Goal: Task Accomplishment & Management: Manage account settings

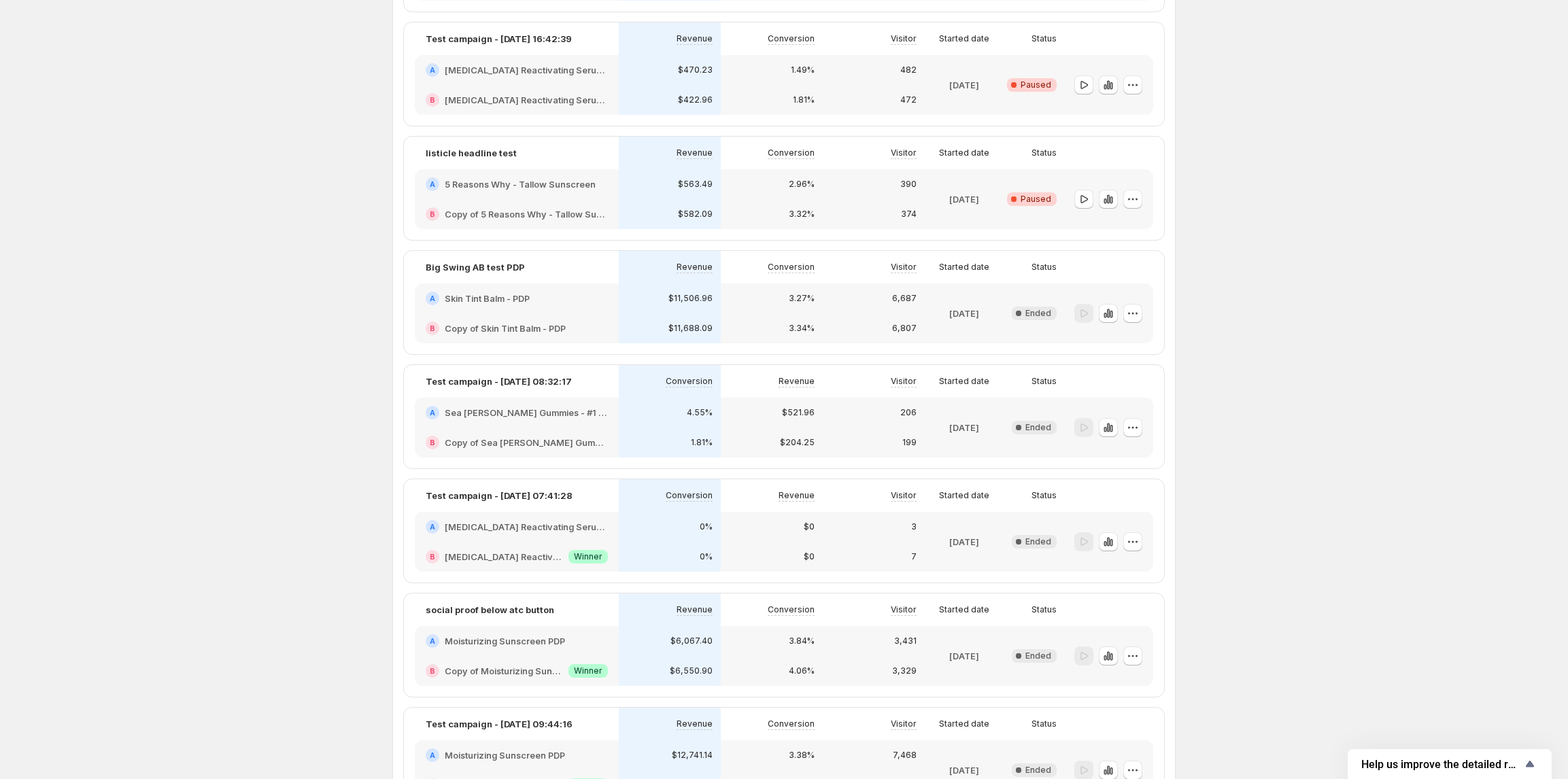
scroll to position [634, 0]
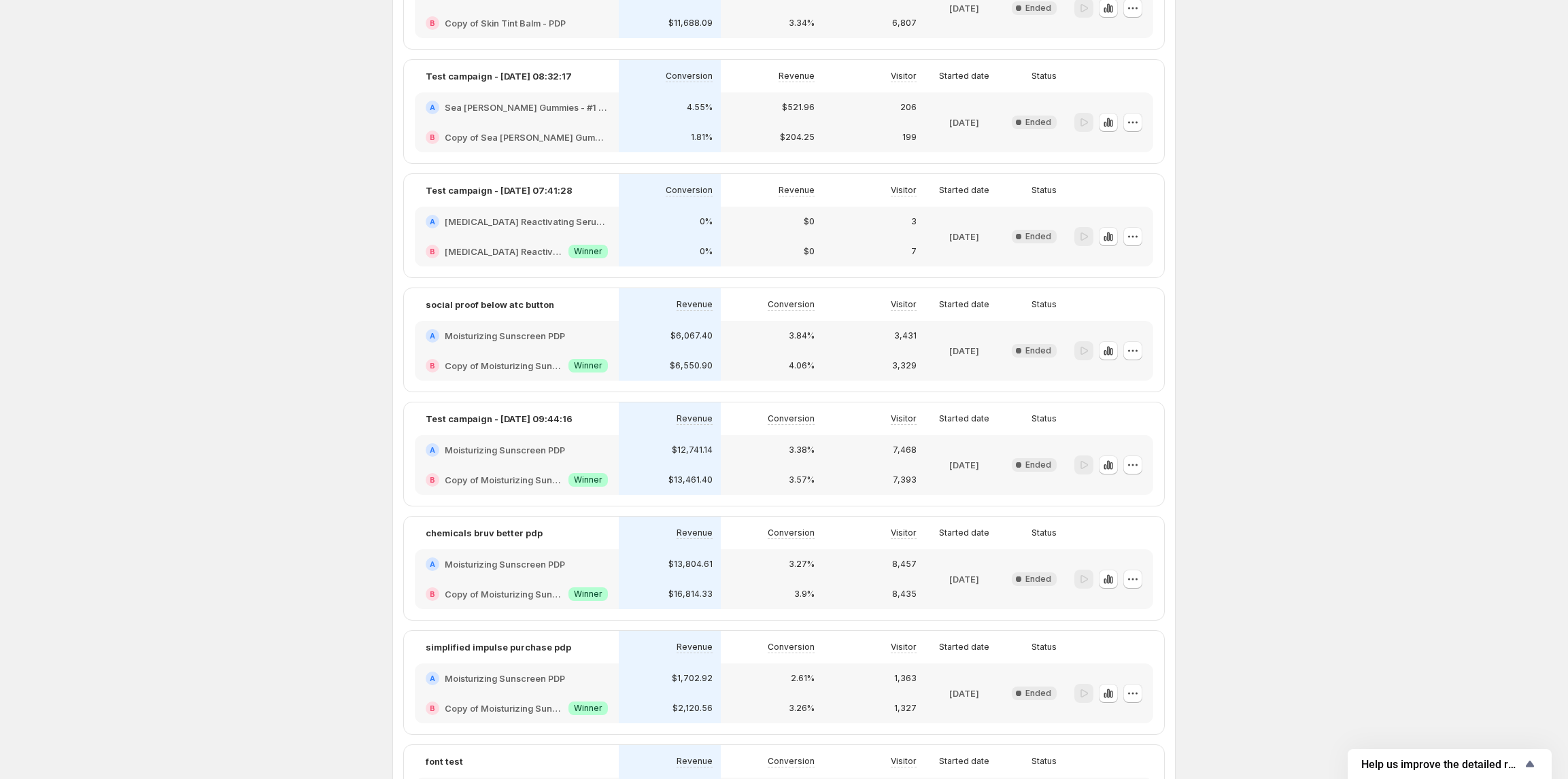
click at [1288, 427] on div "Experiments. This page is ready Experiments Create new experiment Template Expe…" at bounding box center [784, 621] width 1568 height 2512
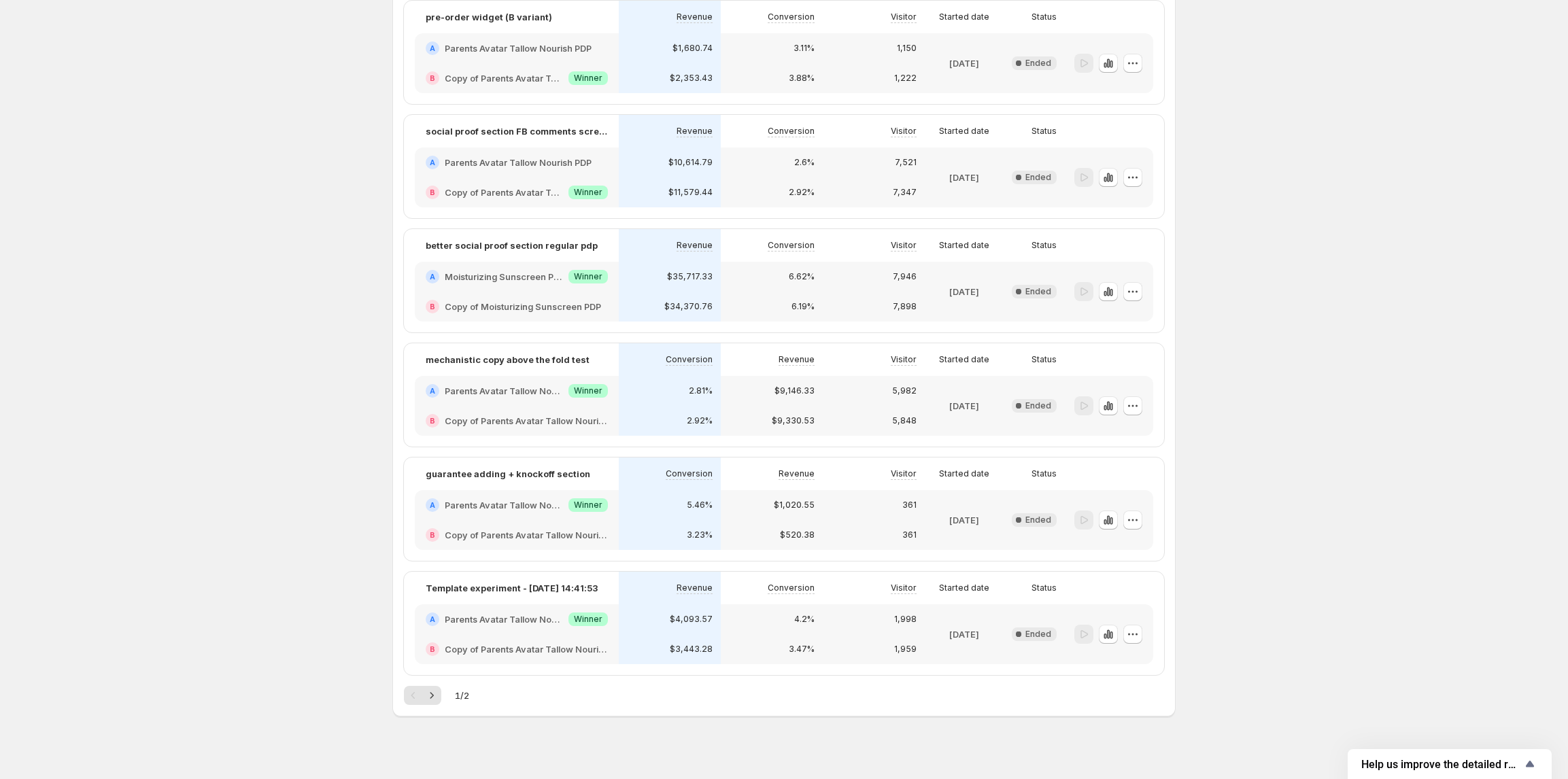
scroll to position [1732, 0]
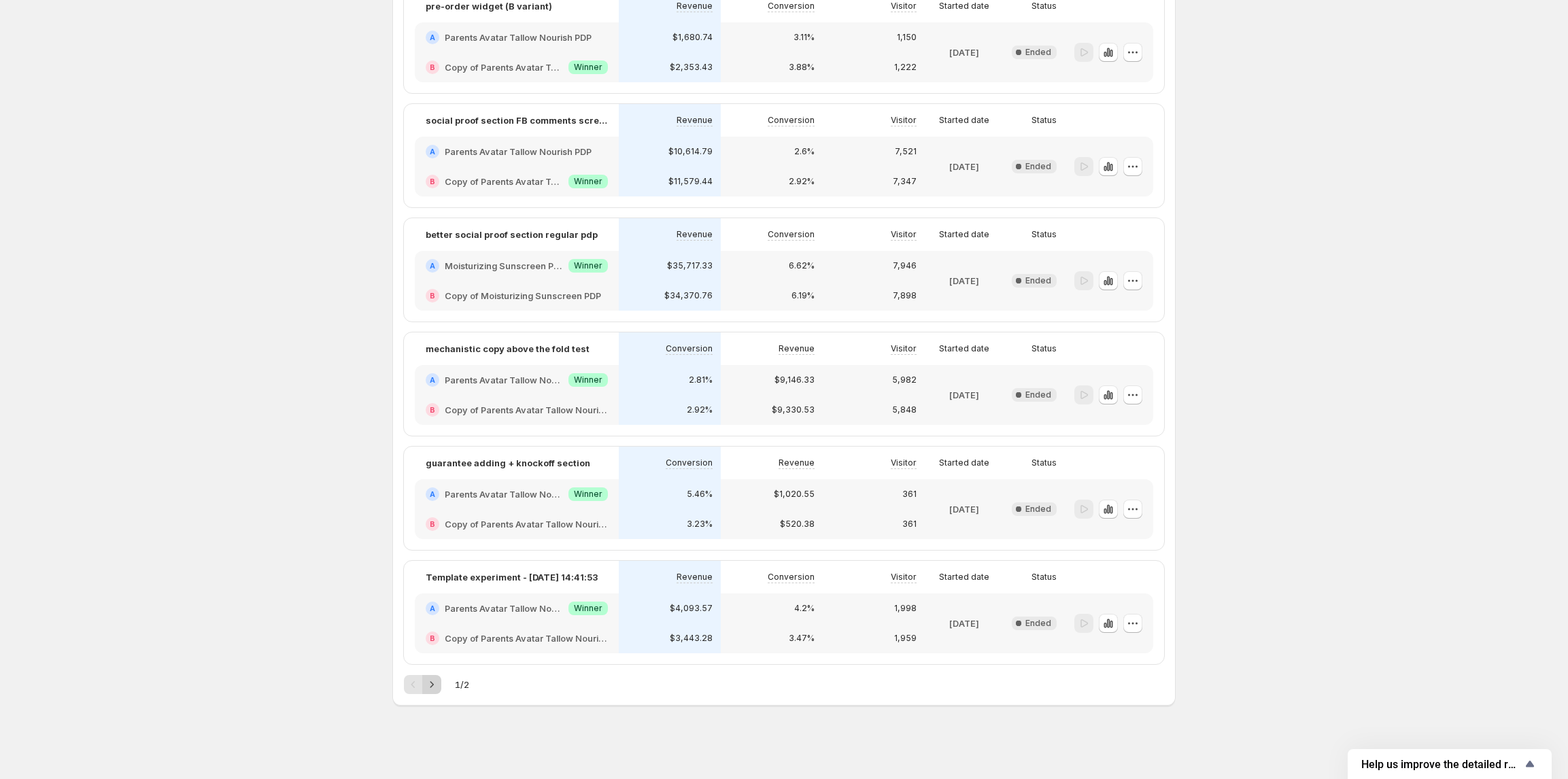
click at [438, 681] on icon "Next" at bounding box center [431, 685] width 14 height 13
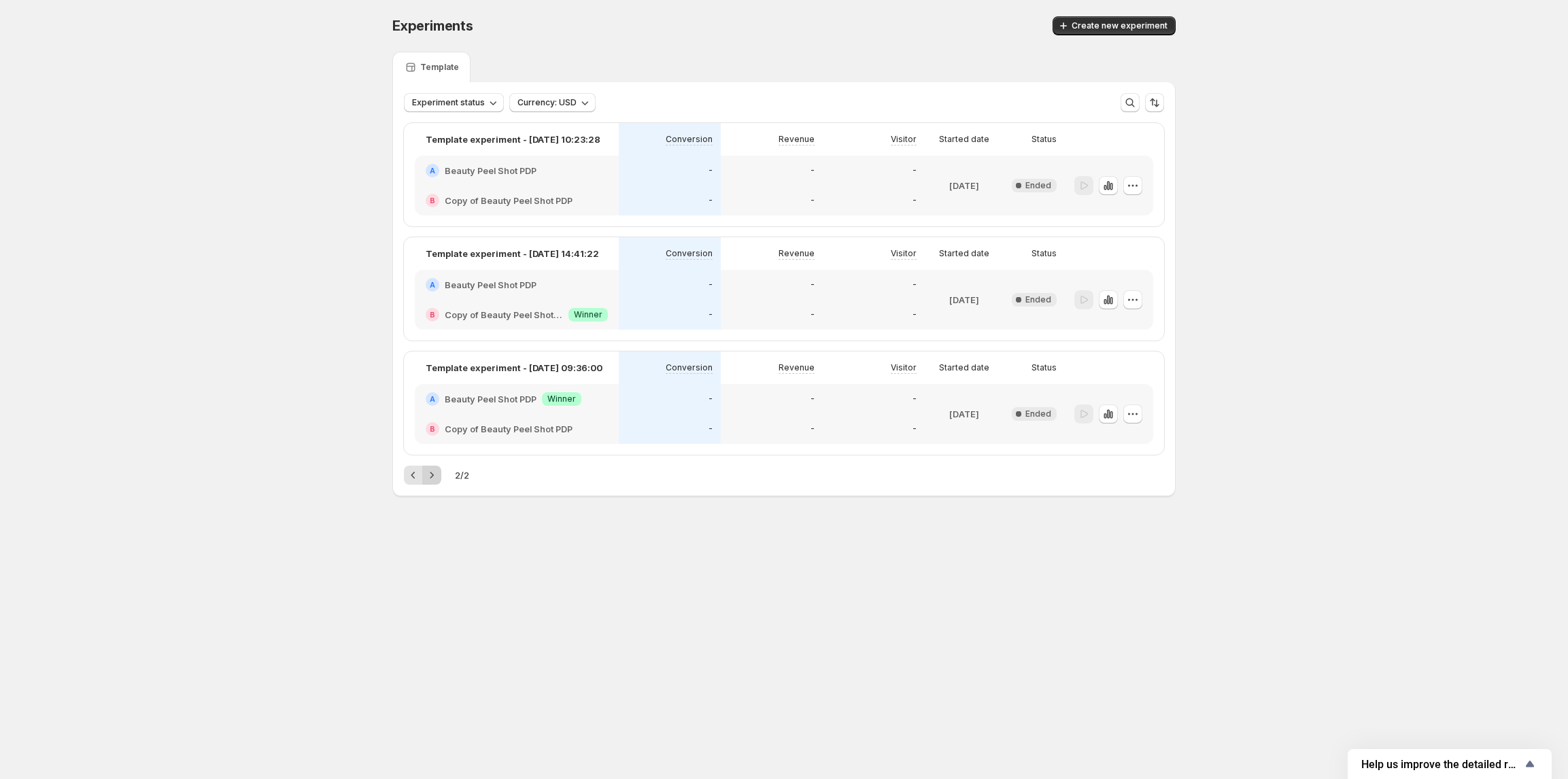
scroll to position [0, 0]
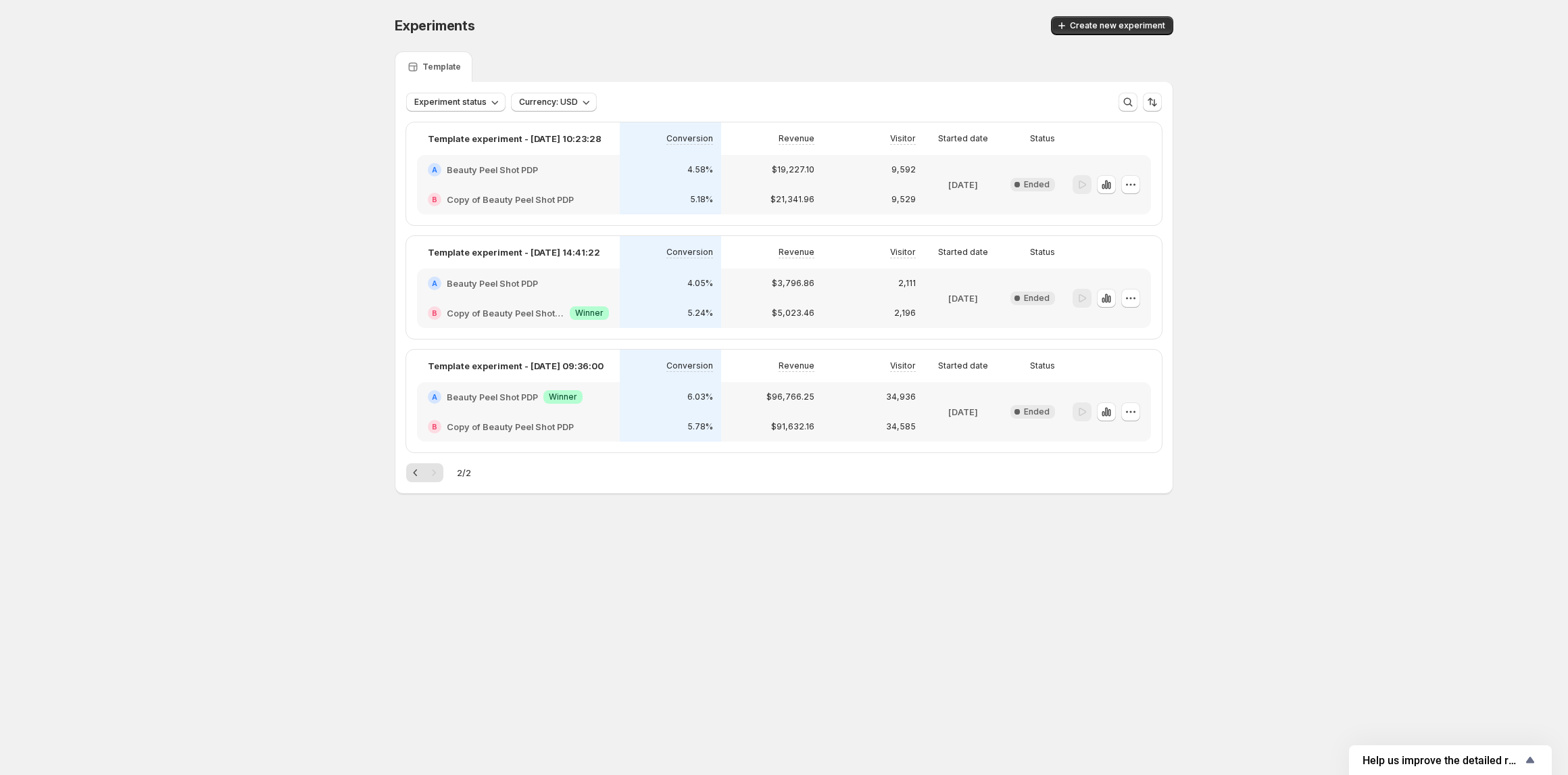
click at [496, 399] on h2 "Beauty Peel Shot PDP" at bounding box center [493, 397] width 92 height 13
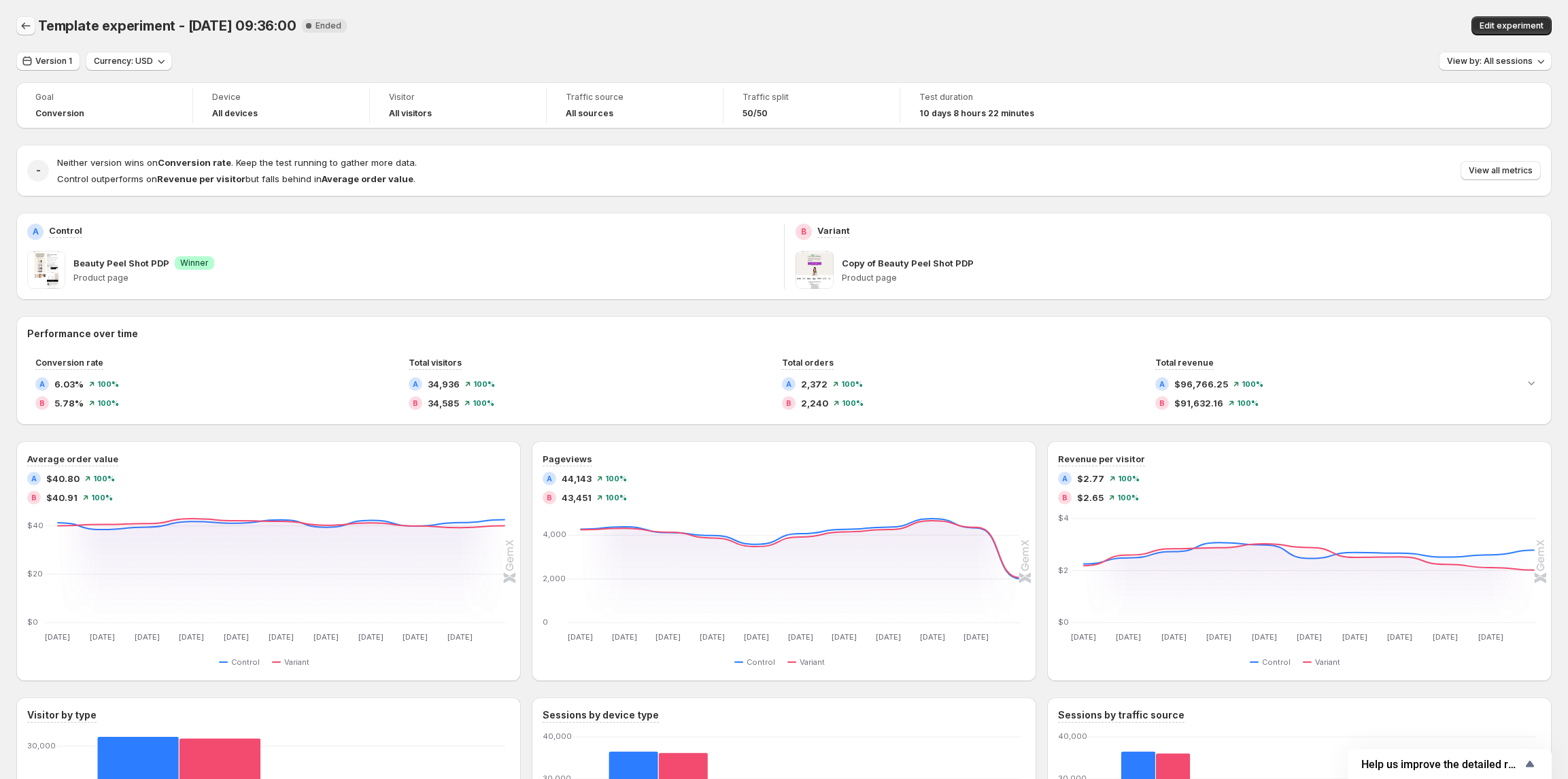
click at [27, 27] on icon "Back" at bounding box center [25, 25] width 14 height 13
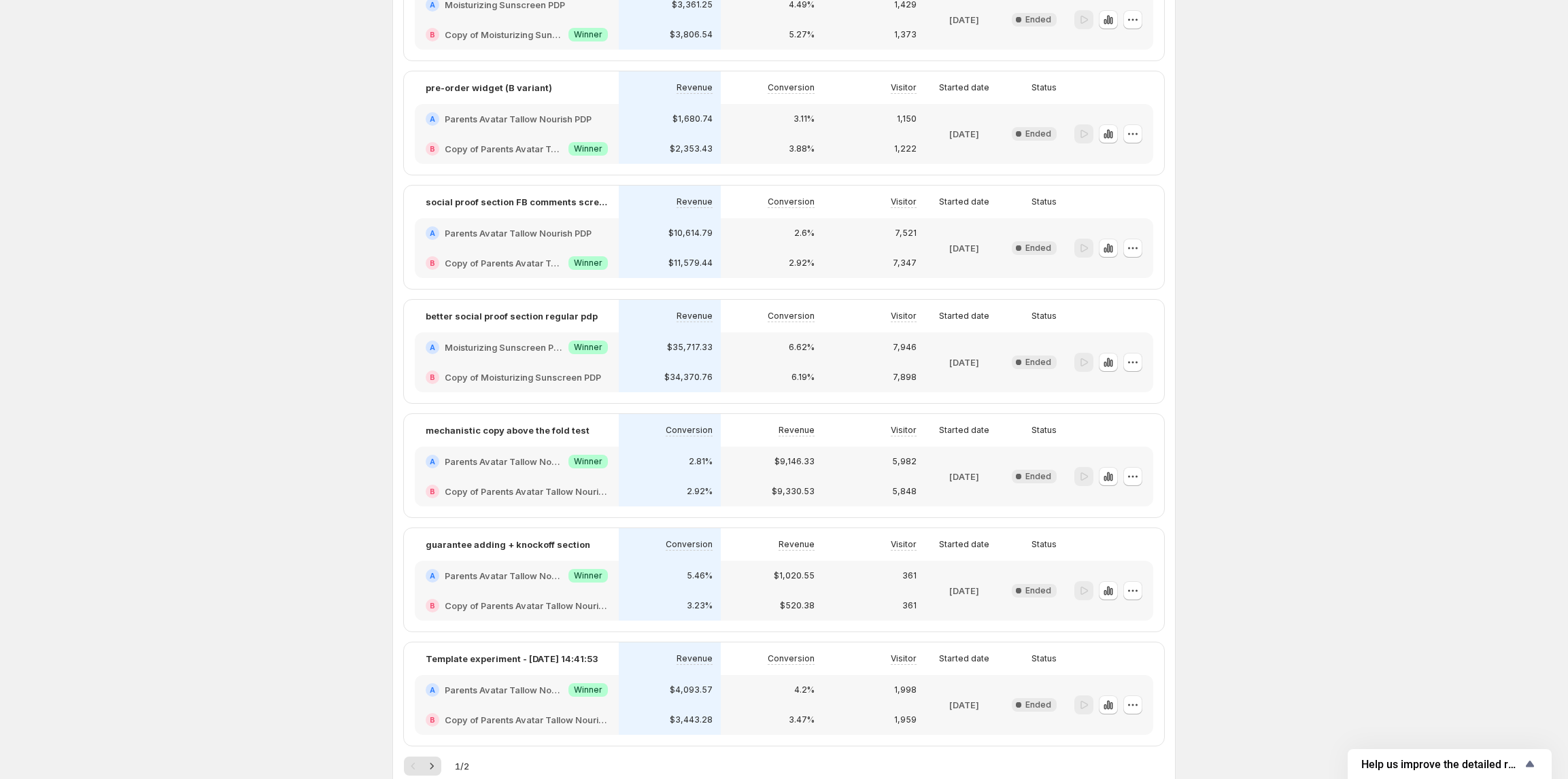
scroll to position [1732, 0]
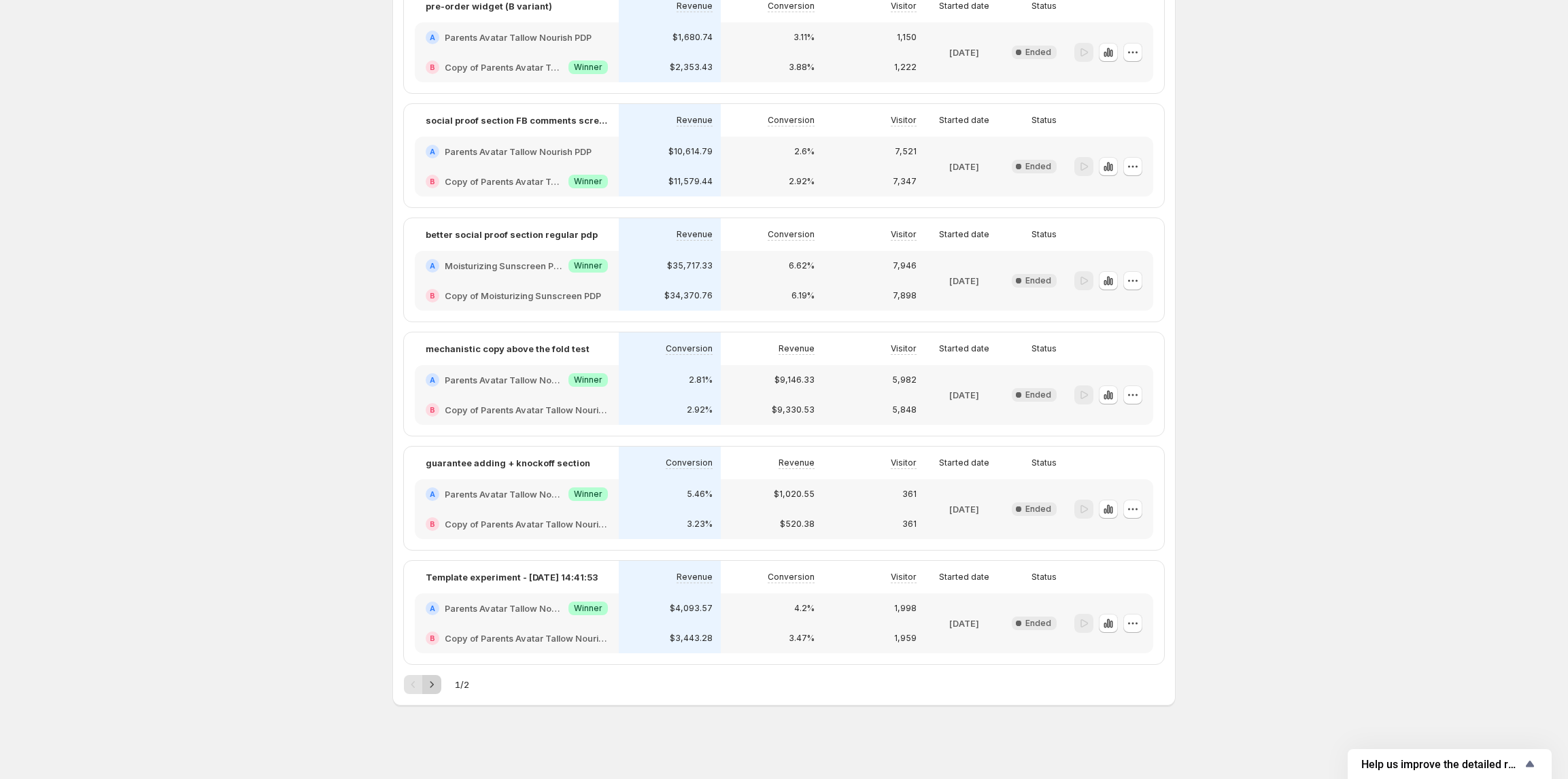
click at [433, 686] on icon "Next" at bounding box center [431, 685] width 14 height 13
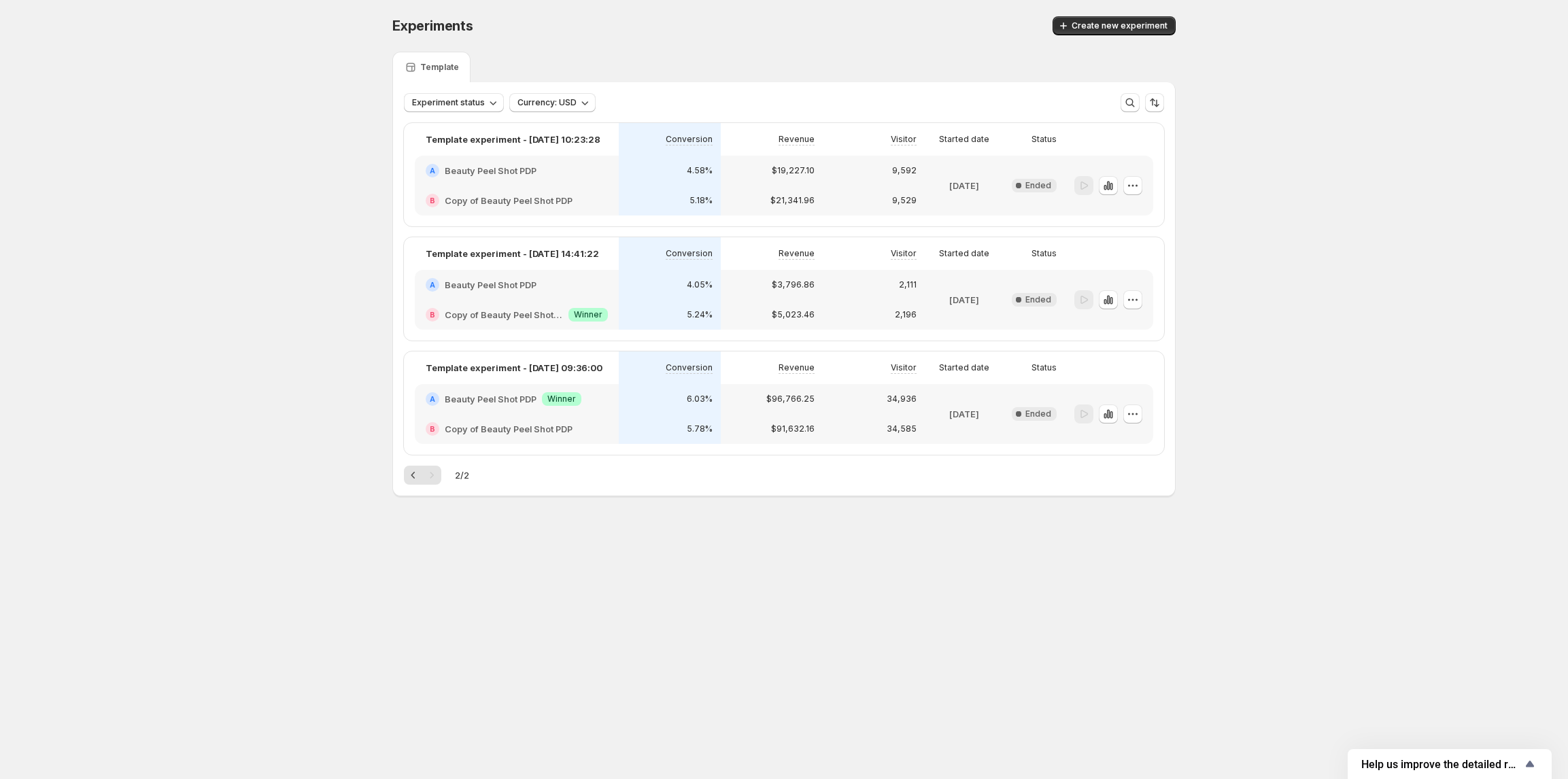
scroll to position [0, 0]
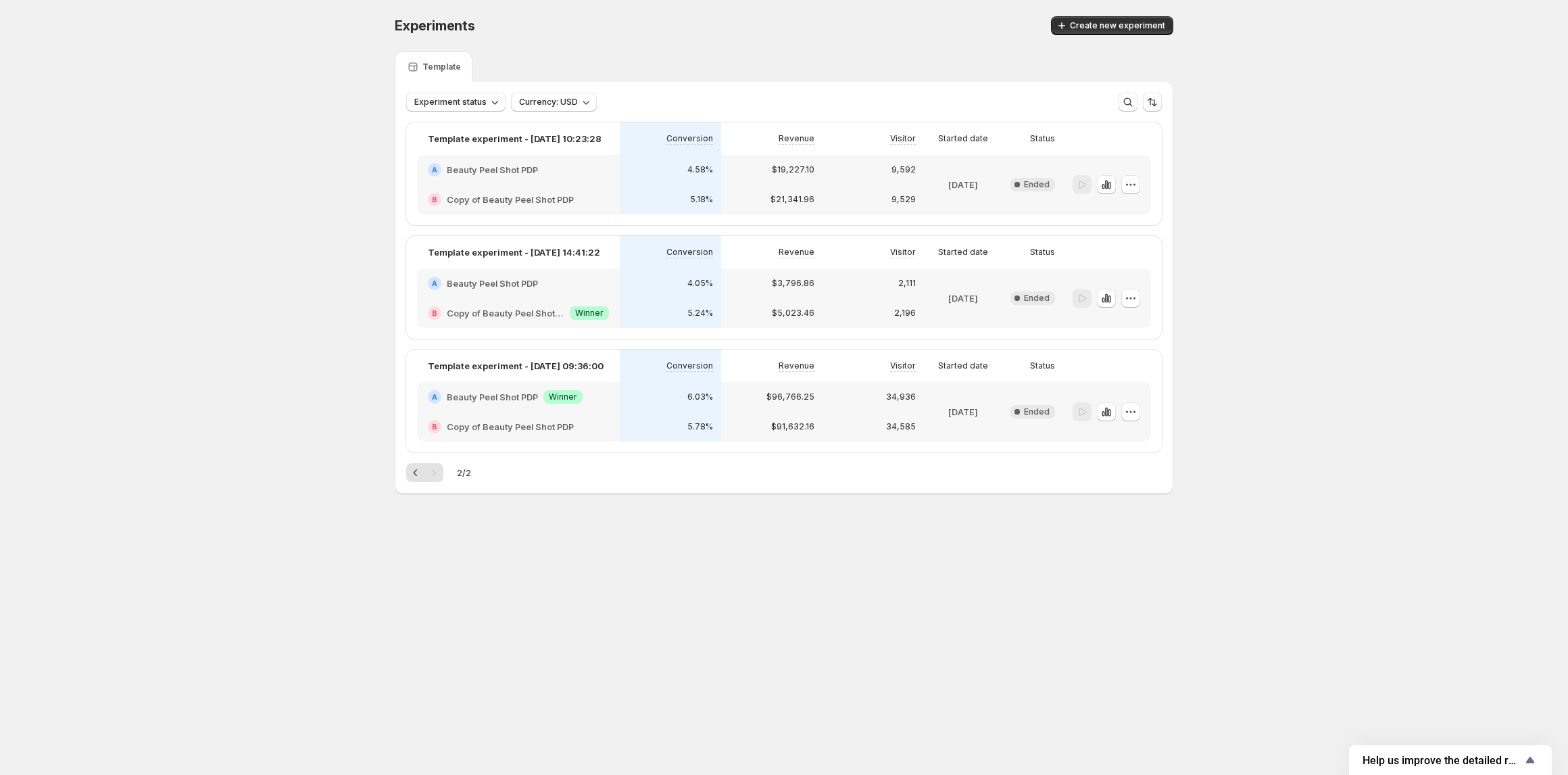
drag, startPoint x: 504, startPoint y: 377, endPoint x: 461, endPoint y: 388, distance: 44.4
click at [463, 388] on div "A Beauty Peel Shot PDP Success Winner" at bounding box center [518, 397] width 203 height 30
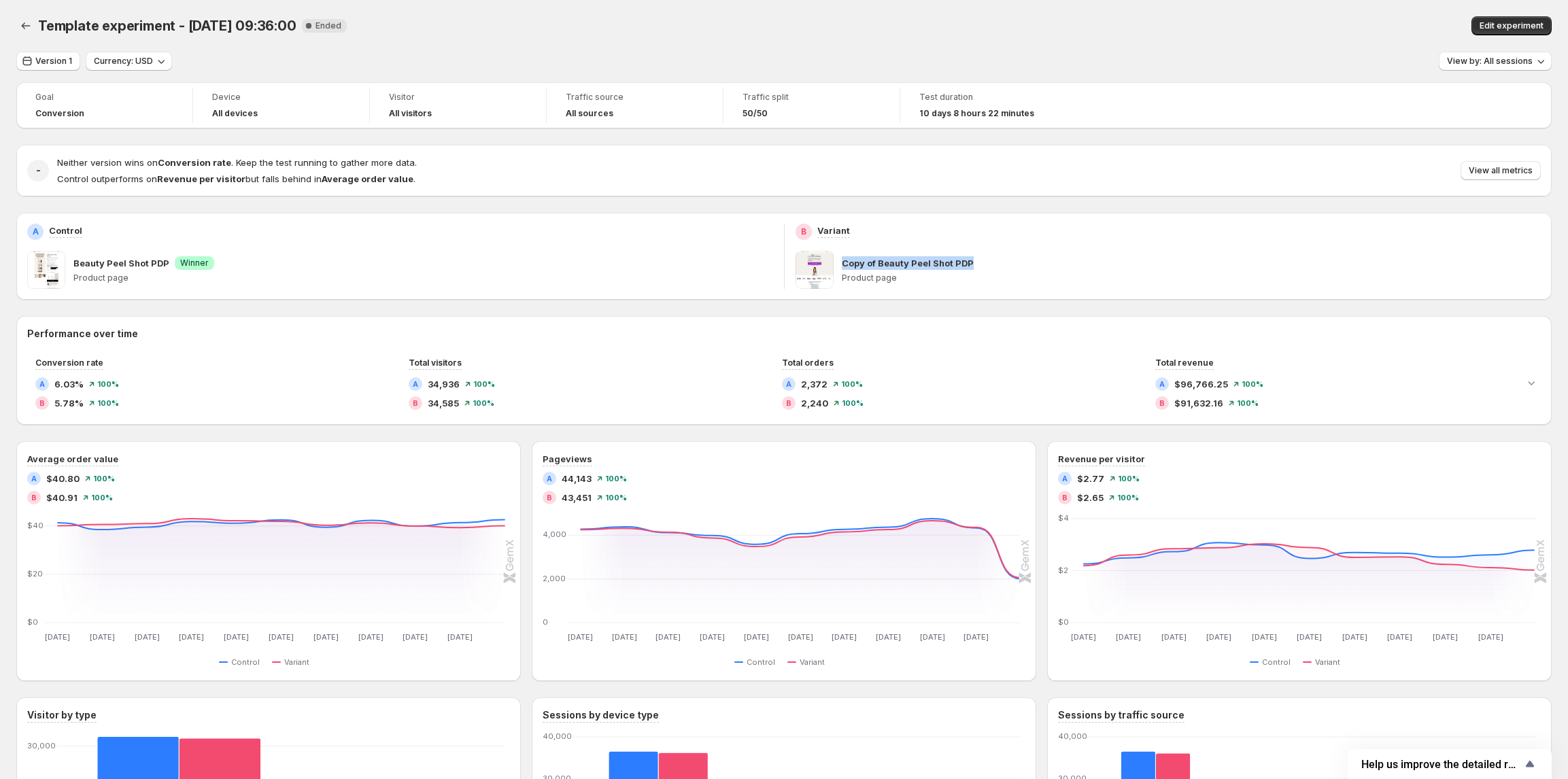
drag, startPoint x: 951, startPoint y: 258, endPoint x: 844, endPoint y: 265, distance: 107.2
click at [844, 265] on div "Copy of Beauty Peel Shot PDP Product page" at bounding box center [1168, 270] width 746 height 38
copy p "Copy of Beauty Peel Shot PDP"
drag, startPoint x: 39, startPoint y: 23, endPoint x: 294, endPoint y: 29, distance: 255.1
click at [295, 30] on div "Template experiment - Sep 15, 09:36:00 New Complete Ended" at bounding box center [469, 26] width 863 height 19
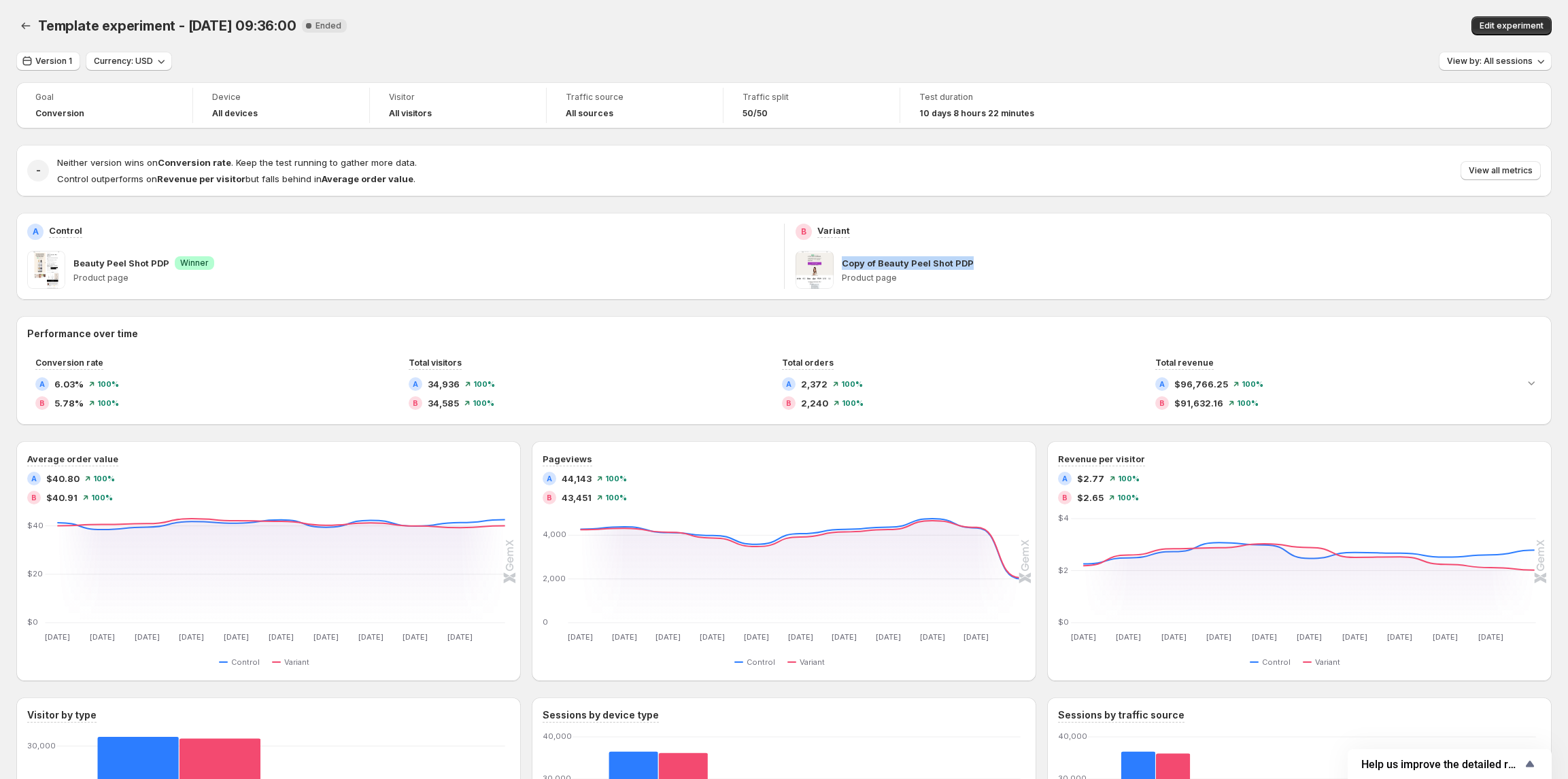
copy span "Template experiment - Sep 15, 09:36:00"
click at [23, 25] on icon "Back" at bounding box center [25, 25] width 9 height 7
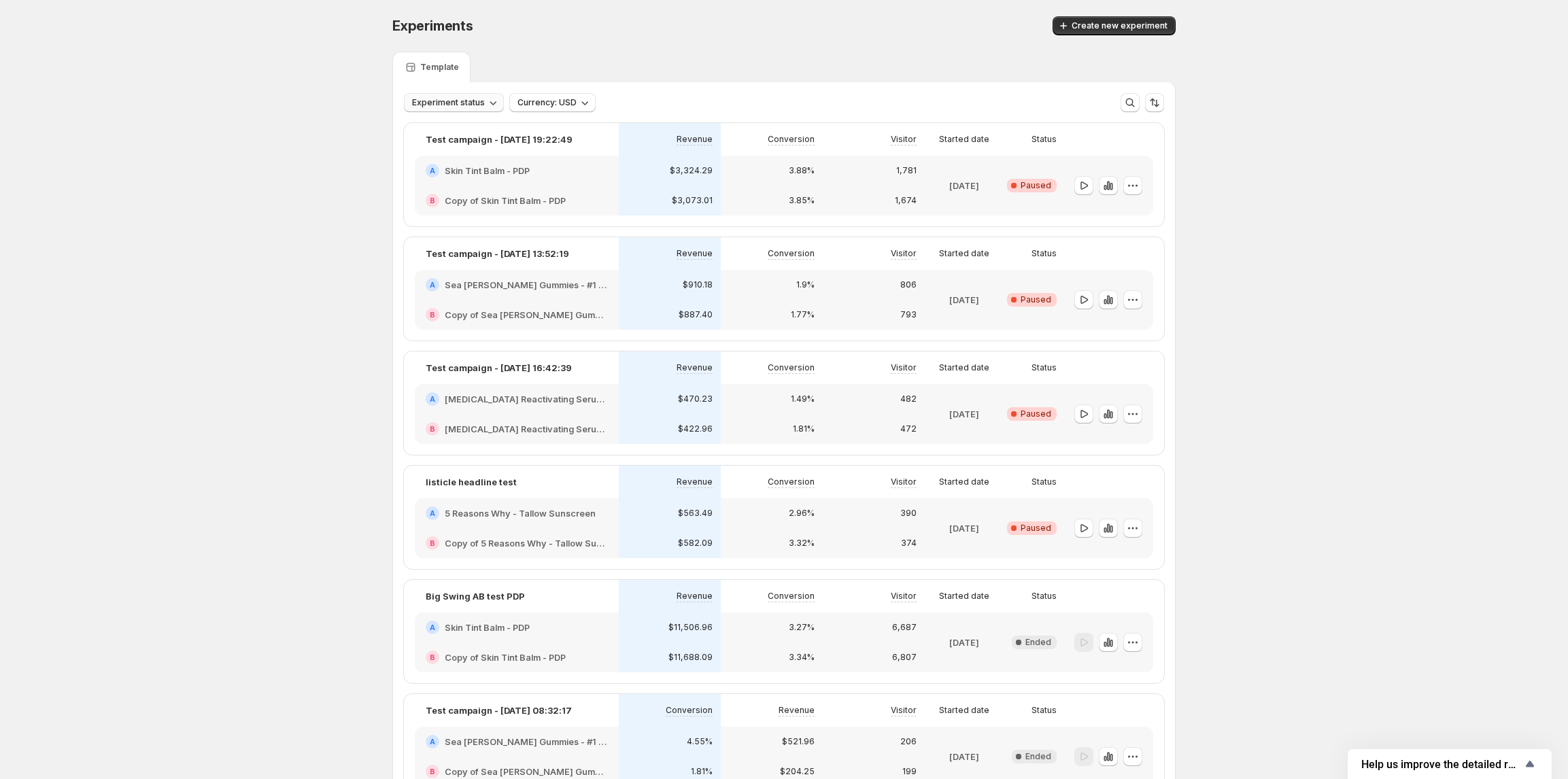
click at [456, 96] on button "Experiment status" at bounding box center [454, 102] width 100 height 19
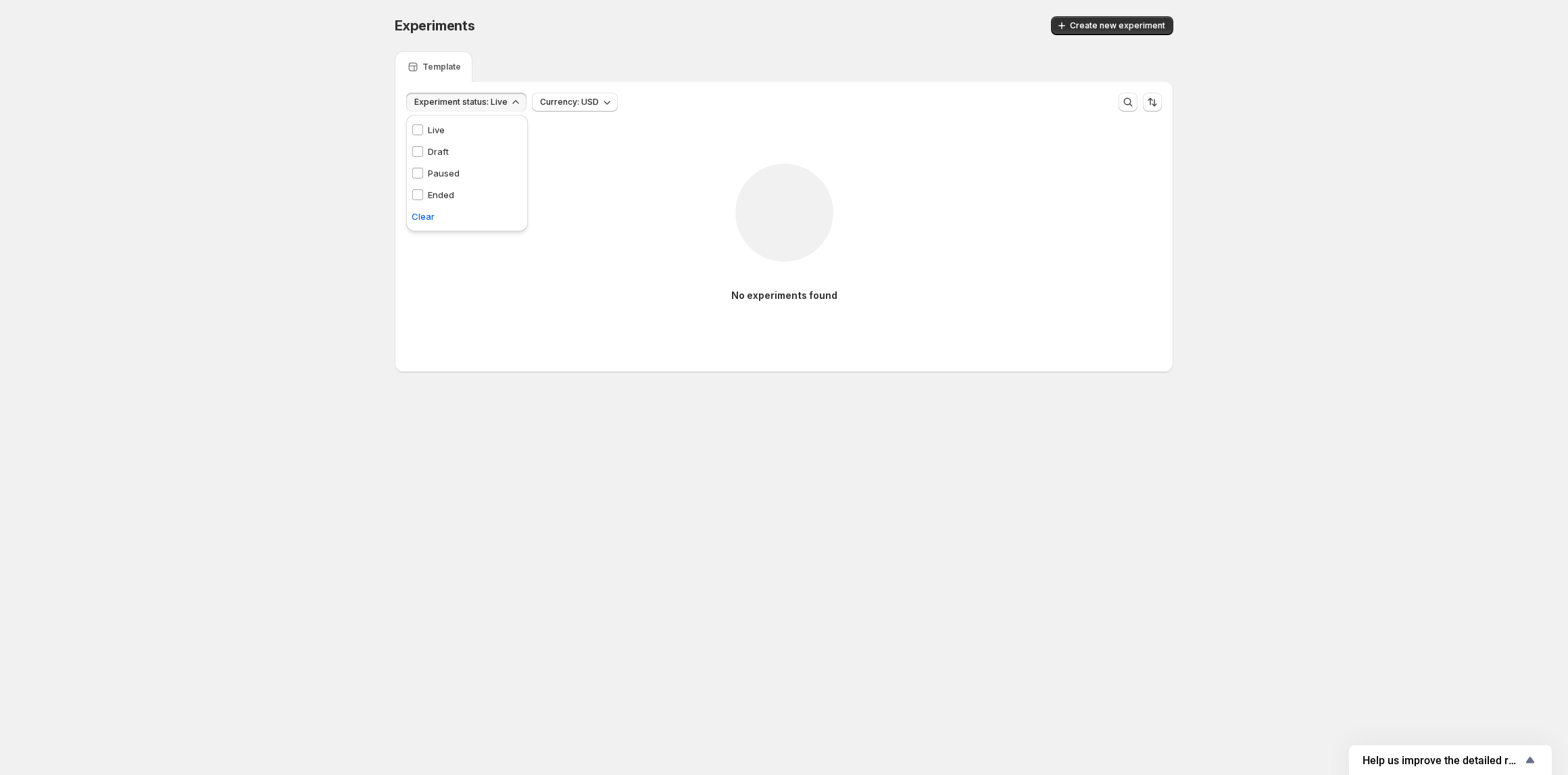
click at [317, 146] on div "Experiments. This page is ready Experiments Create new experiment Template Expe…" at bounding box center [784, 222] width 1568 height 445
click at [478, 103] on span "Experiment status: Live" at bounding box center [461, 102] width 93 height 11
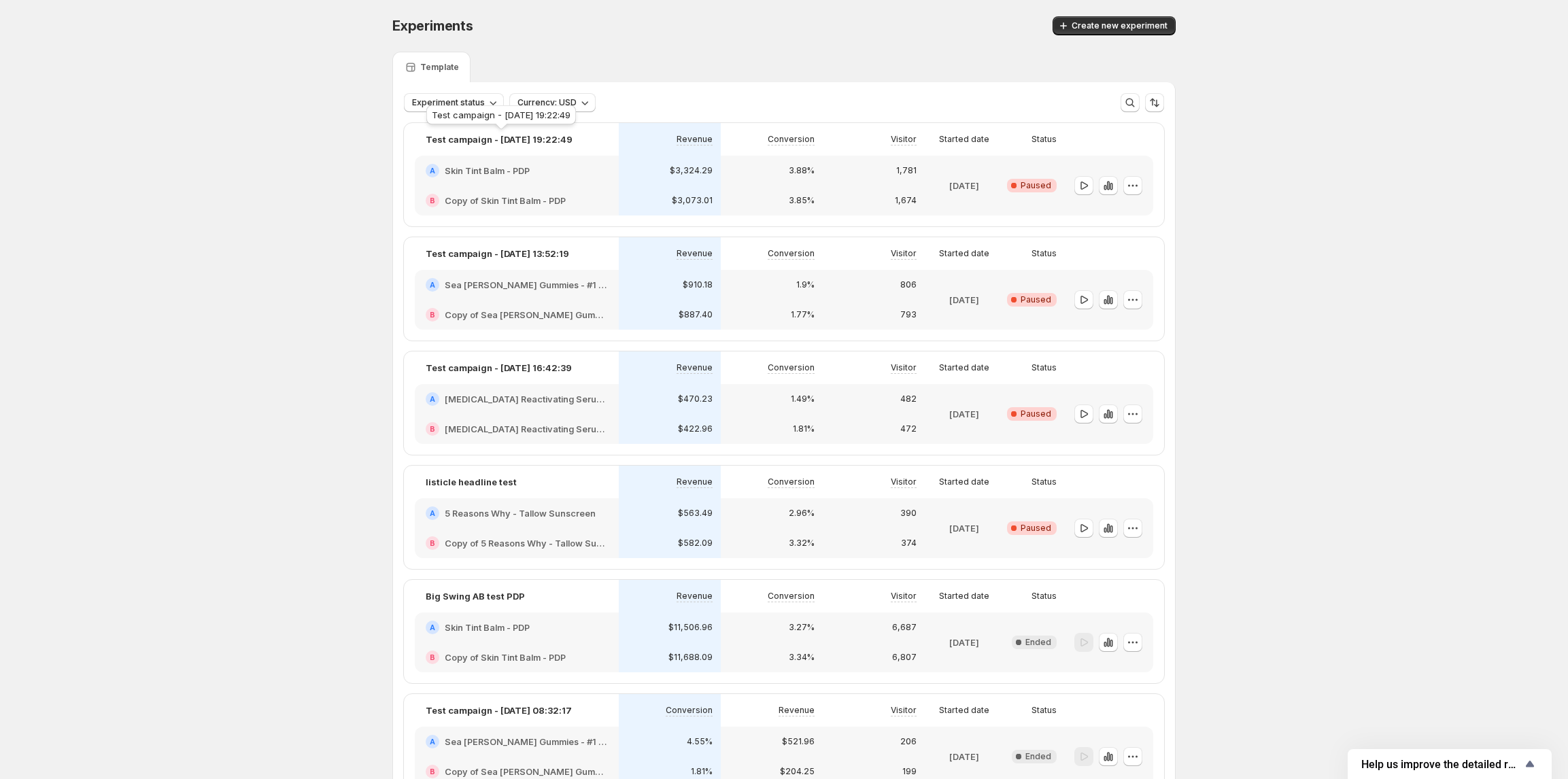
click at [426, 103] on div "Test campaign - Feb 25, 19:22:49" at bounding box center [500, 118] width 155 height 30
click at [456, 101] on span "Experiment status" at bounding box center [449, 102] width 73 height 11
click at [454, 195] on p "Ended" at bounding box center [443, 195] width 26 height 13
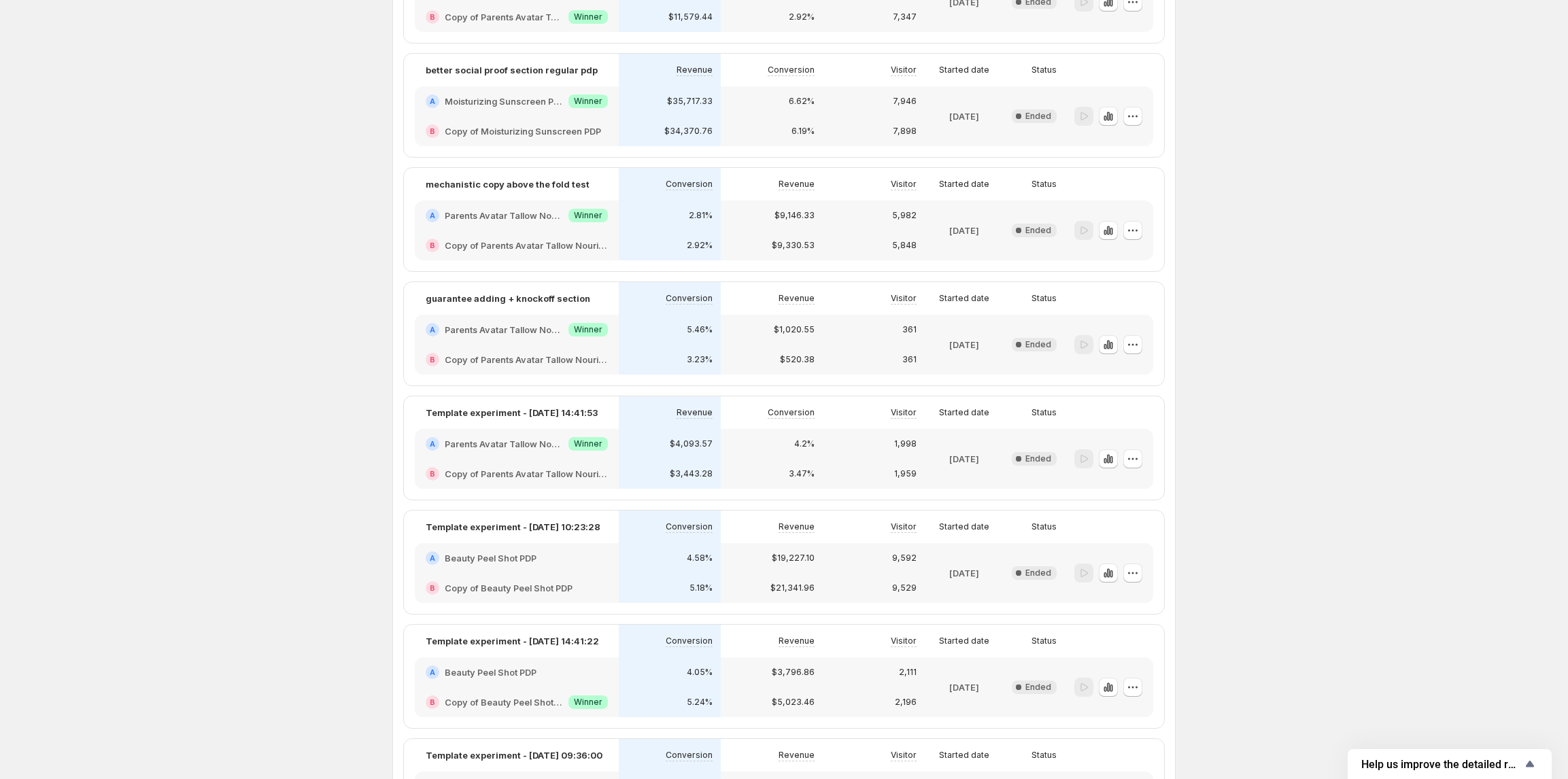
scroll to position [1588, 0]
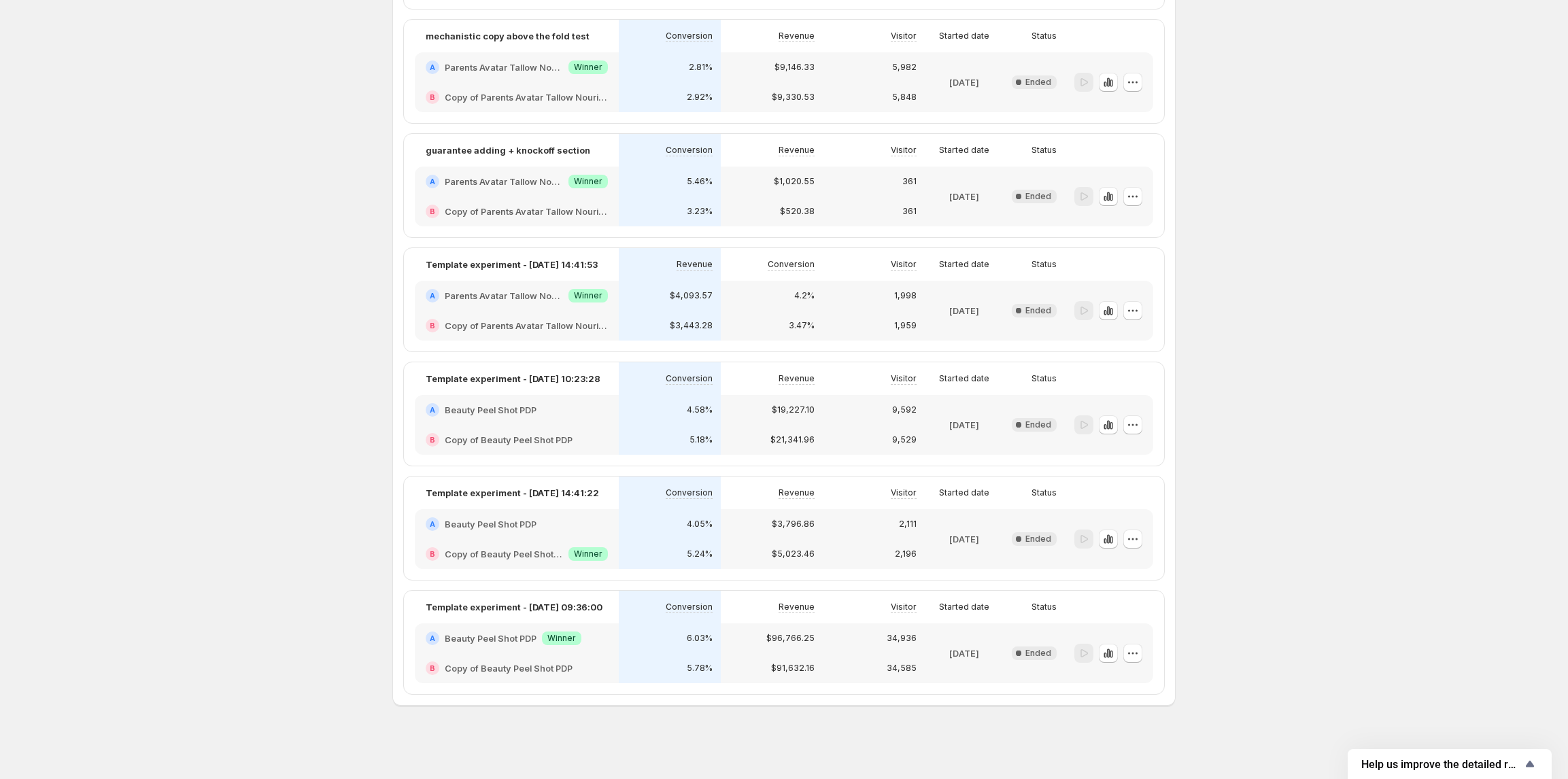
click at [597, 640] on div "A Beauty Peel Shot PDP Success Winner" at bounding box center [516, 638] width 182 height 13
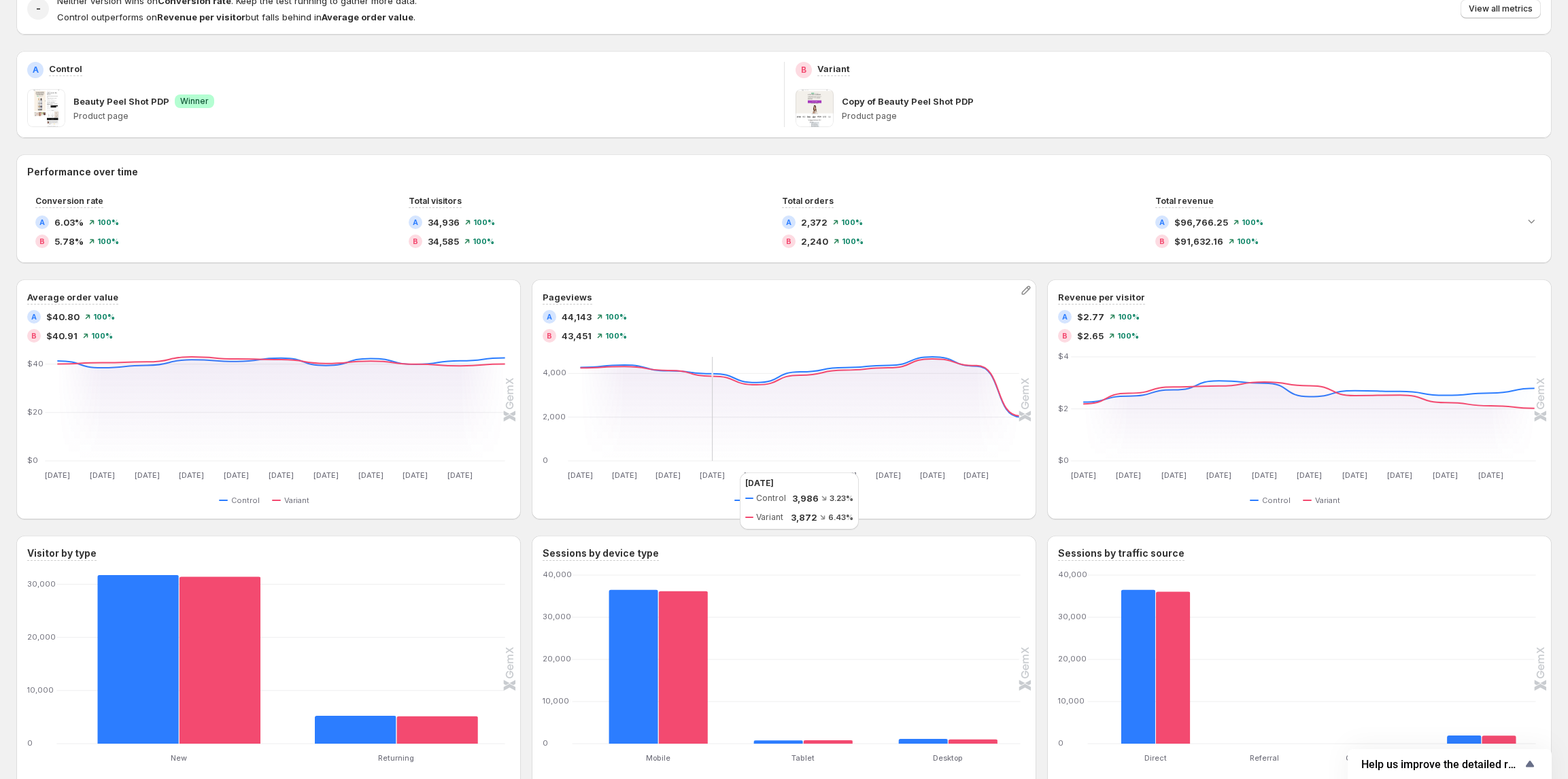
scroll to position [258, 0]
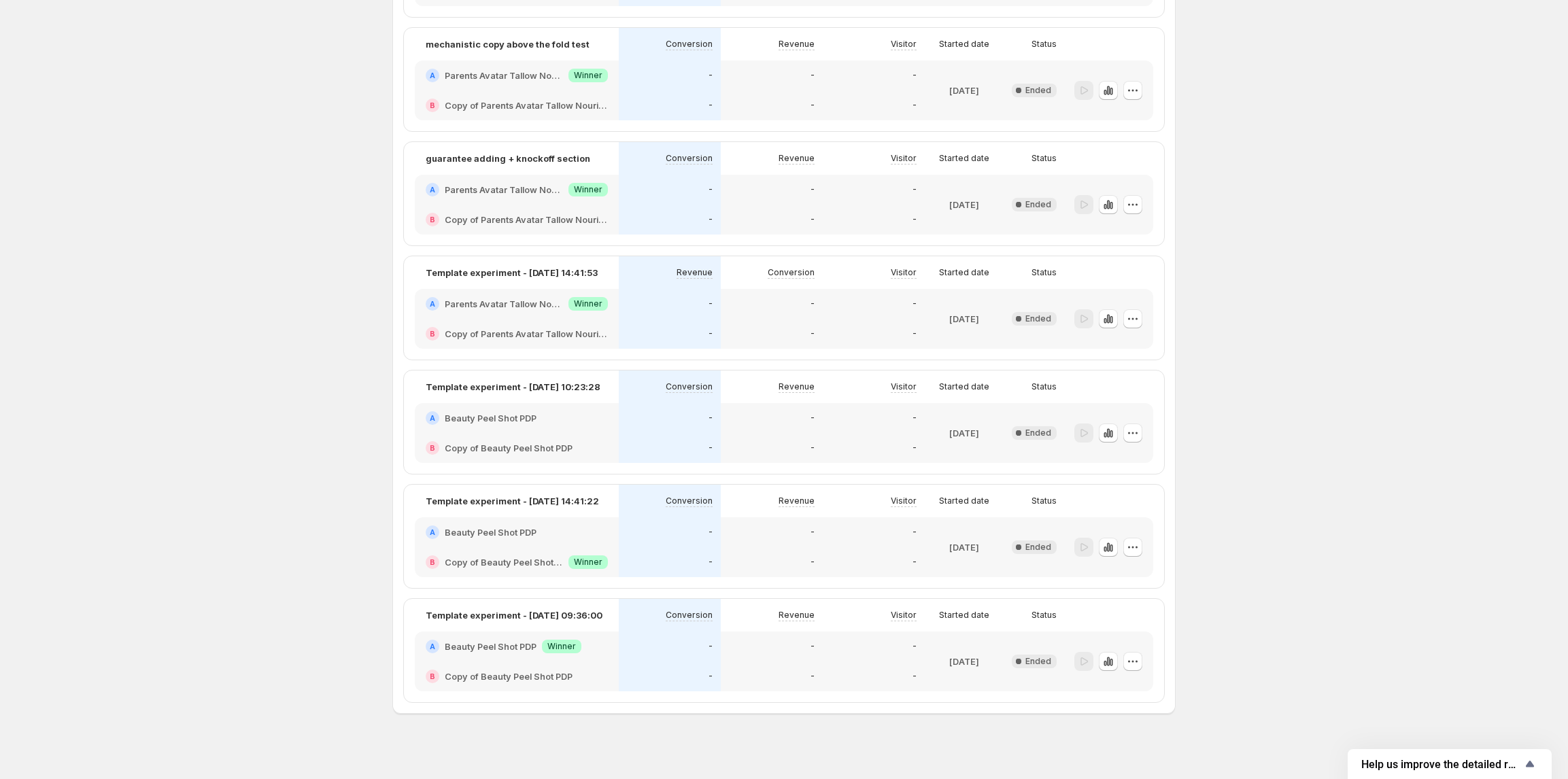
scroll to position [1588, 0]
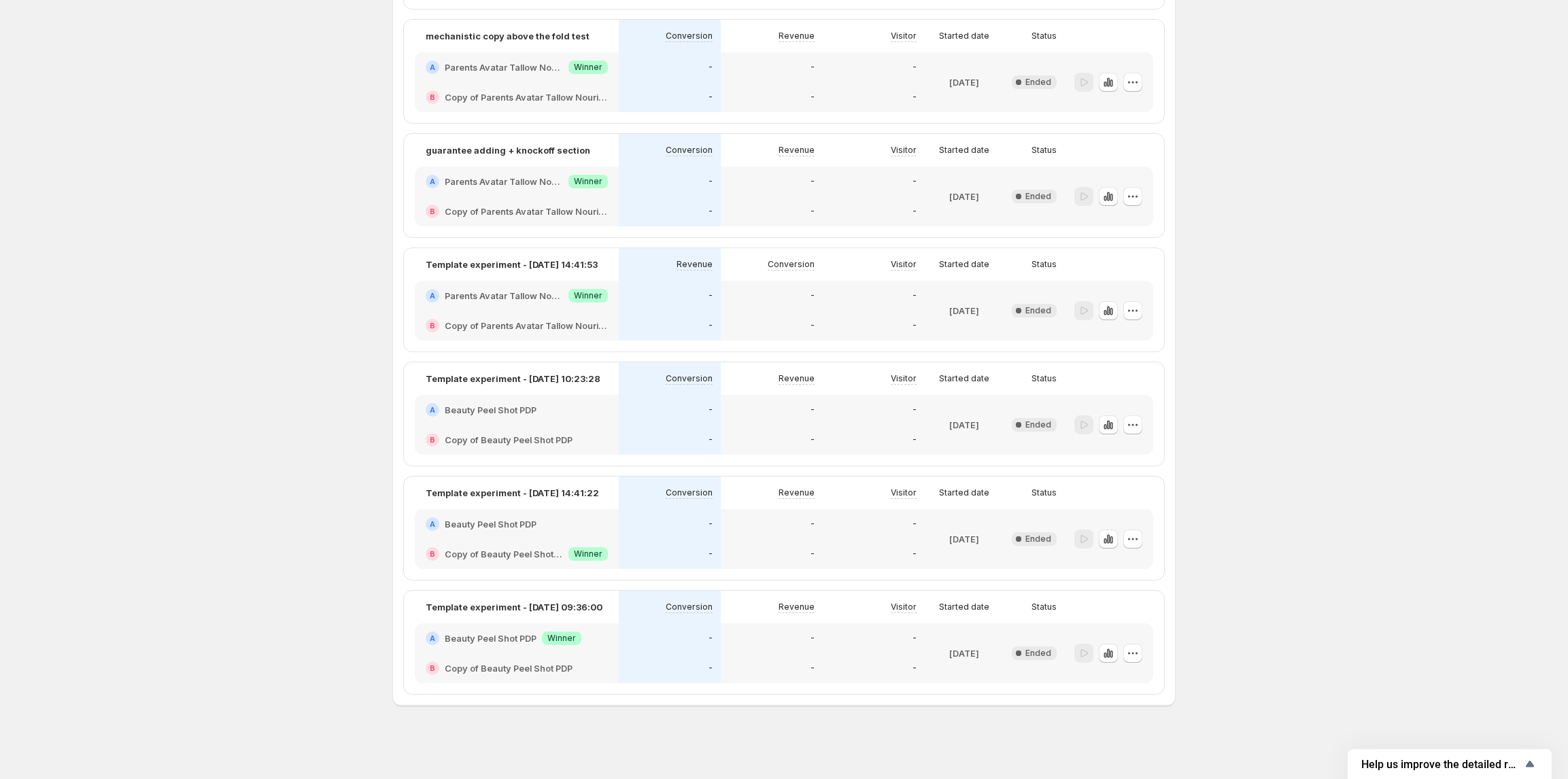
click at [510, 638] on h2 "Beauty Peel Shot PDP" at bounding box center [491, 638] width 92 height 13
click at [512, 658] on div "B Copy of Beauty Peel Shot PDP" at bounding box center [516, 669] width 204 height 30
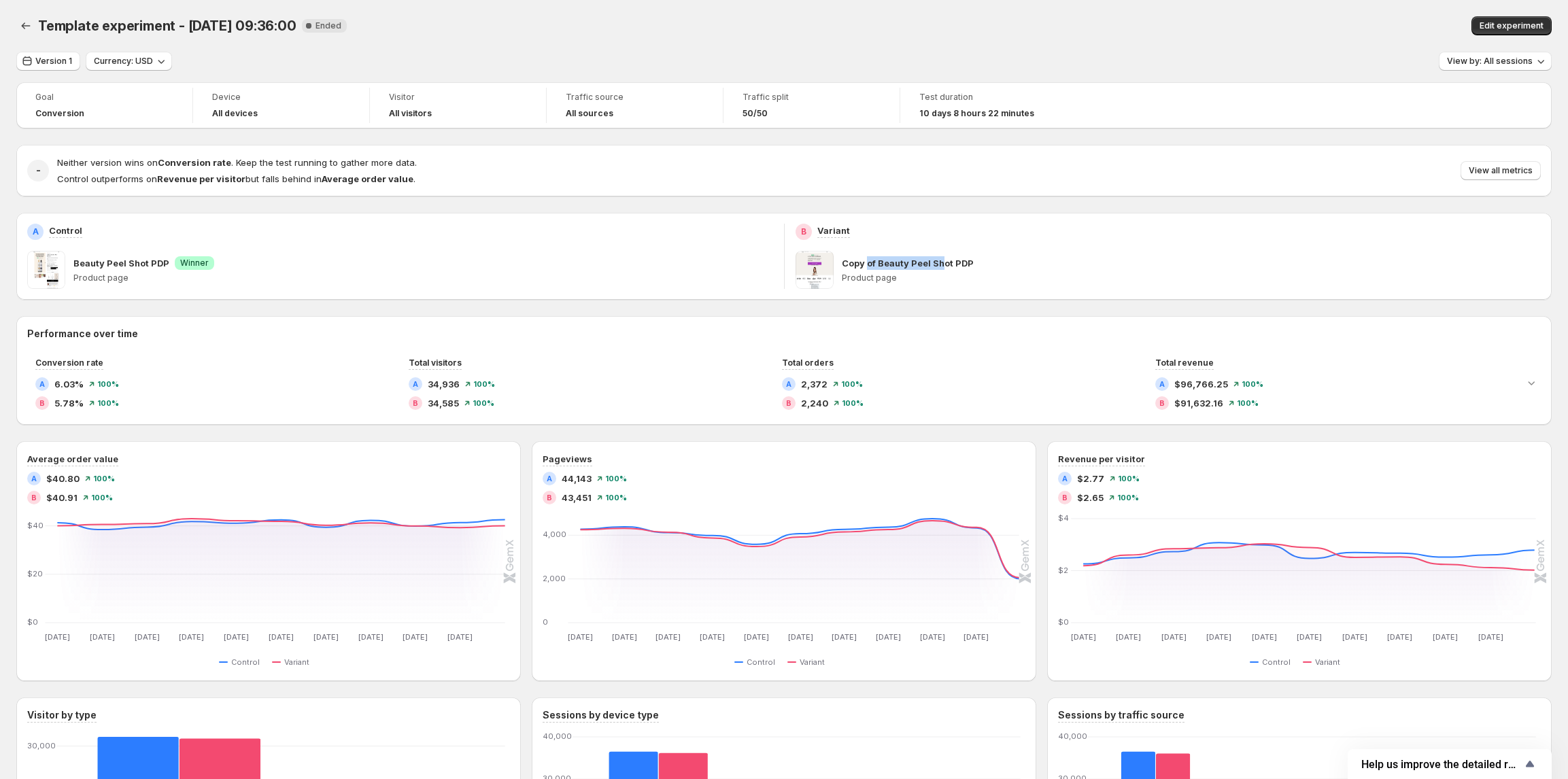
drag, startPoint x: 871, startPoint y: 265, endPoint x: 948, endPoint y: 267, distance: 77.0
click at [948, 267] on p "Copy of Beauty Peel Shot PDP" at bounding box center [908, 263] width 132 height 13
click at [947, 279] on p "Product page" at bounding box center [1191, 278] width 700 height 11
click at [1018, 256] on div "Copy of Beauty Peel Shot PDP" at bounding box center [1191, 263] width 700 height 13
click at [893, 273] on p "Product page" at bounding box center [1191, 278] width 700 height 11
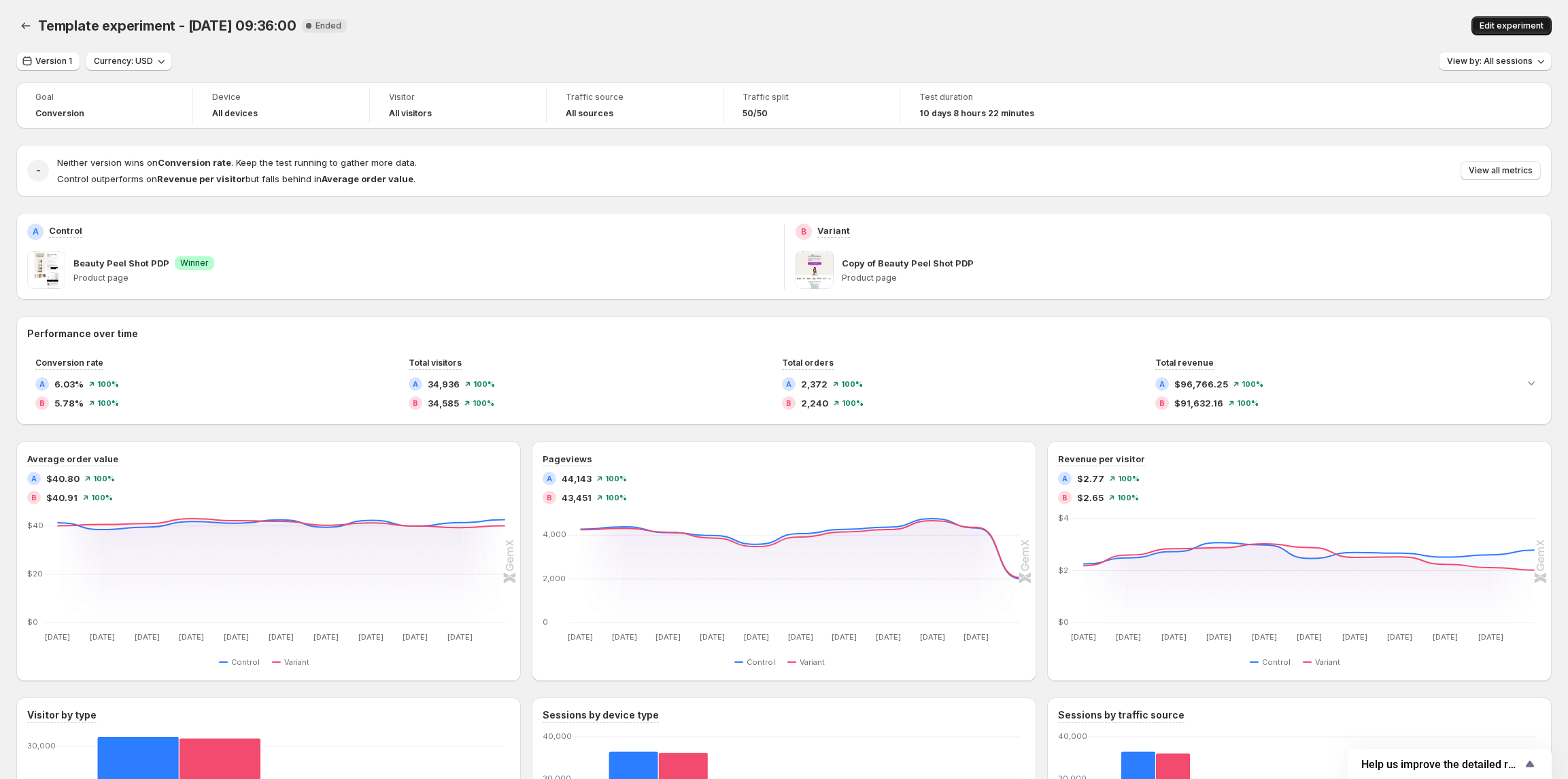
click at [1502, 17] on button "Edit experiment" at bounding box center [1512, 26] width 80 height 19
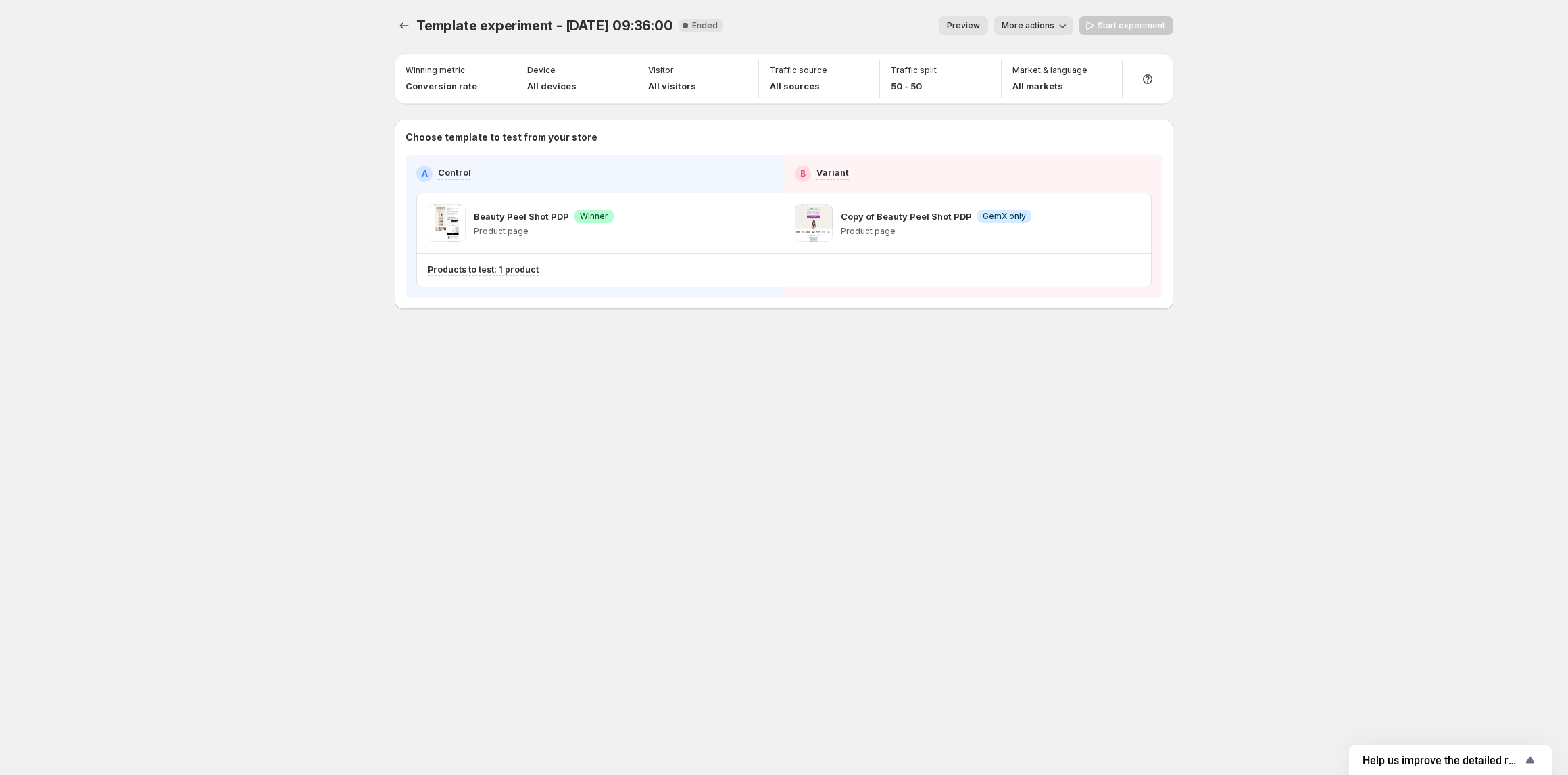
click at [1057, 228] on div "Copy of Beauty Peel Shot PDP Info GemX only Product page" at bounding box center [967, 224] width 345 height 38
click at [1109, 225] on div "Copy of Beauty Peel Shot PDP Info GemX only Product page" at bounding box center [967, 224] width 345 height 38
click at [1018, 236] on p "Product page" at bounding box center [936, 231] width 190 height 11
click at [1099, 233] on div "Copy of Beauty Peel Shot PDP Info GemX only Product page" at bounding box center [967, 224] width 345 height 38
drag, startPoint x: 679, startPoint y: 30, endPoint x: 719, endPoint y: 26, distance: 40.2
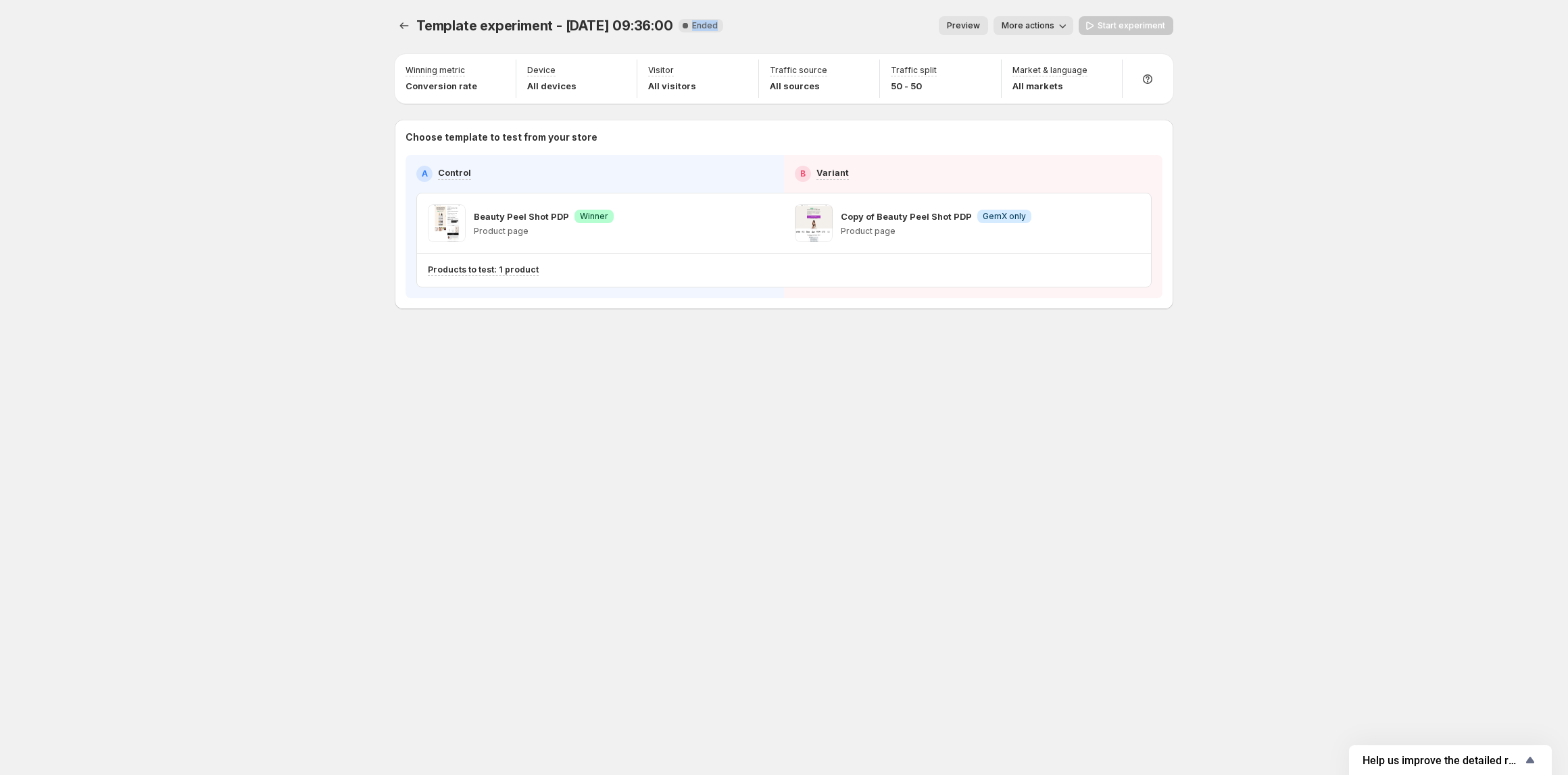
click at [719, 26] on span "New Complete Ended" at bounding box center [701, 25] width 45 height 13
drag, startPoint x: 760, startPoint y: 26, endPoint x: 902, endPoint y: 126, distance: 173.7
click at [774, 28] on div "Preview More actions" at bounding box center [904, 26] width 339 height 19
click at [1033, 237] on div "Copy of Beauty Peel Shot PDP Info GemX only Product page" at bounding box center [967, 224] width 345 height 38
click at [1154, 243] on div "A Control B Variant Beauty Peel Shot PDP Success Winner Product page Copy of Be…" at bounding box center [784, 227] width 757 height 144
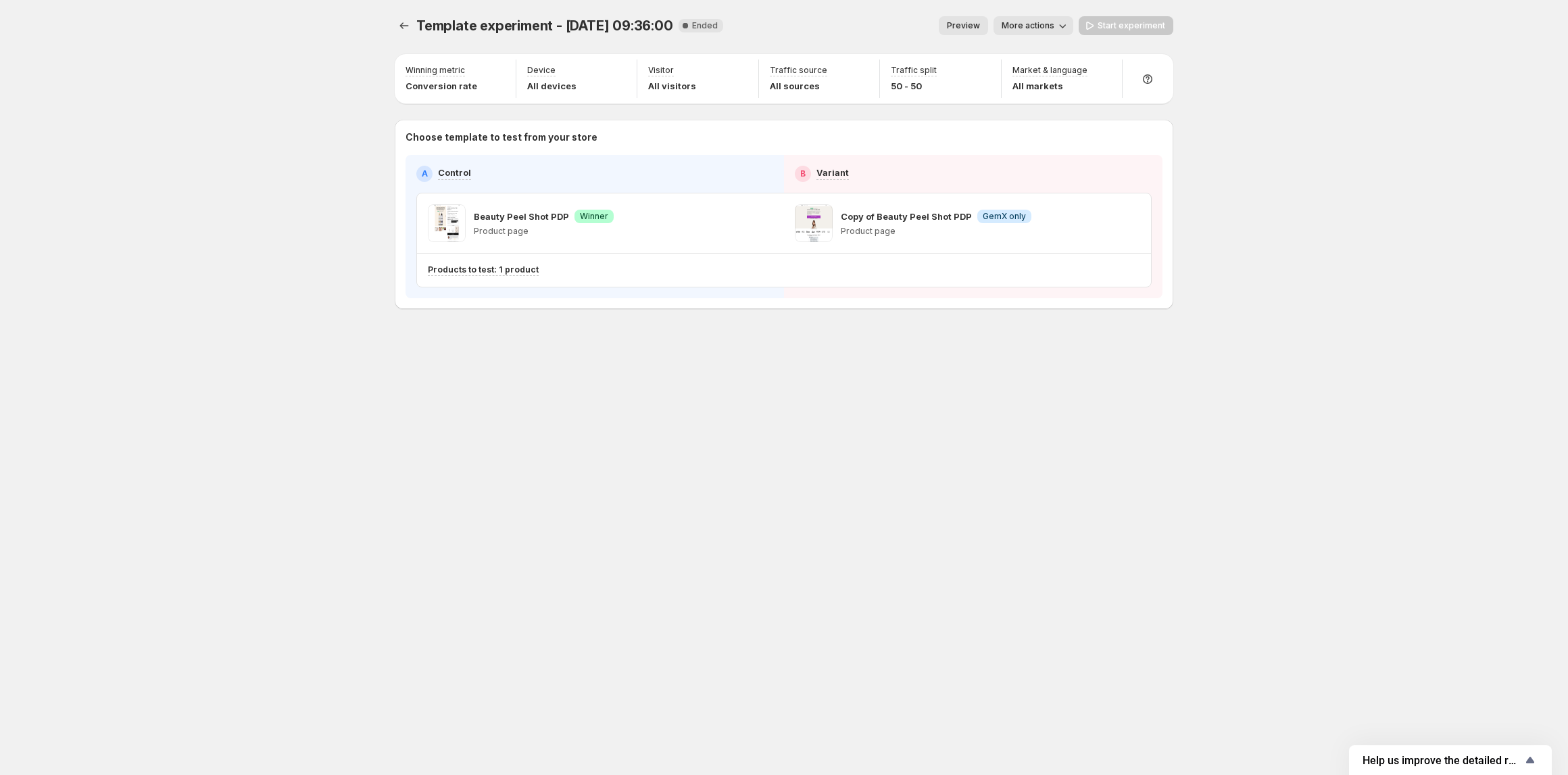
click at [1142, 228] on div "Copy of Beauty Peel Shot PDP Info GemX only Product page" at bounding box center [967, 223] width 367 height 59
click at [1117, 228] on div "Copy of Beauty Peel Shot PDP Info GemX only Product page" at bounding box center [967, 224] width 345 height 38
drag, startPoint x: 1101, startPoint y: 226, endPoint x: 1064, endPoint y: 225, distance: 37.0
click at [1082, 226] on div "Copy of Beauty Peel Shot PDP Info GemX only Product page" at bounding box center [967, 224] width 345 height 38
drag, startPoint x: 1064, startPoint y: 225, endPoint x: 1056, endPoint y: 225, distance: 8.0
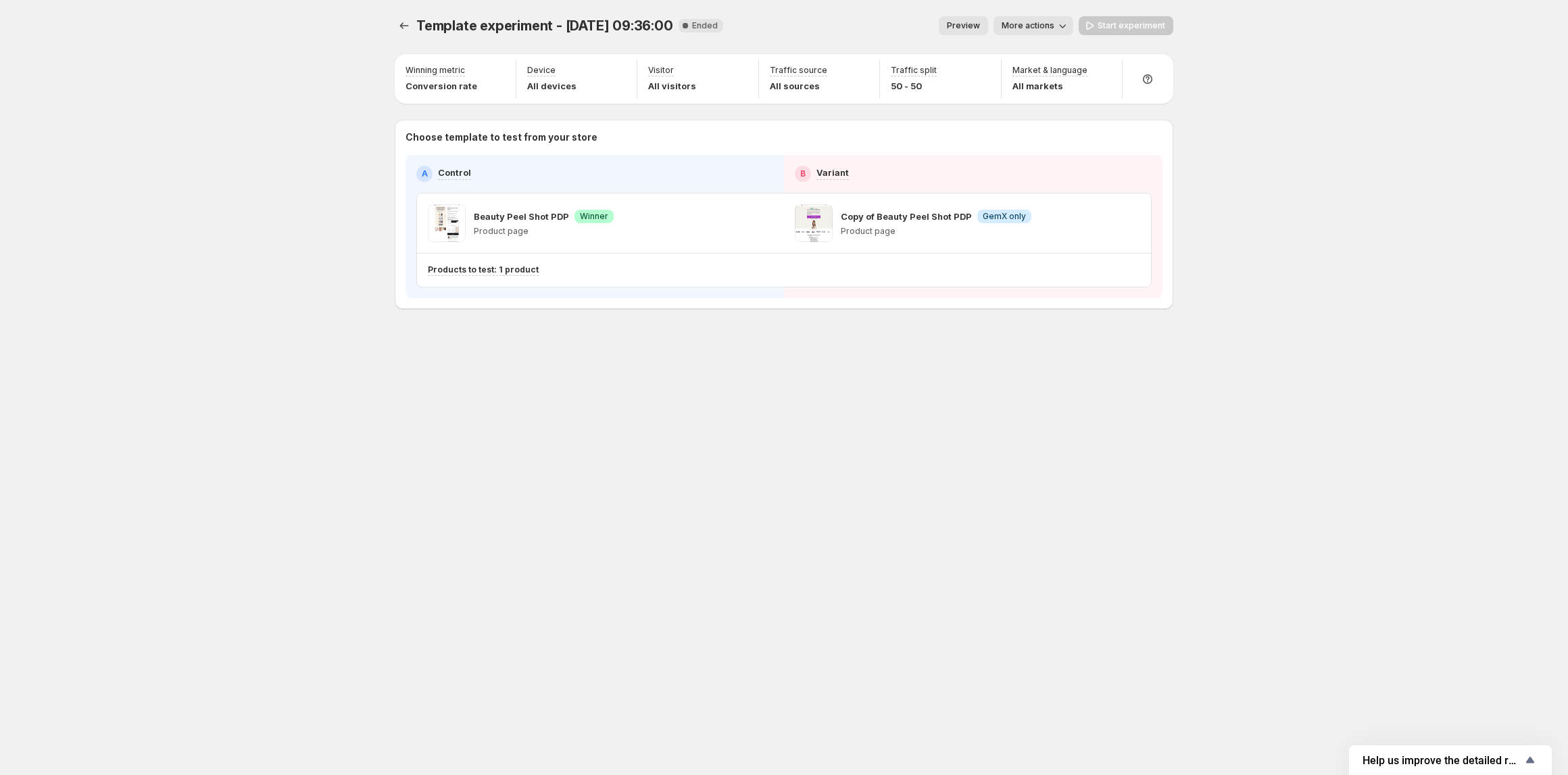
click at [1060, 225] on div "Copy of Beauty Peel Shot PDP Info GemX only Product page" at bounding box center [967, 224] width 345 height 38
click at [515, 216] on p "Beauty Peel Shot PDP" at bounding box center [521, 216] width 96 height 13
drag, startPoint x: 485, startPoint y: 219, endPoint x: 441, endPoint y: 219, distance: 44.0
click at [479, 219] on p "Beauty Peel Shot PDP" at bounding box center [521, 216] width 96 height 13
click at [441, 219] on span at bounding box center [447, 224] width 38 height 38
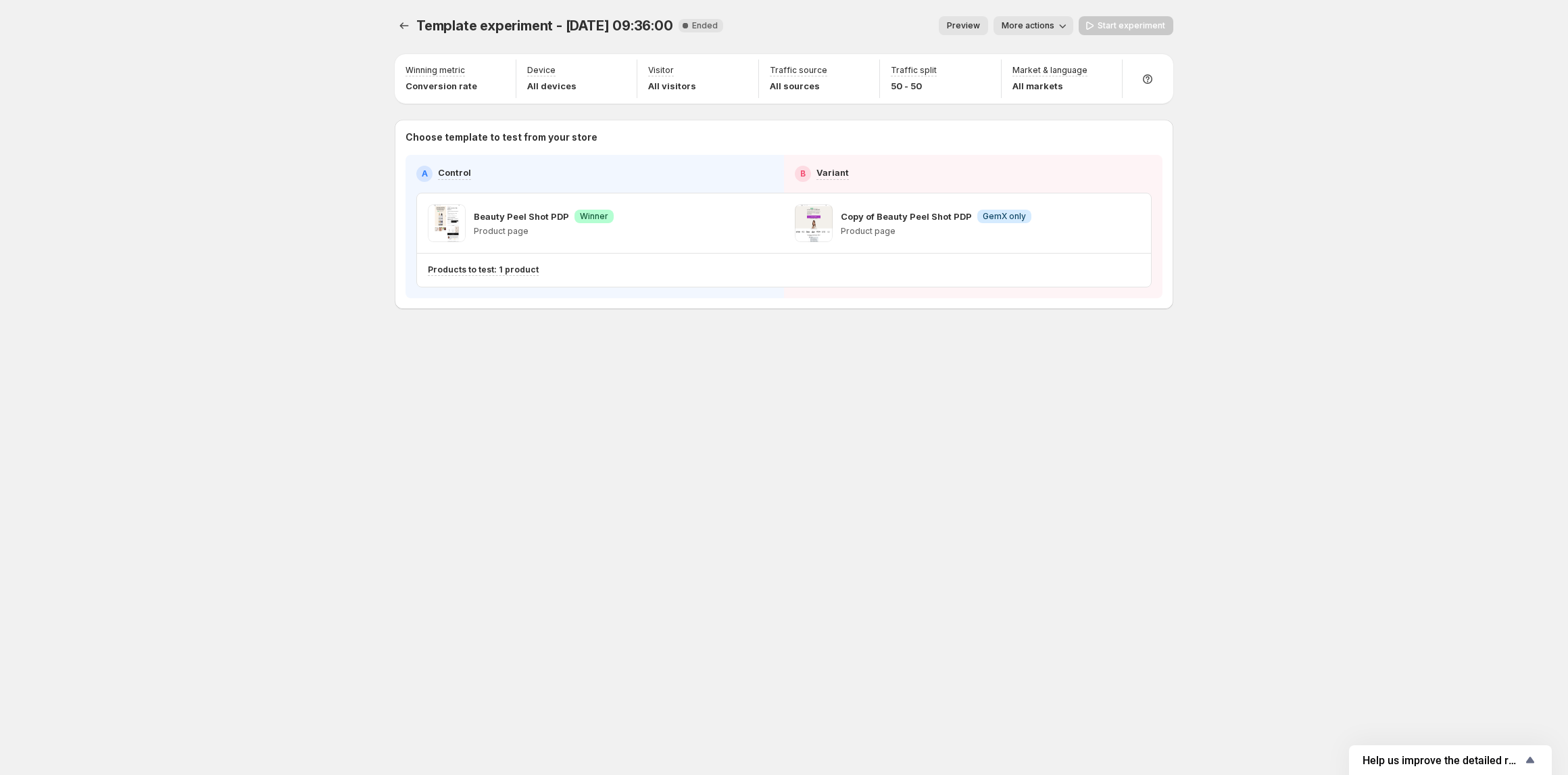
click at [523, 220] on p "Beauty Peel Shot PDP" at bounding box center [521, 216] width 96 height 13
click at [452, 265] on p "Products to test: 1 product" at bounding box center [483, 270] width 111 height 11
drag, startPoint x: 905, startPoint y: 218, endPoint x: 1050, endPoint y: 218, distance: 145.0
click at [925, 218] on p "Copy of Beauty Peel Shot PDP" at bounding box center [906, 216] width 131 height 13
drag, startPoint x: 1050, startPoint y: 218, endPoint x: 1160, endPoint y: 238, distance: 111.8
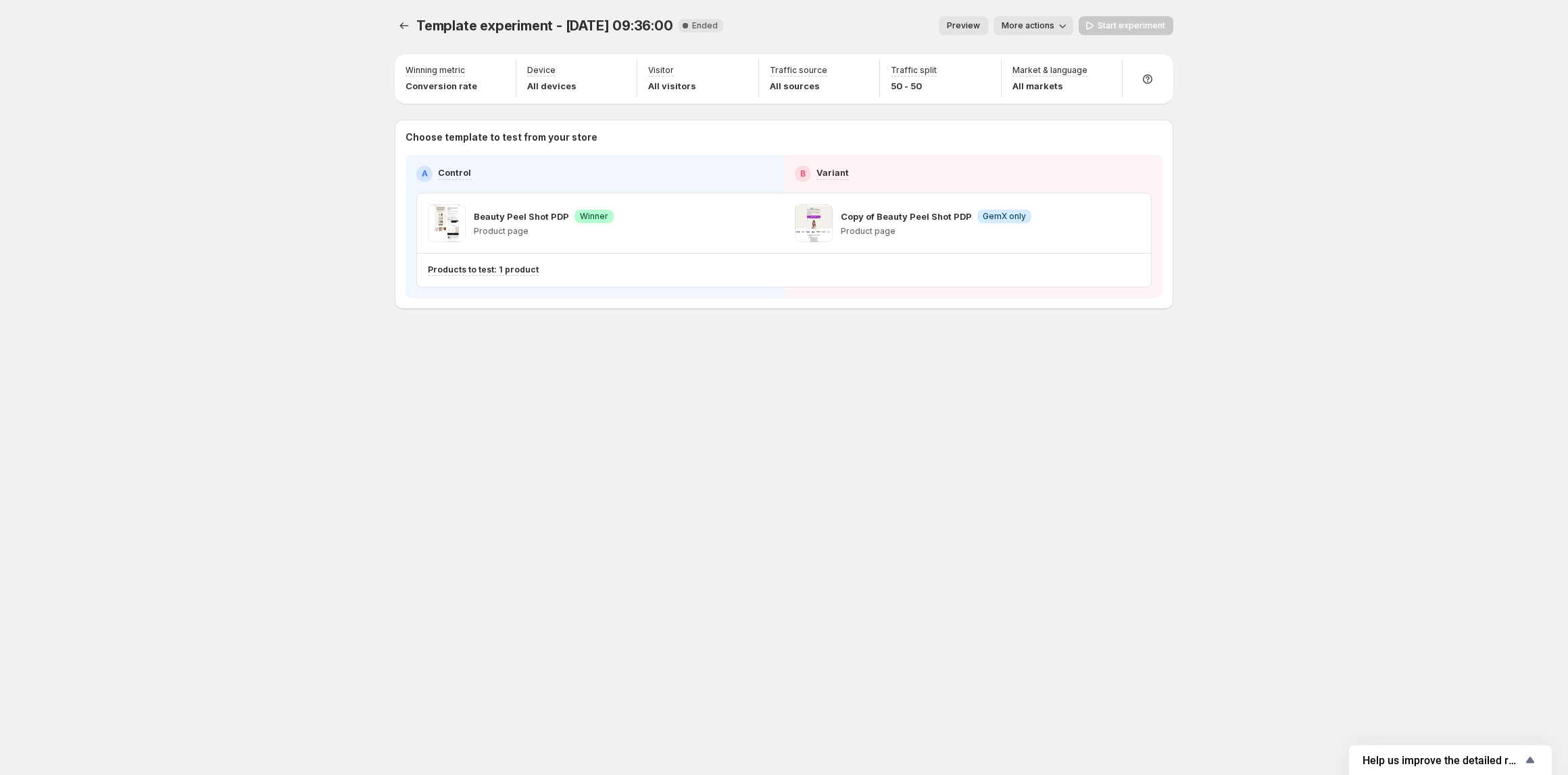
click at [1056, 218] on div "Copy of Beauty Peel Shot PDP Info GemX only Product page" at bounding box center [967, 224] width 345 height 38
click at [1160, 238] on div "A Control B Variant Beauty Peel Shot PDP Success Winner Product page Copy of Be…" at bounding box center [784, 227] width 757 height 144
drag, startPoint x: 1131, startPoint y: 238, endPoint x: 1106, endPoint y: 236, distance: 25.1
click at [1120, 238] on div "Copy of Beauty Peel Shot PDP Info GemX only Product page" at bounding box center [967, 224] width 345 height 38
drag, startPoint x: 1106, startPoint y: 236, endPoint x: 1069, endPoint y: 234, distance: 37.1
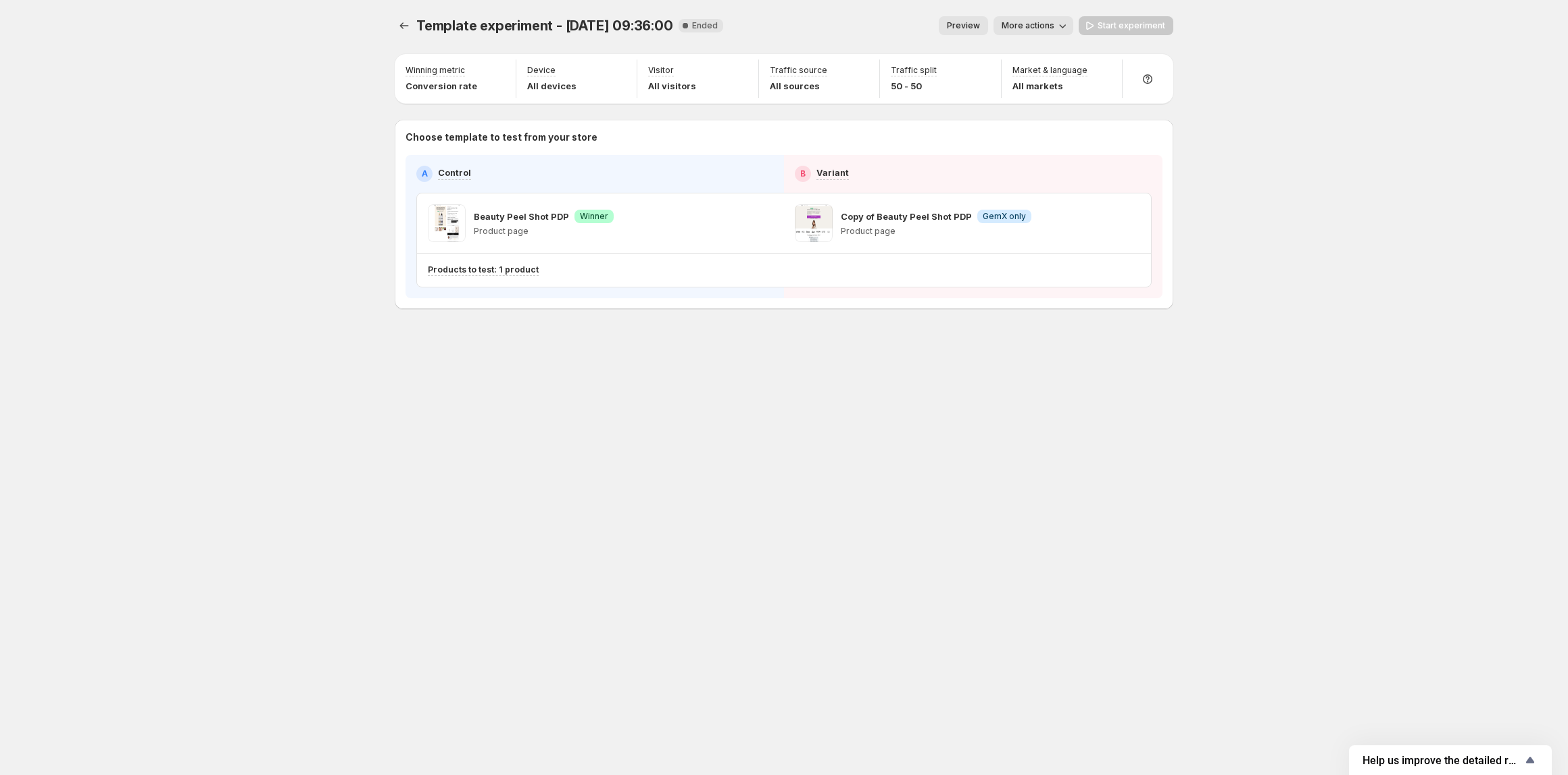
click at [1083, 236] on div "Copy of Beauty Peel Shot PDP Info GemX only Product page" at bounding box center [967, 224] width 345 height 38
click at [1034, 233] on div "Copy of Beauty Peel Shot PDP Info GemX only Product page" at bounding box center [967, 224] width 345 height 38
drag, startPoint x: 1021, startPoint y: 231, endPoint x: 1012, endPoint y: 231, distance: 9.0
click at [1017, 231] on p "Product page" at bounding box center [936, 231] width 190 height 11
click at [1048, 23] on span "More actions" at bounding box center [1028, 26] width 53 height 11
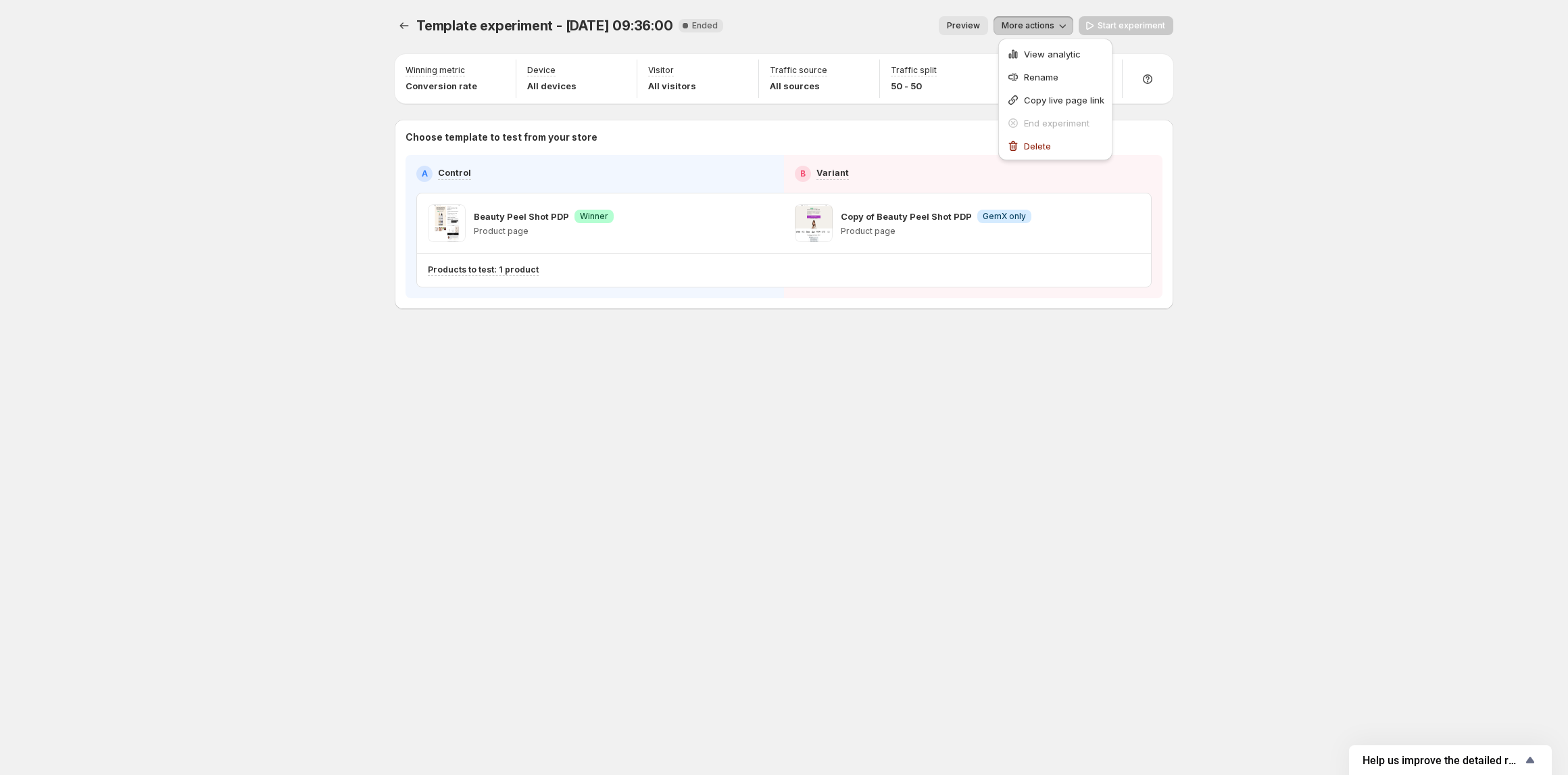
click at [1056, 228] on div "Copy of Beauty Peel Shot PDP Info GemX only Product page" at bounding box center [967, 224] width 345 height 38
click at [1027, 230] on p "Product page" at bounding box center [936, 231] width 190 height 11
click at [1104, 228] on div "Copy of Beauty Peel Shot PDP Info GemX only Product page" at bounding box center [967, 224] width 345 height 38
click at [538, 219] on p "Beauty Peel Shot PDP" at bounding box center [521, 216] width 96 height 13
drag, startPoint x: 474, startPoint y: 220, endPoint x: 568, endPoint y: 215, distance: 94.1
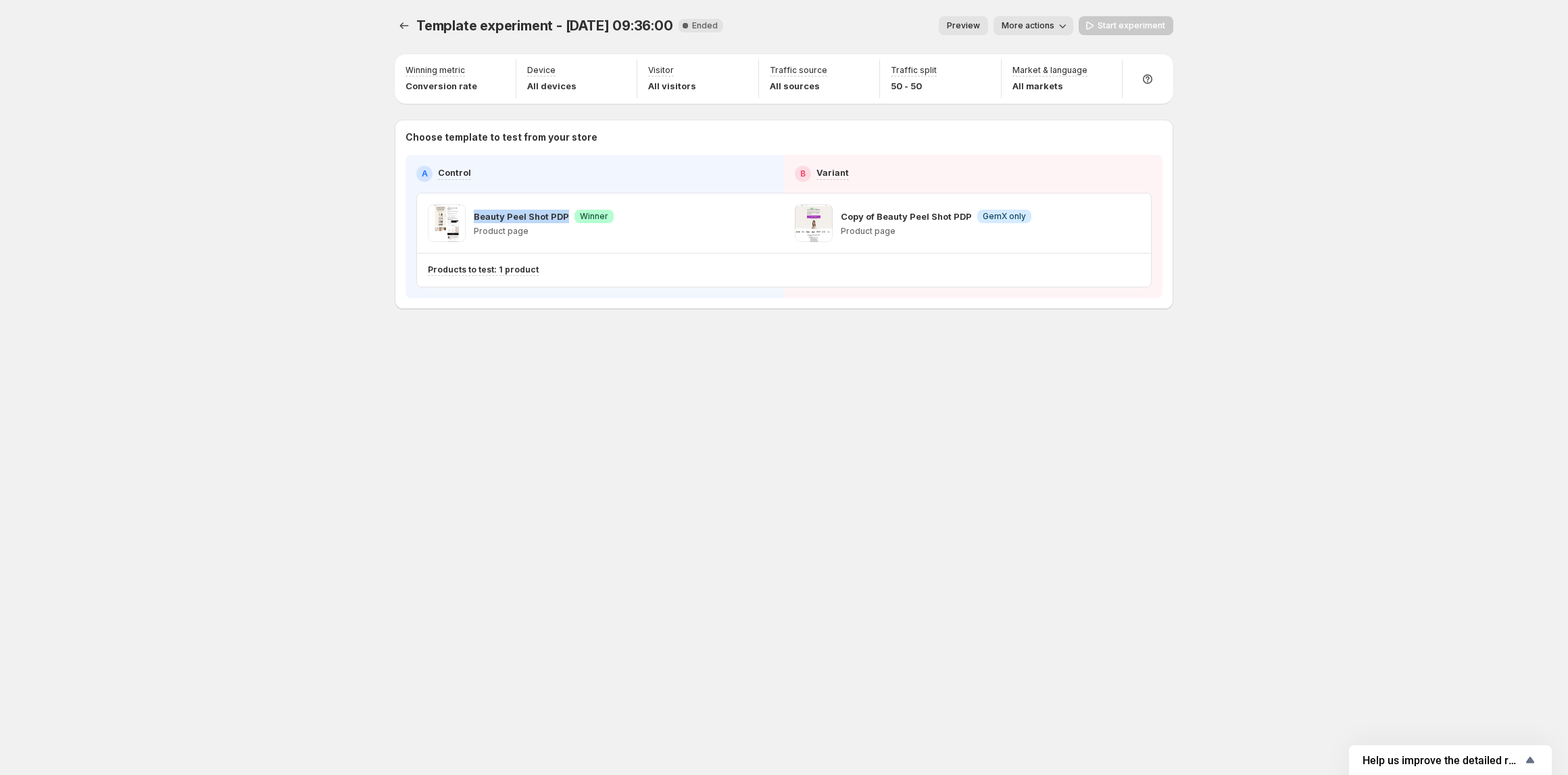
click at [568, 215] on div "Beauty Peel Shot PDP Success Winner" at bounding box center [543, 216] width 140 height 13
copy p "Beauty Peel Shot PDP"
click at [407, 27] on icon "Experiments" at bounding box center [403, 25] width 13 height 13
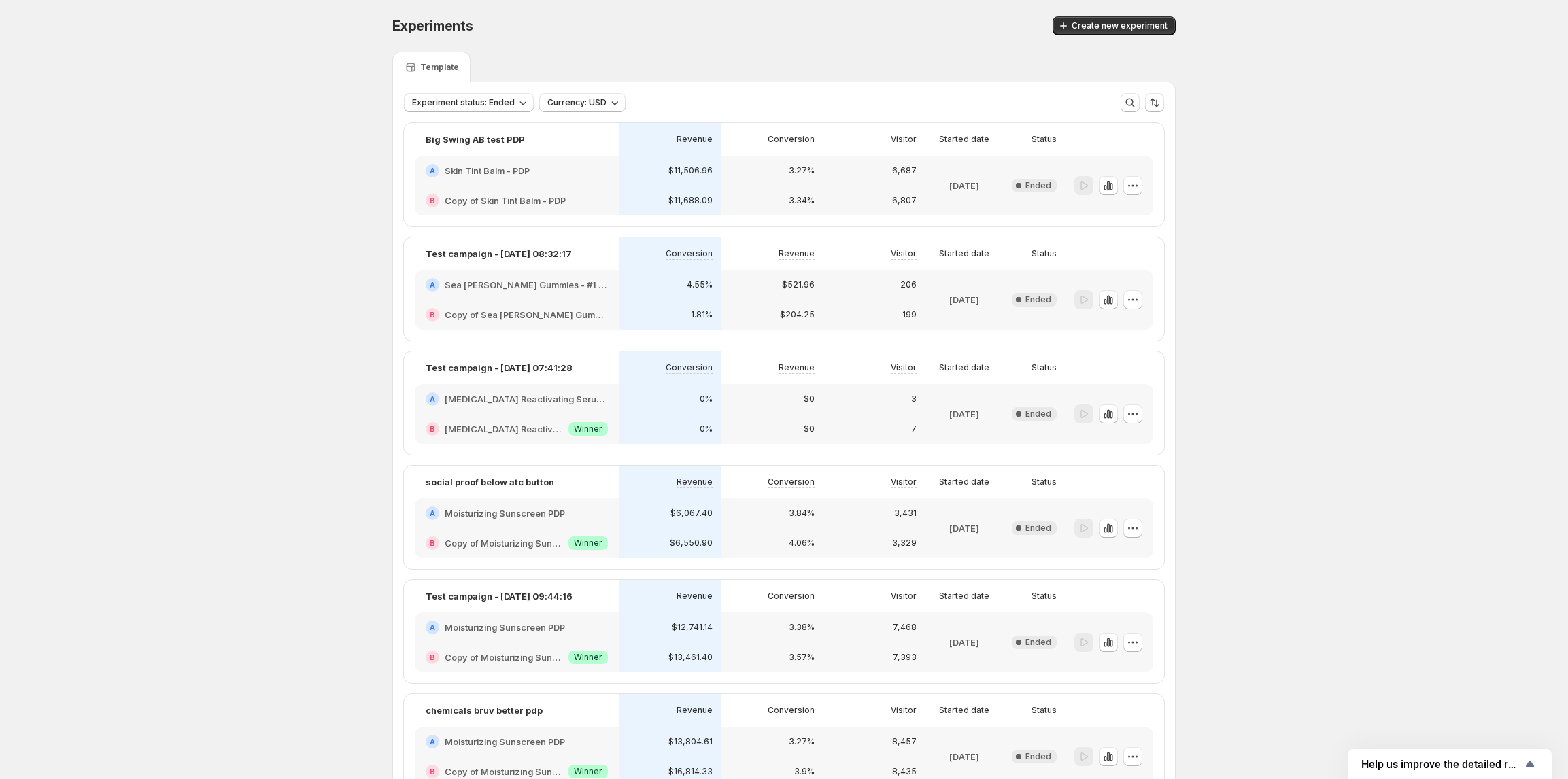
click at [527, 178] on div "A Skin Tint Balm - PDP" at bounding box center [516, 171] width 204 height 30
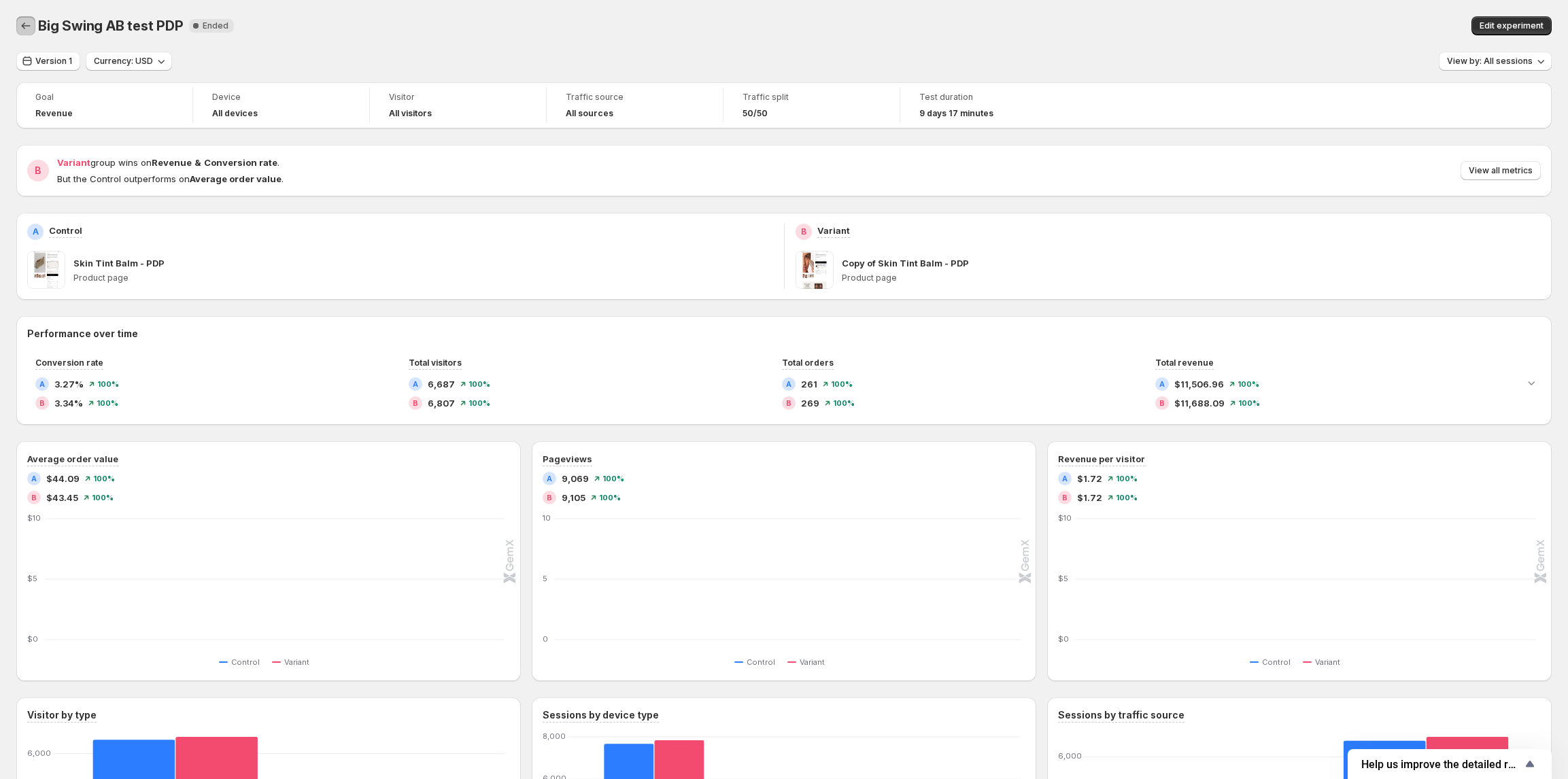
drag, startPoint x: 26, startPoint y: 28, endPoint x: 49, endPoint y: 34, distance: 23.8
click at [25, 27] on icon "Back" at bounding box center [25, 25] width 14 height 13
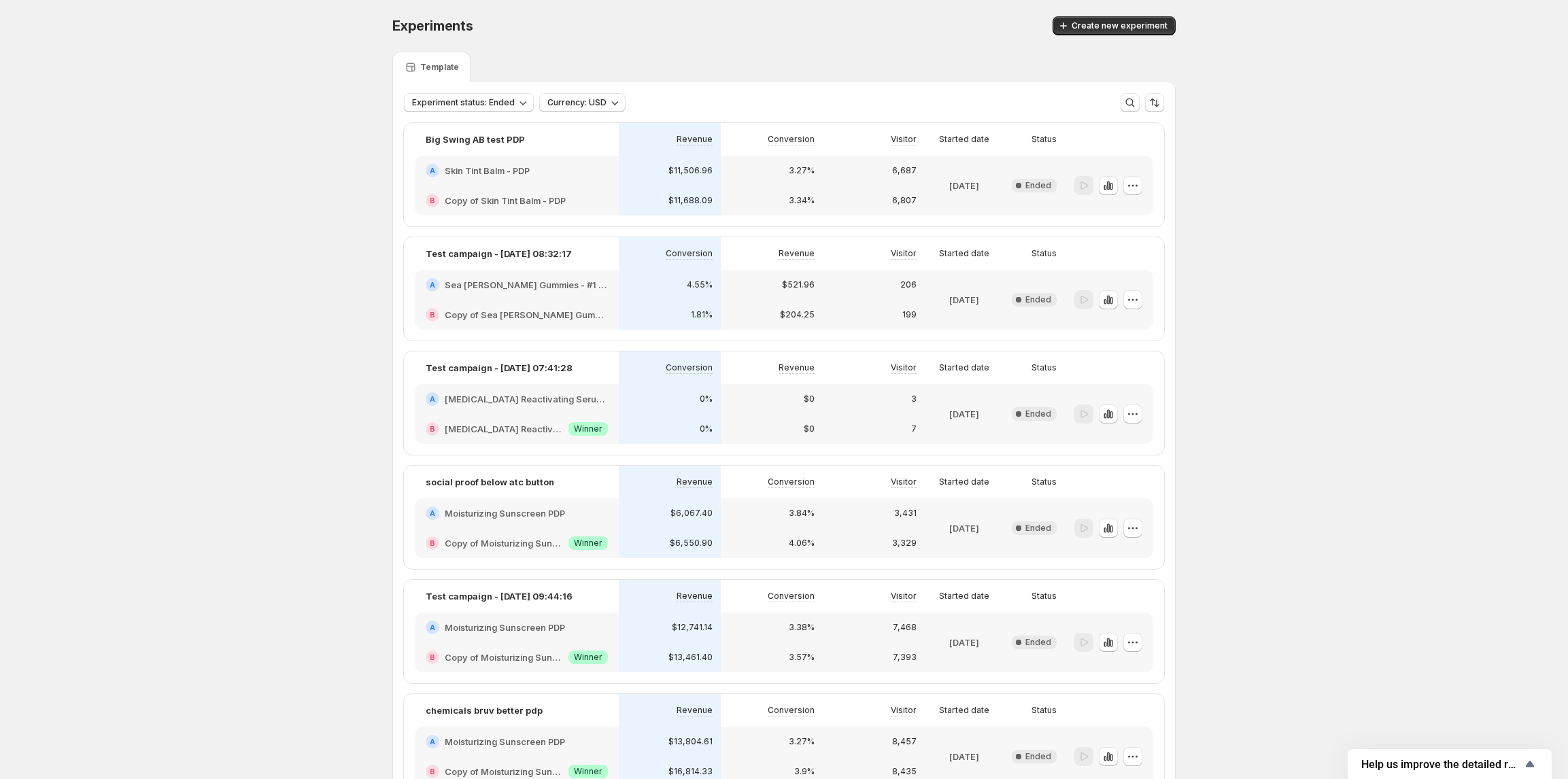
click at [515, 105] on span "Experiment status: Ended" at bounding box center [463, 102] width 102 height 11
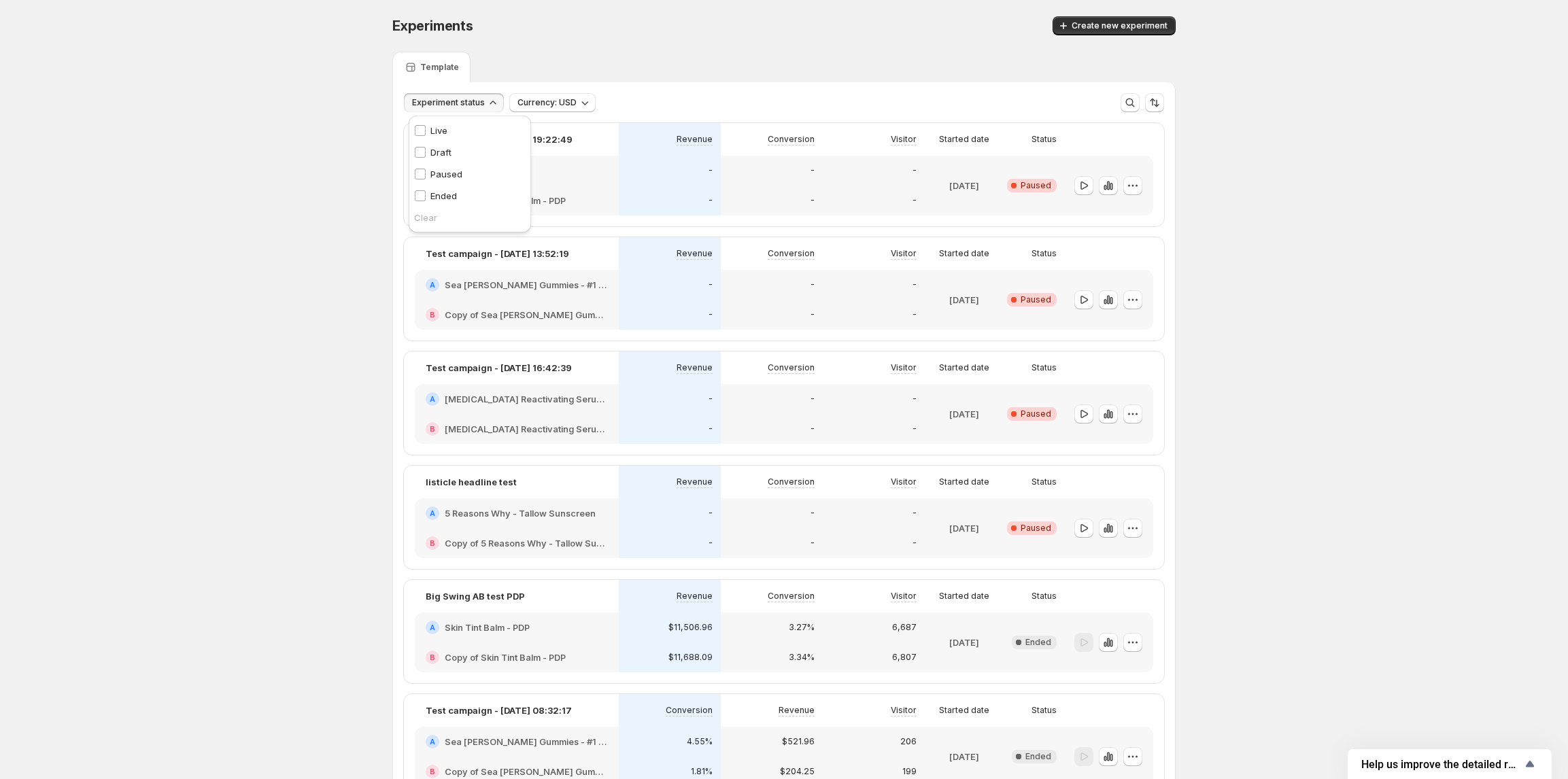
click at [506, 167] on h2 "Skin Tint Balm - PDP" at bounding box center [487, 170] width 85 height 13
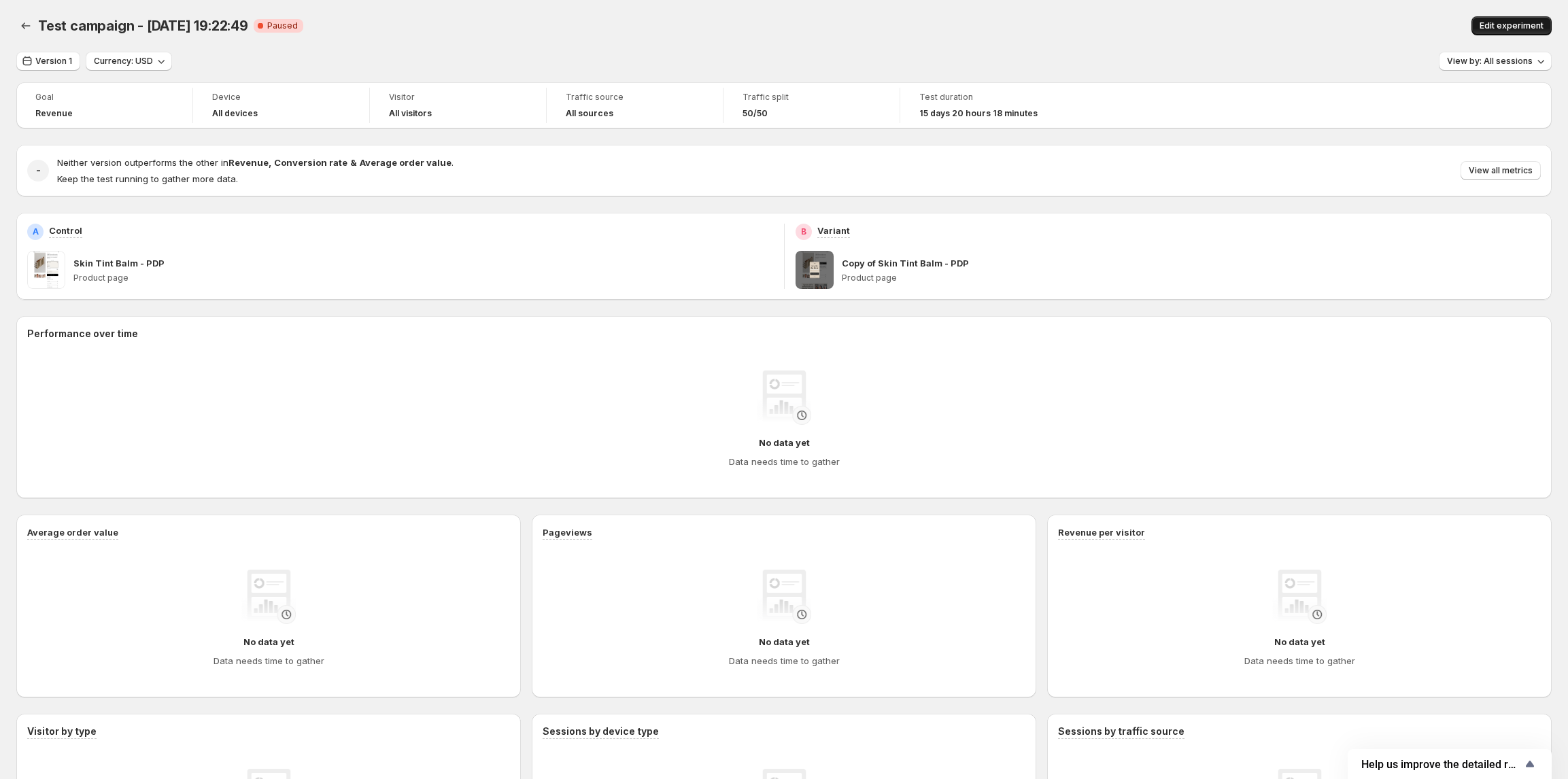
click at [1497, 27] on span "Edit experiment" at bounding box center [1512, 26] width 64 height 11
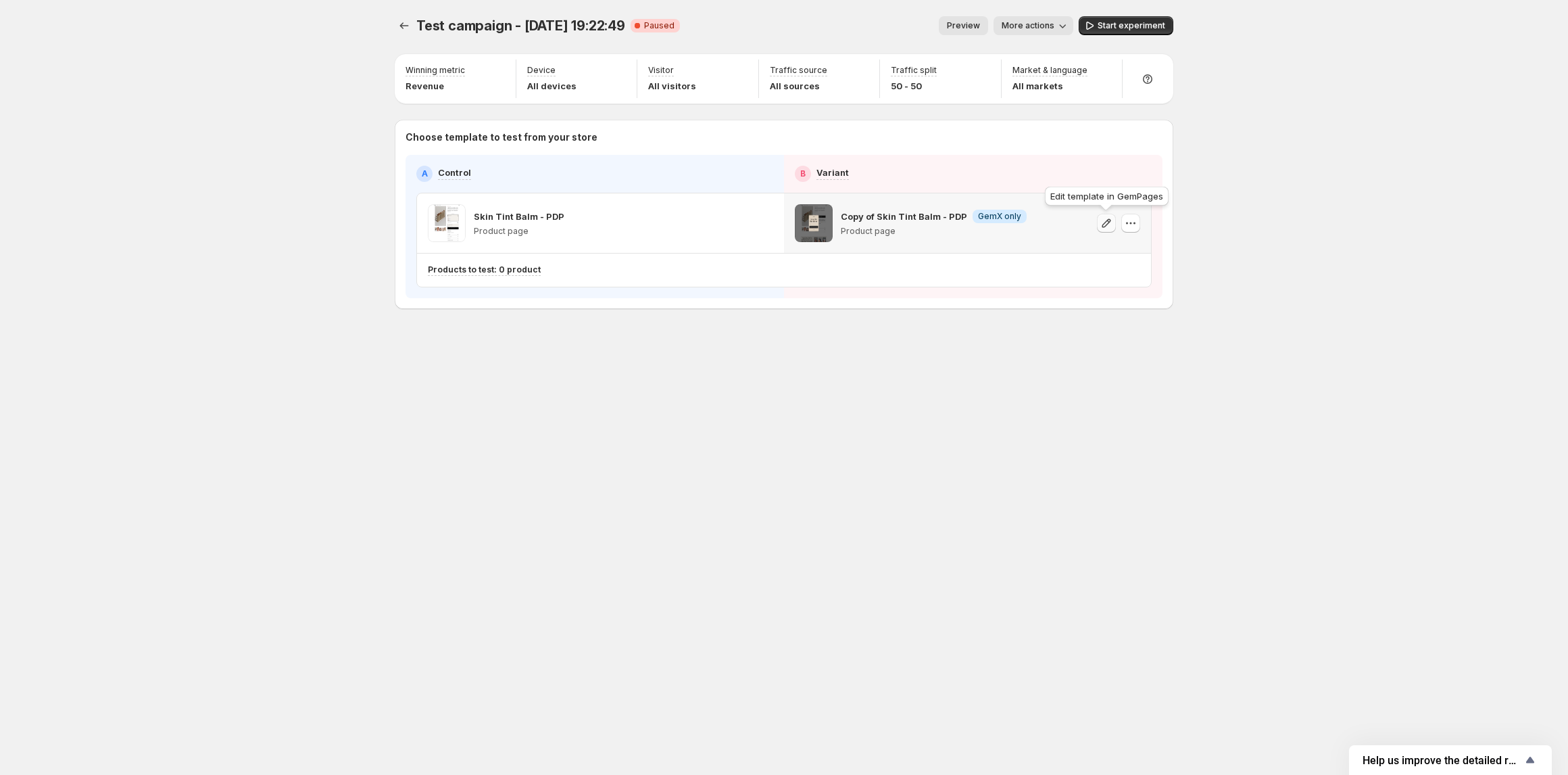
click at [1107, 224] on icon "button" at bounding box center [1106, 223] width 13 height 13
click at [1105, 224] on icon "button" at bounding box center [1106, 223] width 13 height 13
click at [403, 28] on icon "Experiments" at bounding box center [403, 25] width 13 height 13
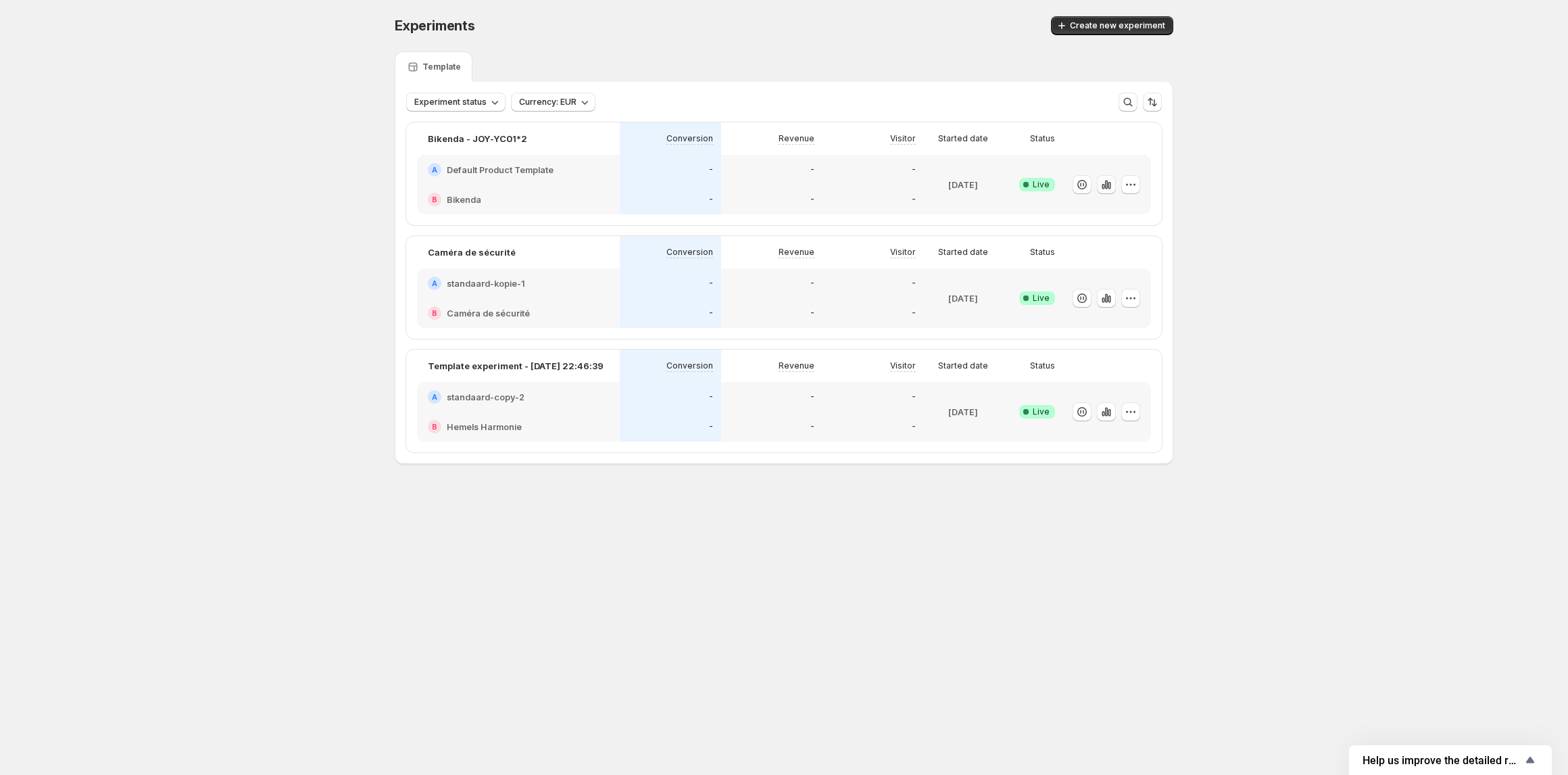
click at [1108, 182] on icon "button" at bounding box center [1108, 185] width 2 height 7
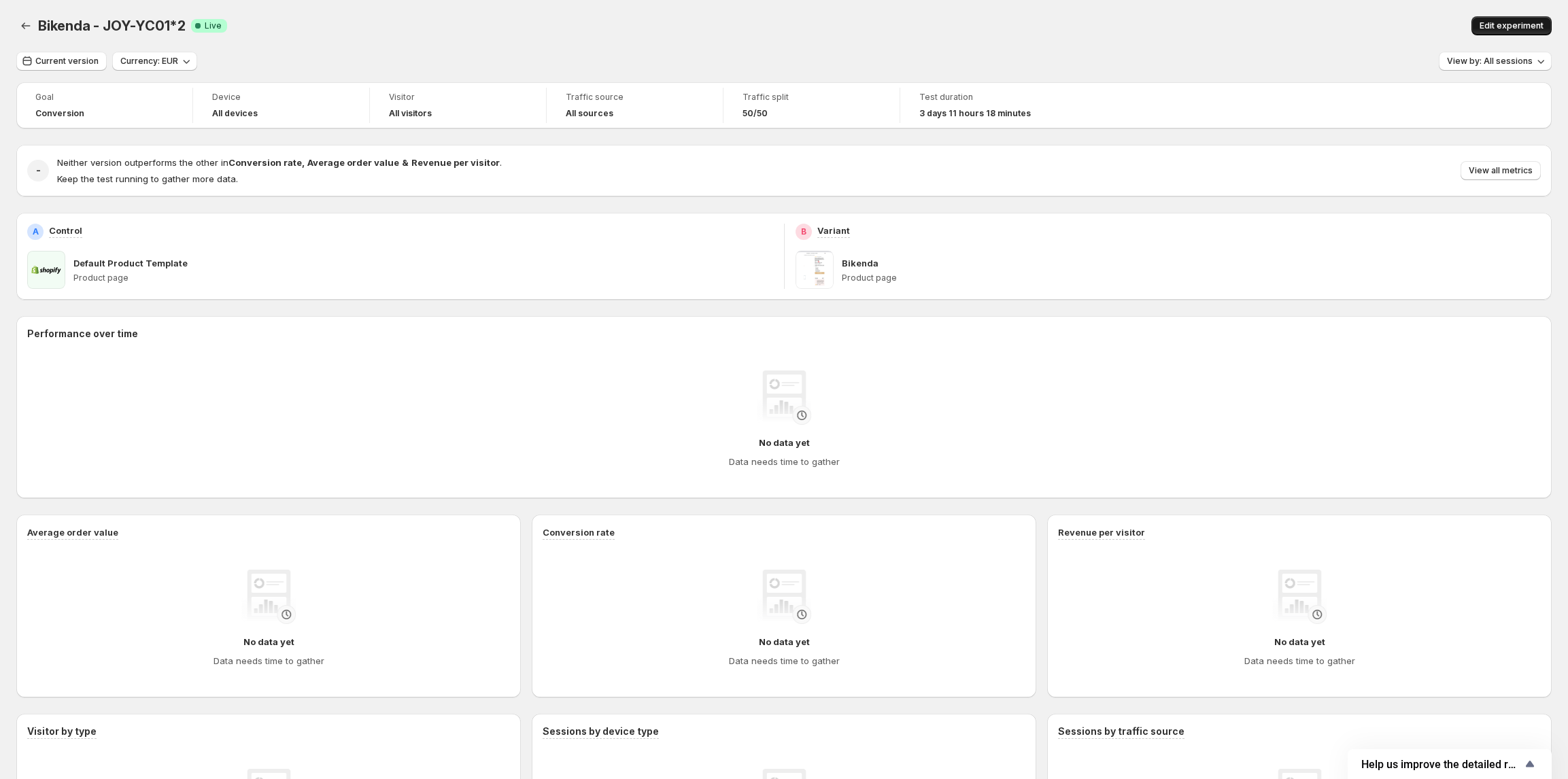
click at [1497, 27] on span "Edit experiment" at bounding box center [1512, 26] width 64 height 11
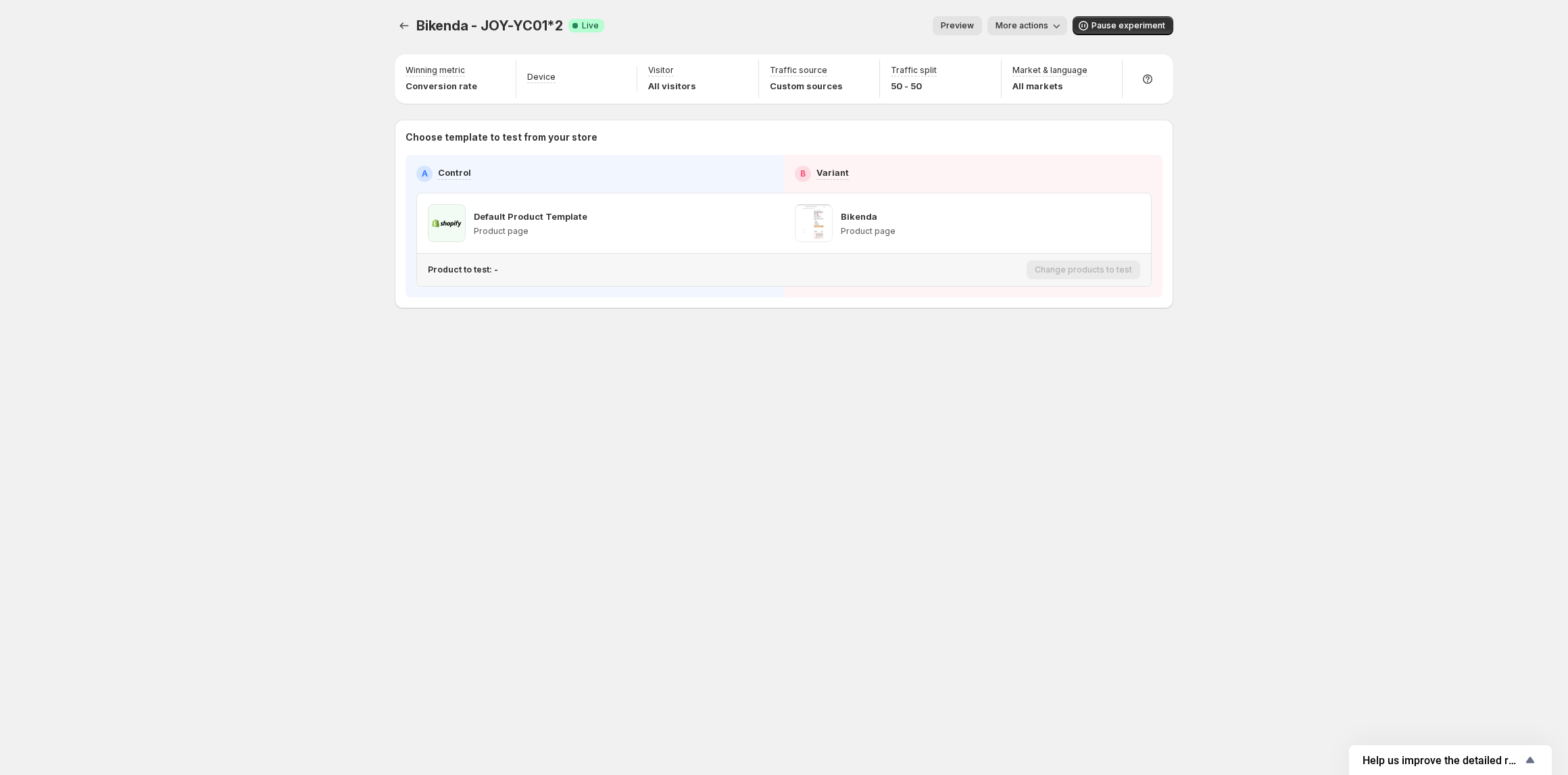
click at [475, 274] on p "Product to test: -" at bounding box center [463, 270] width 70 height 11
click at [486, 276] on div "Product to test: -" at bounding box center [725, 269] width 594 height 21
click at [636, 390] on div "Bikenda - JOY-YC01*2. This page is ready Bikenda - JOY-YC01*2 Success Complete …" at bounding box center [783, 387] width 811 height 775
drag, startPoint x: 477, startPoint y: 280, endPoint x: 478, endPoint y: 270, distance: 10.0
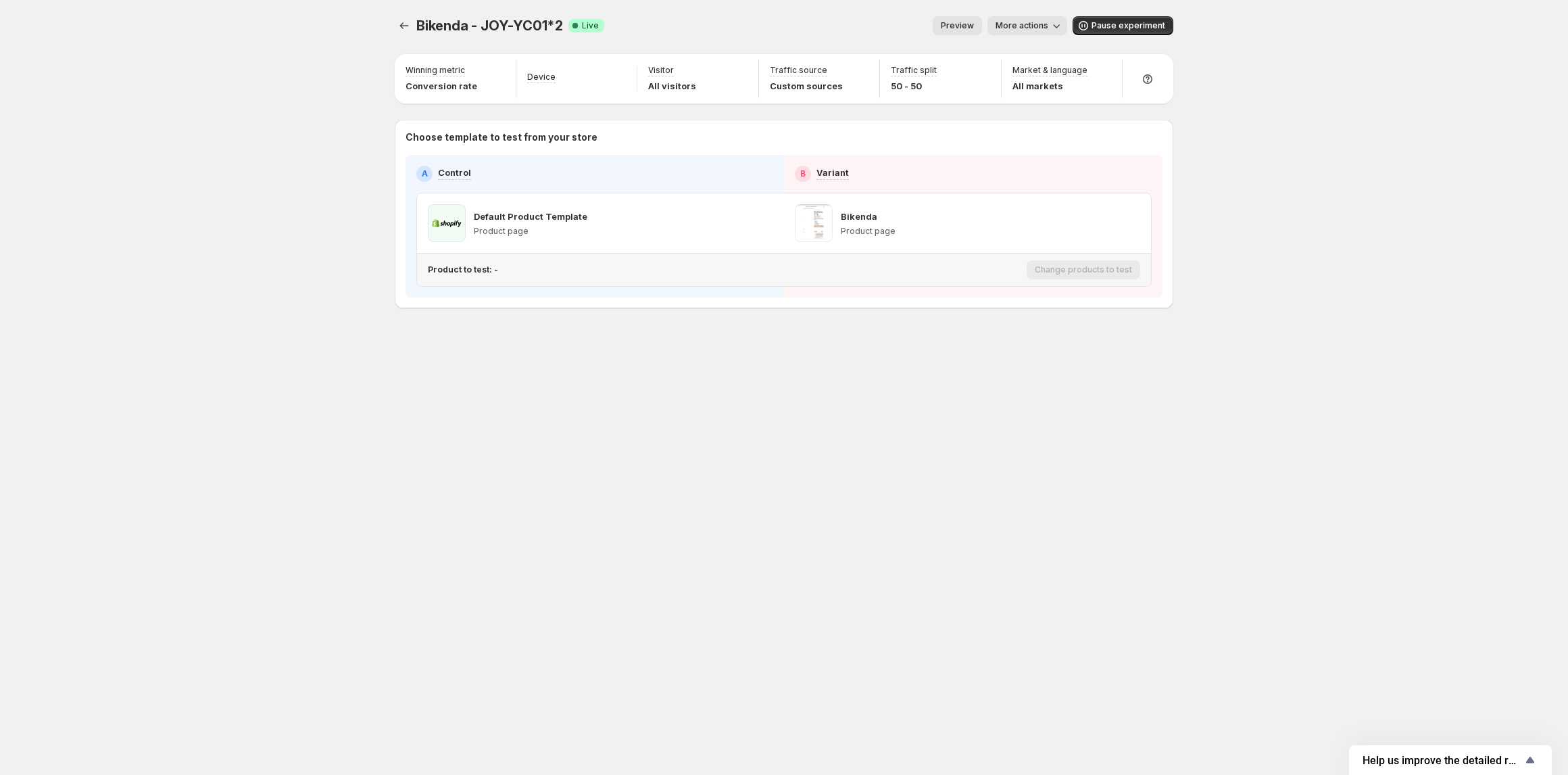
click at [477, 279] on div "Product to test: -" at bounding box center [725, 269] width 594 height 21
click at [478, 270] on p "Product to test: -" at bounding box center [463, 270] width 70 height 11
click at [399, 26] on icon "Experiments" at bounding box center [403, 25] width 13 height 13
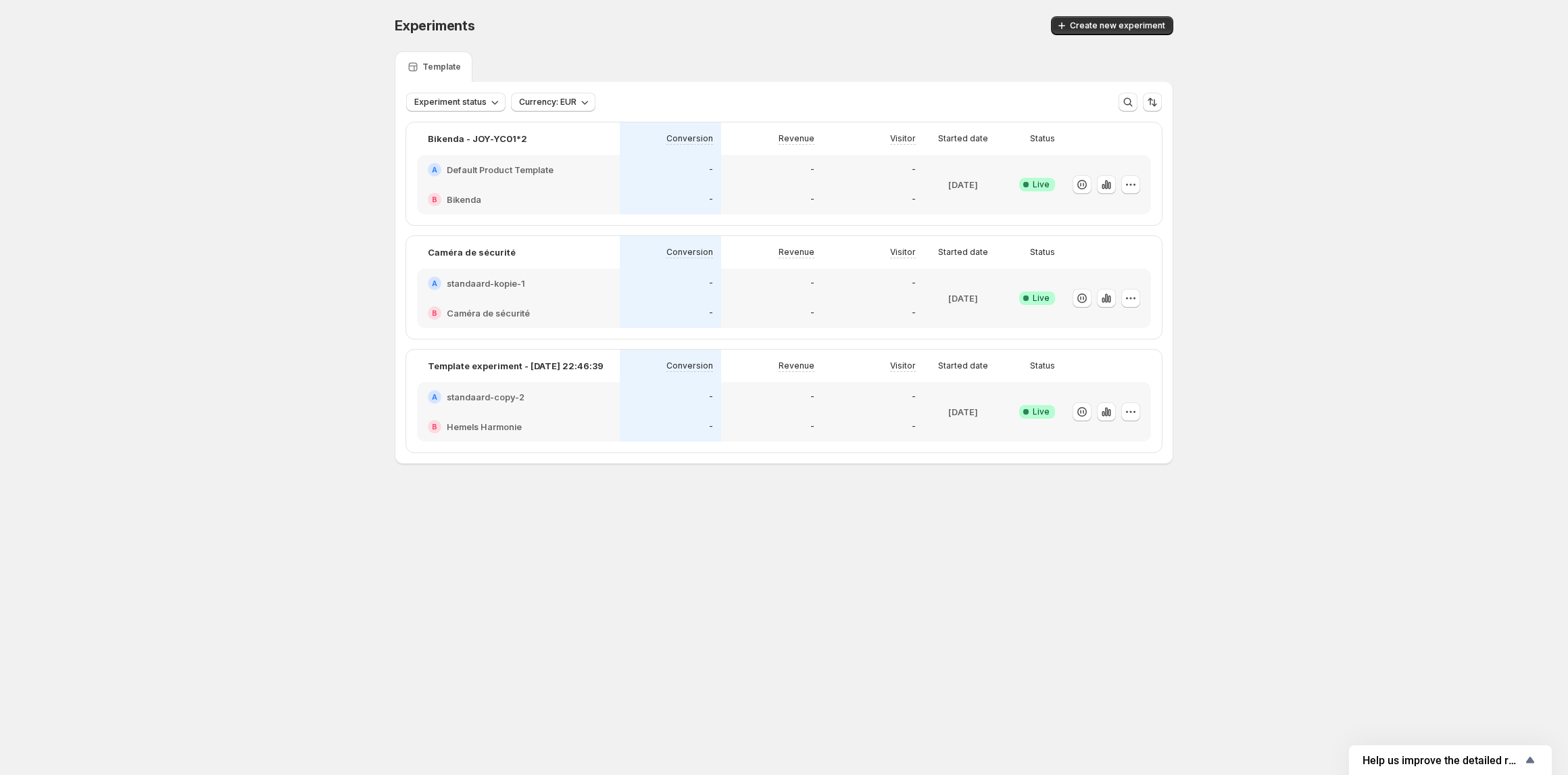
click at [456, 284] on h2 "standaard-kopie-1" at bounding box center [486, 283] width 78 height 13
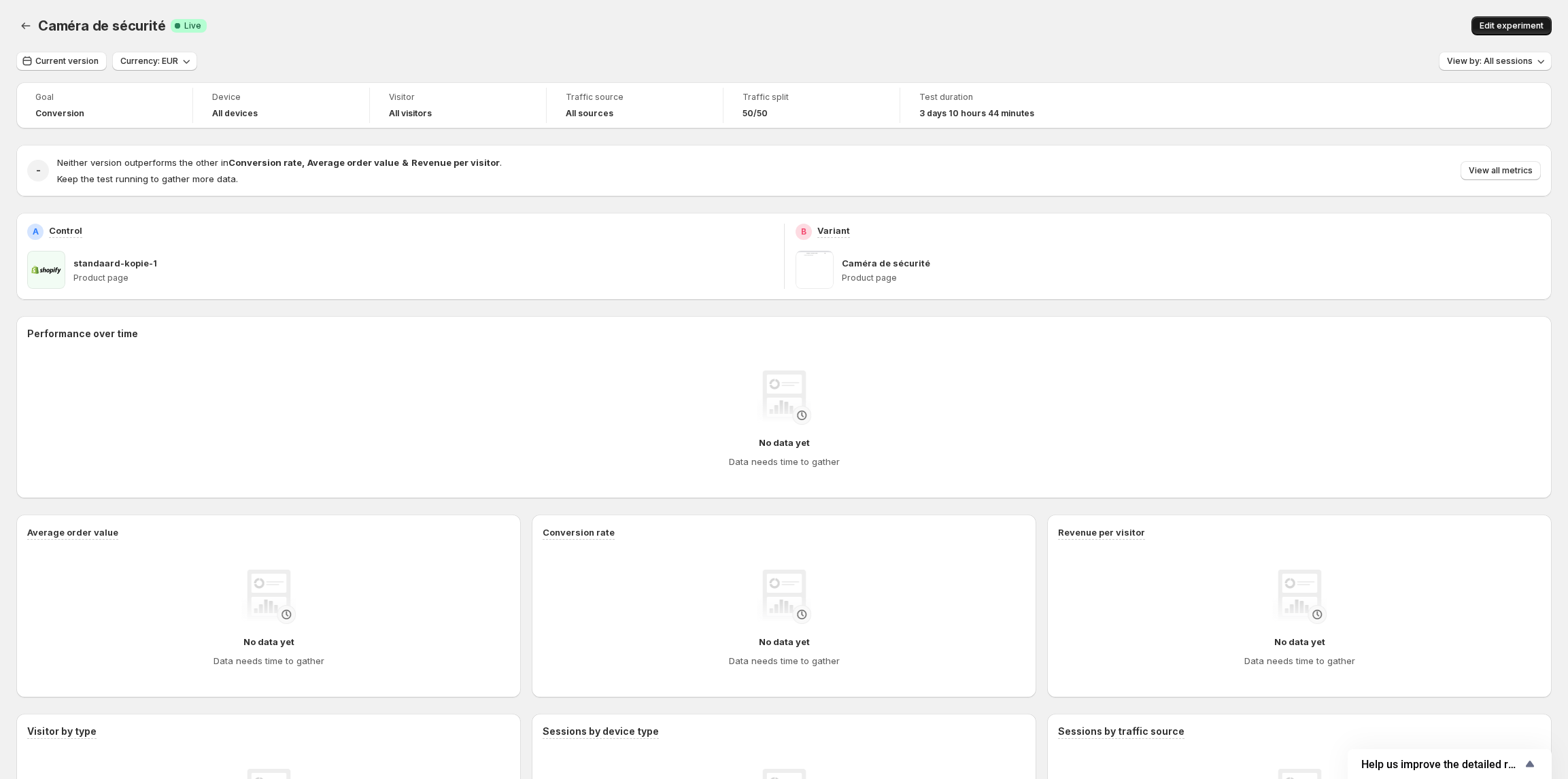
click at [1501, 22] on span "Edit experiment" at bounding box center [1512, 26] width 64 height 11
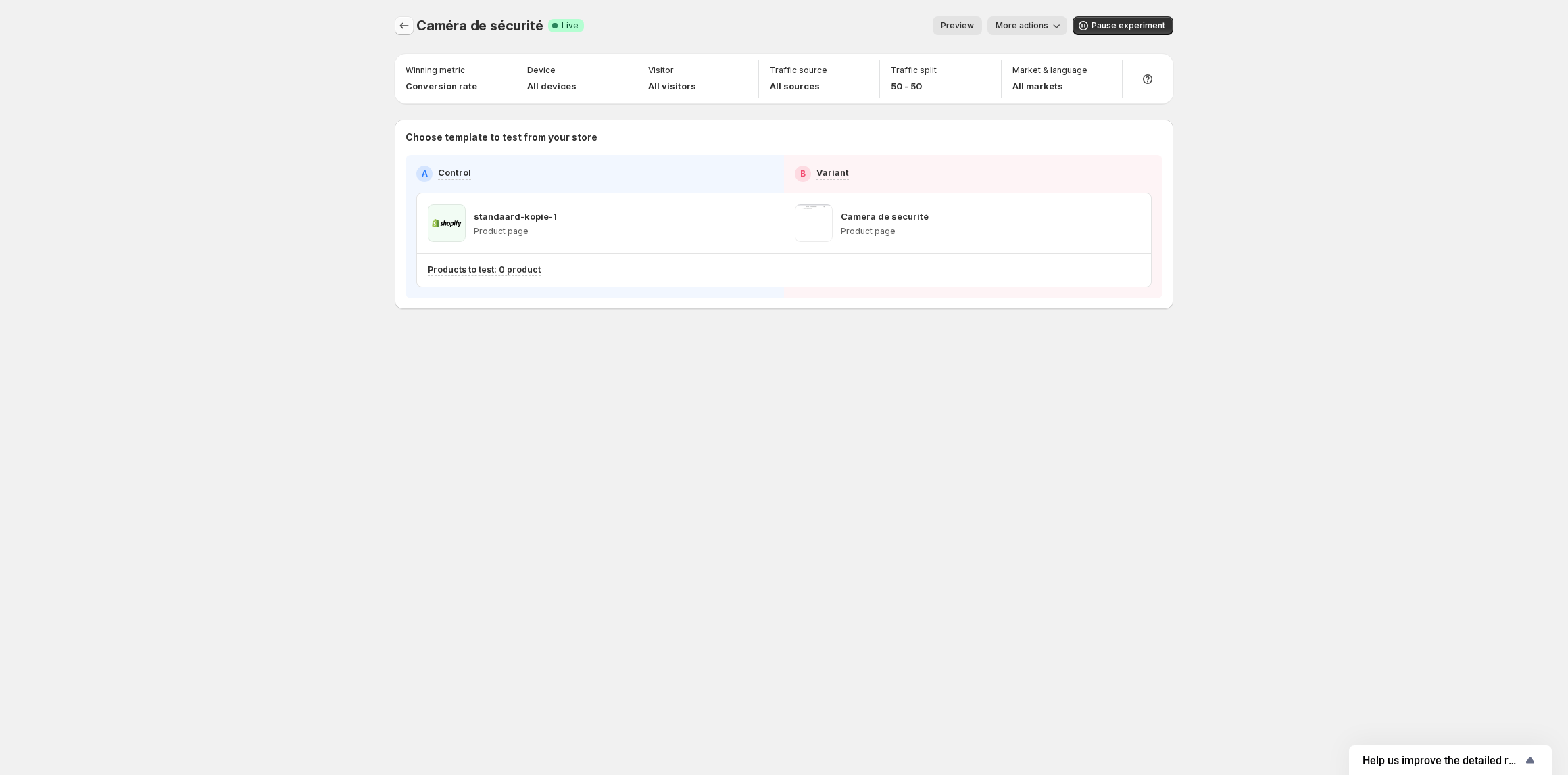
click at [408, 28] on icon "Experiments" at bounding box center [403, 25] width 13 height 13
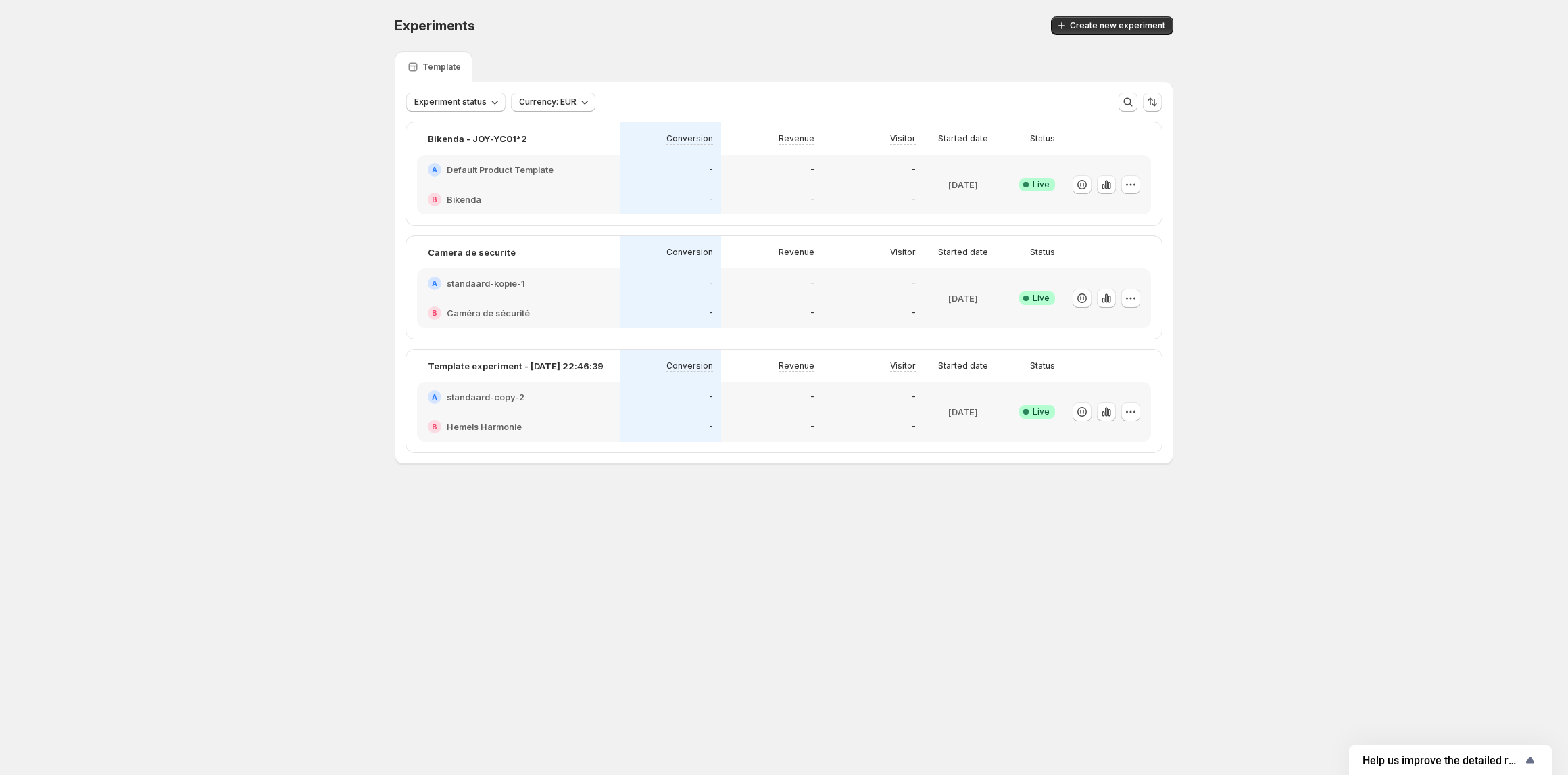
click at [477, 401] on h2 "standaard-copy-2" at bounding box center [486, 397] width 77 height 13
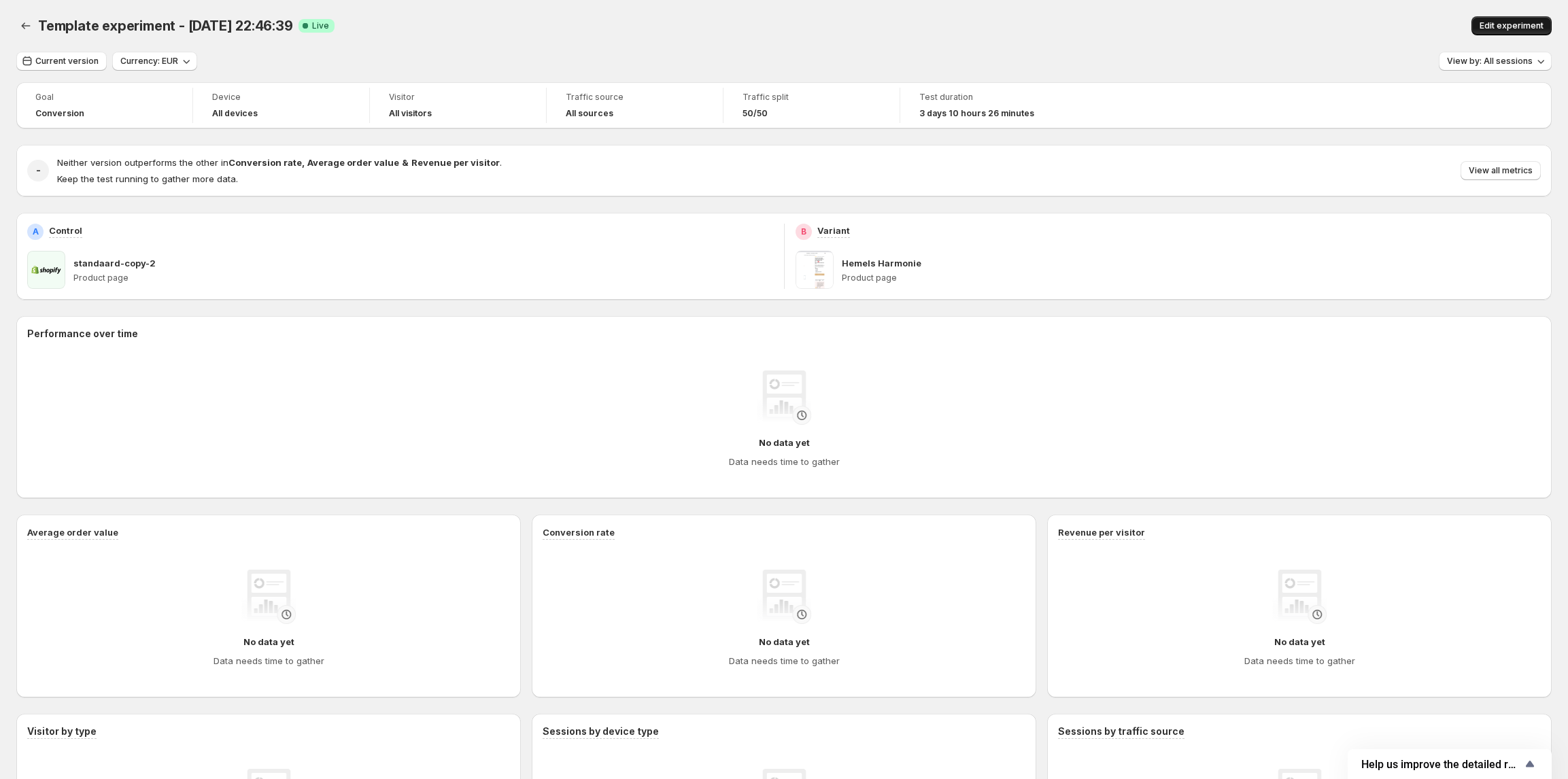
click at [1494, 29] on span "Edit experiment" at bounding box center [1512, 26] width 64 height 11
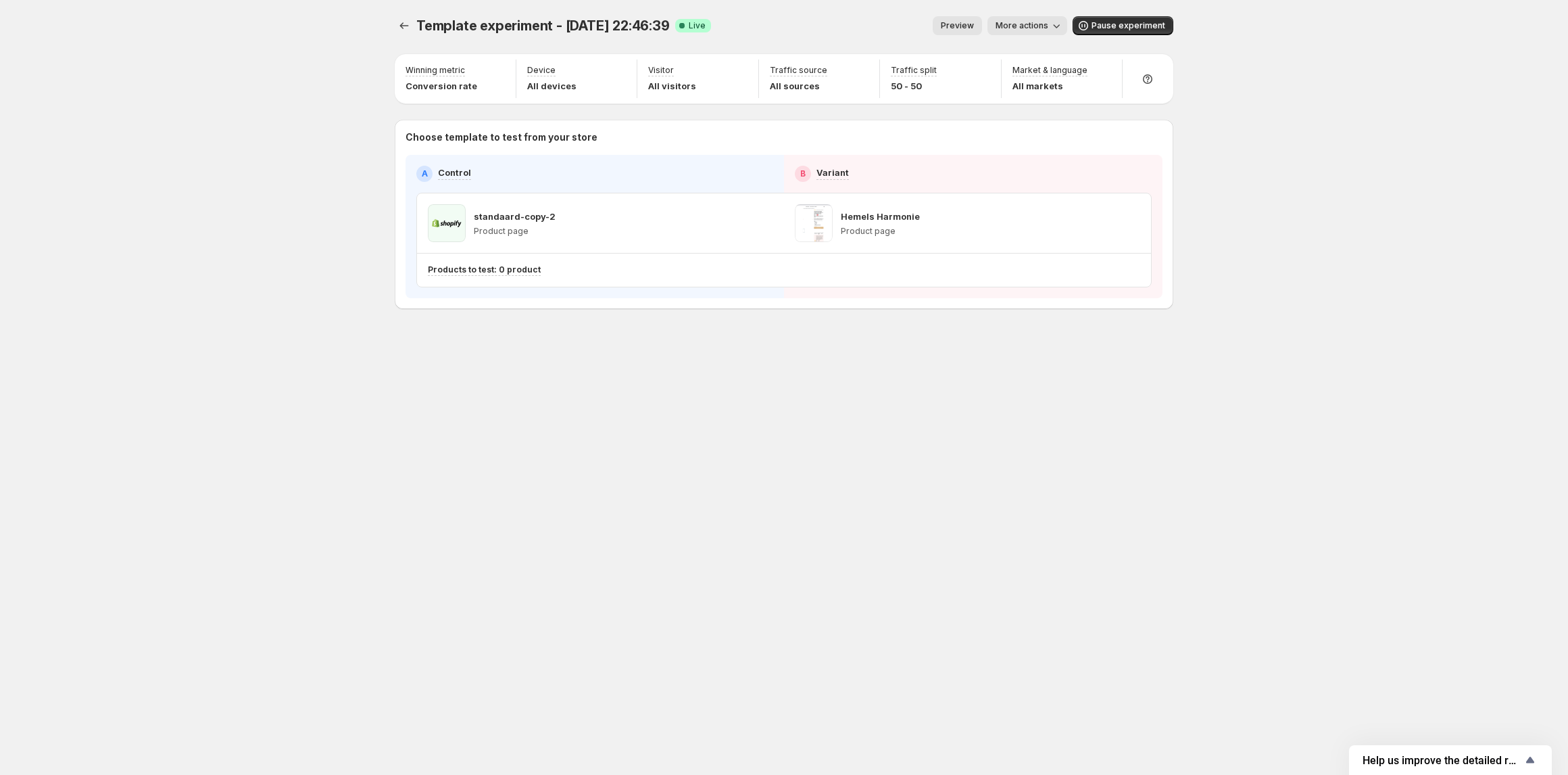
click at [403, 36] on div "Template experiment - Oct 2, 22:46:39. This page is ready Template experiment -…" at bounding box center [784, 25] width 778 height 51
click at [399, 24] on icon "Experiments" at bounding box center [403, 25] width 13 height 13
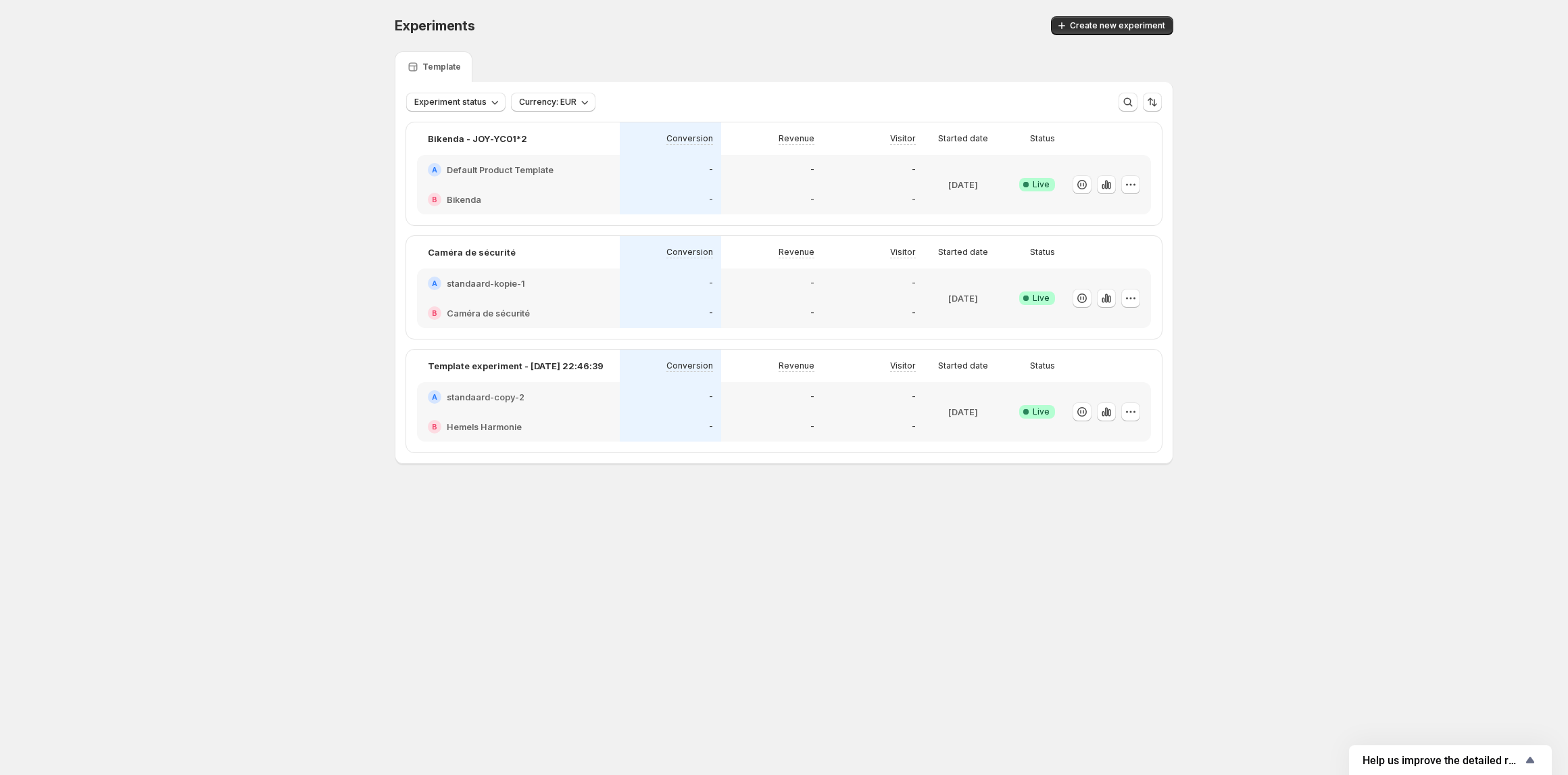
click at [493, 171] on h2 "Default Product Template" at bounding box center [500, 169] width 107 height 13
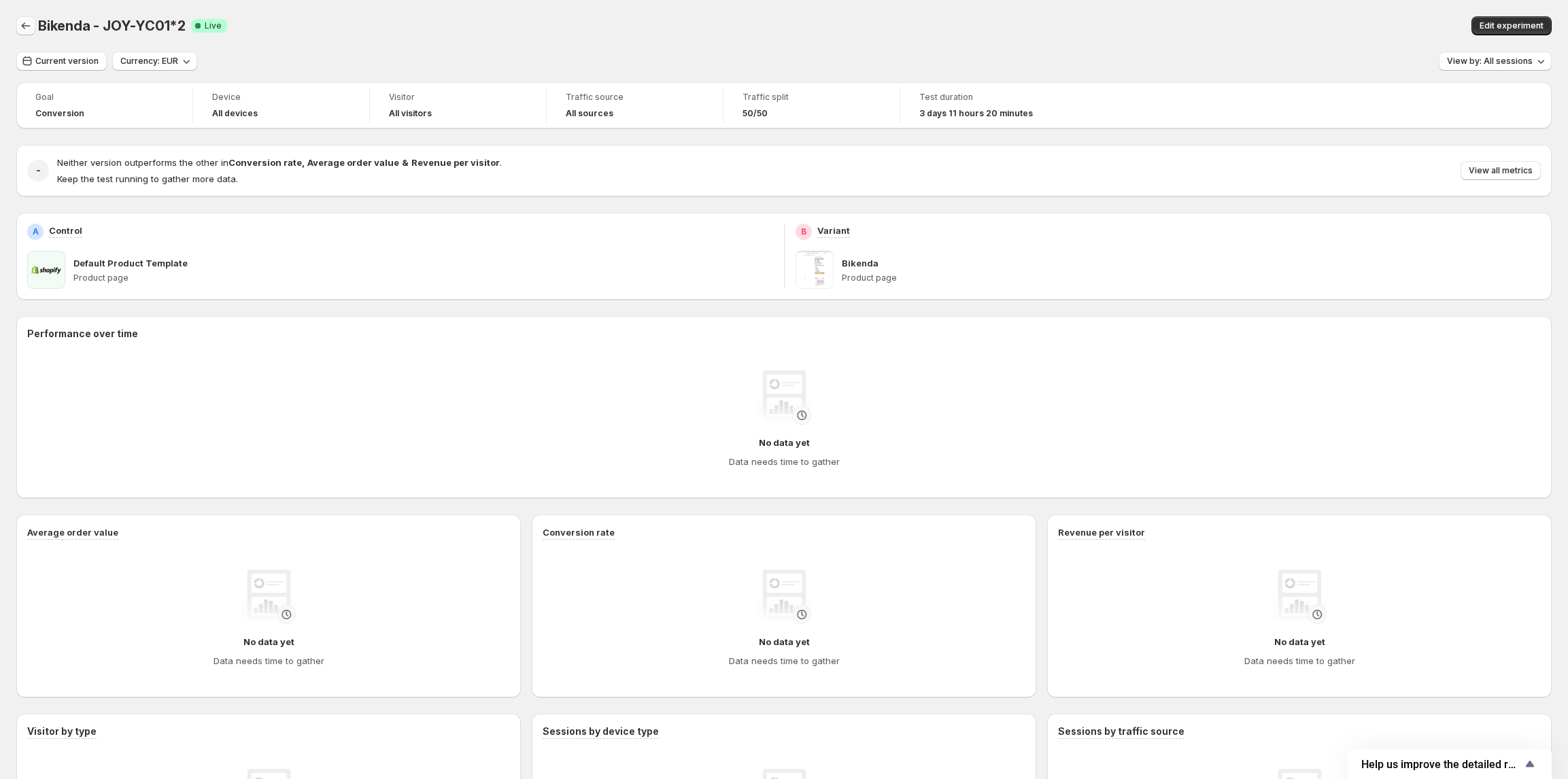
click at [25, 33] on button "Back" at bounding box center [26, 26] width 19 height 19
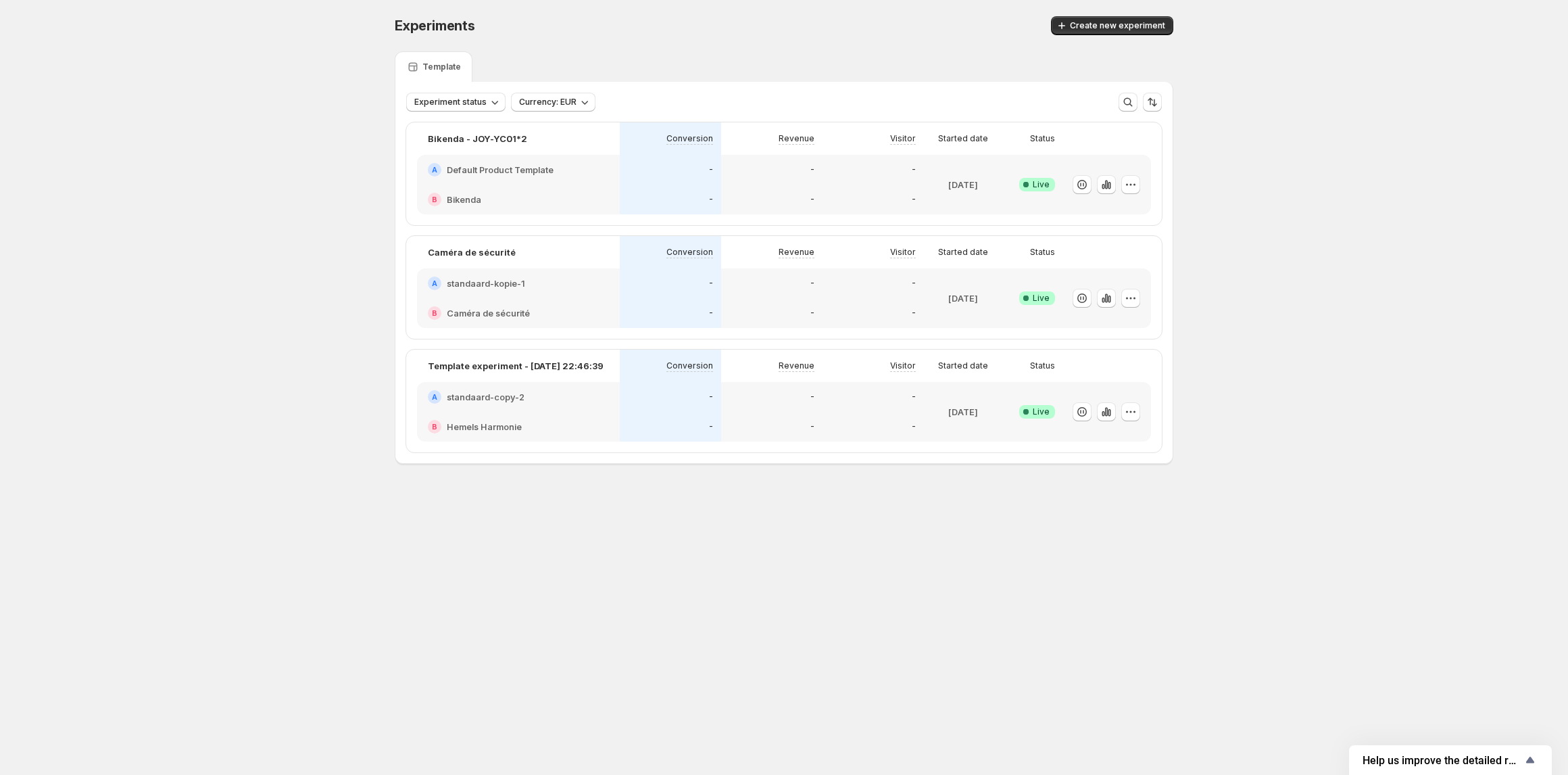
drag, startPoint x: 487, startPoint y: 397, endPoint x: 492, endPoint y: 393, distance: 6.4
click at [488, 398] on h2 "standaard-copy-2" at bounding box center [486, 397] width 77 height 13
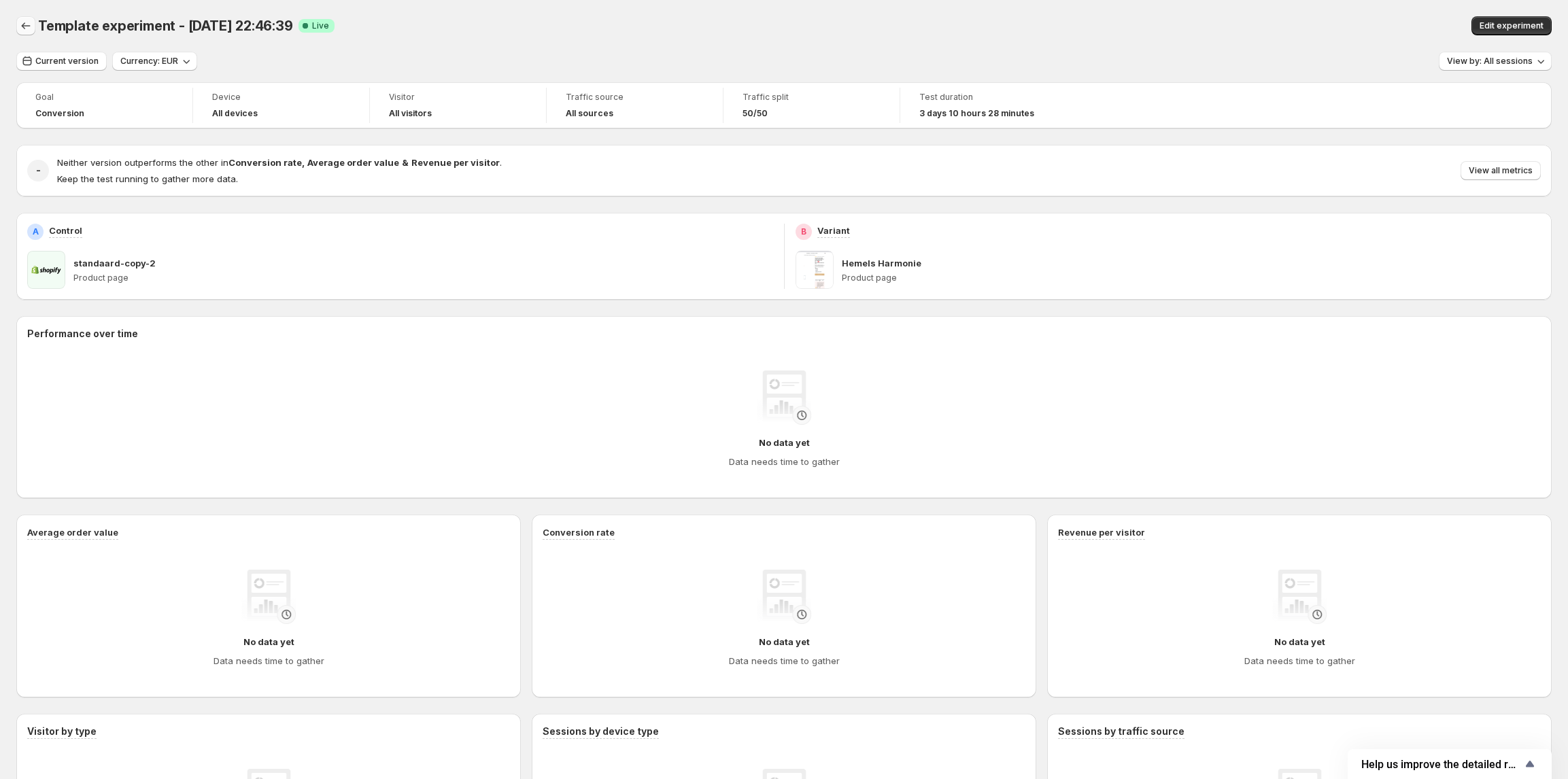
click at [27, 21] on icon "Back" at bounding box center [25, 25] width 14 height 13
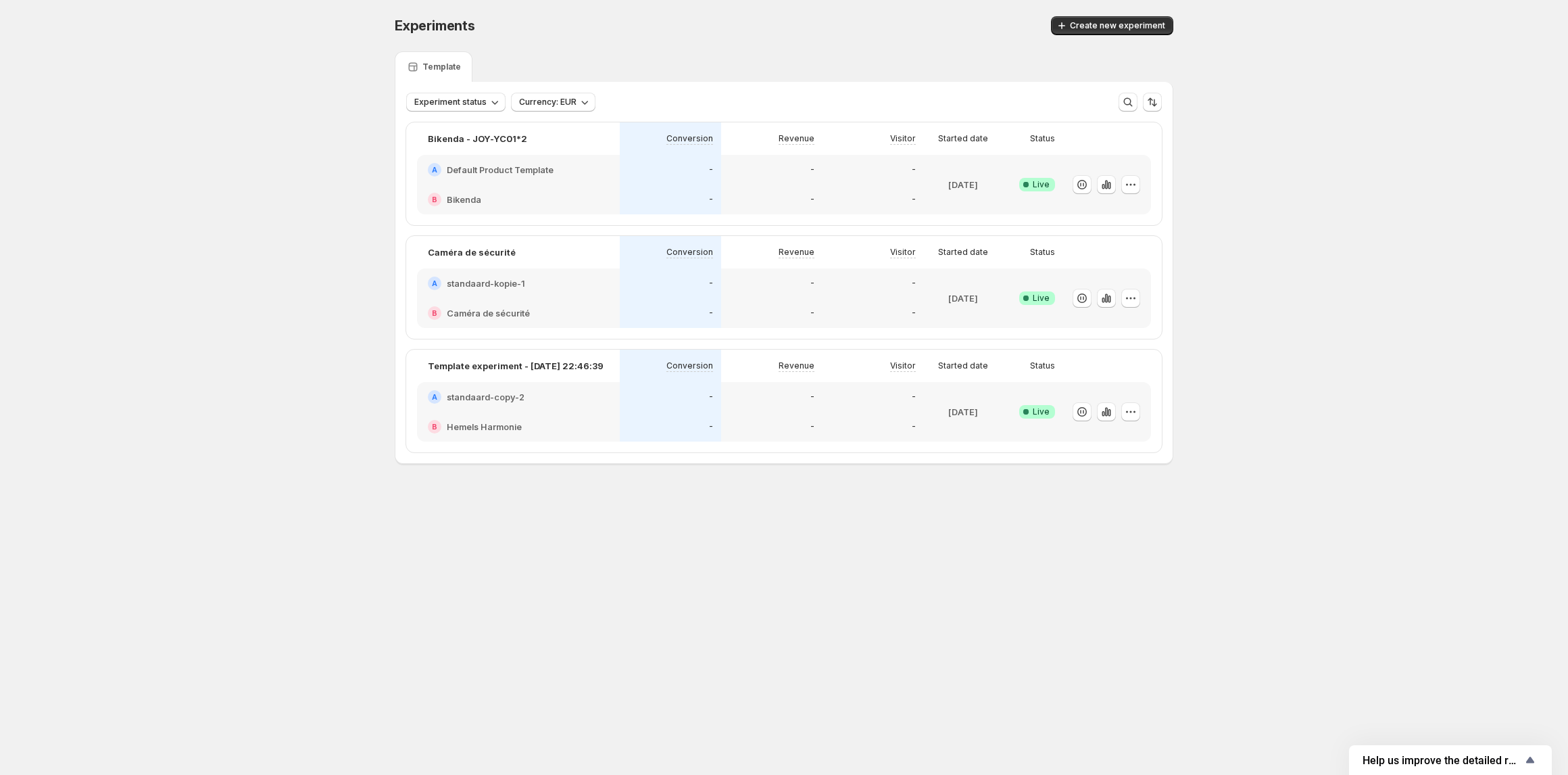
click at [371, 322] on div "Experiments. This page is ready Experiments Create new experiment Template Expe…" at bounding box center [784, 269] width 1568 height 537
click at [493, 395] on h2 "standaard-copy-2" at bounding box center [486, 397] width 77 height 13
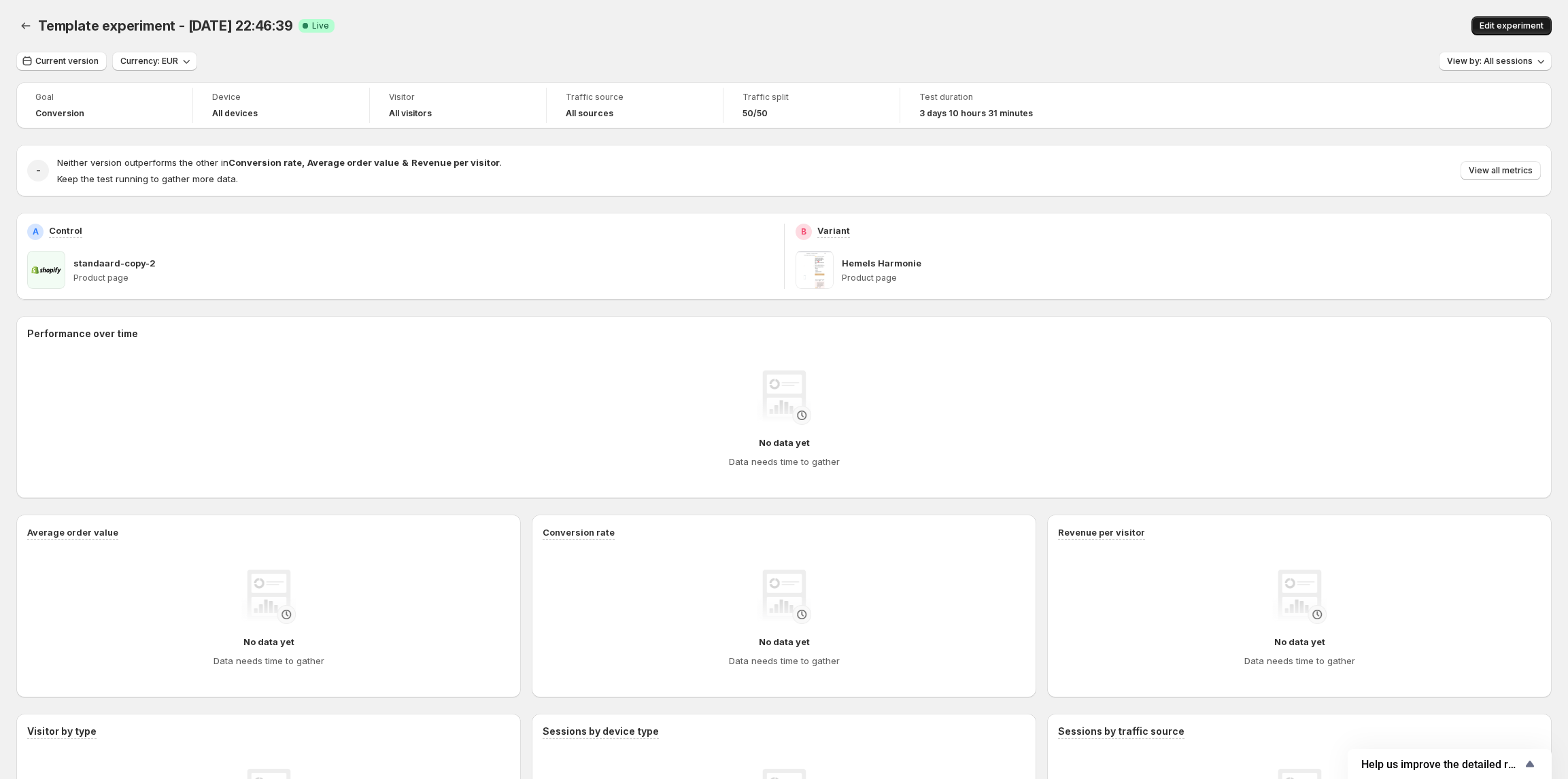
click at [1501, 23] on span "Edit experiment" at bounding box center [1512, 26] width 64 height 11
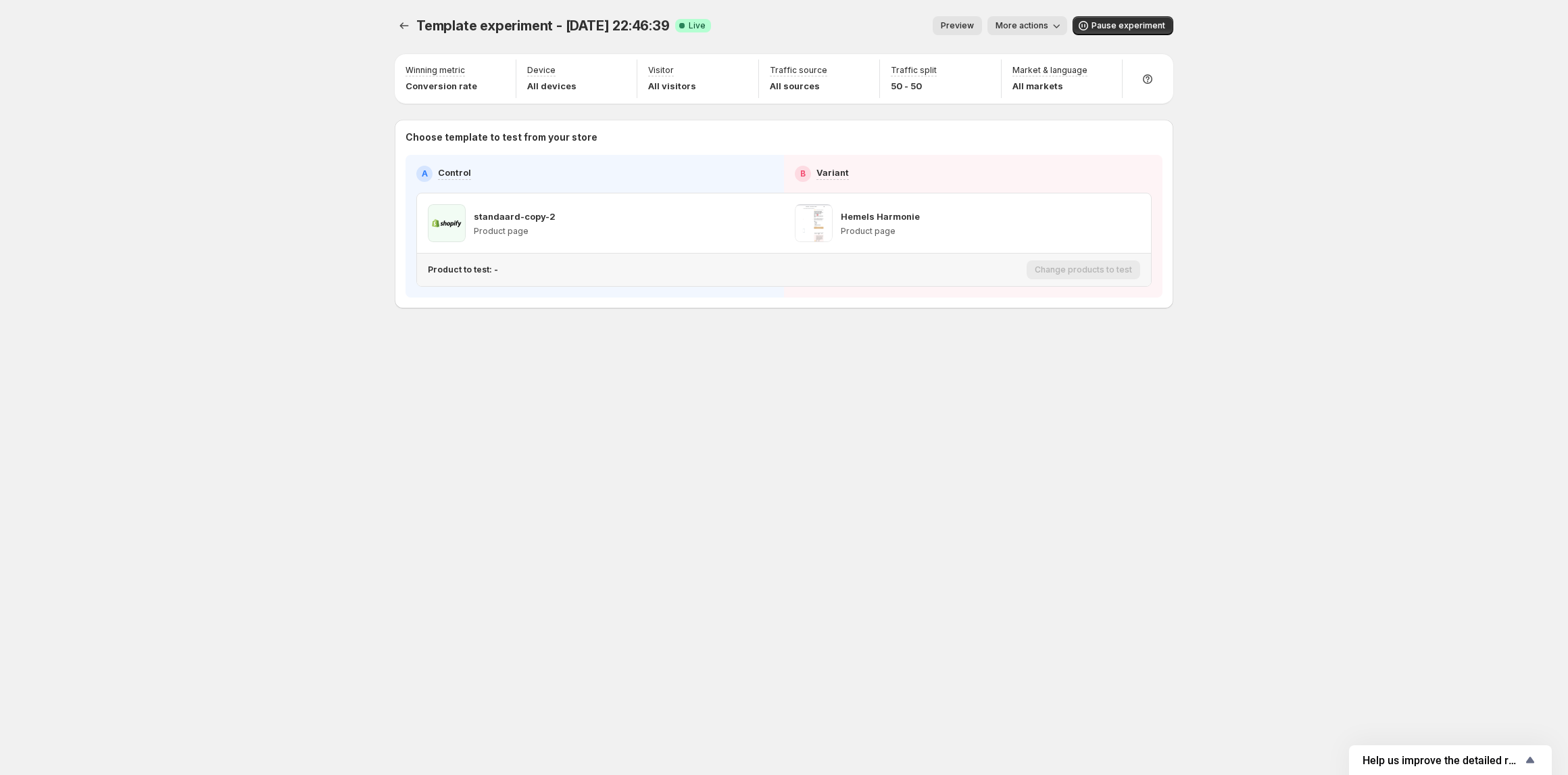
click at [456, 271] on p "Product to test: -" at bounding box center [463, 270] width 70 height 11
click at [488, 269] on p "Product to test: -" at bounding box center [463, 270] width 70 height 11
click at [401, 24] on icon "Experiments" at bounding box center [403, 25] width 13 height 13
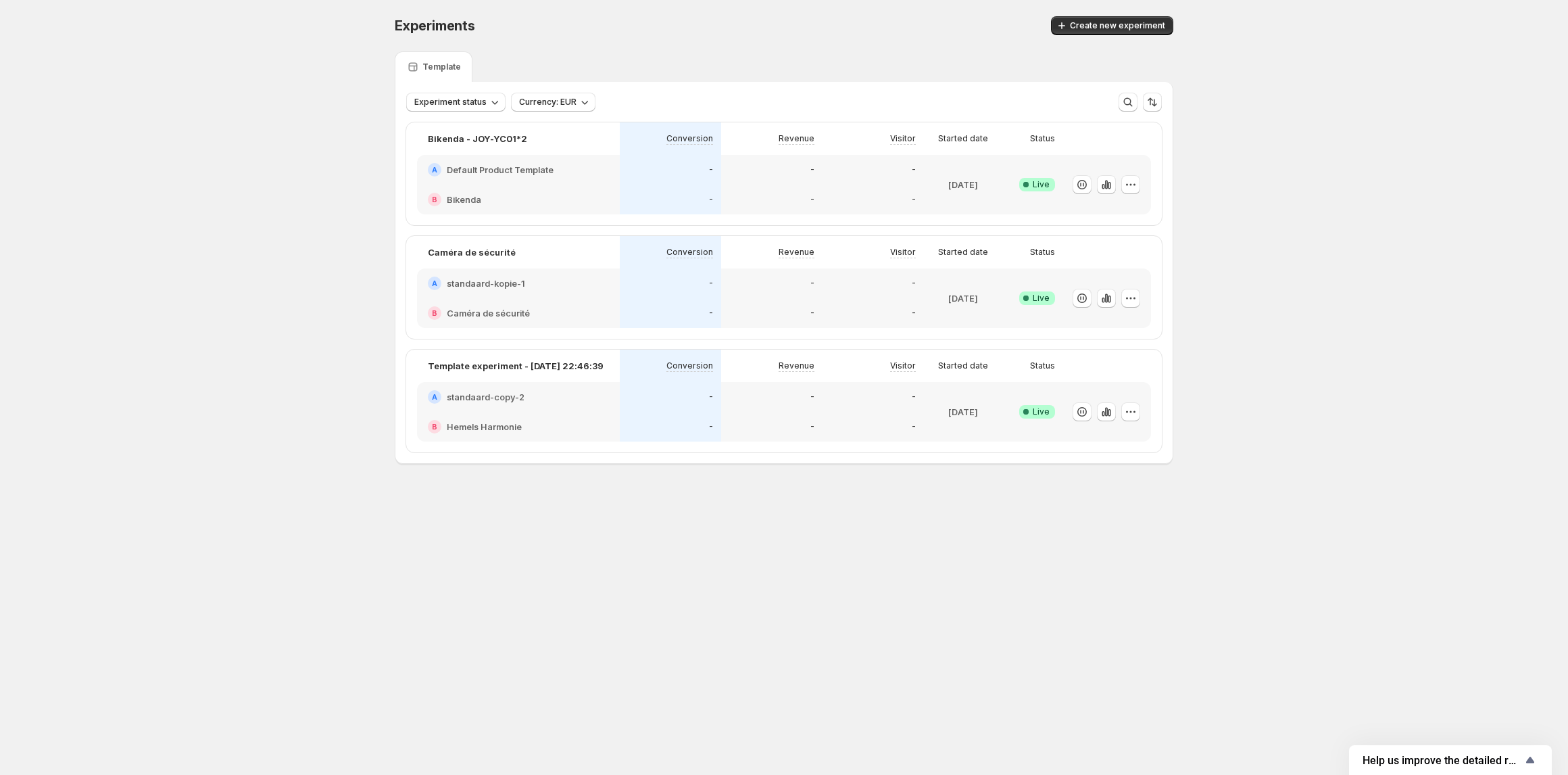
click at [477, 391] on h2 "standaard-copy-2" at bounding box center [486, 397] width 77 height 13
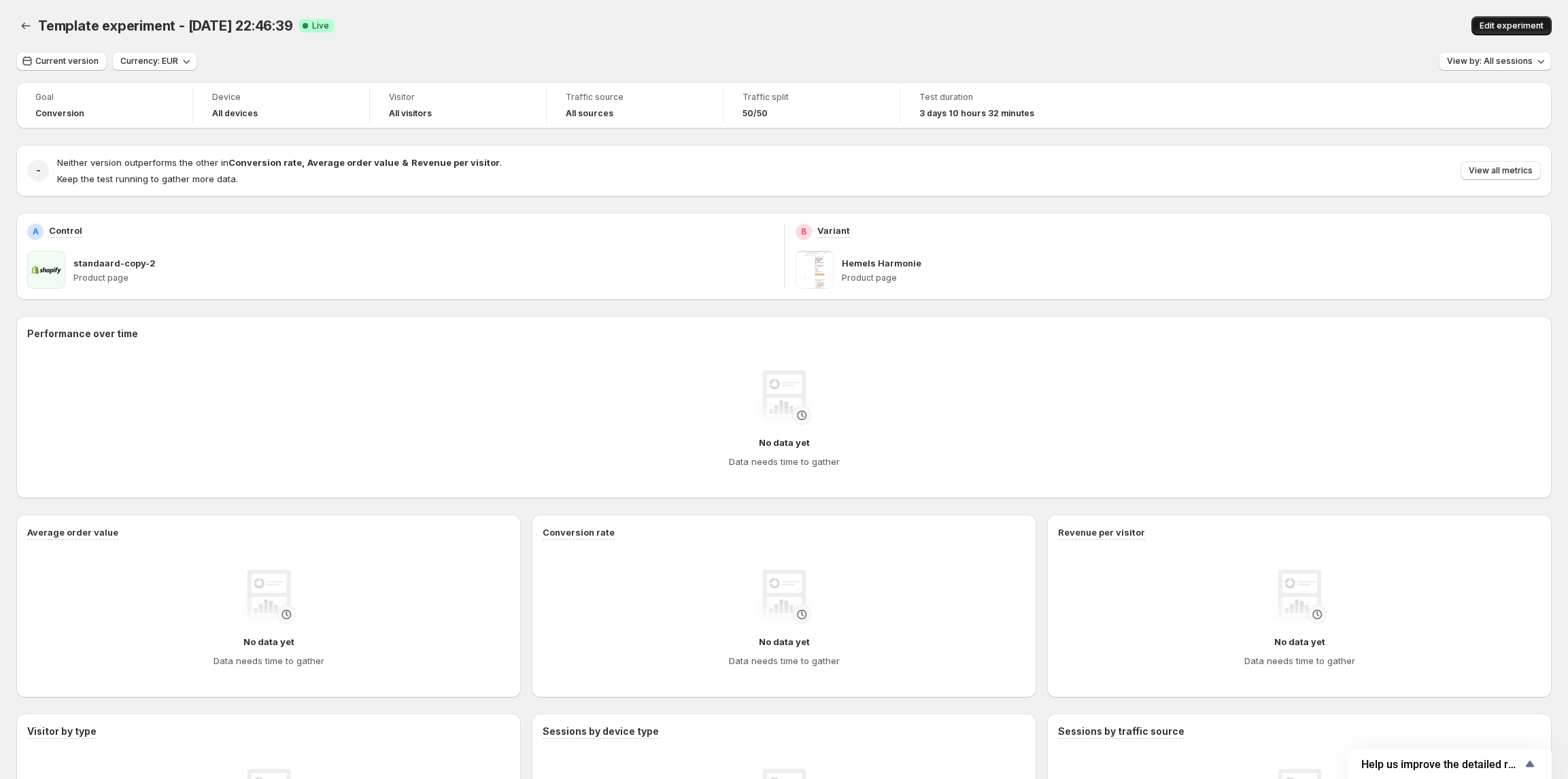
click at [1504, 25] on span "Edit experiment" at bounding box center [1512, 26] width 64 height 11
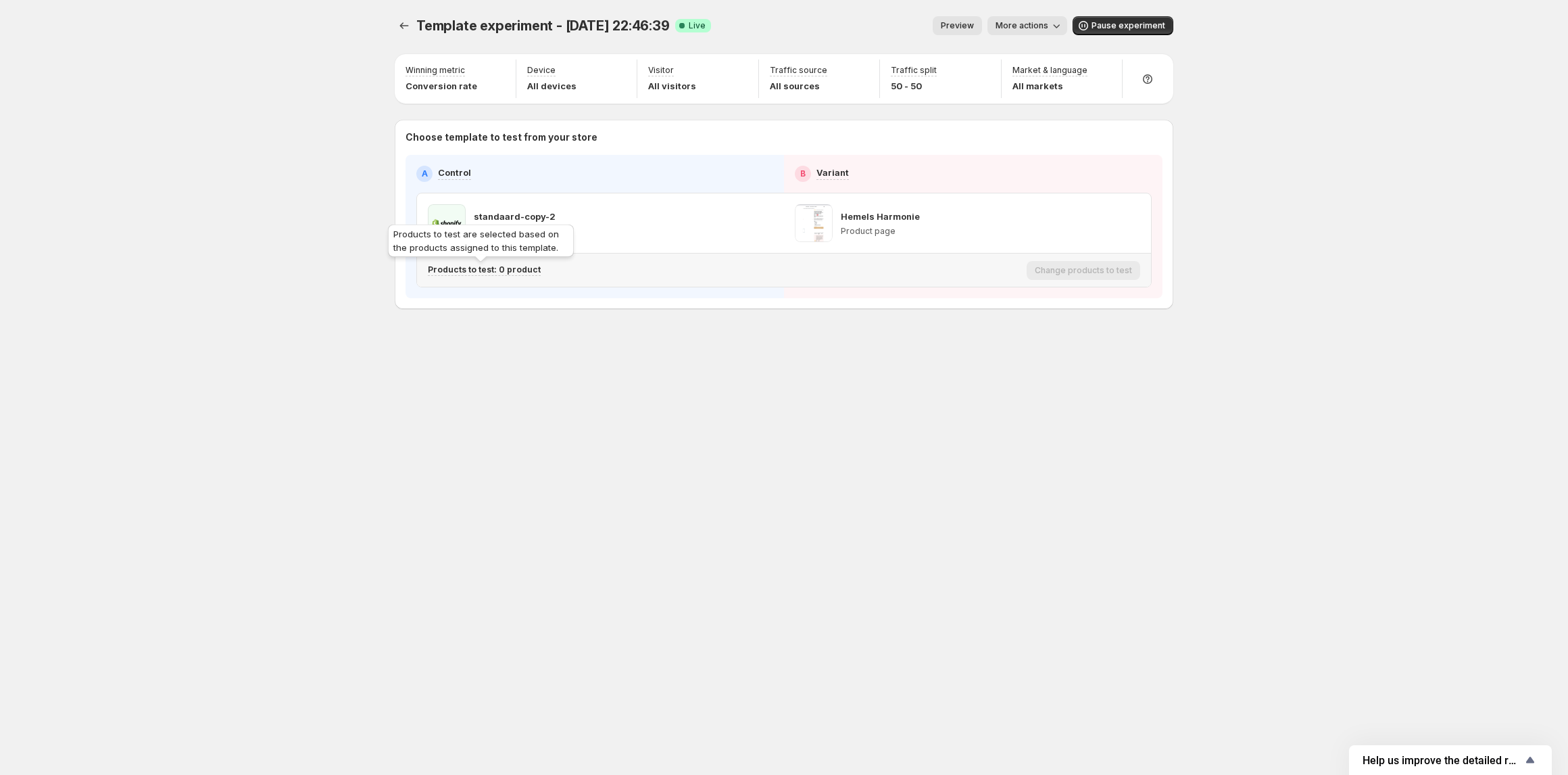
click at [482, 264] on div "Products to test are selected based on the products assigned to this template." at bounding box center [481, 243] width 191 height 43
click at [484, 269] on p "Products to test: 0 product" at bounding box center [484, 270] width 113 height 11
click at [395, 25] on button "Experiments" at bounding box center [404, 26] width 19 height 19
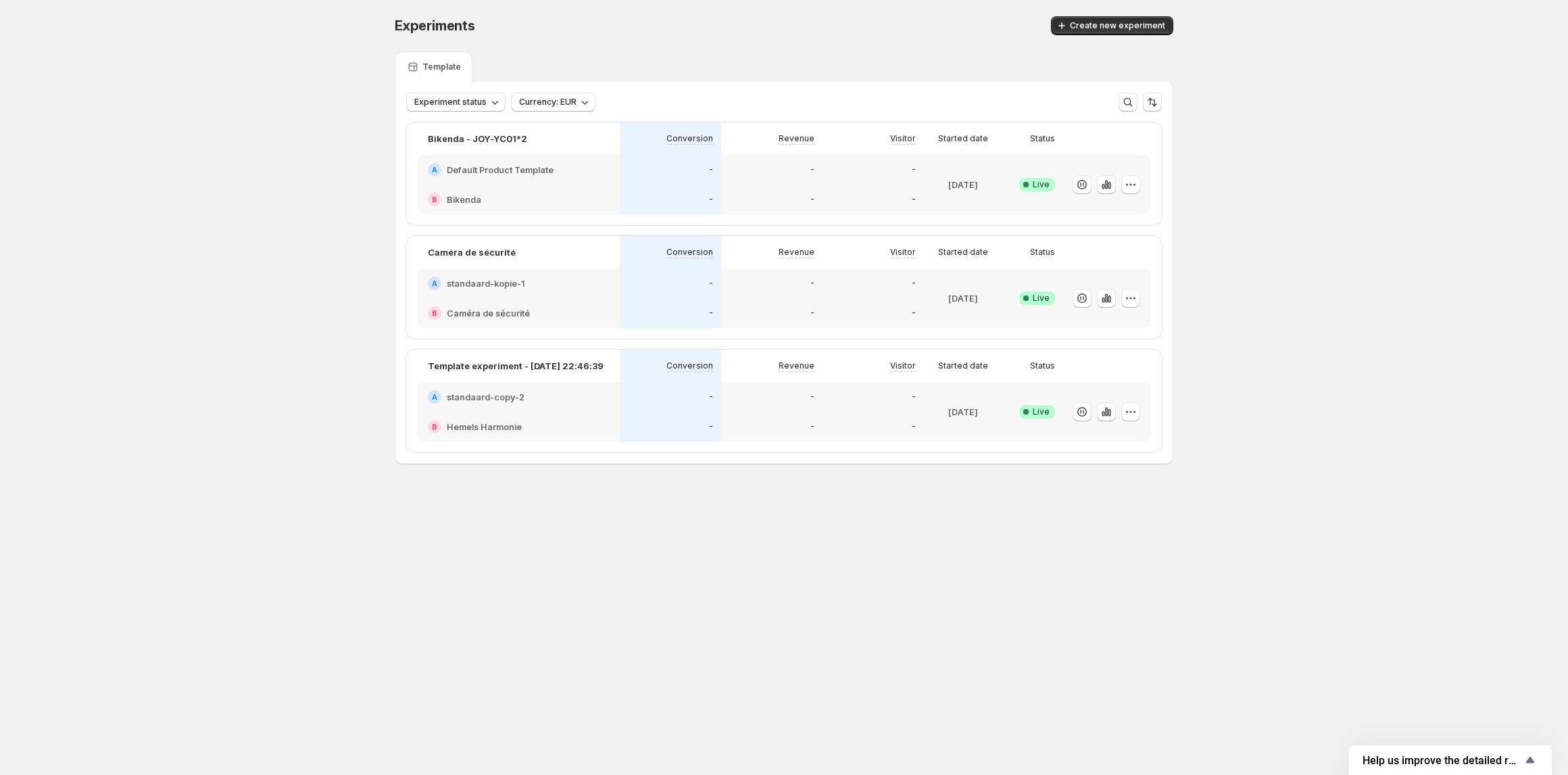
click at [514, 399] on h2 "standaard-copy-2" at bounding box center [486, 397] width 77 height 13
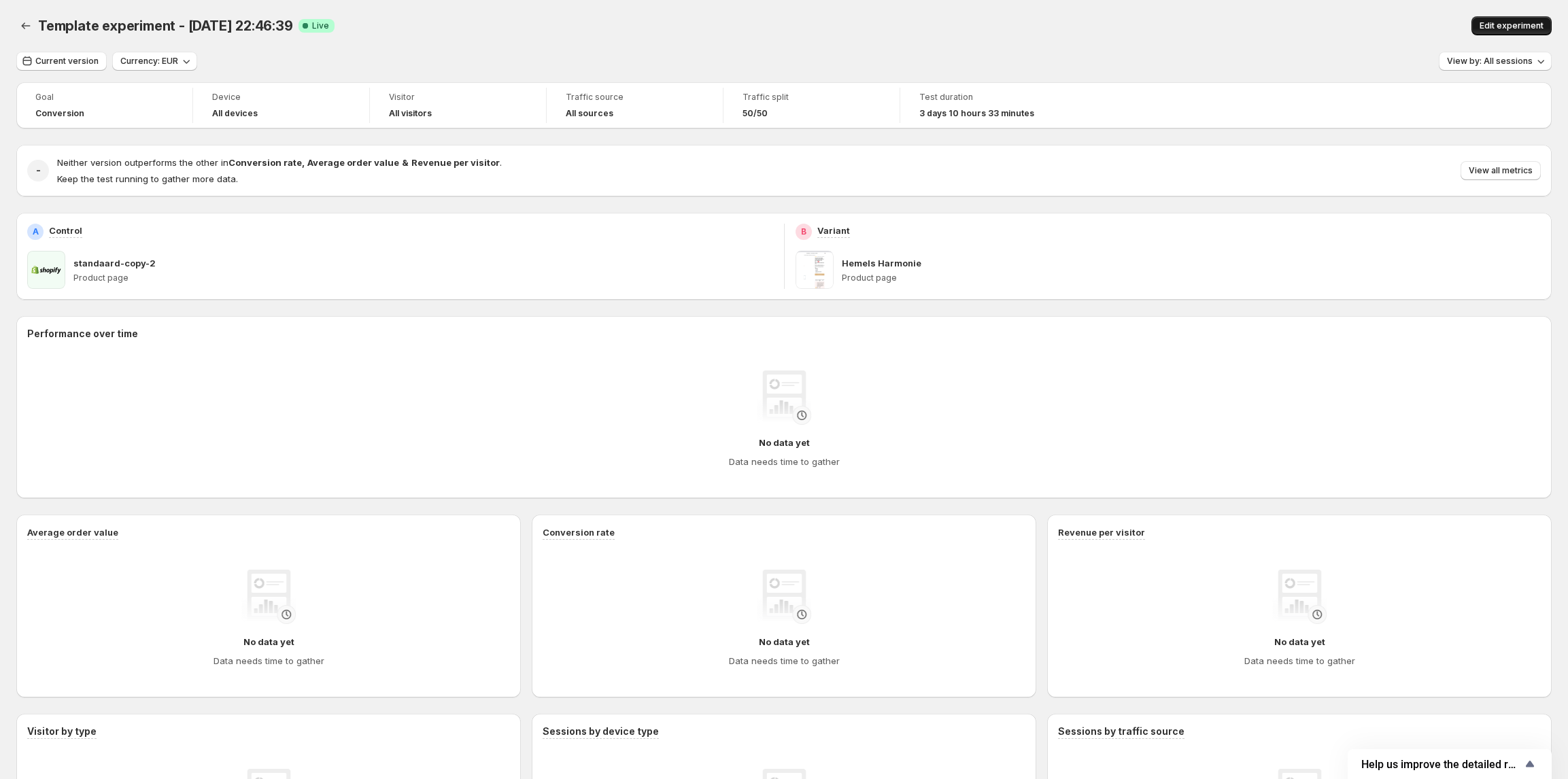
click at [1504, 23] on span "Edit experiment" at bounding box center [1512, 26] width 64 height 11
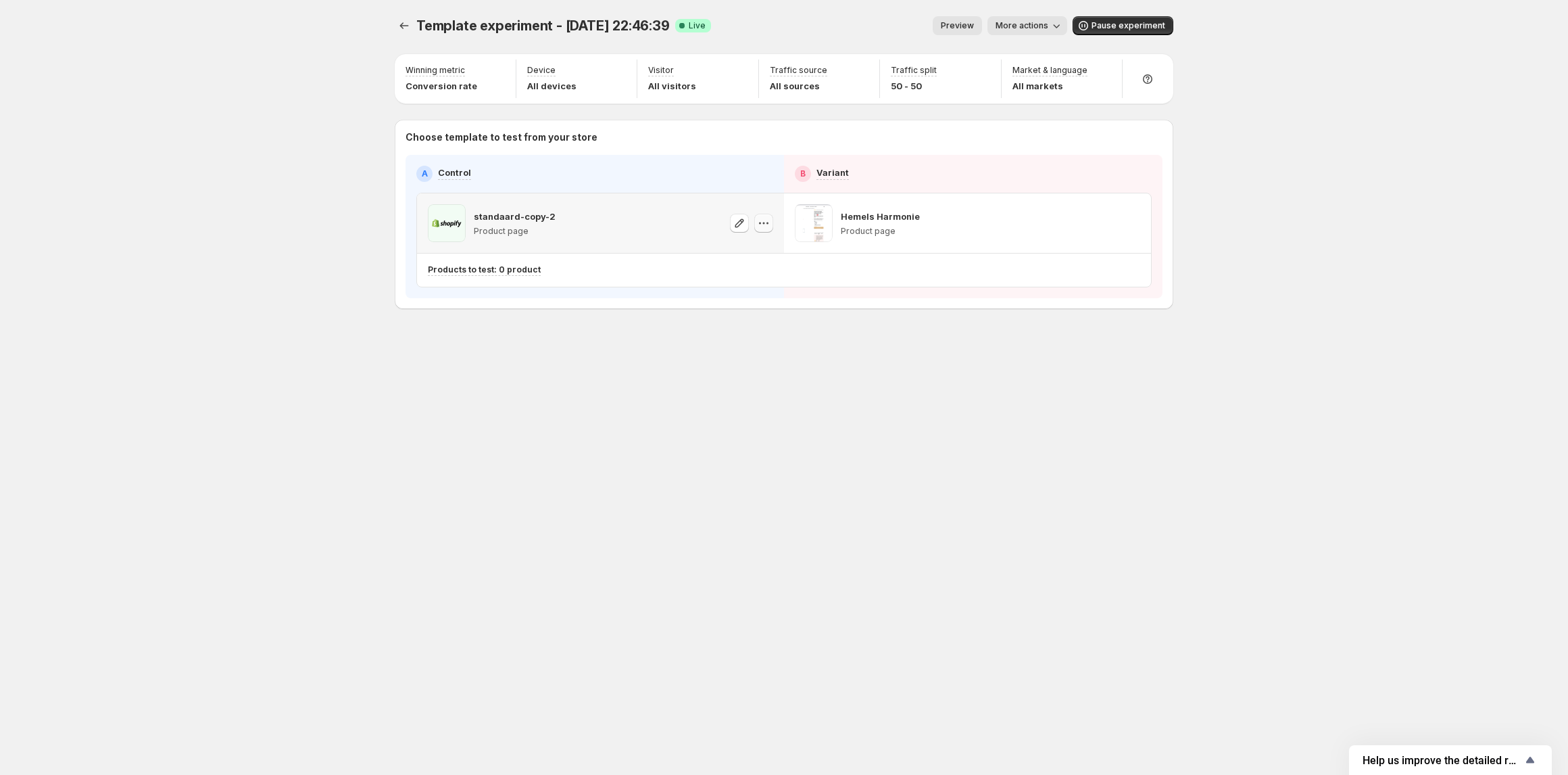
click at [757, 222] on icon "button" at bounding box center [763, 223] width 13 height 13
click at [486, 374] on div "Template experiment - Oct 2, 22:46:39. This page is ready Template experiment -…" at bounding box center [783, 191] width 811 height 382
click at [472, 273] on p "Product to test: -" at bounding box center [463, 270] width 70 height 11
click at [501, 269] on p "Products to test: 0 product" at bounding box center [484, 270] width 113 height 11
click at [849, 363] on div "Template experiment - [DATE] 22:46:39. This page is ready Template experiment -…" at bounding box center [783, 191] width 811 height 382
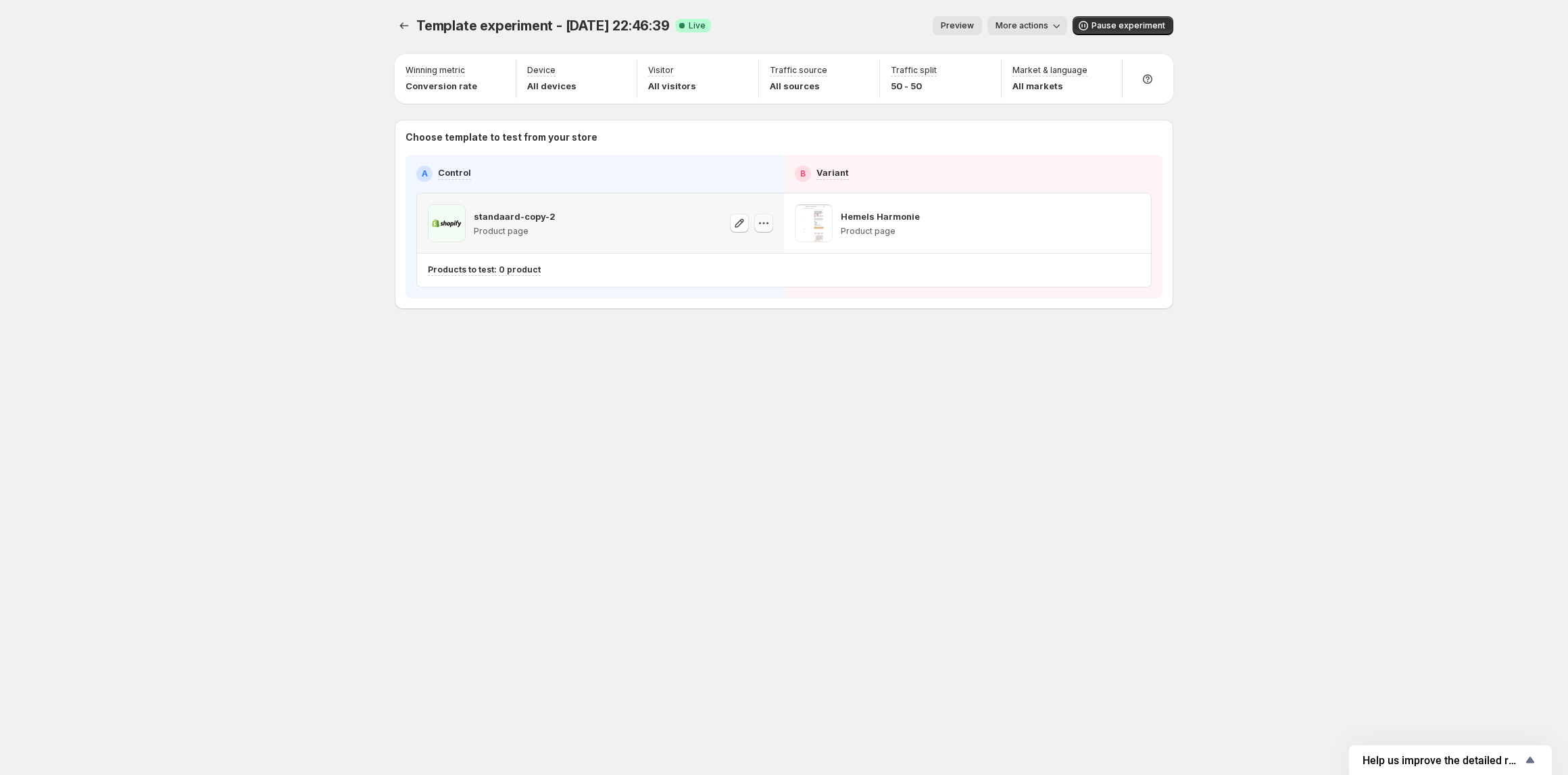
click at [763, 224] on icon "button" at bounding box center [764, 224] width 2 height 2
click at [744, 224] on icon "button" at bounding box center [739, 223] width 13 height 13
click at [524, 409] on div "Template experiment - [DATE] 22:46:39. This page is ready Template experiment -…" at bounding box center [783, 387] width 811 height 775
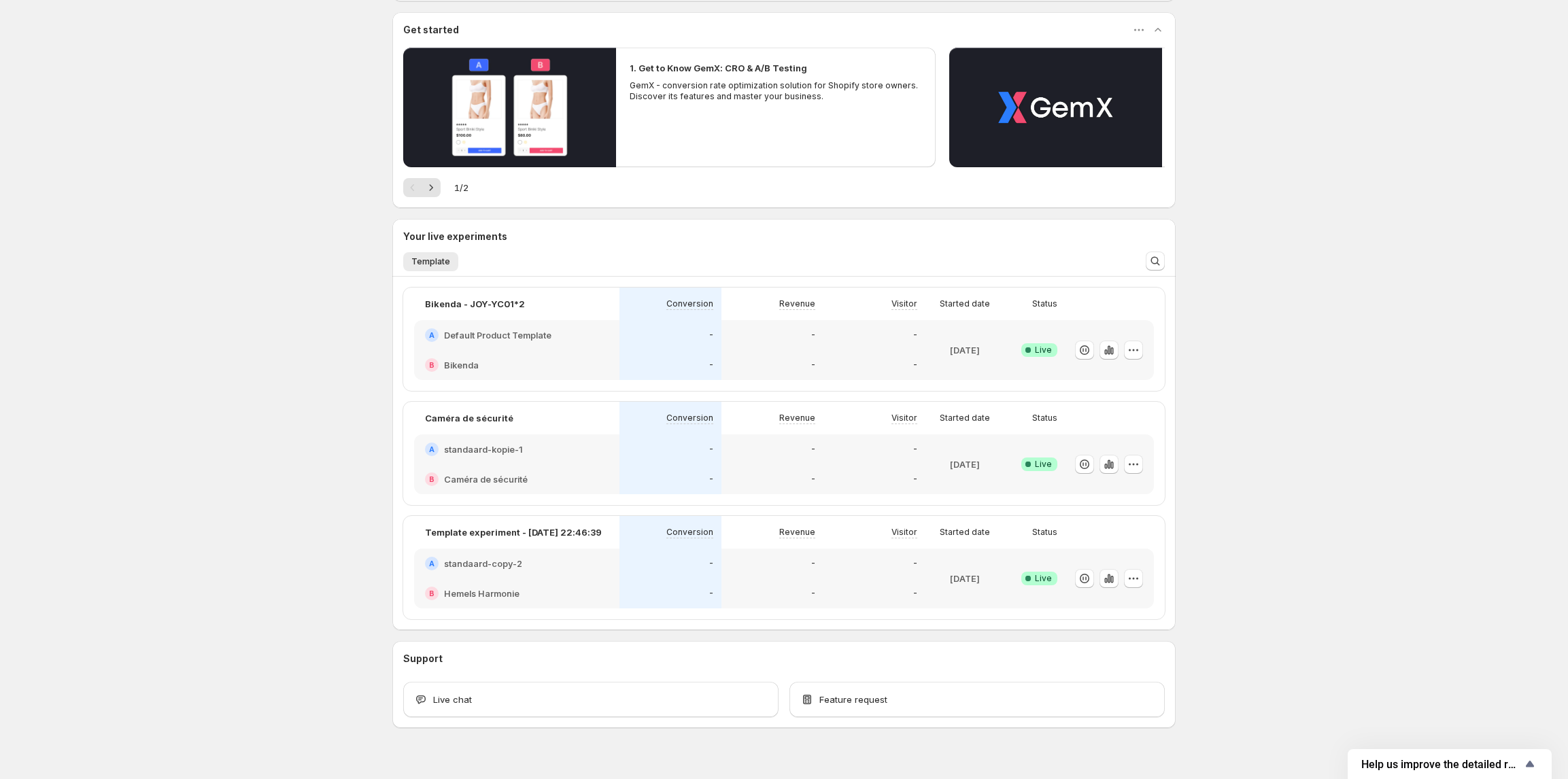
scroll to position [135, 0]
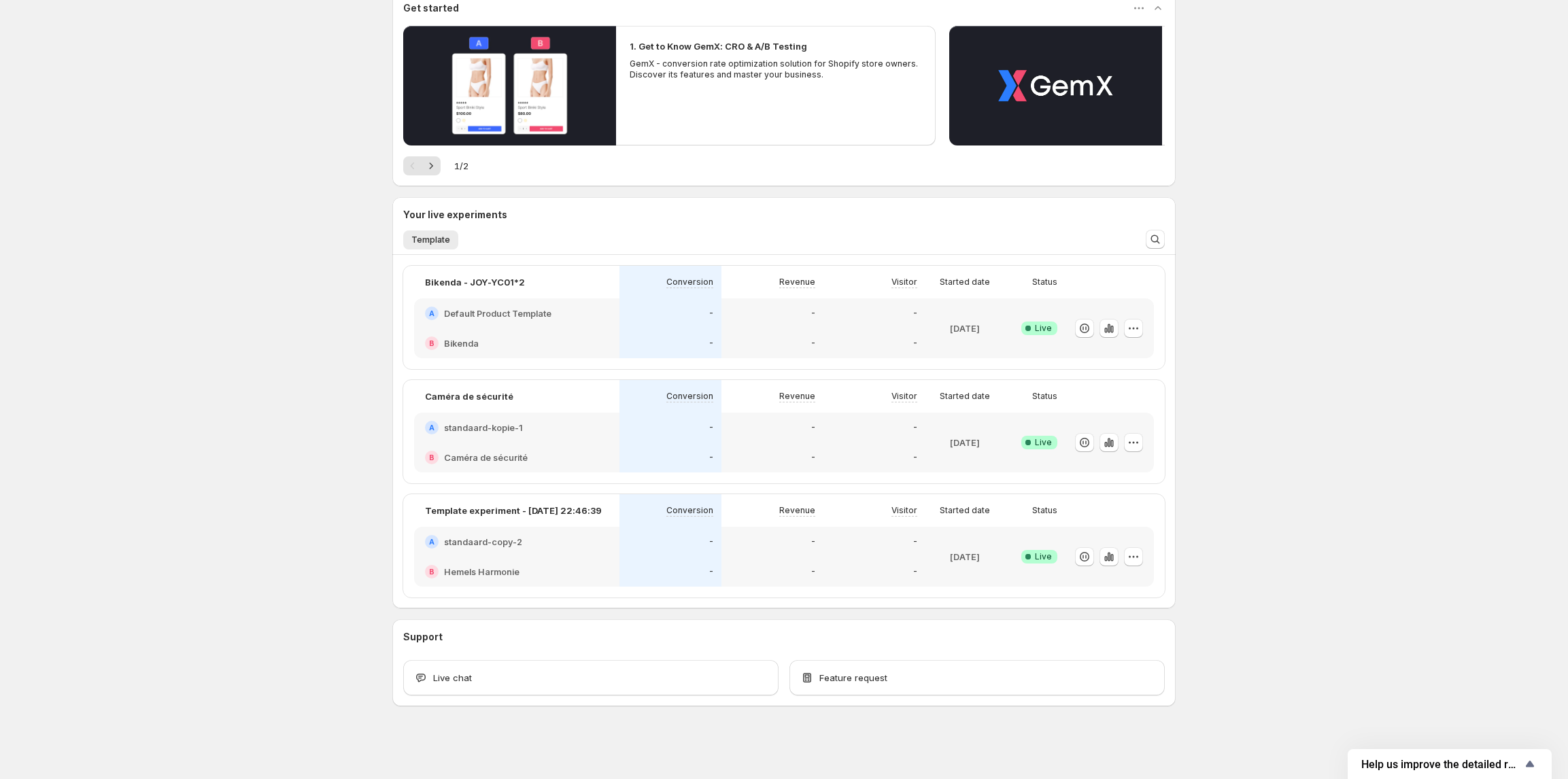
click at [527, 542] on div "A standaard-copy-2" at bounding box center [516, 542] width 183 height 13
click at [509, 550] on body "Welcome to GemX , GemX Customer Success Team Info Free trial on Content Testing…" at bounding box center [784, 254] width 1568 height 779
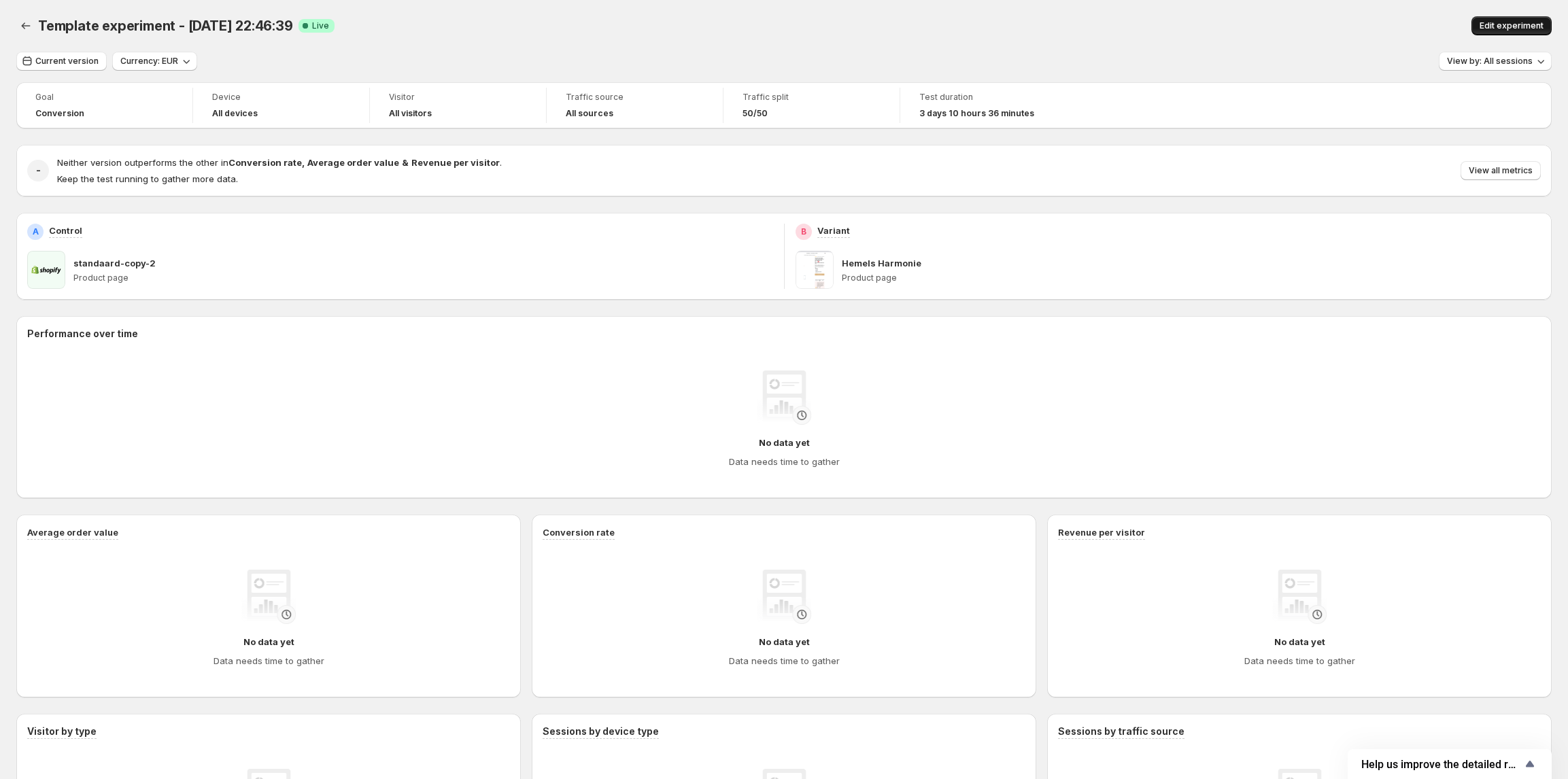
click at [1502, 19] on button "Edit experiment" at bounding box center [1512, 26] width 80 height 19
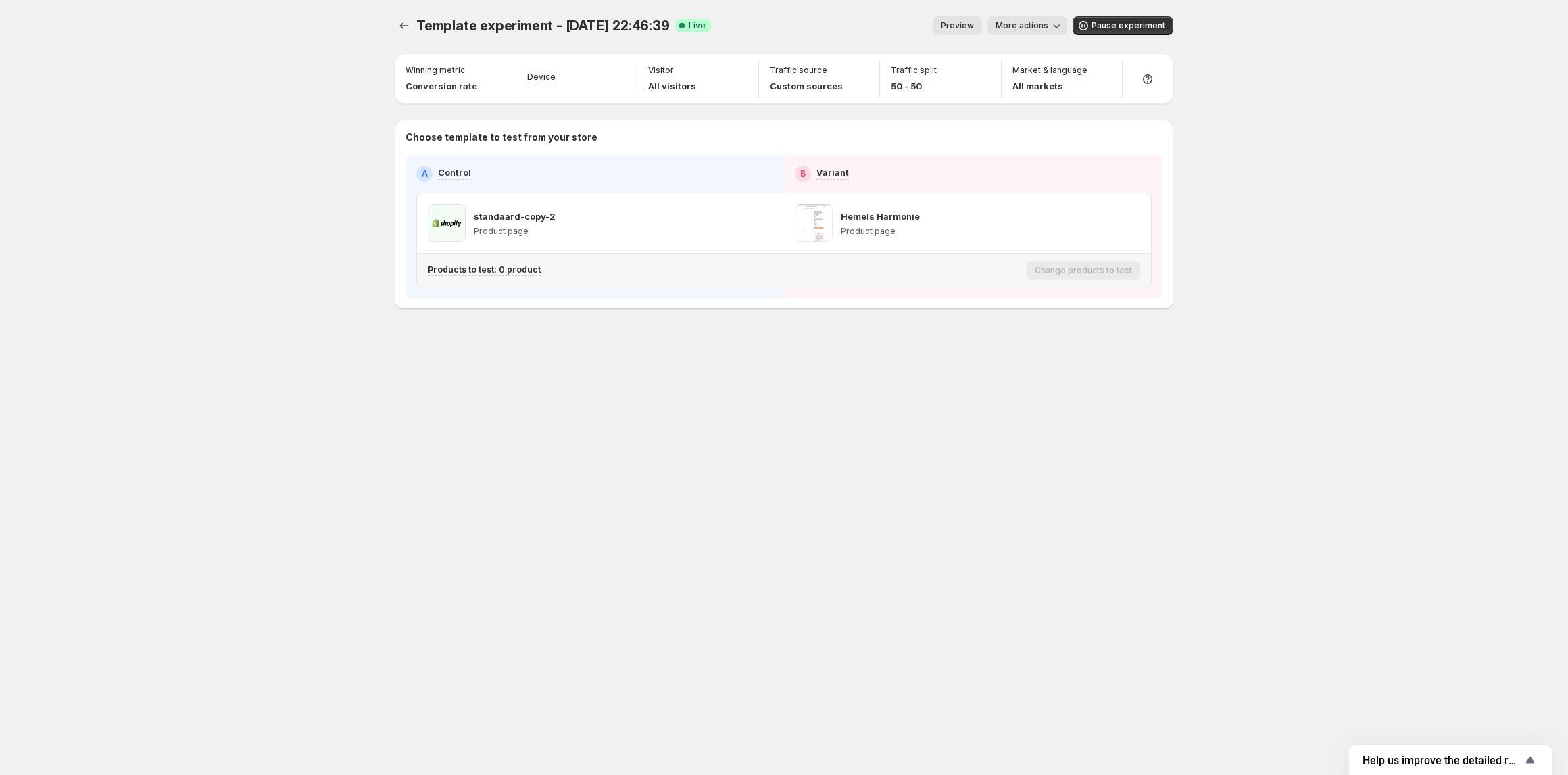
click at [515, 273] on p "Products to test: 0 product" at bounding box center [484, 270] width 113 height 11
click at [760, 404] on div "Template experiment - [DATE] 22:46:39. This page is ready Template experiment -…" at bounding box center [783, 387] width 811 height 775
click at [760, 223] on icon "button" at bounding box center [763, 223] width 13 height 13
click at [1269, 99] on div "Template experiment - [DATE] 22:46:39. This page is ready Template experiment -…" at bounding box center [784, 387] width 1568 height 775
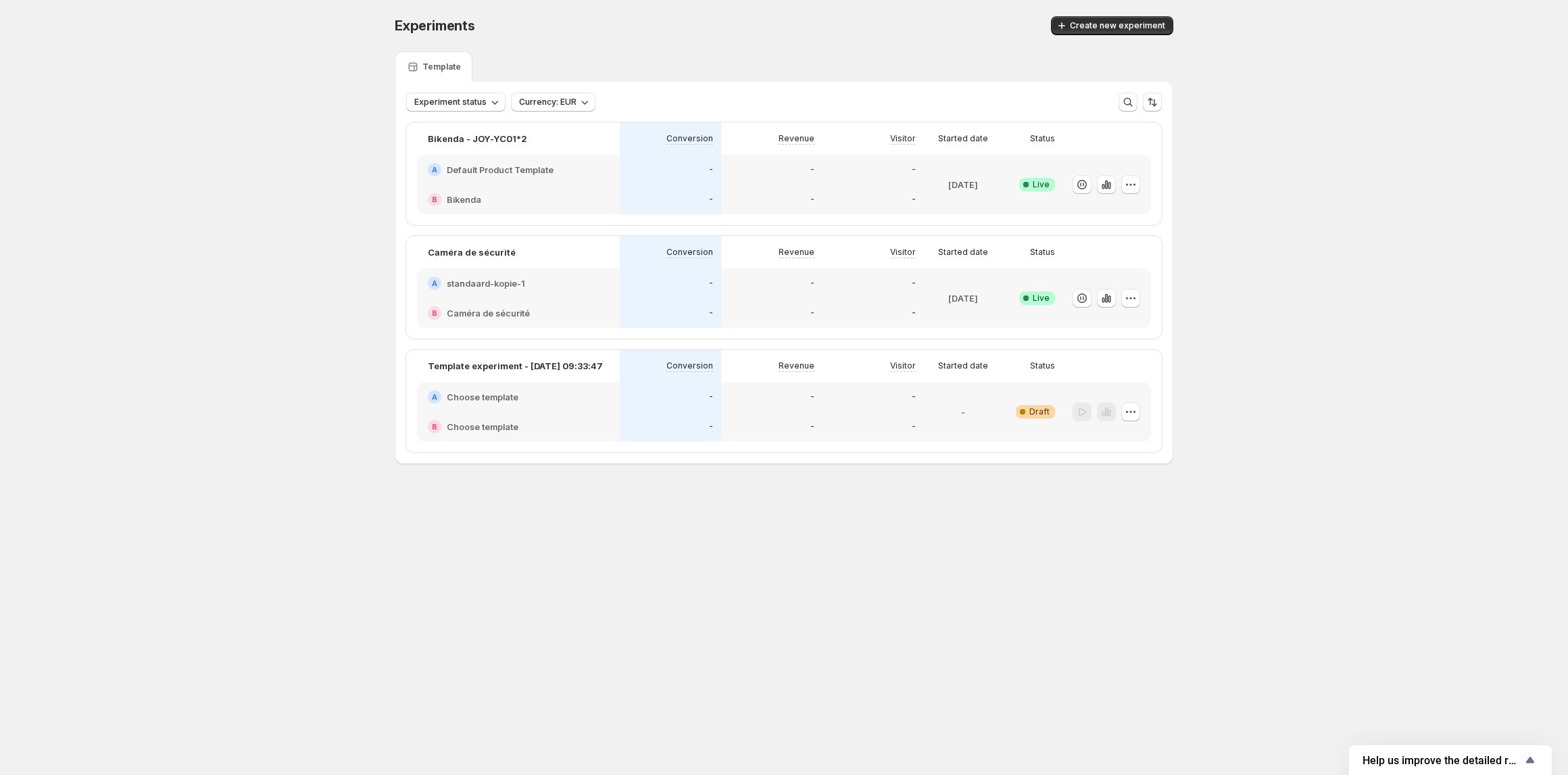
click at [531, 393] on div "A Choose template" at bounding box center [518, 397] width 181 height 13
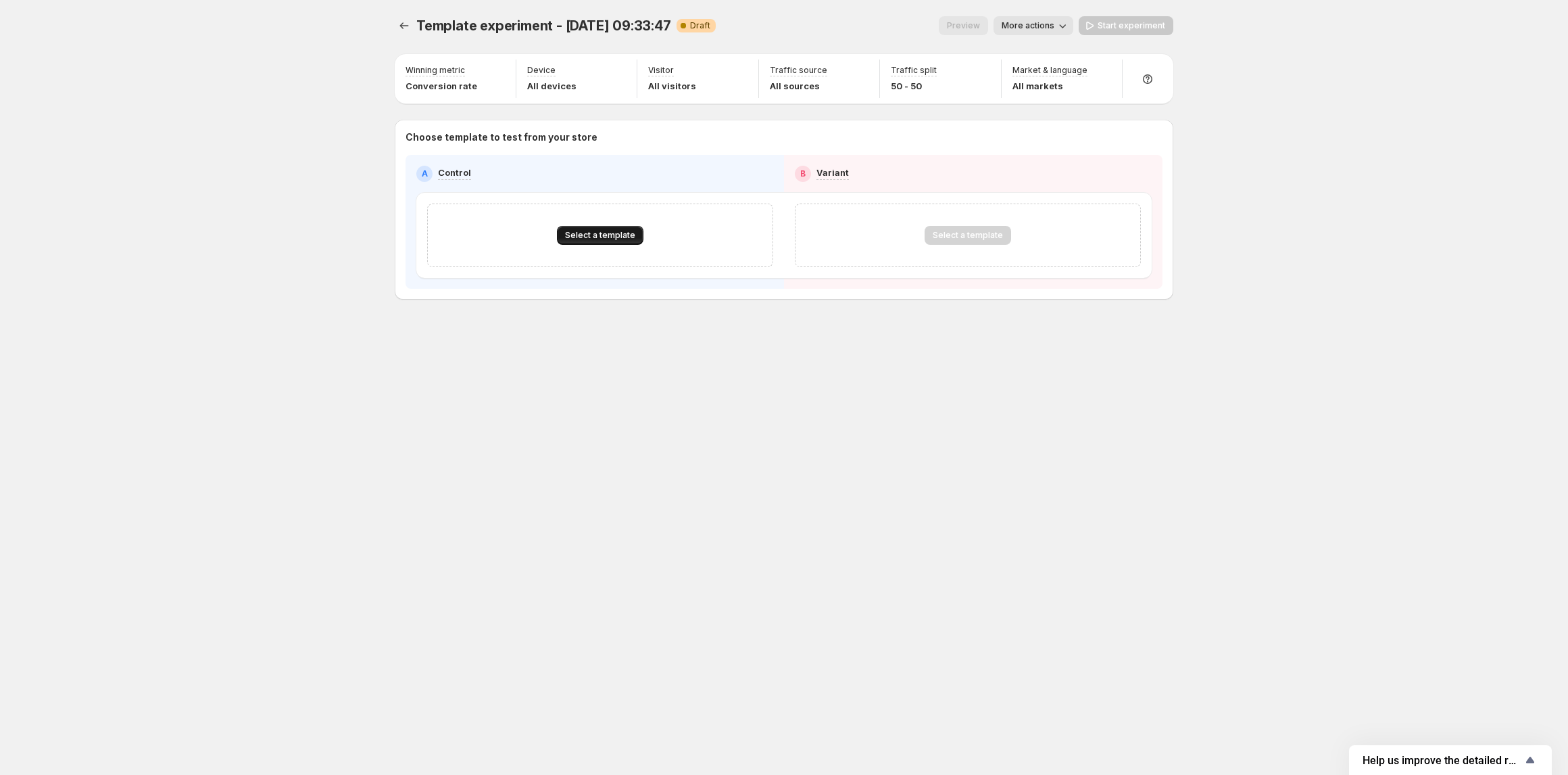
click at [584, 238] on span "Select a template" at bounding box center [600, 235] width 70 height 11
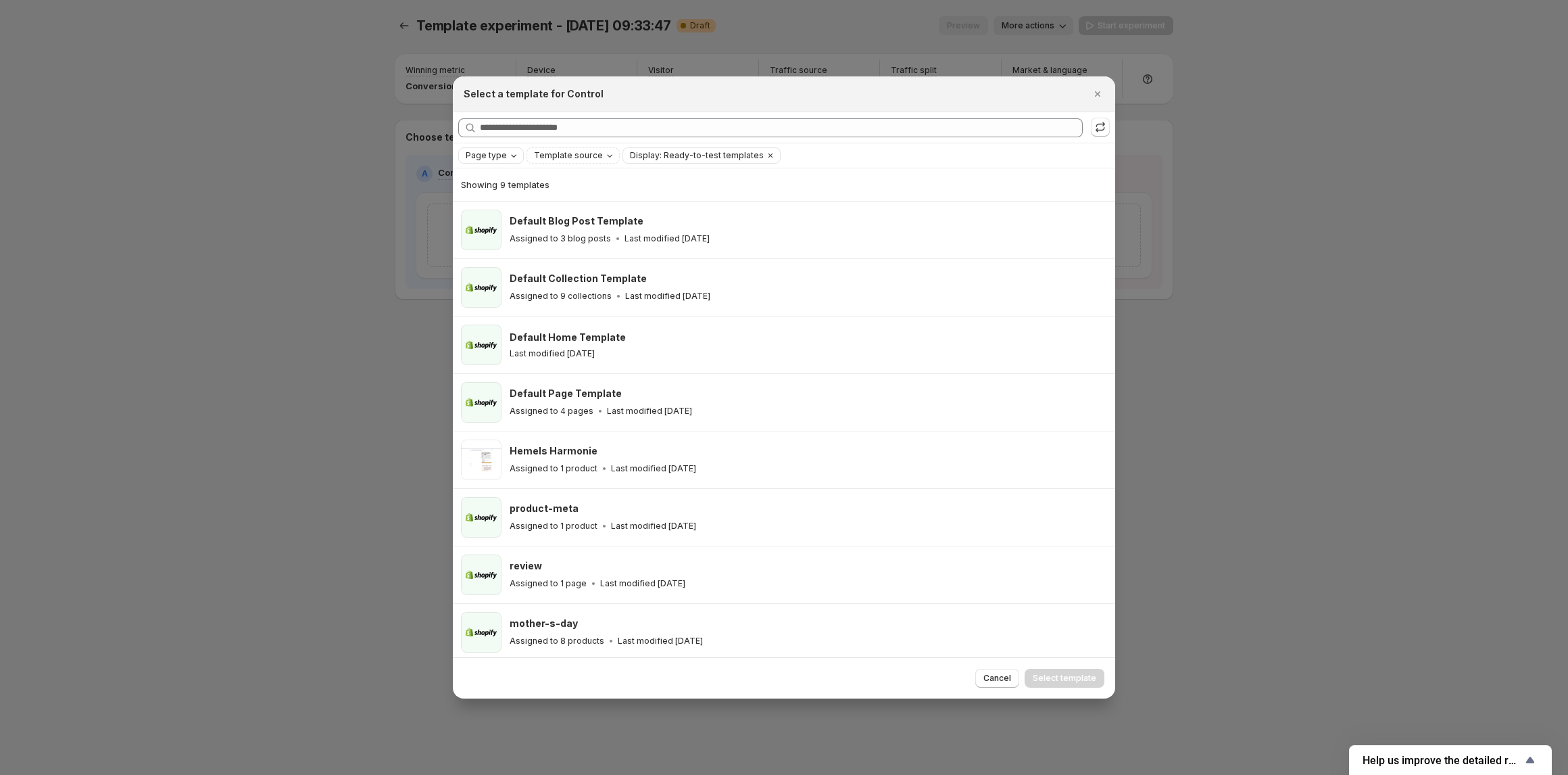
click at [512, 152] on icon "Page type" at bounding box center [514, 156] width 11 height 11
click at [518, 214] on span "Product page" at bounding box center [512, 214] width 58 height 11
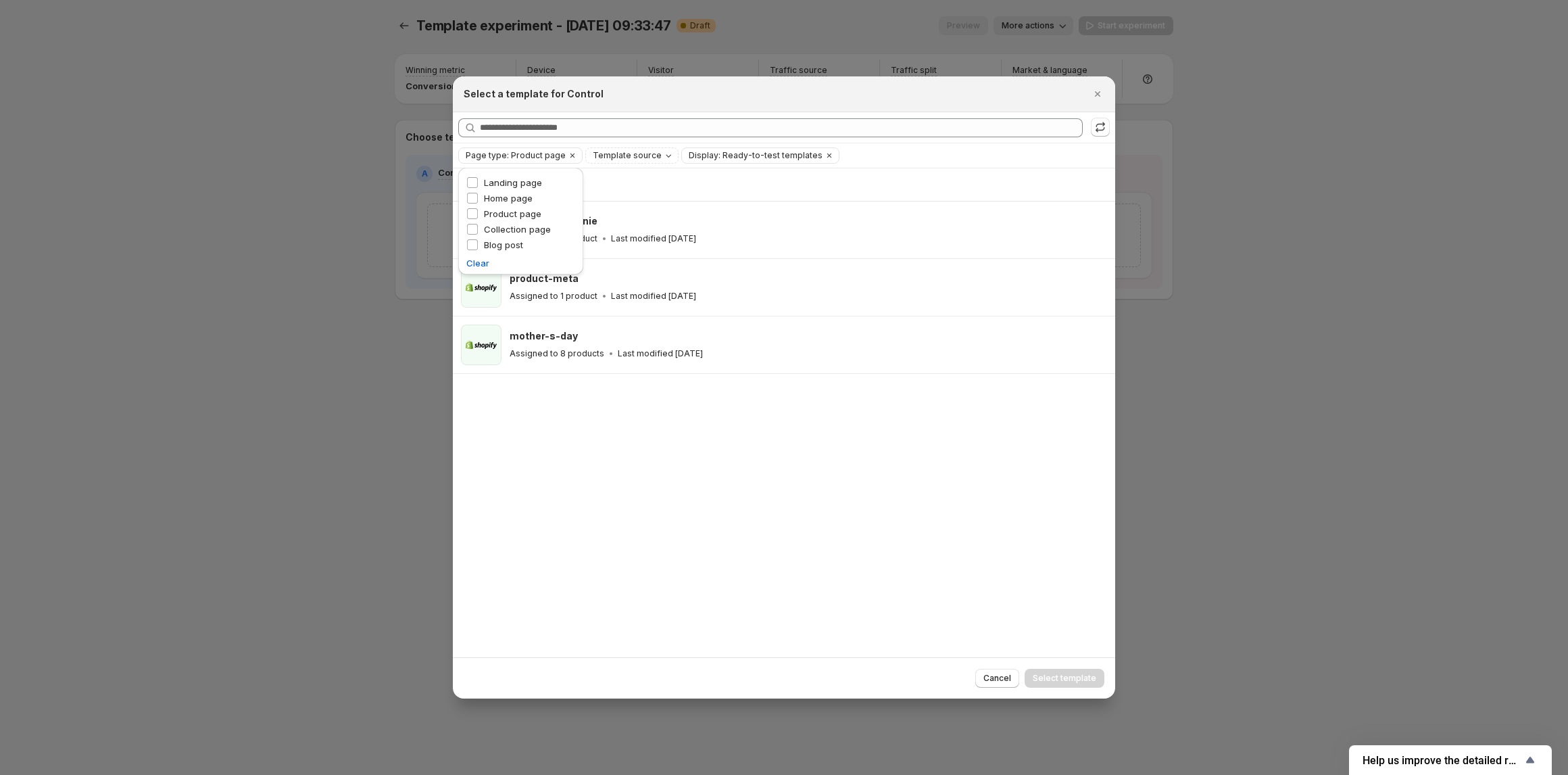
click at [577, 514] on div "Showing 3 templates Hemels Harmonie Assigned to 1 product Last modified [DATE] …" at bounding box center [784, 412] width 662 height 489
click at [1099, 125] on icon ":r2b:" at bounding box center [1100, 126] width 13 height 13
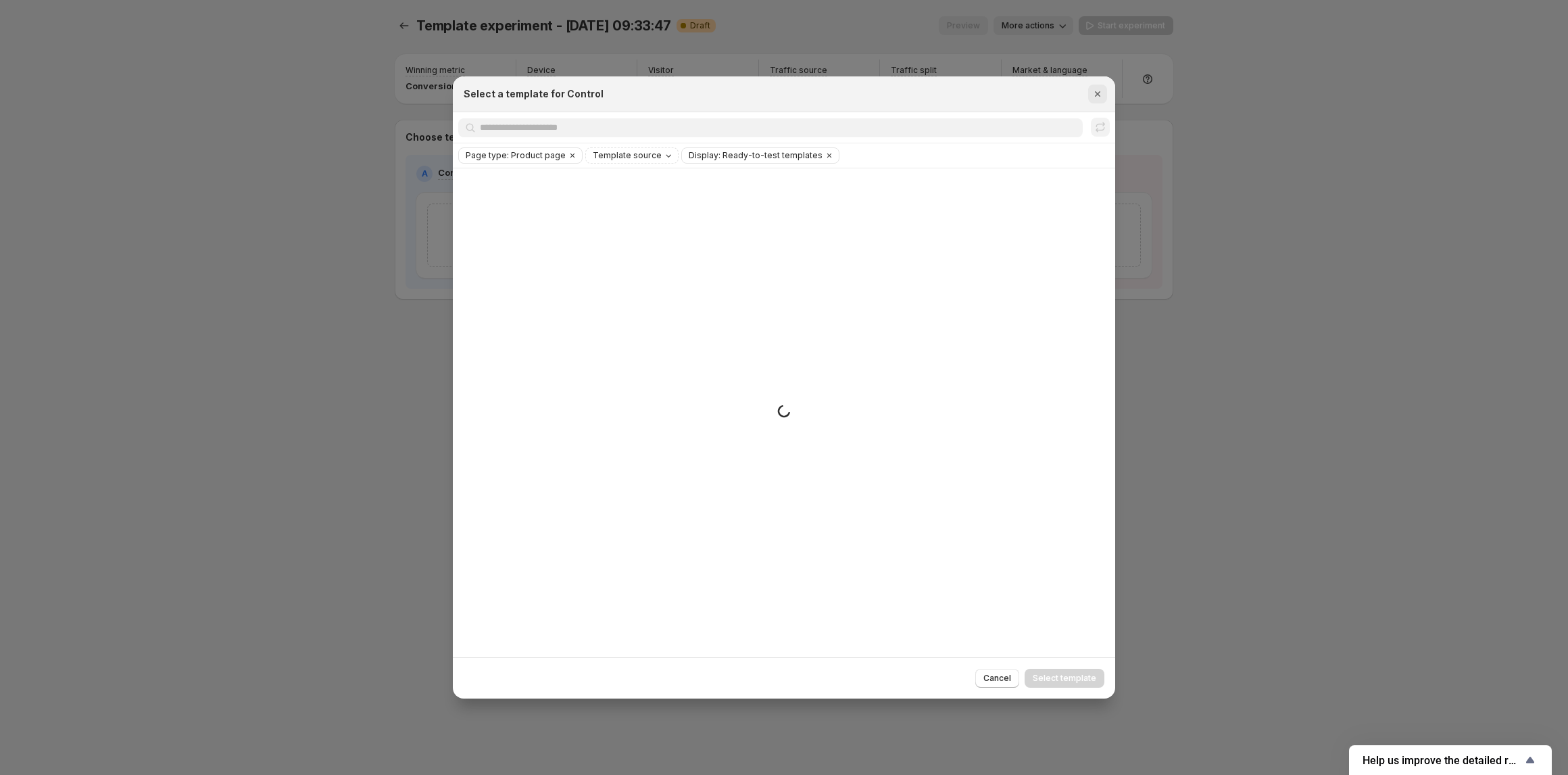
click at [1095, 92] on icon "Close" at bounding box center [1097, 93] width 13 height 13
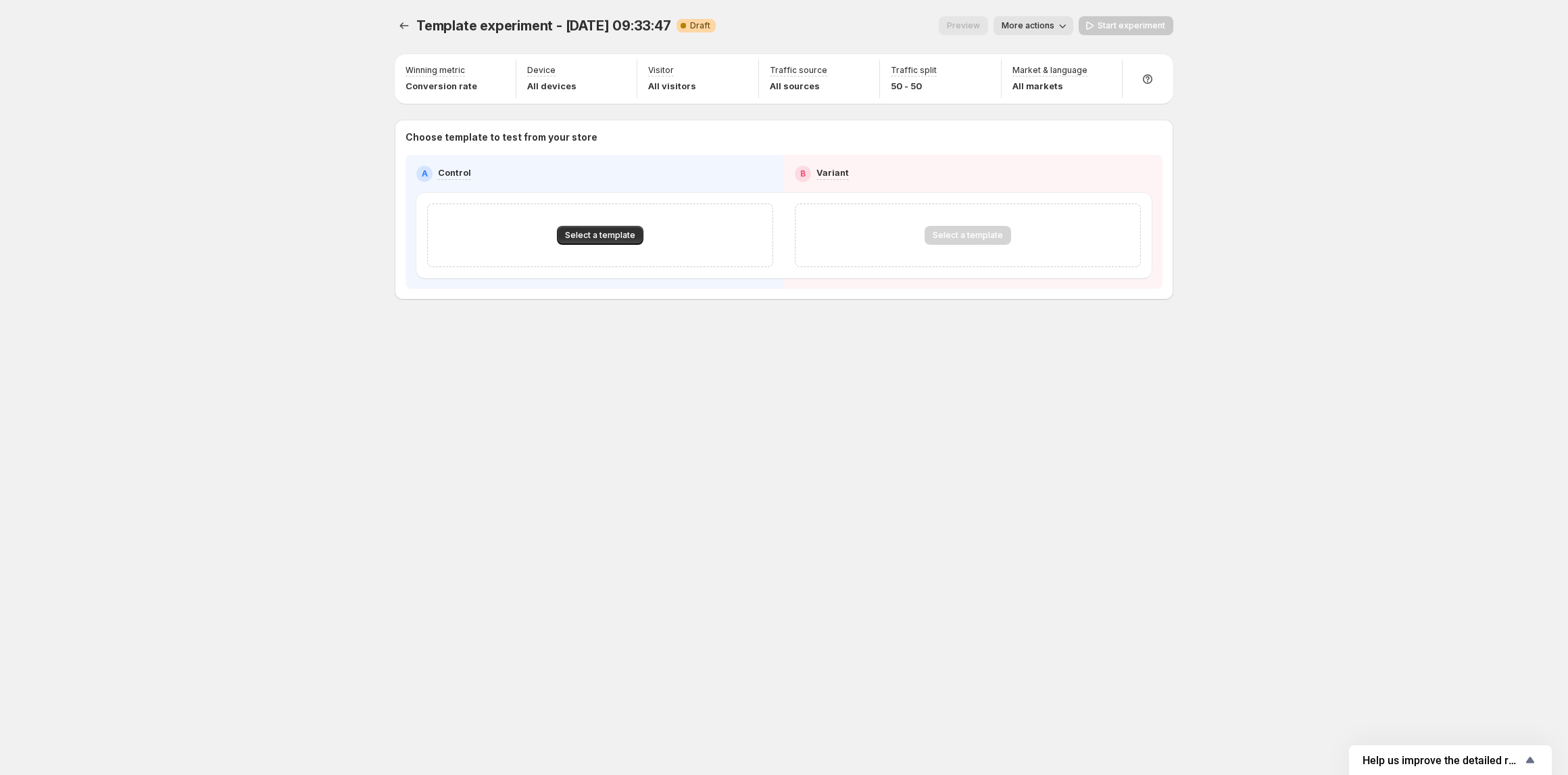
click at [579, 397] on div "Template experiment - [DATE] 09:33:47. This page is ready Template experiment -…" at bounding box center [783, 387] width 811 height 775
click at [399, 23] on icon "Experiments" at bounding box center [403, 25] width 13 height 13
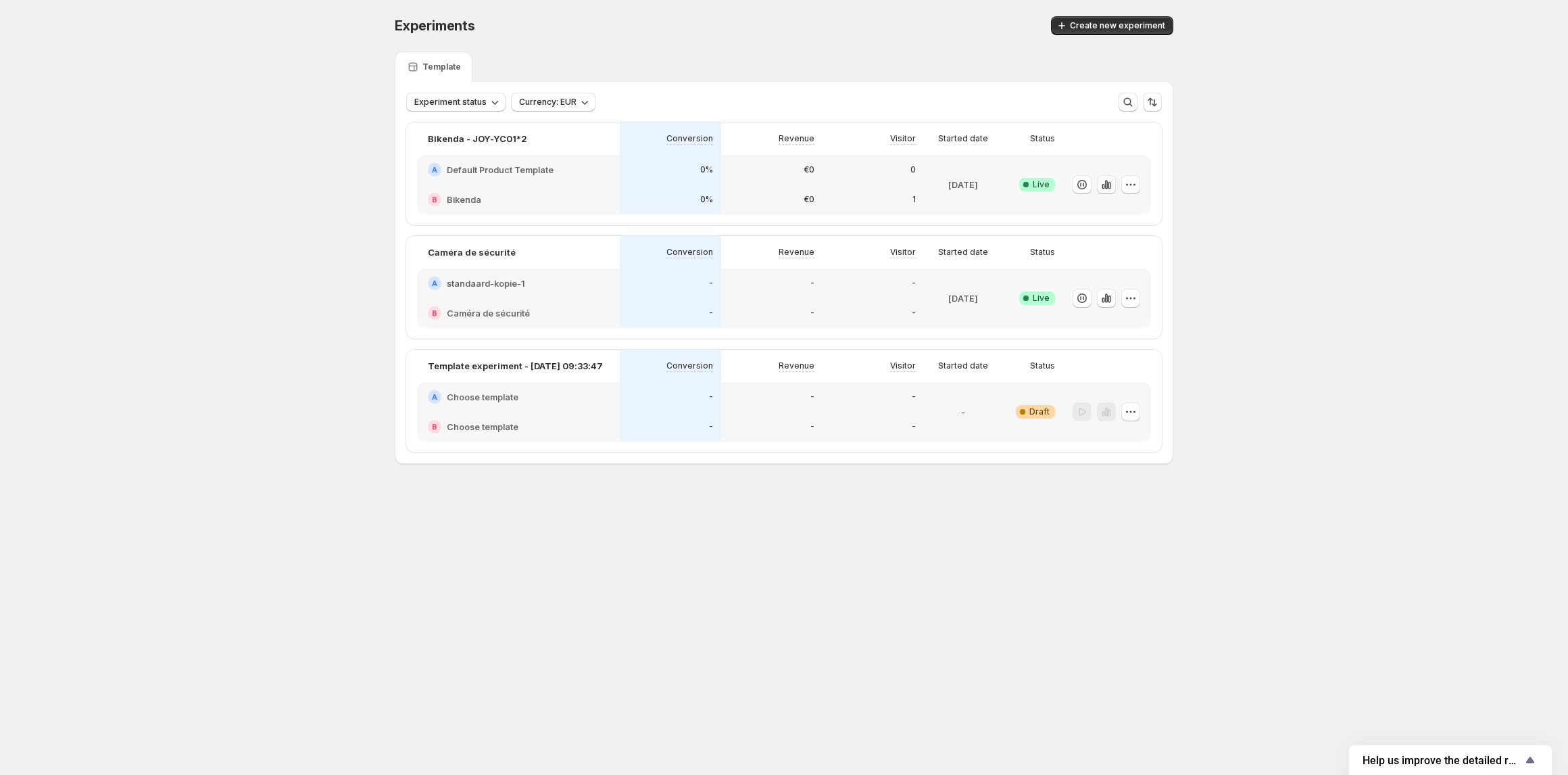
click at [1103, 186] on icon "button" at bounding box center [1106, 184] width 13 height 13
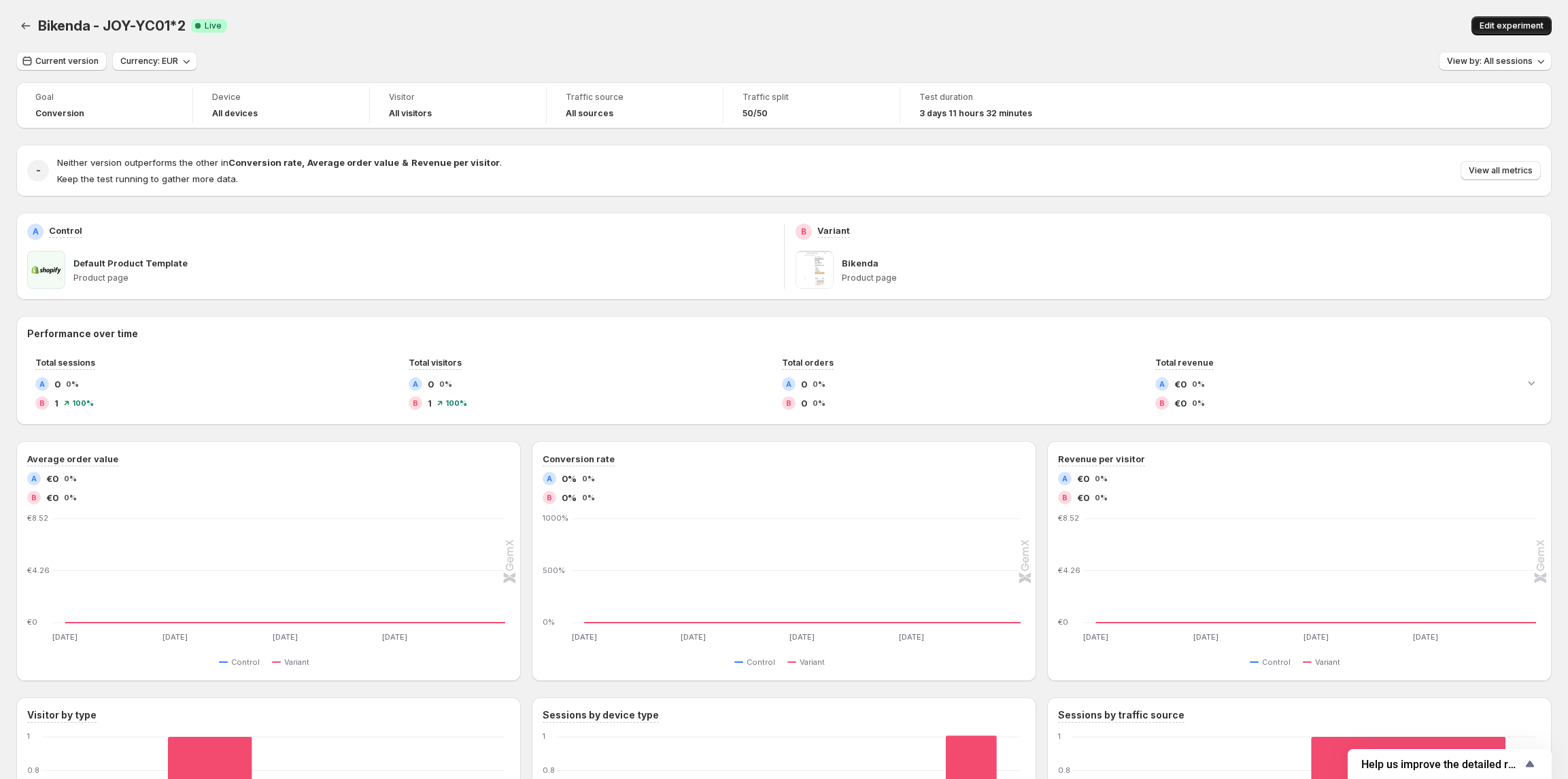
click at [1505, 21] on span "Edit experiment" at bounding box center [1512, 26] width 64 height 11
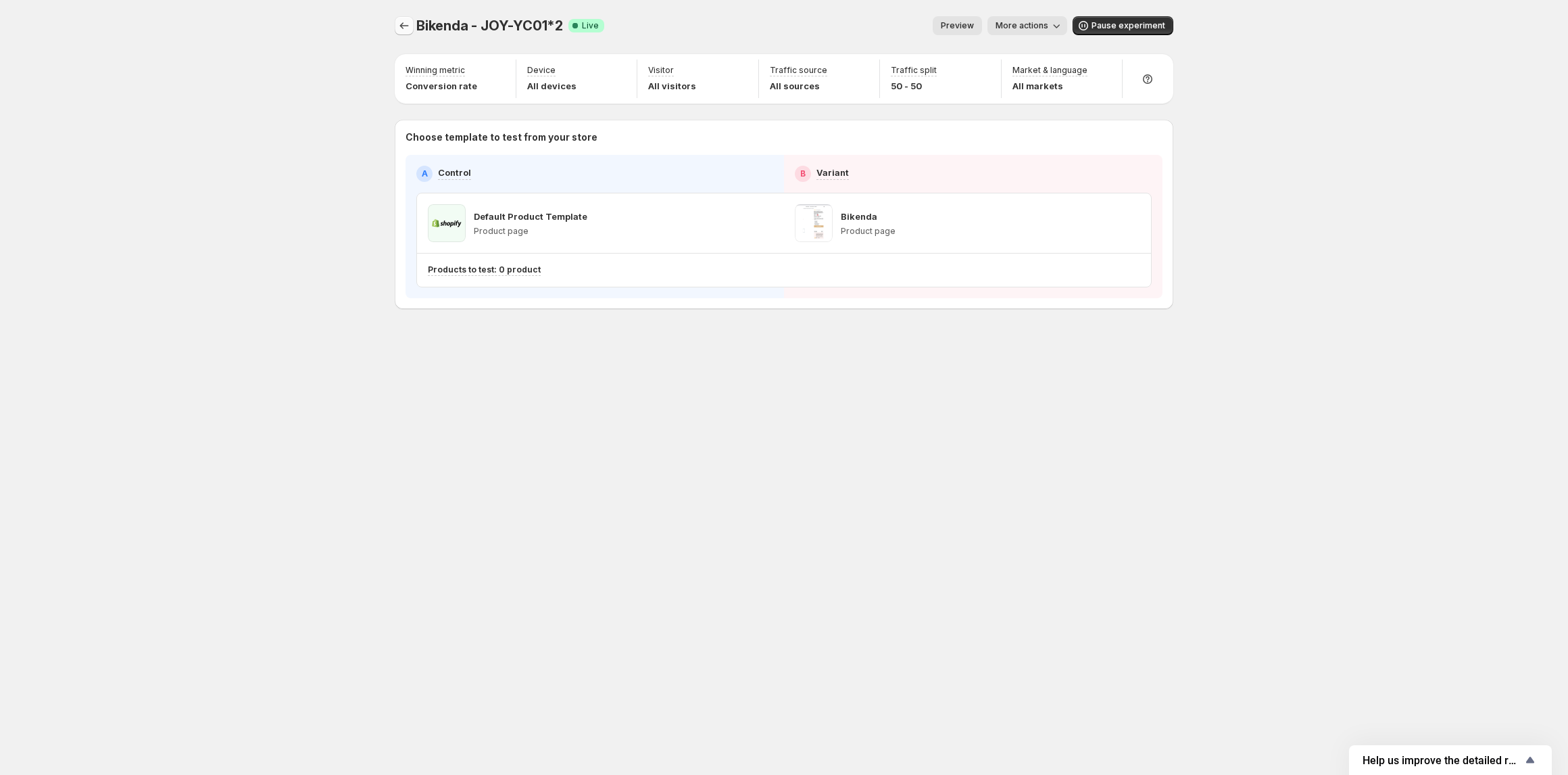
click at [403, 31] on icon "Experiments" at bounding box center [403, 25] width 13 height 13
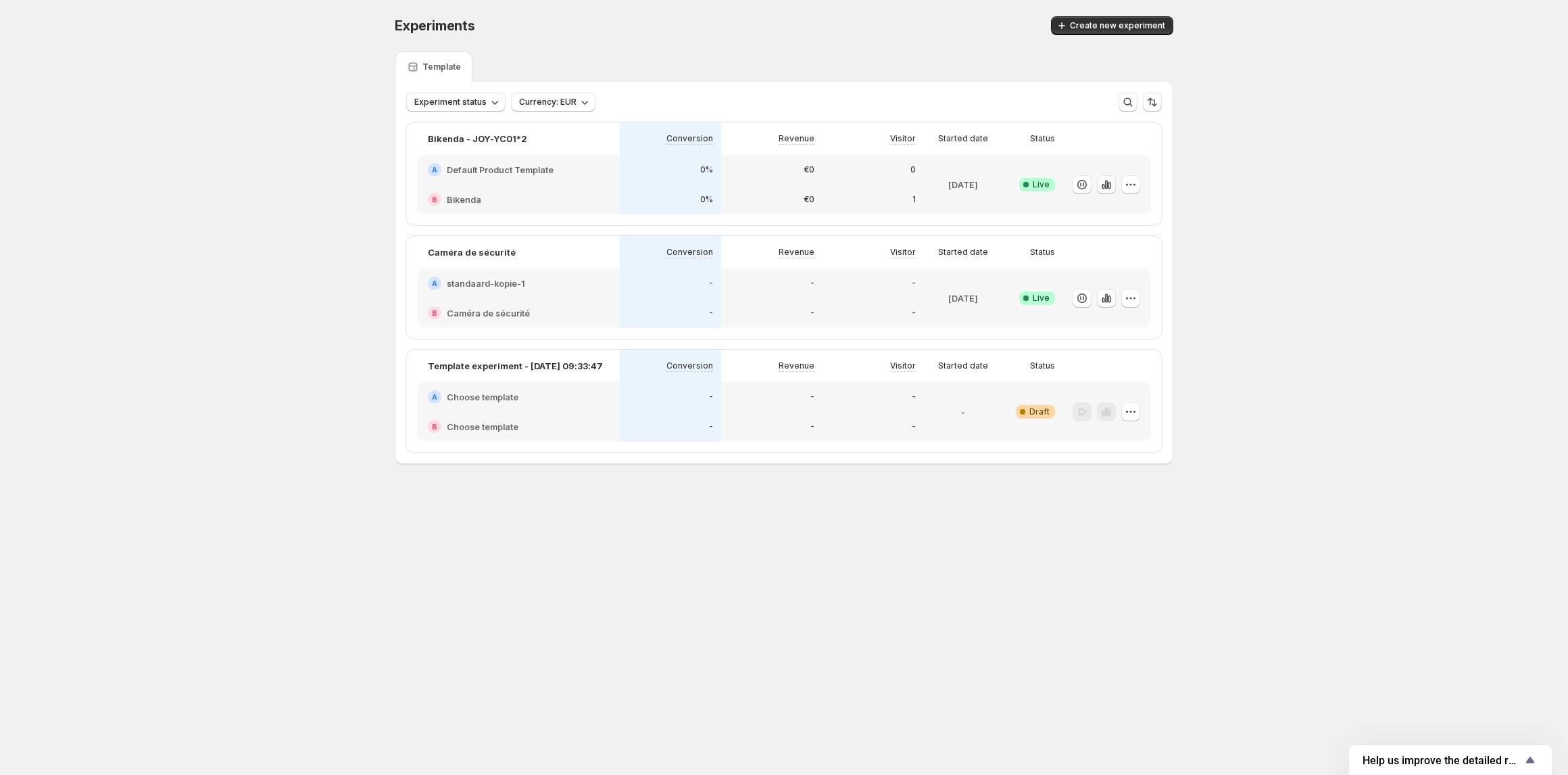
click at [1106, 185] on icon "button" at bounding box center [1106, 184] width 2 height 9
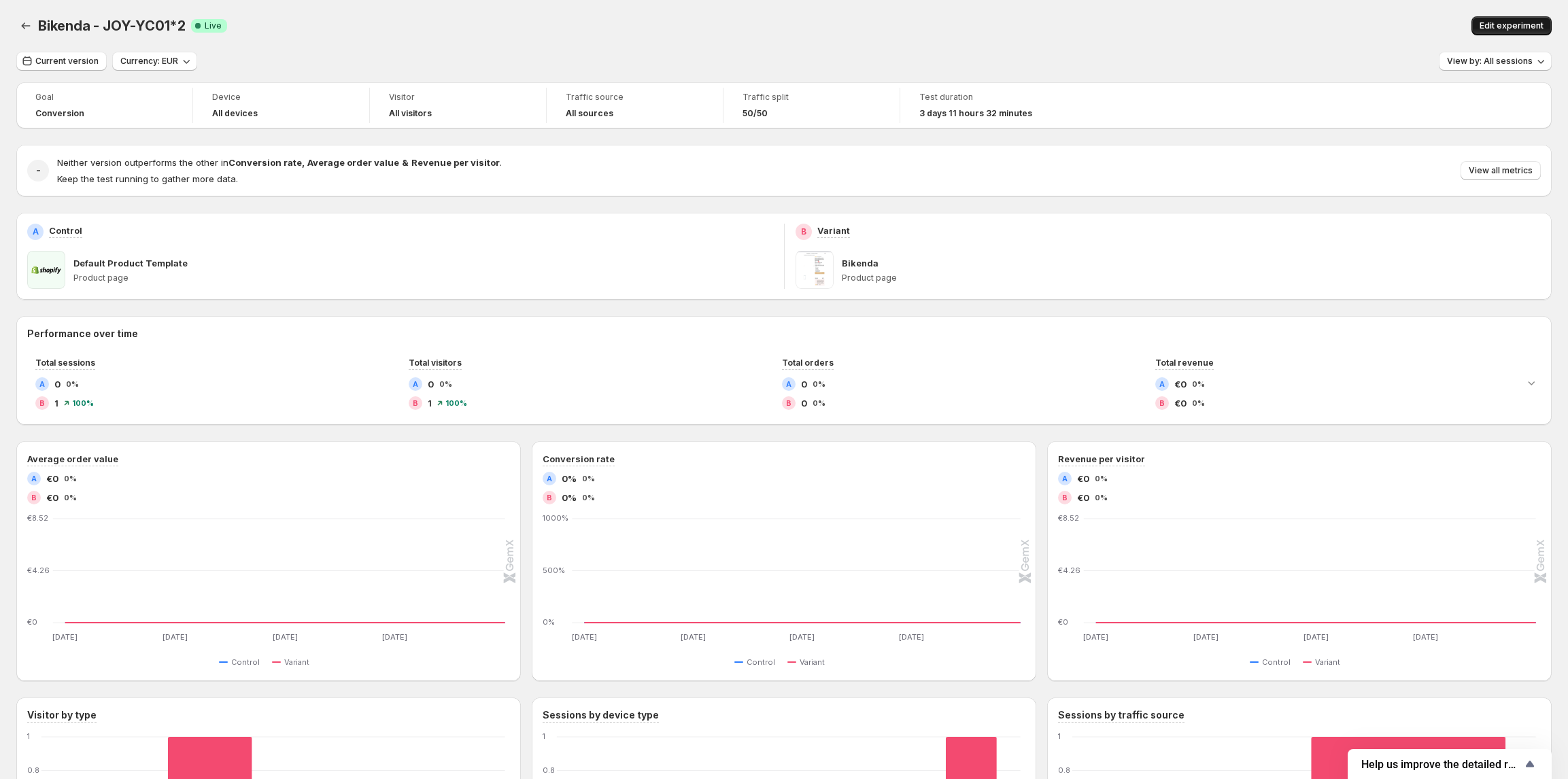
click at [1508, 25] on span "Edit experiment" at bounding box center [1512, 26] width 64 height 11
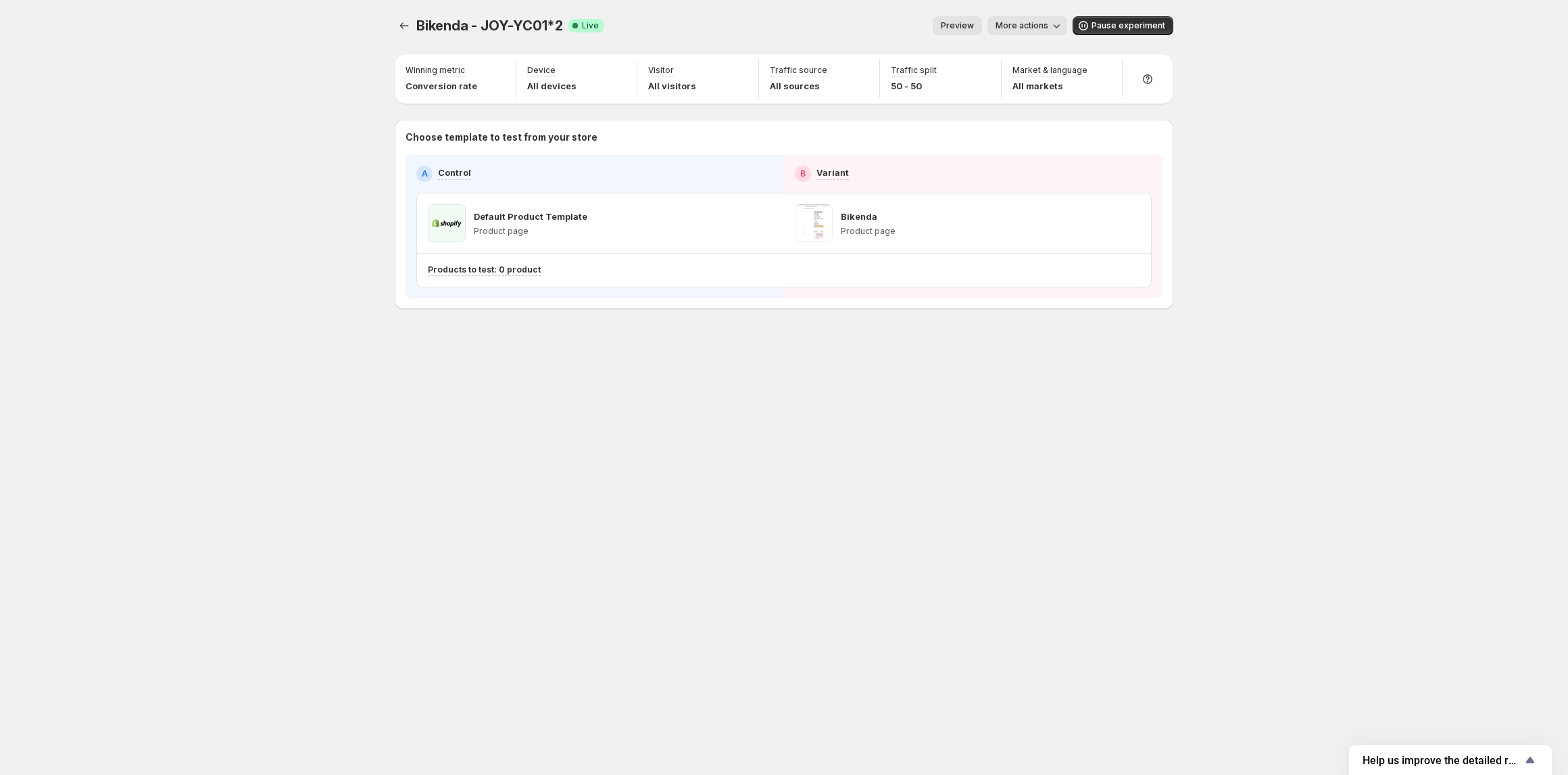
click at [506, 414] on div "Bikenda - JOY-YC01*2. This page is ready Bikenda - JOY-YC01*2 Success Complete …" at bounding box center [783, 387] width 811 height 775
click at [479, 270] on p "Products to test: 0 product" at bounding box center [484, 270] width 113 height 11
click at [328, 122] on div "Bikenda - JOY-YC01*2. This page is ready Bikenda - JOY-YC01*2 Success Complete …" at bounding box center [784, 387] width 1568 height 775
click at [402, 25] on icon "Experiments" at bounding box center [404, 25] width 9 height 7
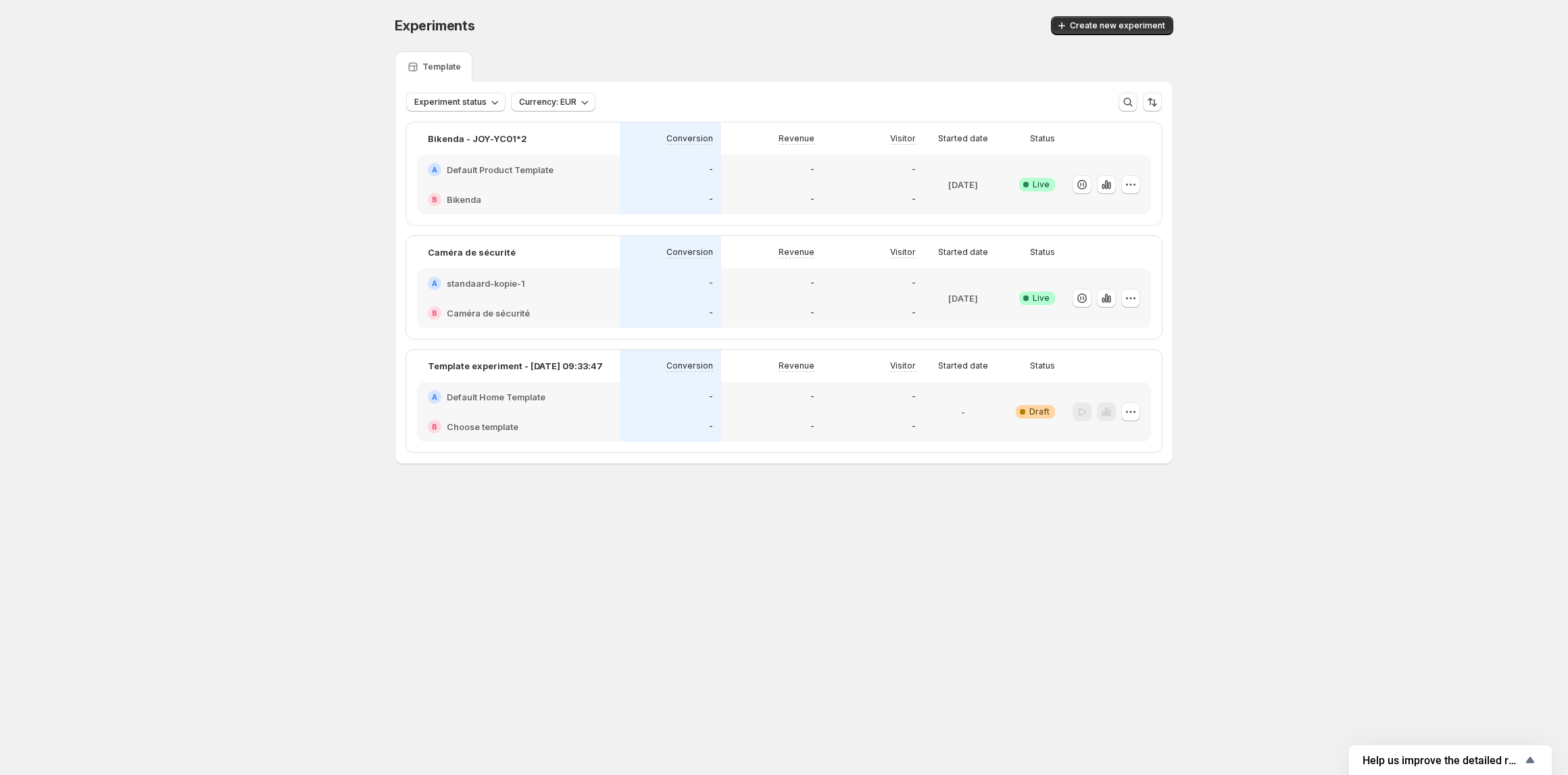
click at [250, 185] on div "Experiments. This page is ready Experiments Create new experiment Template Expe…" at bounding box center [784, 269] width 1568 height 537
drag, startPoint x: 1110, startPoint y: 186, endPoint x: 1255, endPoint y: 163, distance: 146.8
click at [1255, 163] on div "Experiments. This page is ready Experiments Create new experiment Template Expe…" at bounding box center [784, 269] width 1568 height 537
click at [1112, 186] on icon "button" at bounding box center [1106, 184] width 13 height 13
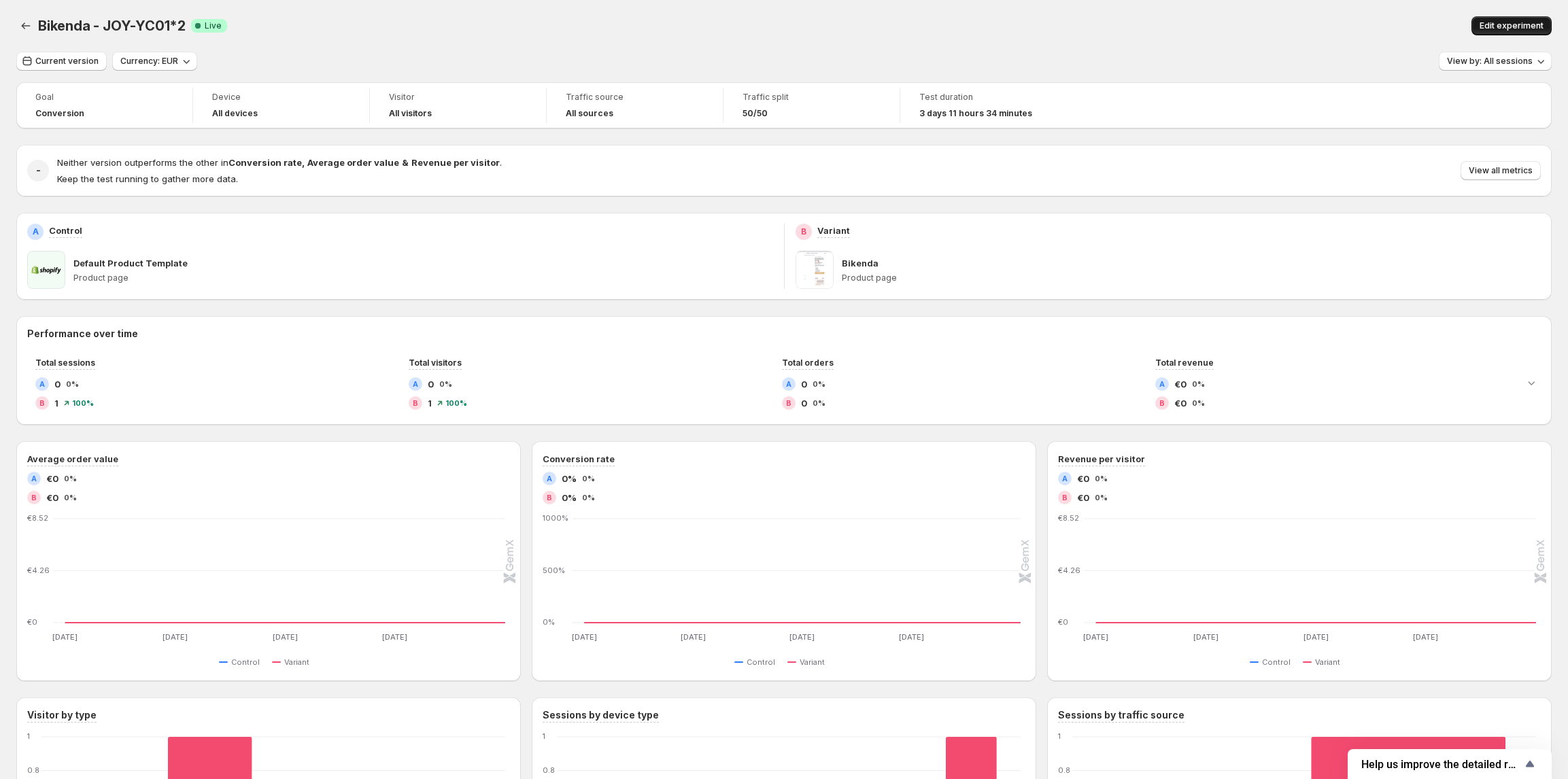
click at [1502, 21] on span "Edit experiment" at bounding box center [1512, 26] width 64 height 11
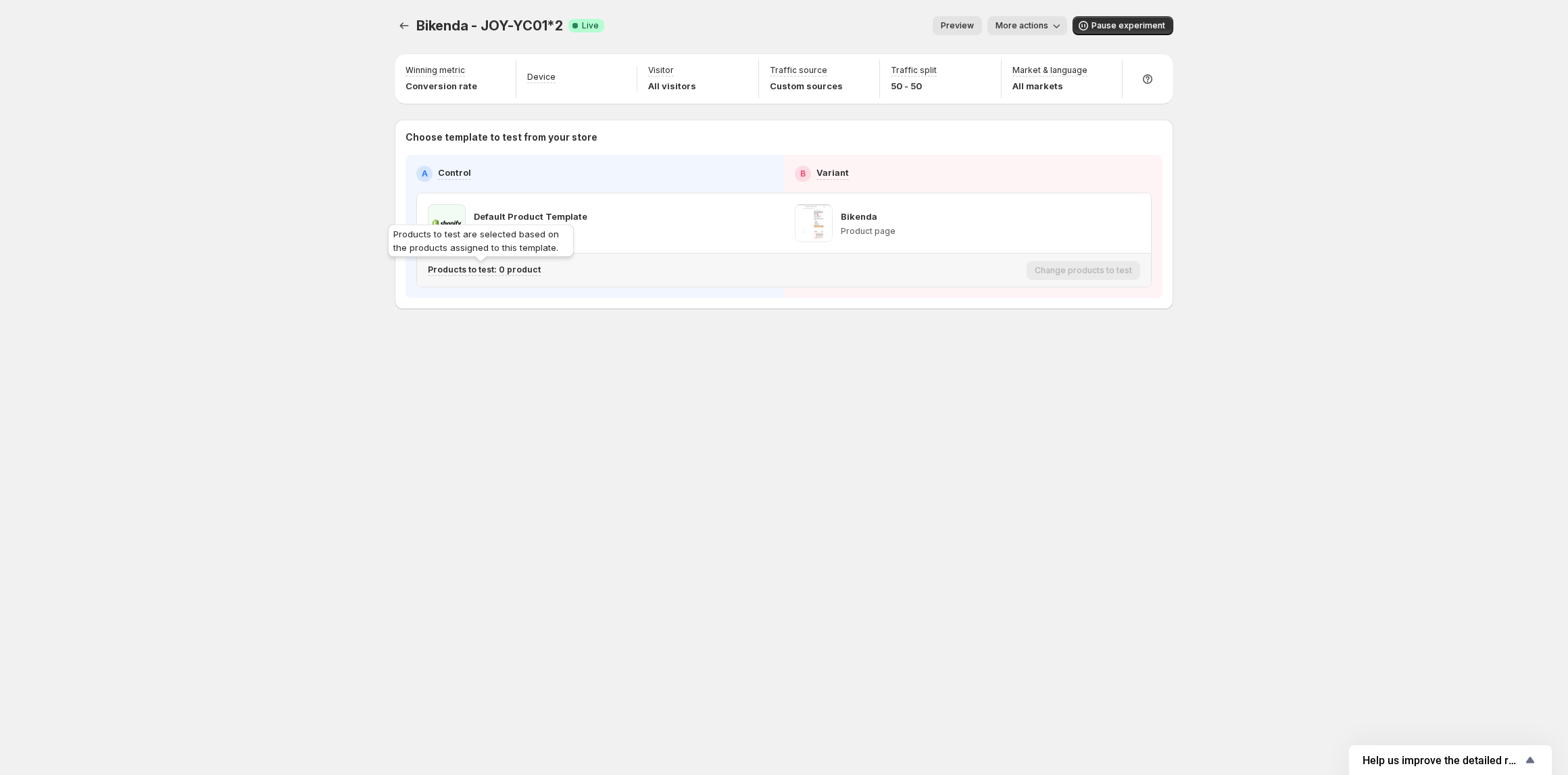
click at [493, 273] on p "Products to test: 0 product" at bounding box center [484, 270] width 113 height 11
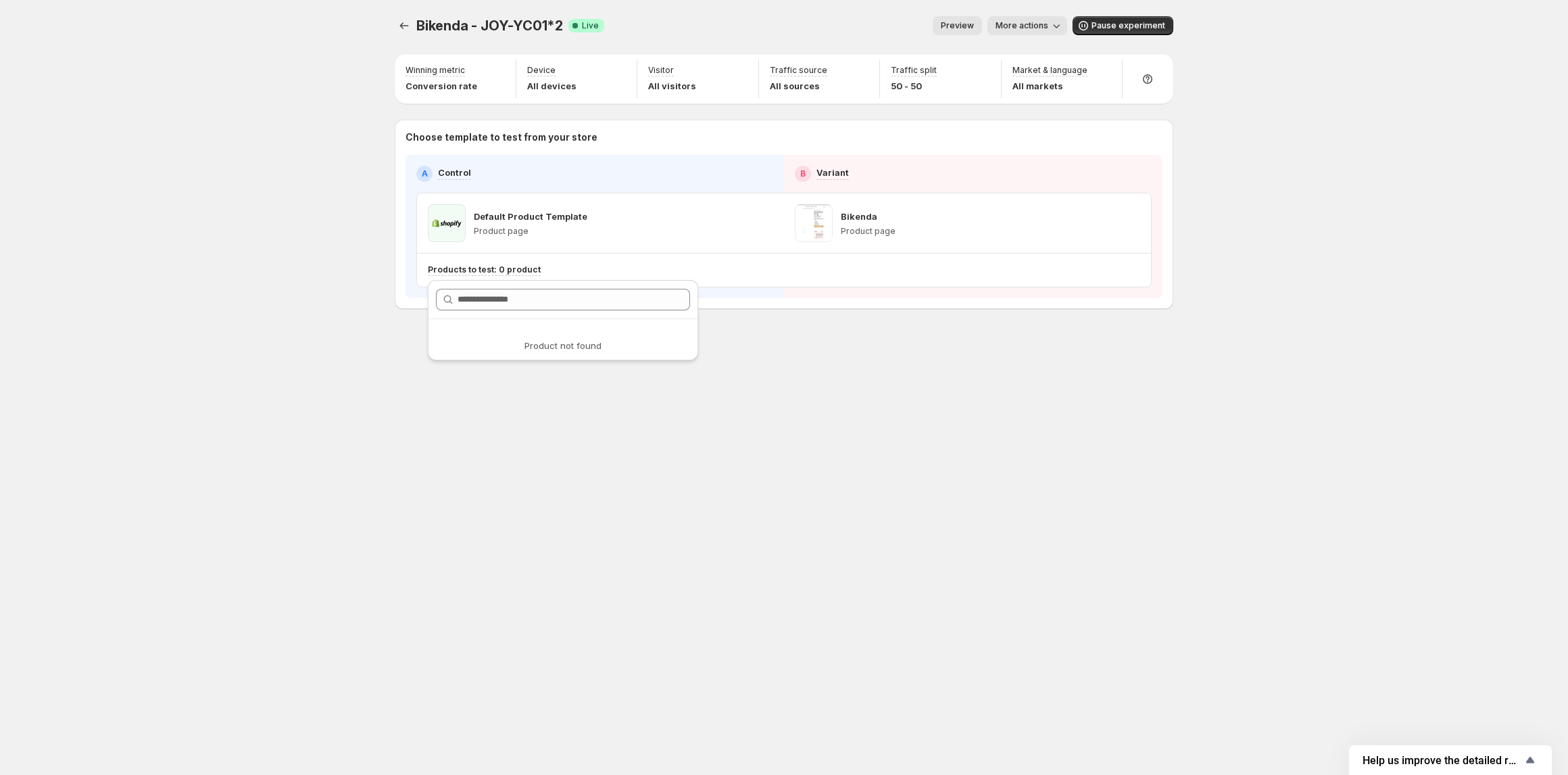
click at [306, 393] on div "Bikenda - JOY-YC01*2. This page is ready Bikenda - JOY-YC01*2 Success Complete …" at bounding box center [784, 387] width 1568 height 775
click at [397, 20] on icon "Experiments" at bounding box center [403, 25] width 13 height 13
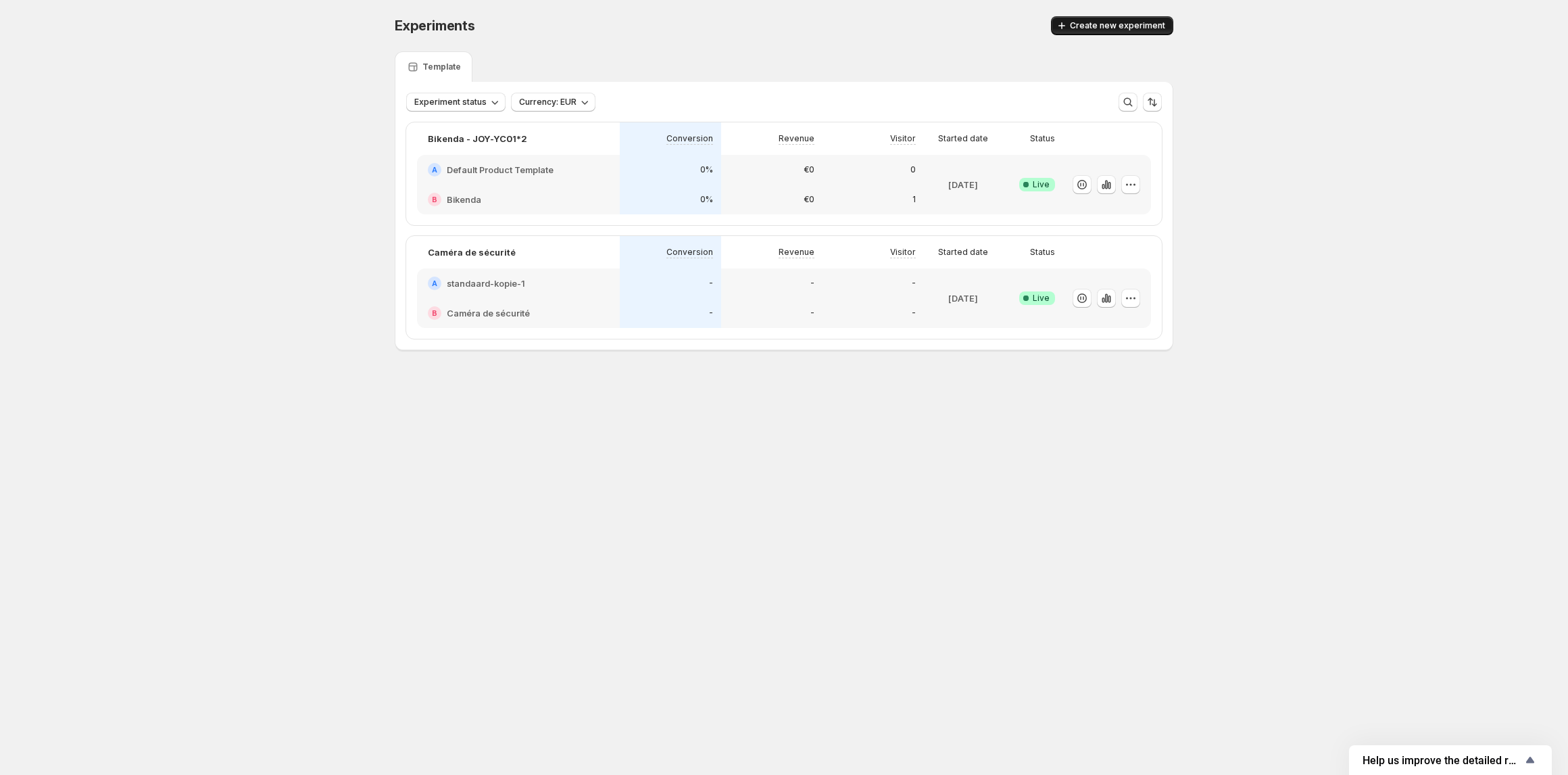
click at [1086, 27] on span "Create new experiment" at bounding box center [1117, 26] width 96 height 11
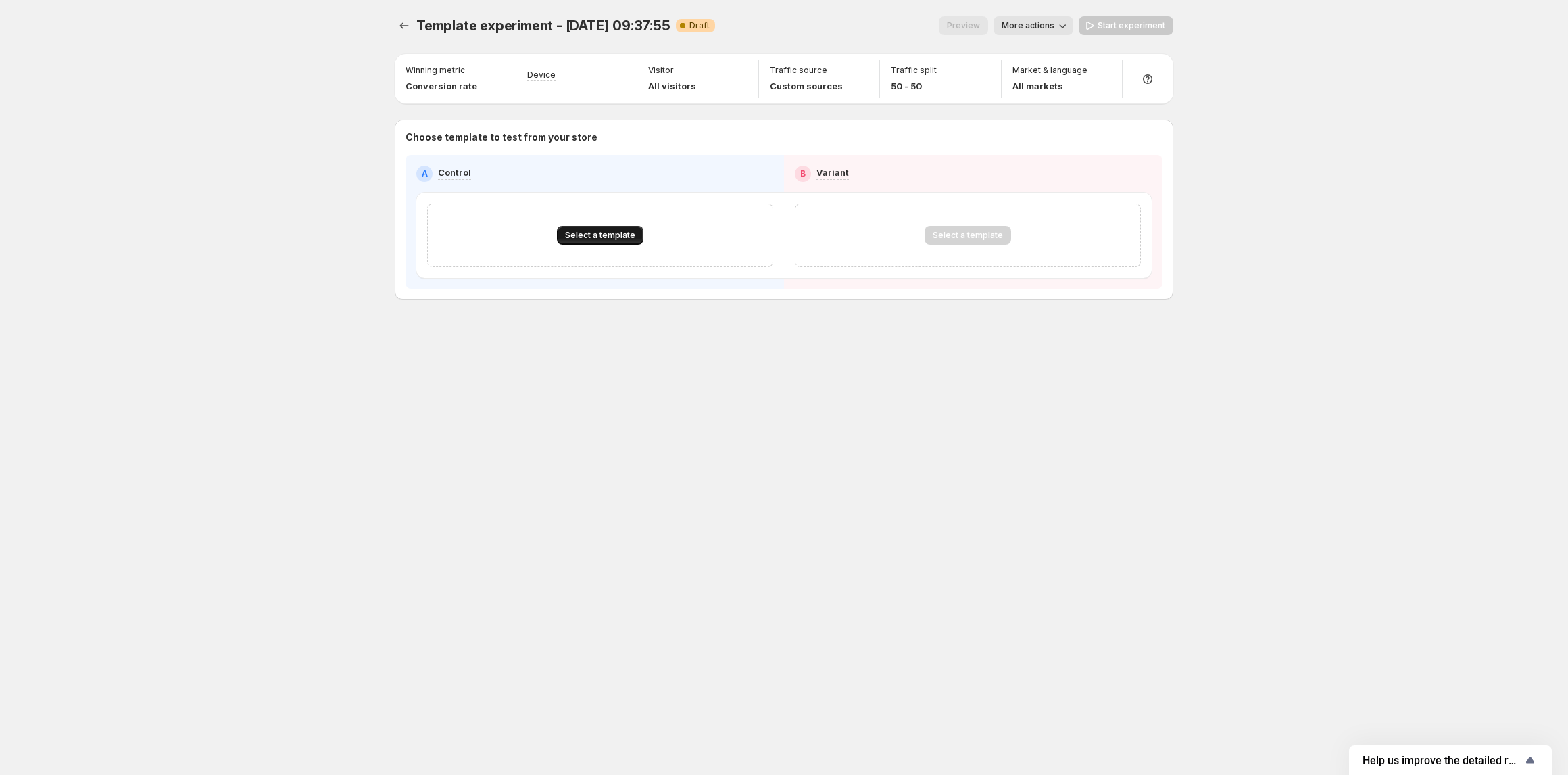
click at [601, 228] on button "Select a template" at bounding box center [600, 235] width 87 height 19
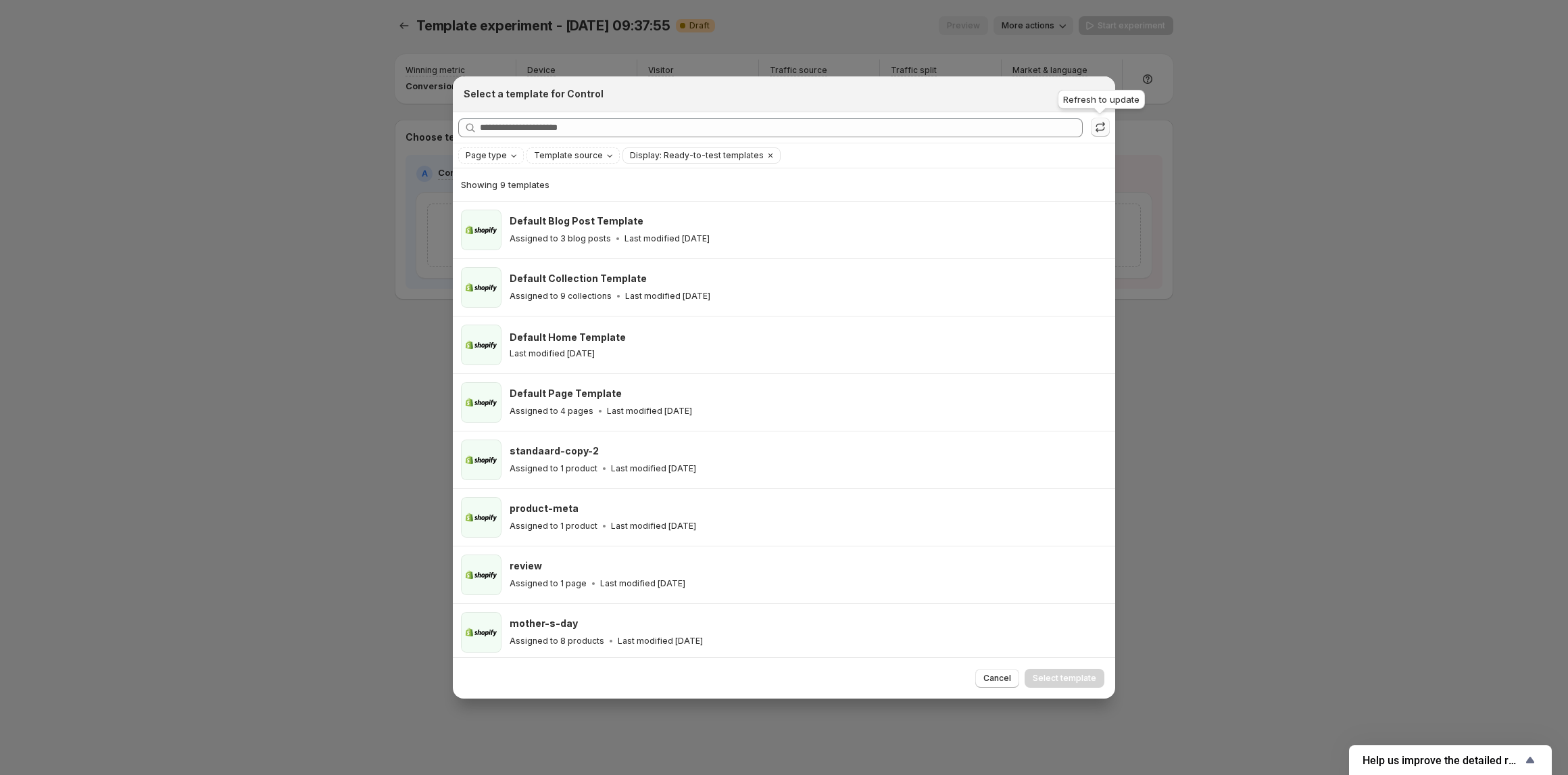
click at [1095, 130] on icon ":r2b:" at bounding box center [1100, 126] width 13 height 13
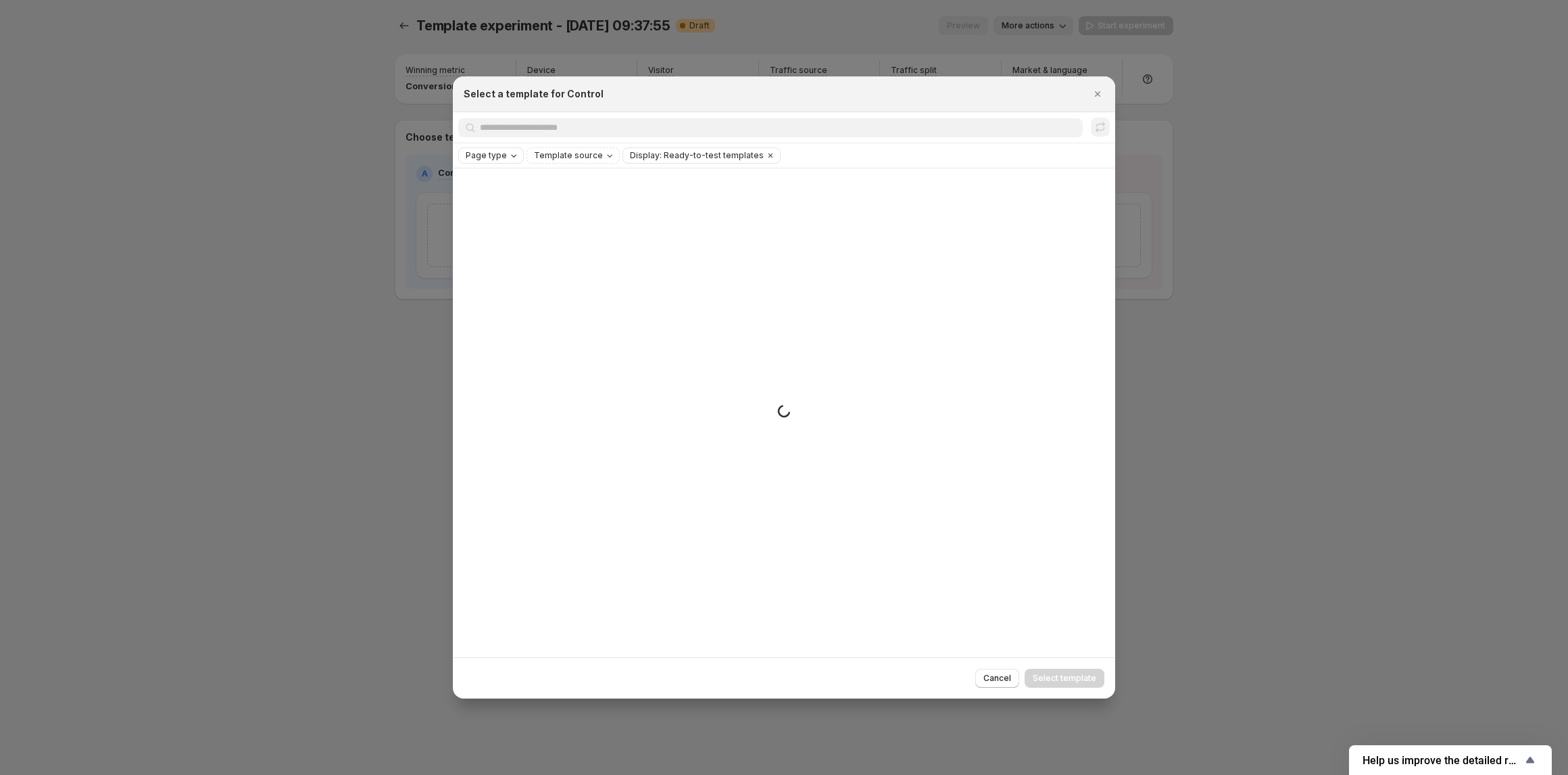
click at [511, 157] on icon "Page type" at bounding box center [513, 156] width 6 height 2
click at [520, 213] on span "Product page" at bounding box center [512, 214] width 58 height 11
click at [515, 209] on span "Product page" at bounding box center [512, 214] width 58 height 11
click at [524, 214] on span "Product page" at bounding box center [512, 214] width 58 height 11
click at [1056, 161] on div "Page type: Product page Template source Display: Ready-to-test templates Clear …" at bounding box center [783, 156] width 651 height 17
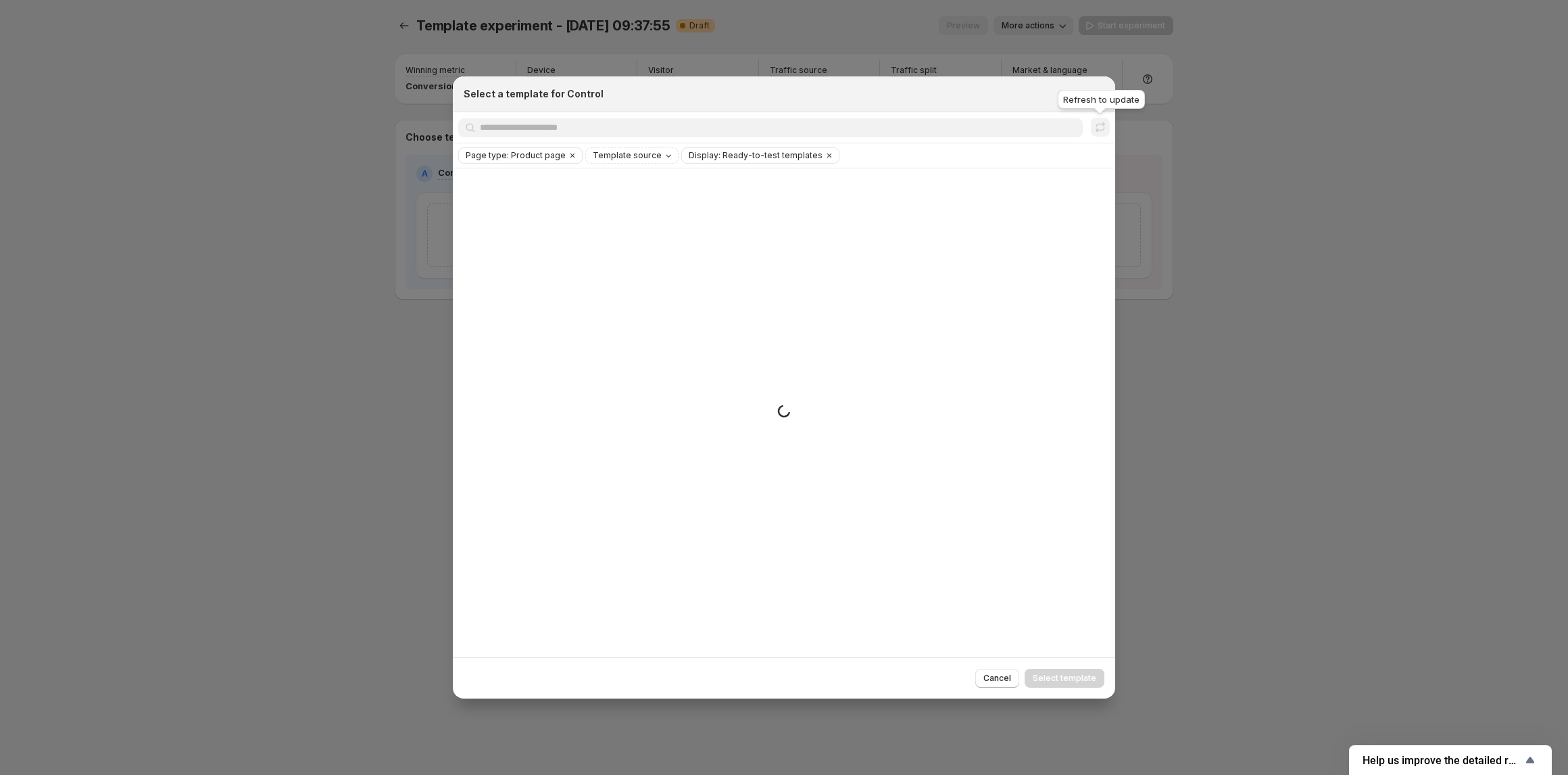
click at [1101, 90] on div "Refresh to update" at bounding box center [1101, 102] width 92 height 30
drag, startPoint x: 1366, startPoint y: 201, endPoint x: 1187, endPoint y: 139, distance: 189.4
click at [1366, 200] on div at bounding box center [784, 387] width 1568 height 775
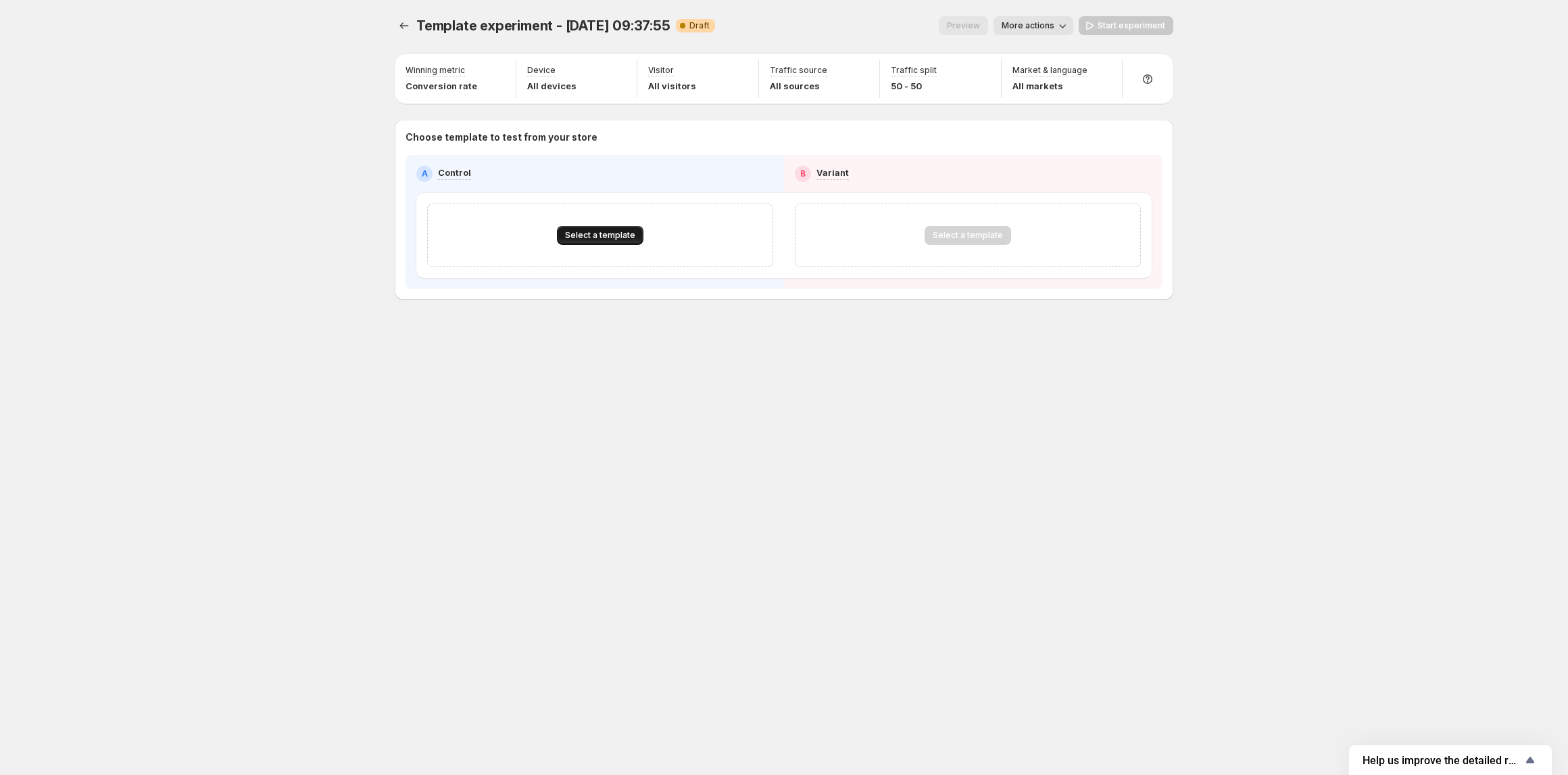
click at [582, 233] on span "Select a template" at bounding box center [600, 235] width 70 height 11
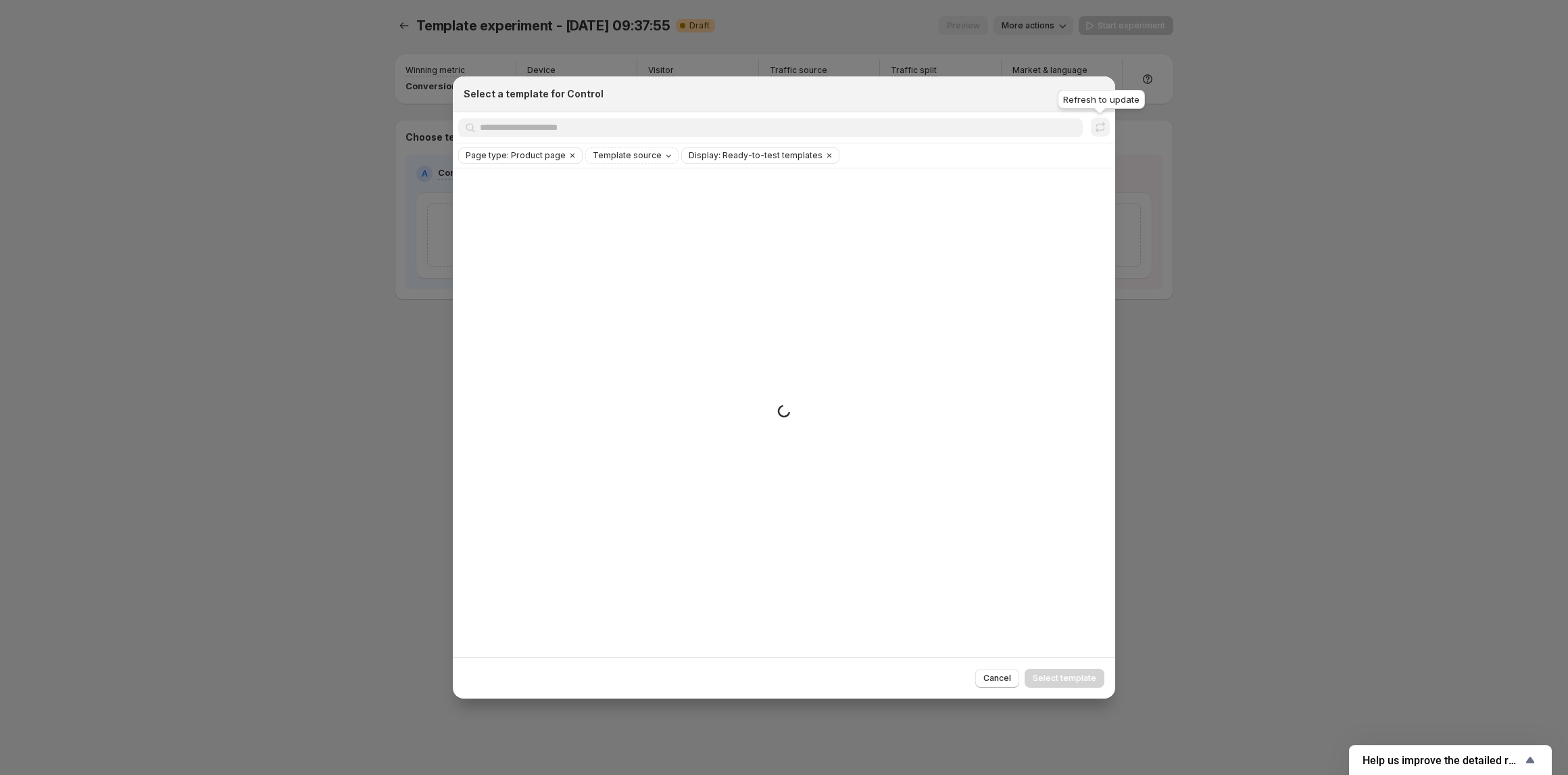
click at [1099, 90] on div "Refresh to update" at bounding box center [1101, 102] width 92 height 30
drag, startPoint x: 1218, startPoint y: 166, endPoint x: 1123, endPoint y: 120, distance: 105.6
click at [1217, 165] on div at bounding box center [784, 387] width 1568 height 775
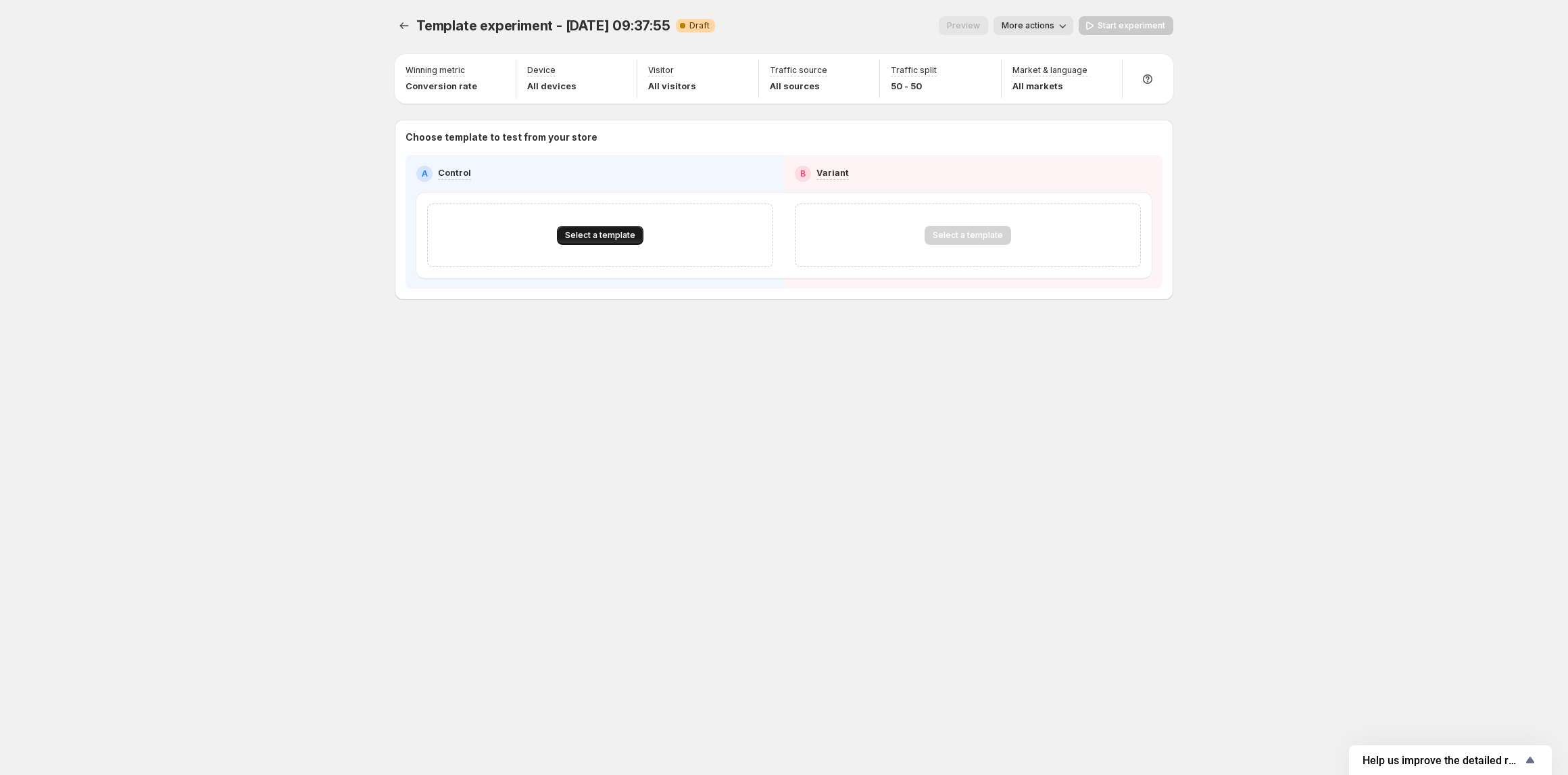
click at [576, 230] on button "Select a template" at bounding box center [600, 235] width 87 height 19
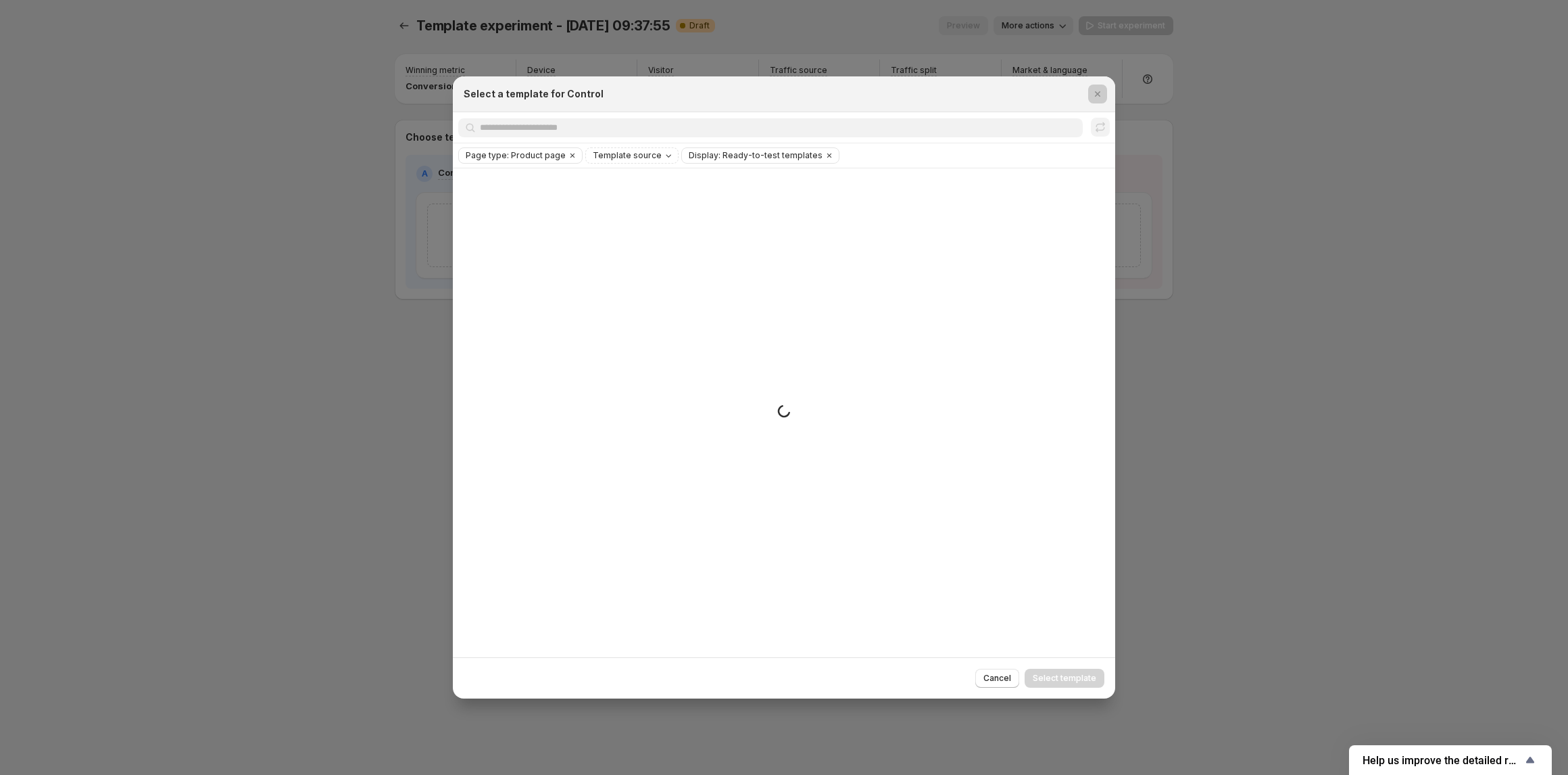
drag, startPoint x: 349, startPoint y: 141, endPoint x: 381, endPoint y: 58, distance: 89.0
click at [346, 141] on div at bounding box center [784, 387] width 1568 height 775
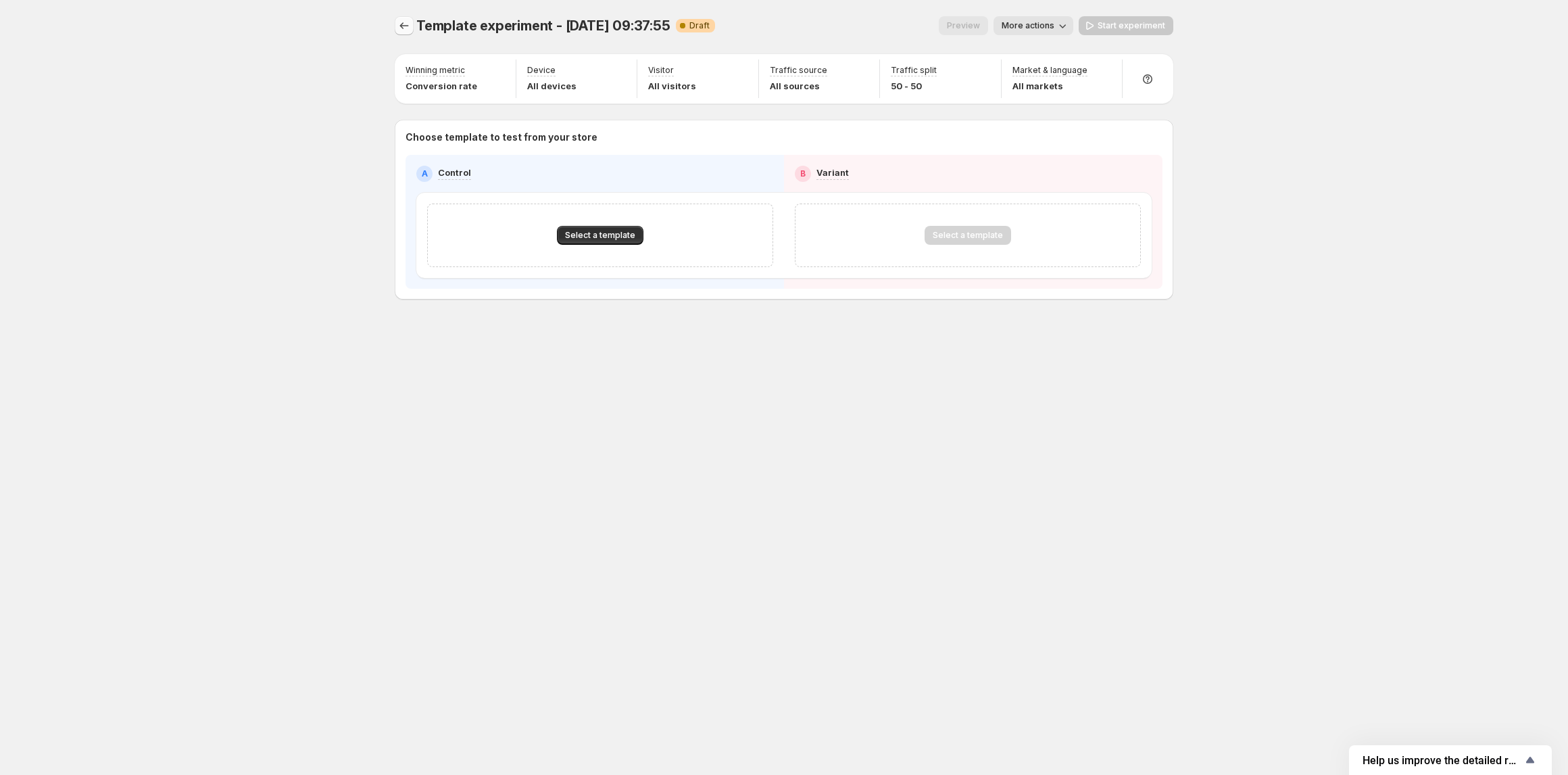
click at [404, 19] on icon "Experiments" at bounding box center [403, 25] width 13 height 13
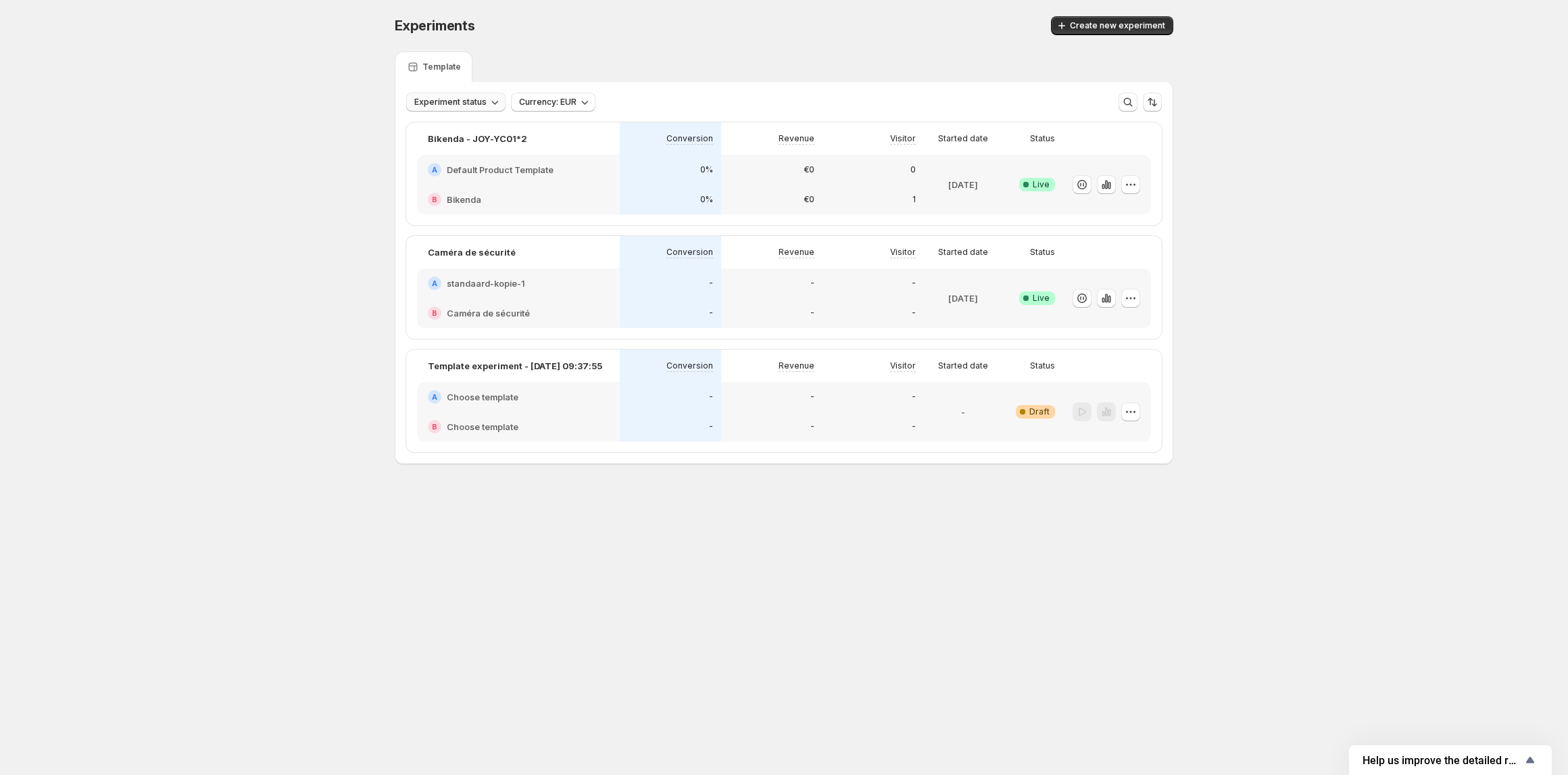
click at [476, 100] on span "Experiment status" at bounding box center [451, 102] width 73 height 11
click at [1426, 186] on div "Experiments. This page is ready Experiments Create new experiment Template Expe…" at bounding box center [784, 269] width 1568 height 537
click at [941, 407] on div "-" at bounding box center [963, 412] width 68 height 43
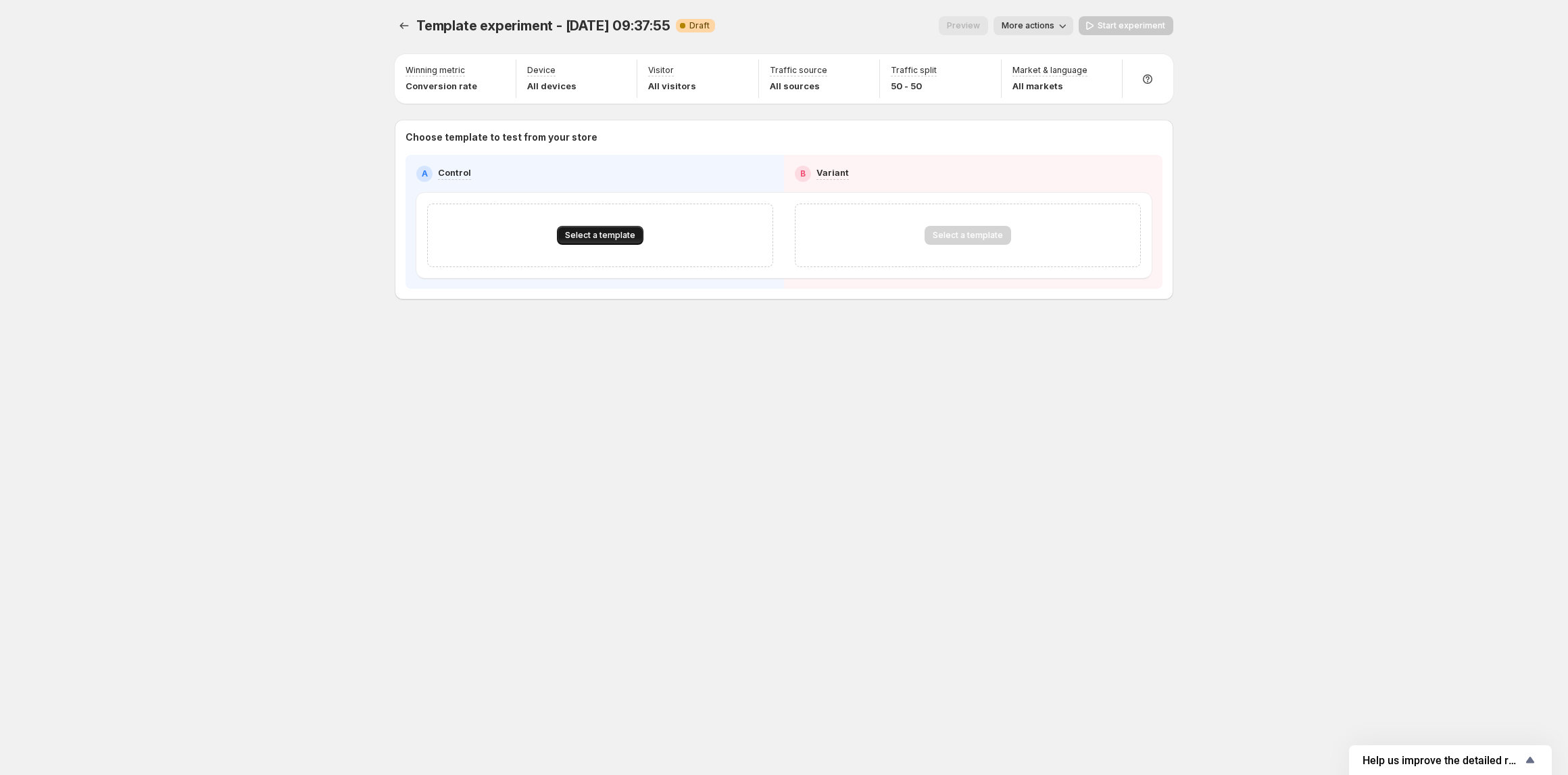
click at [593, 231] on span "Select a template" at bounding box center [600, 235] width 70 height 11
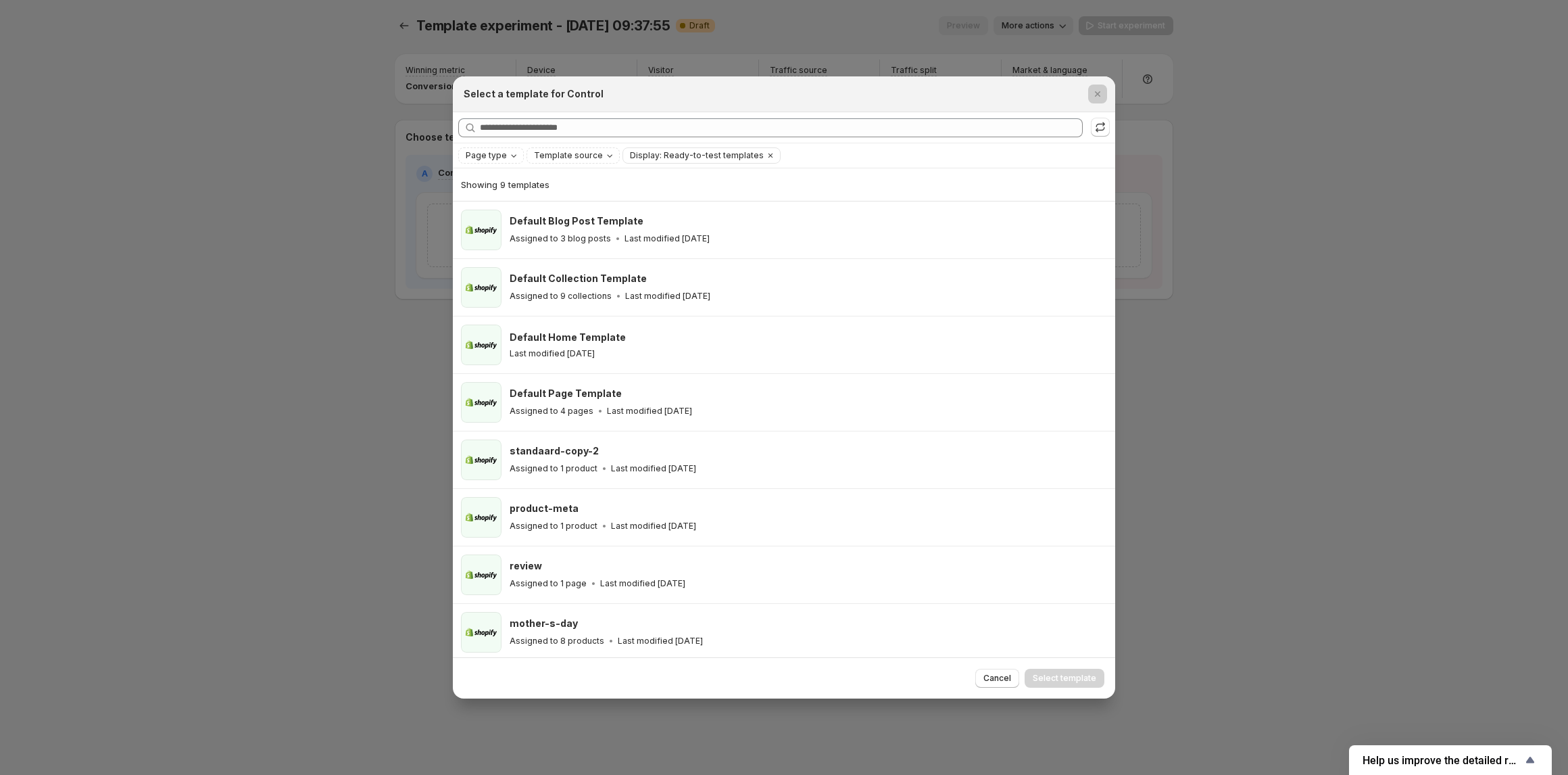
click at [298, 185] on div at bounding box center [784, 387] width 1568 height 775
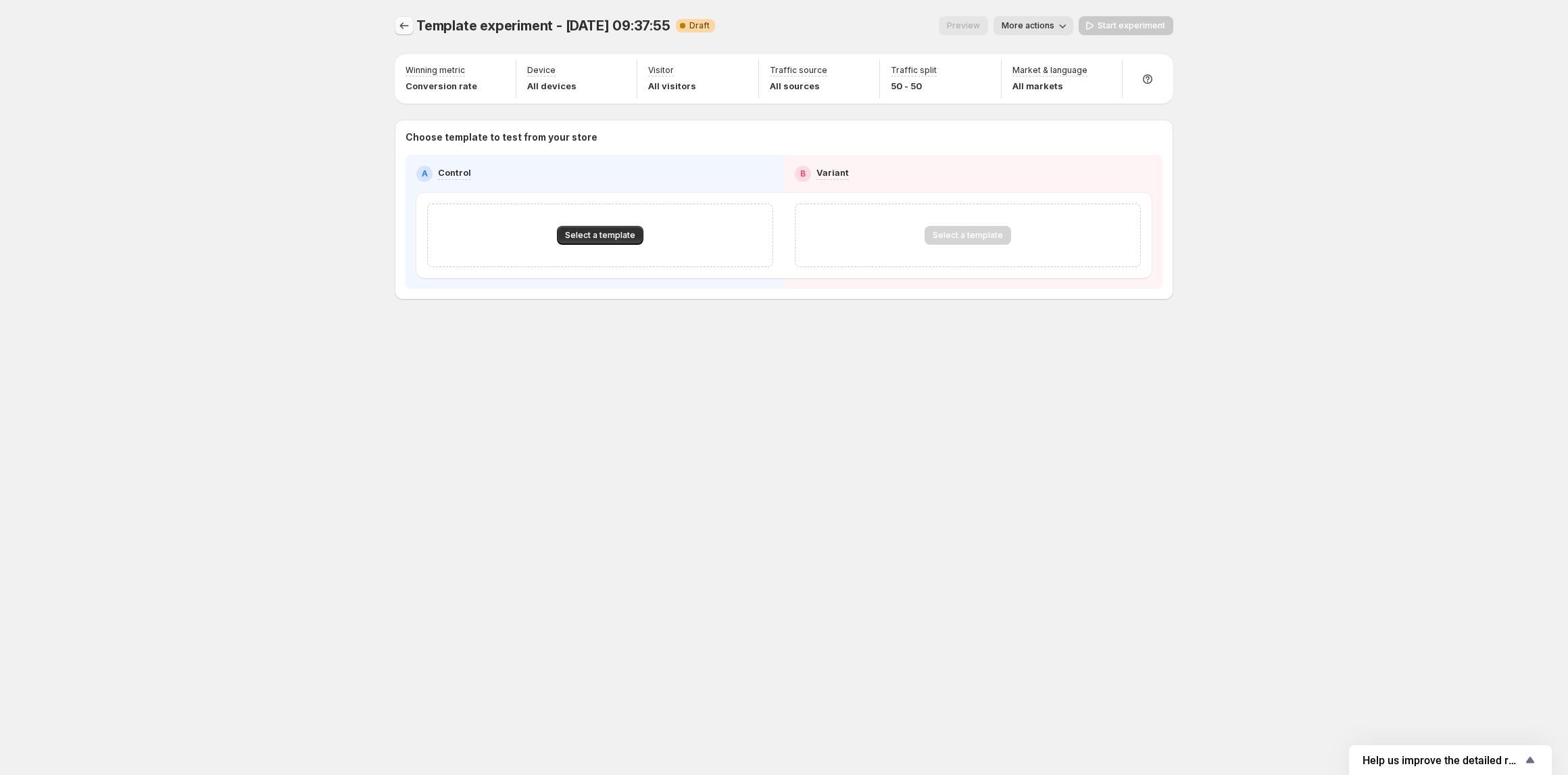
click at [407, 17] on button "Experiments" at bounding box center [404, 26] width 19 height 19
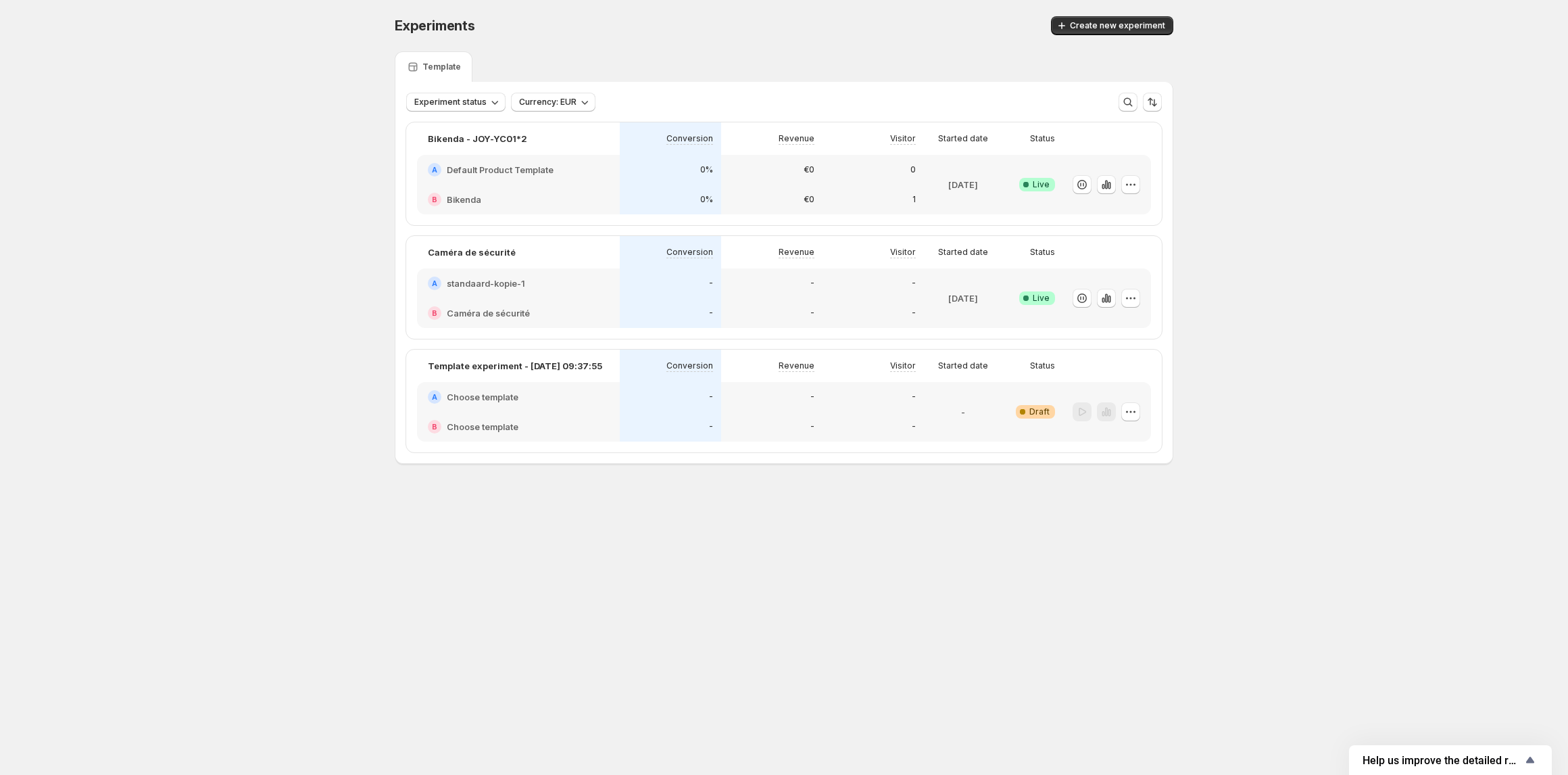
click at [868, 182] on div "0" at bounding box center [873, 170] width 101 height 30
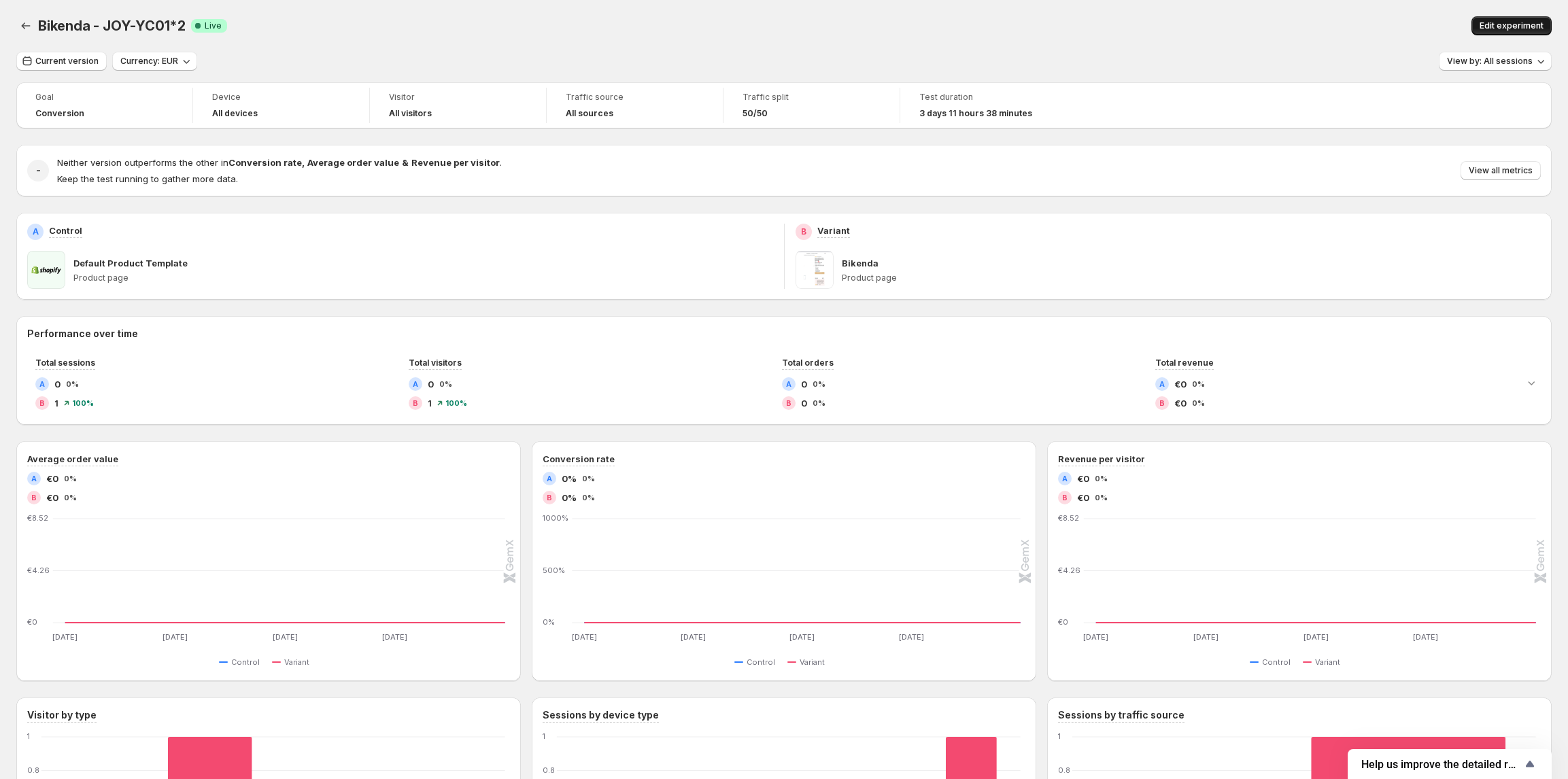
click at [1512, 26] on span "Edit experiment" at bounding box center [1512, 26] width 64 height 11
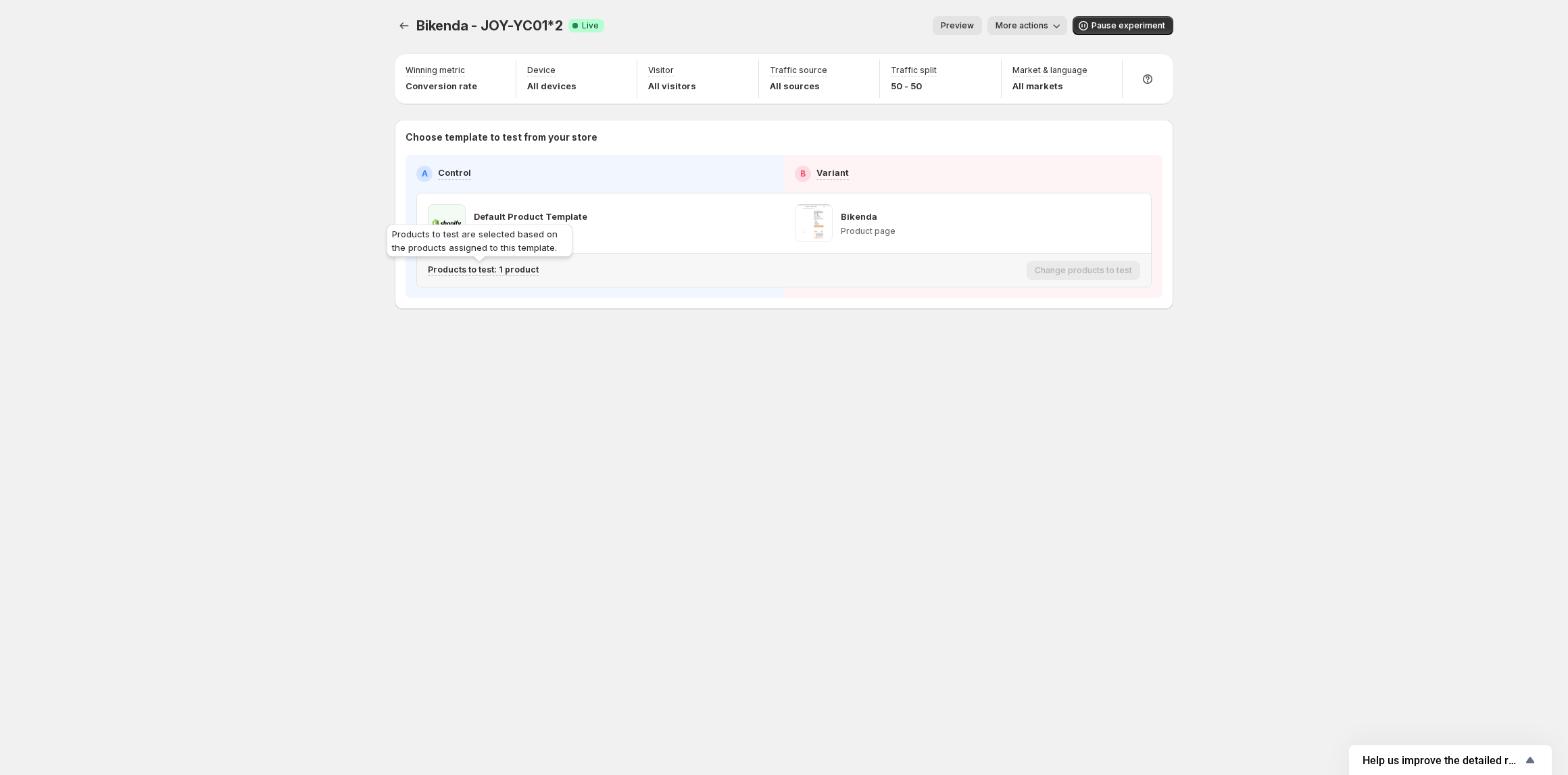
click at [512, 269] on p "Products to test: 1 product" at bounding box center [483, 270] width 111 height 11
click at [855, 355] on div "Bikenda - JOY-YC01*2. This page is ready Bikenda - JOY-YC01*2 Success Complete …" at bounding box center [783, 191] width 811 height 382
click at [401, 30] on icon "Experiments" at bounding box center [403, 25] width 13 height 13
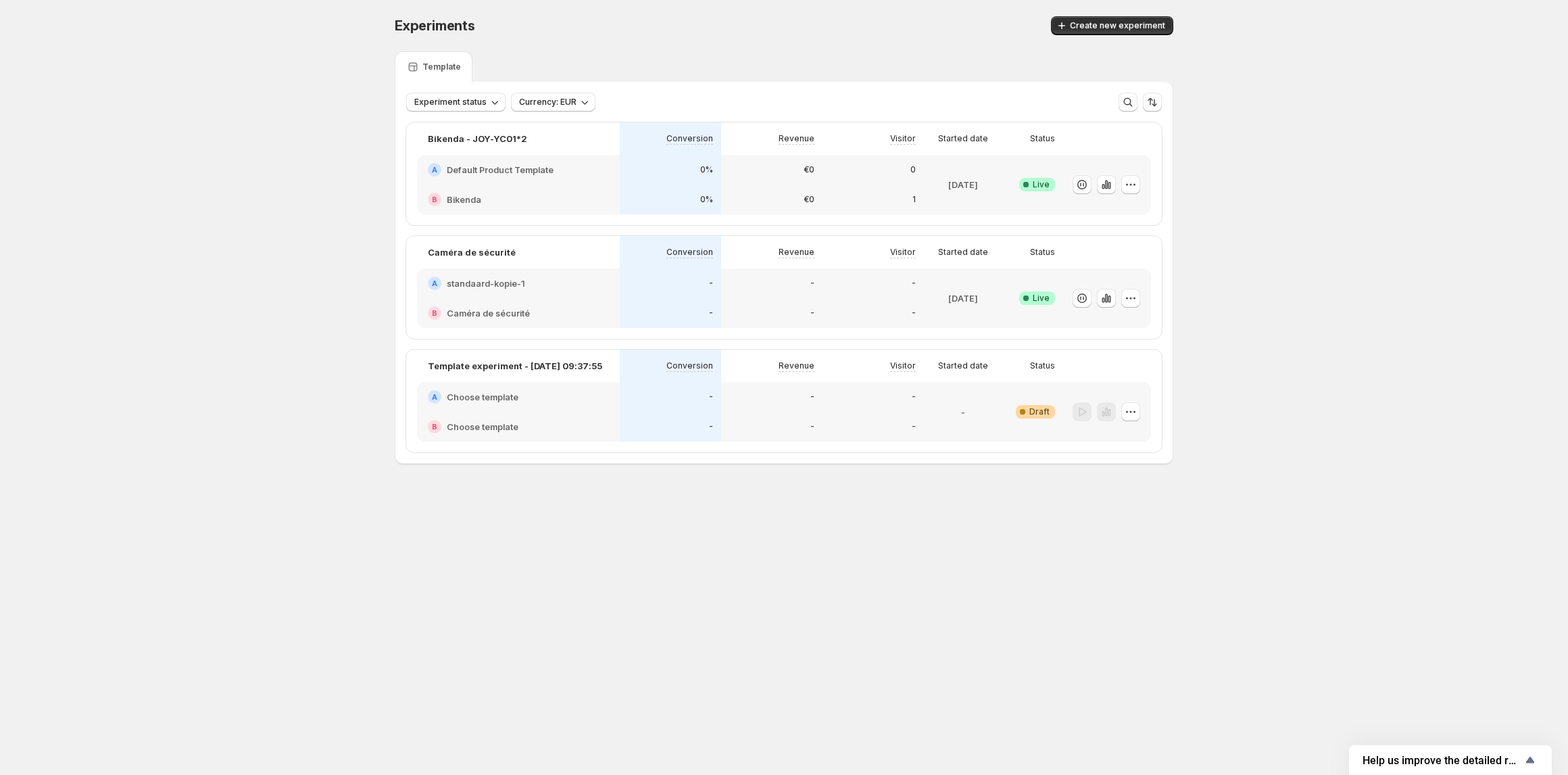
click at [503, 292] on div "A standaard-kopie-1" at bounding box center [518, 284] width 203 height 30
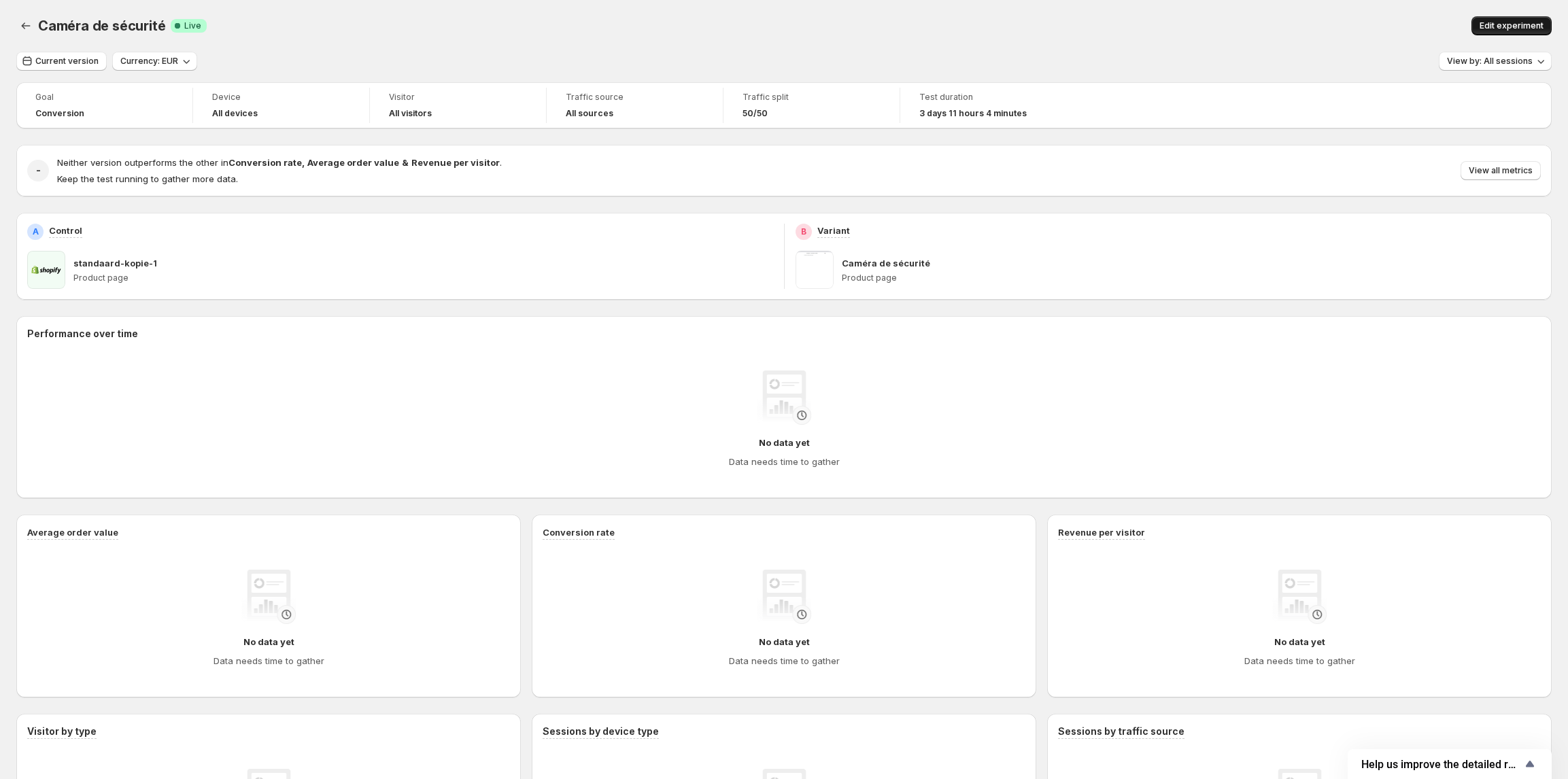
click at [1520, 29] on span "Edit experiment" at bounding box center [1512, 26] width 64 height 11
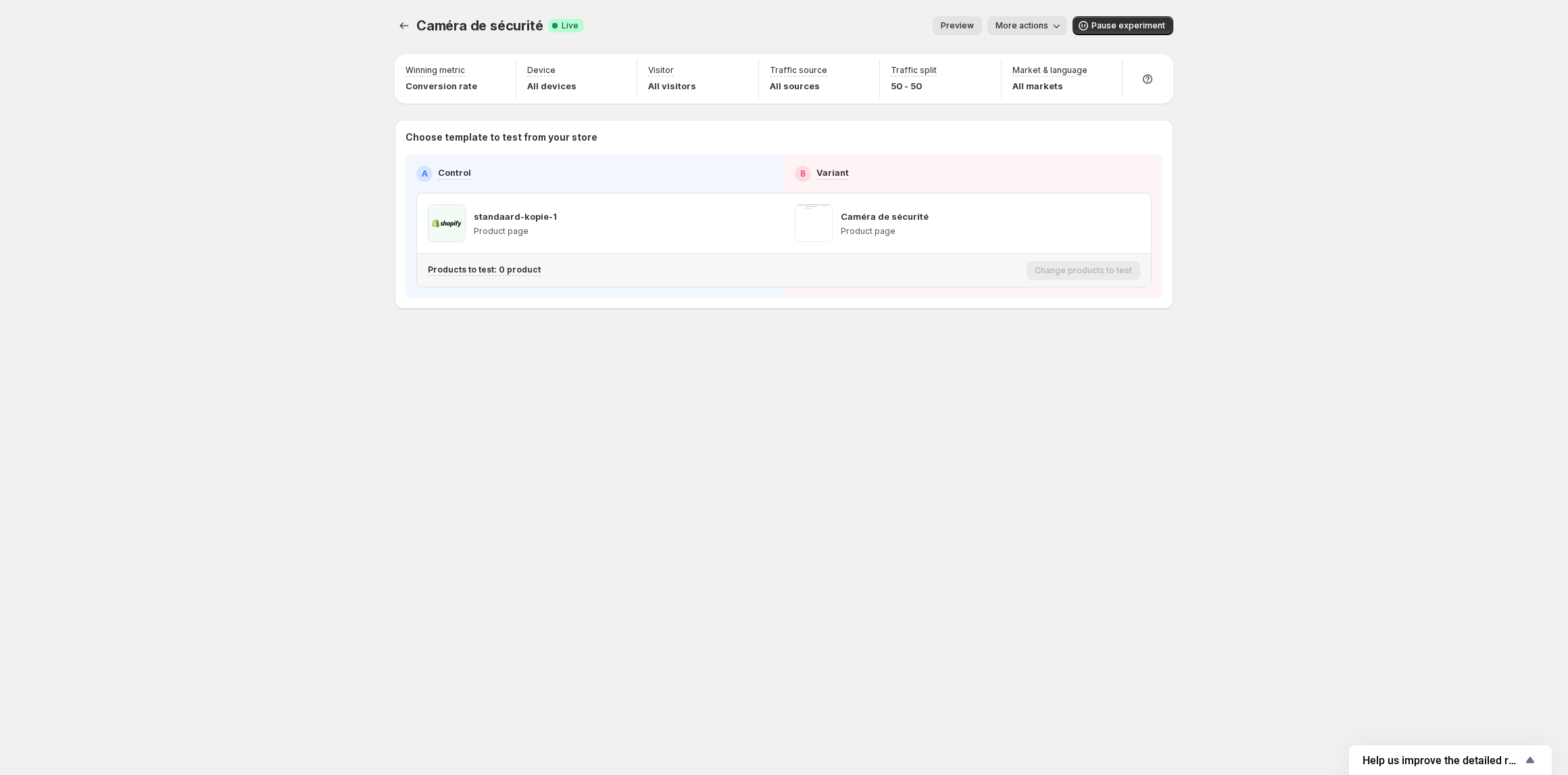
click at [549, 420] on div "Caméra de sécurité. This page is ready Caméra de sécurité Success Complete Live…" at bounding box center [783, 387] width 811 height 775
click at [403, 31] on icon "Experiments" at bounding box center [403, 25] width 13 height 13
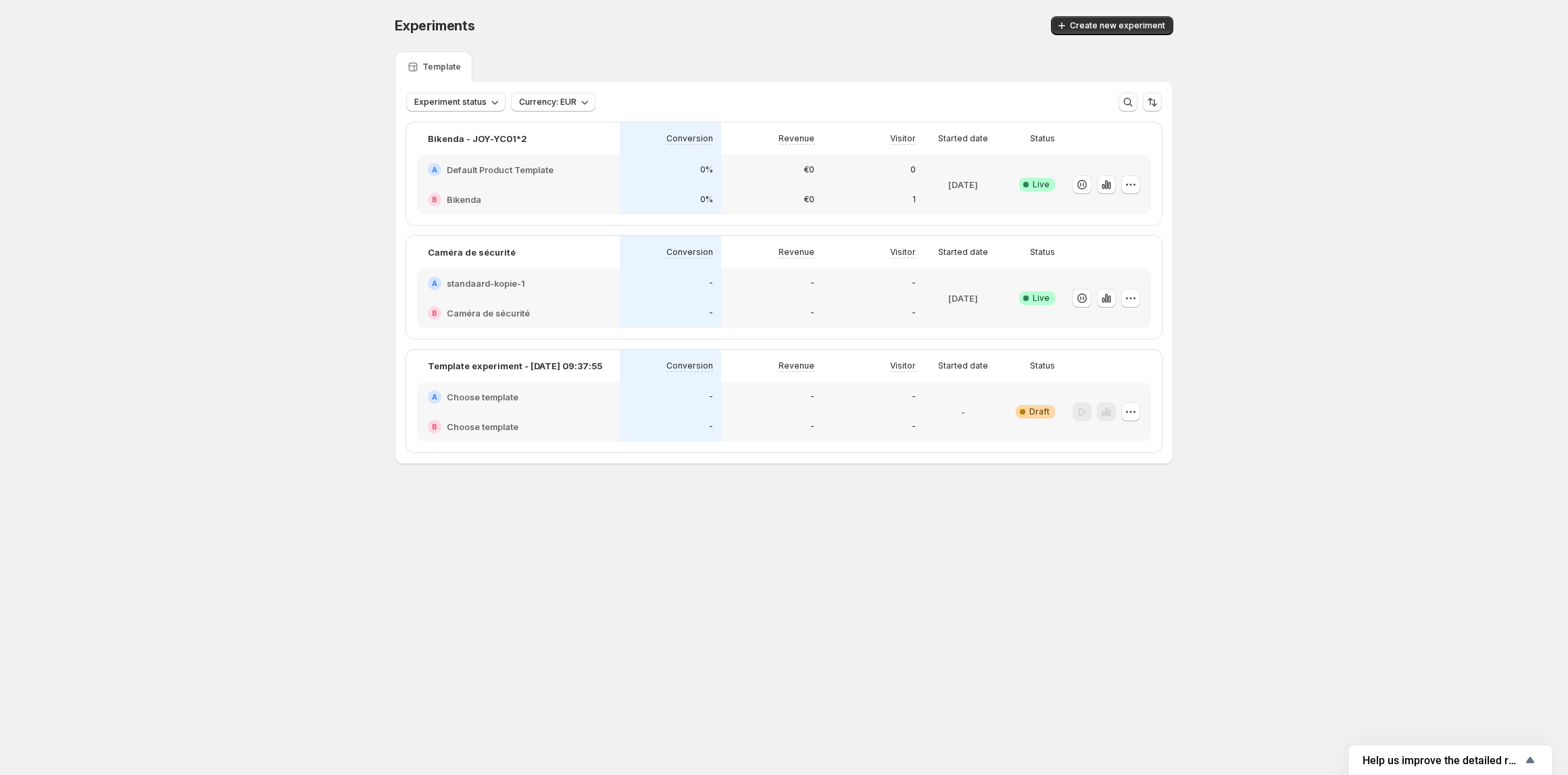
click at [523, 185] on div "B Bikenda" at bounding box center [518, 200] width 203 height 30
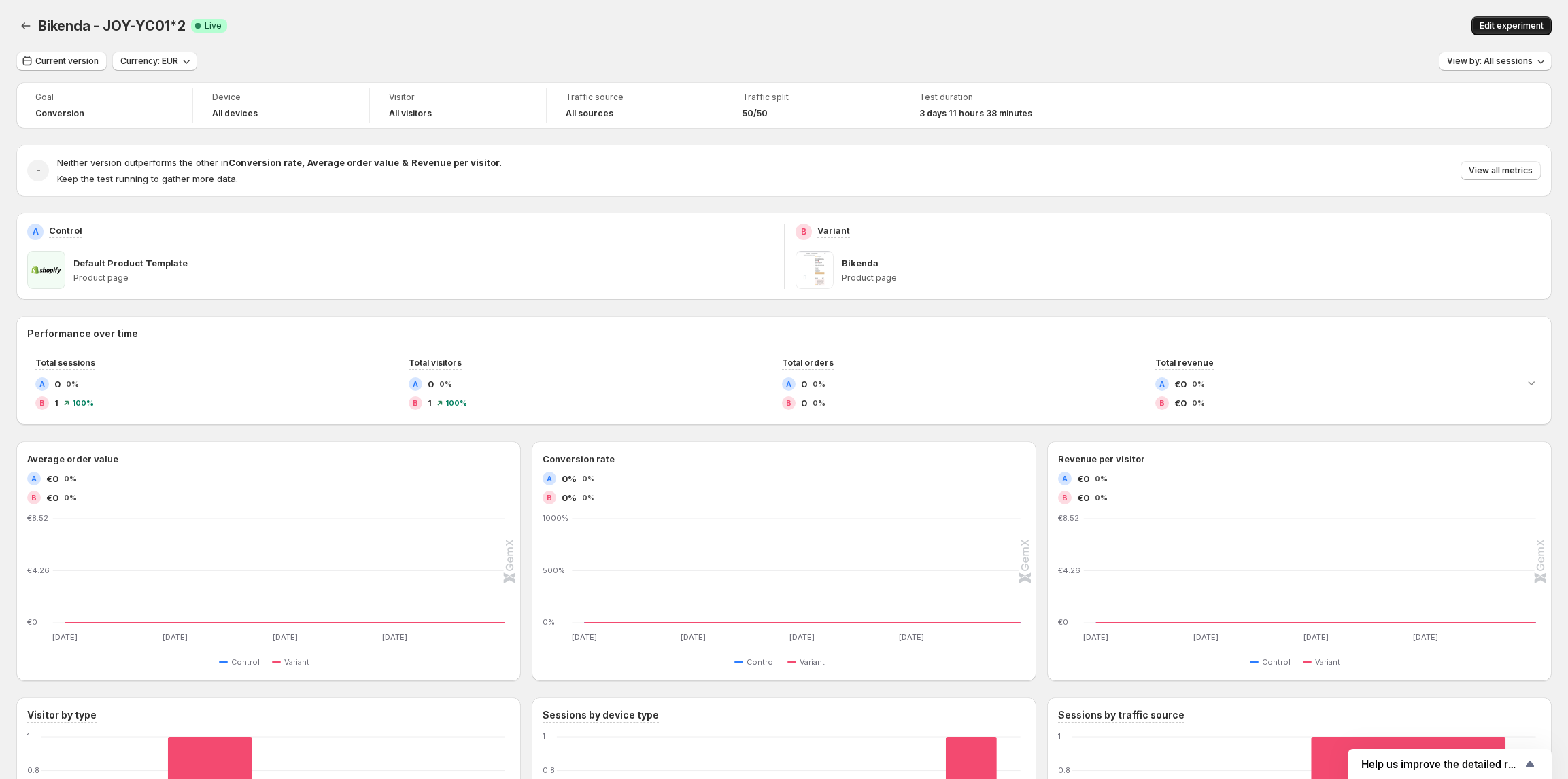
click at [1492, 25] on span "Edit experiment" at bounding box center [1512, 26] width 64 height 11
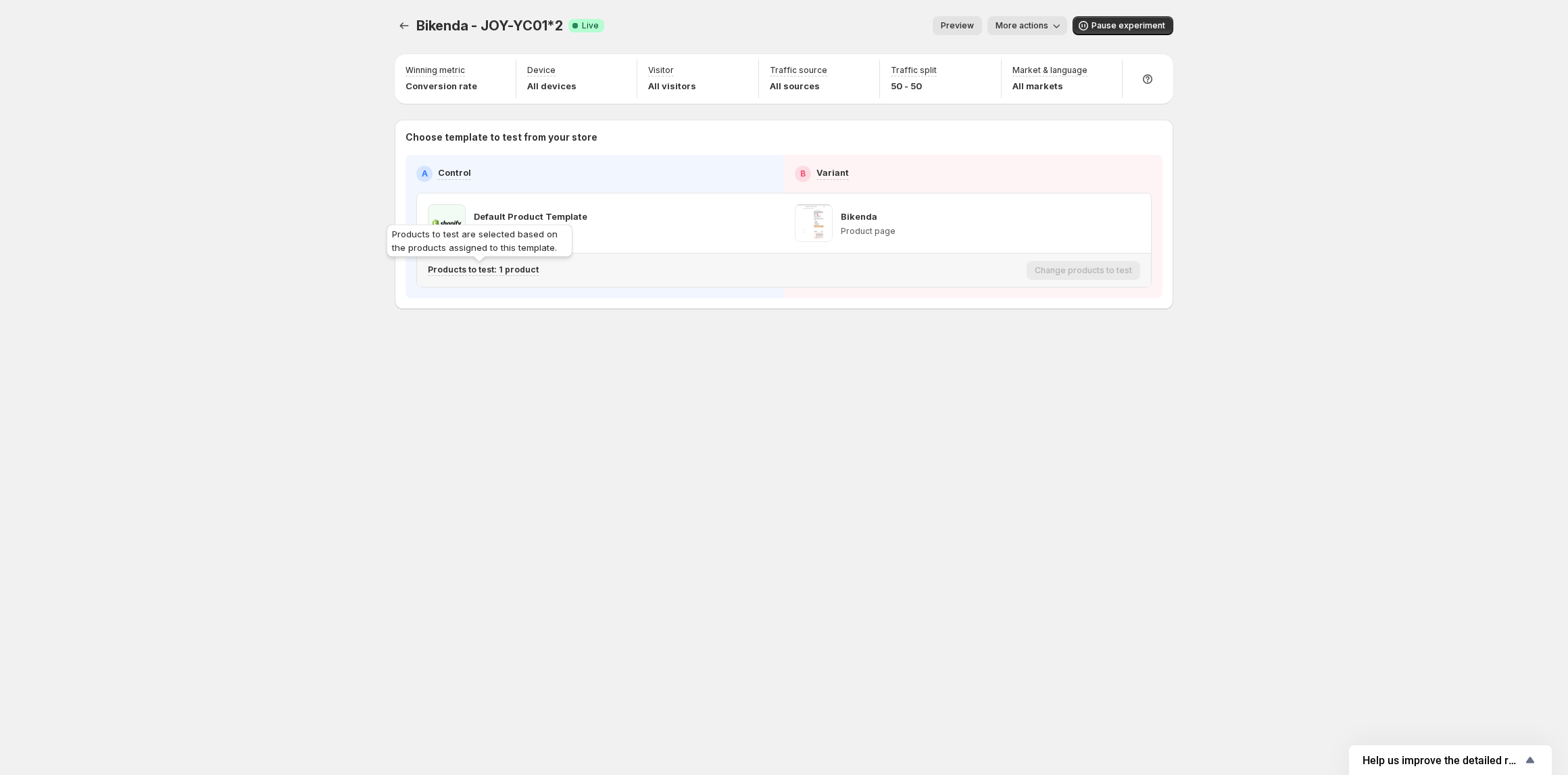
click at [506, 271] on p "Products to test: 1 product" at bounding box center [483, 270] width 111 height 11
drag, startPoint x: 645, startPoint y: 412, endPoint x: 587, endPoint y: 359, distance: 78.6
click at [645, 407] on div "Bikenda - JOY-YC01*2. This page is ready Bikenda - JOY-YC01*2 Success Complete …" at bounding box center [783, 387] width 811 height 775
click at [403, 27] on icon "Experiments" at bounding box center [403, 25] width 13 height 13
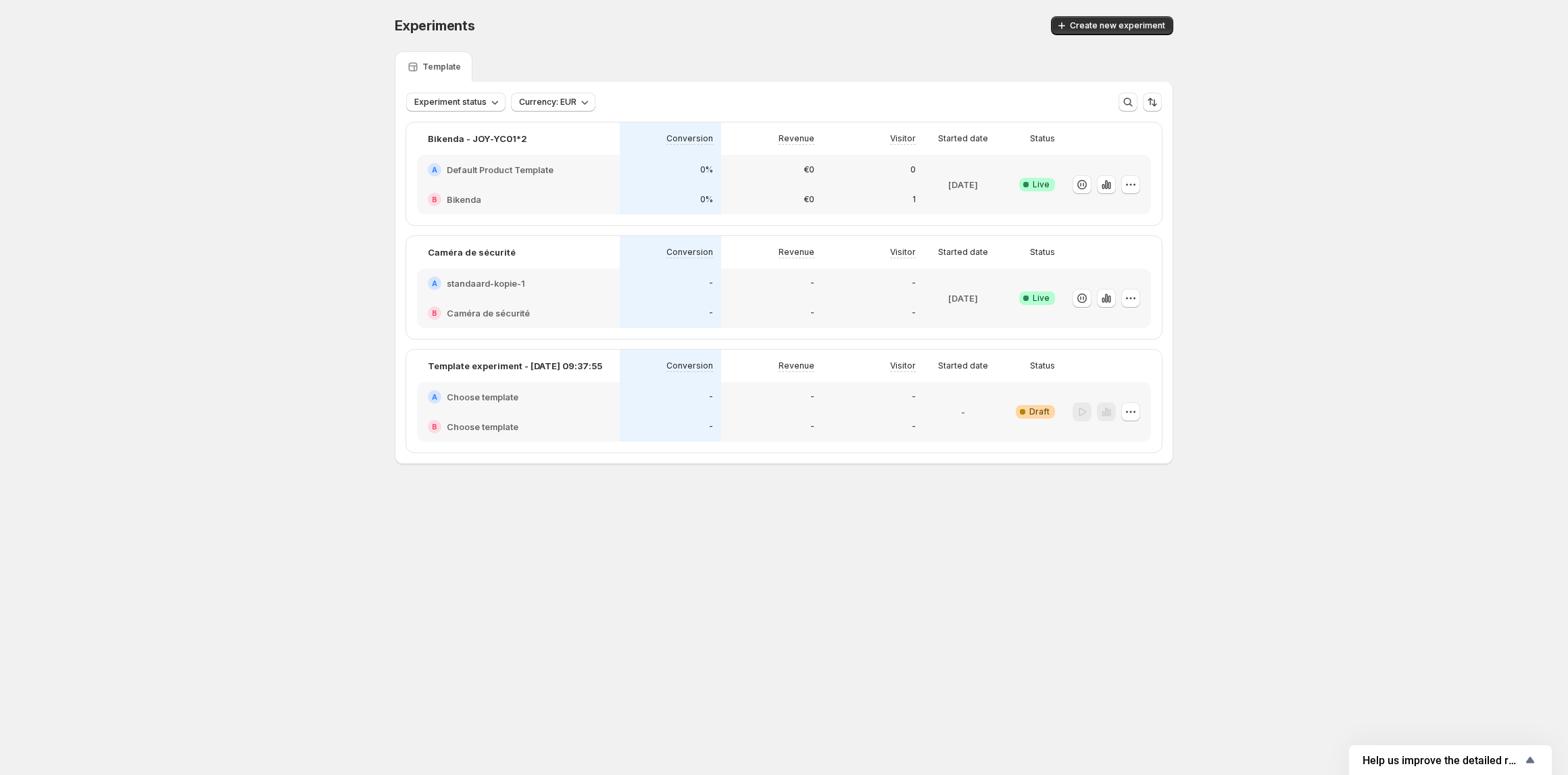
click at [542, 284] on div "A standaard-kopie-1" at bounding box center [518, 283] width 181 height 13
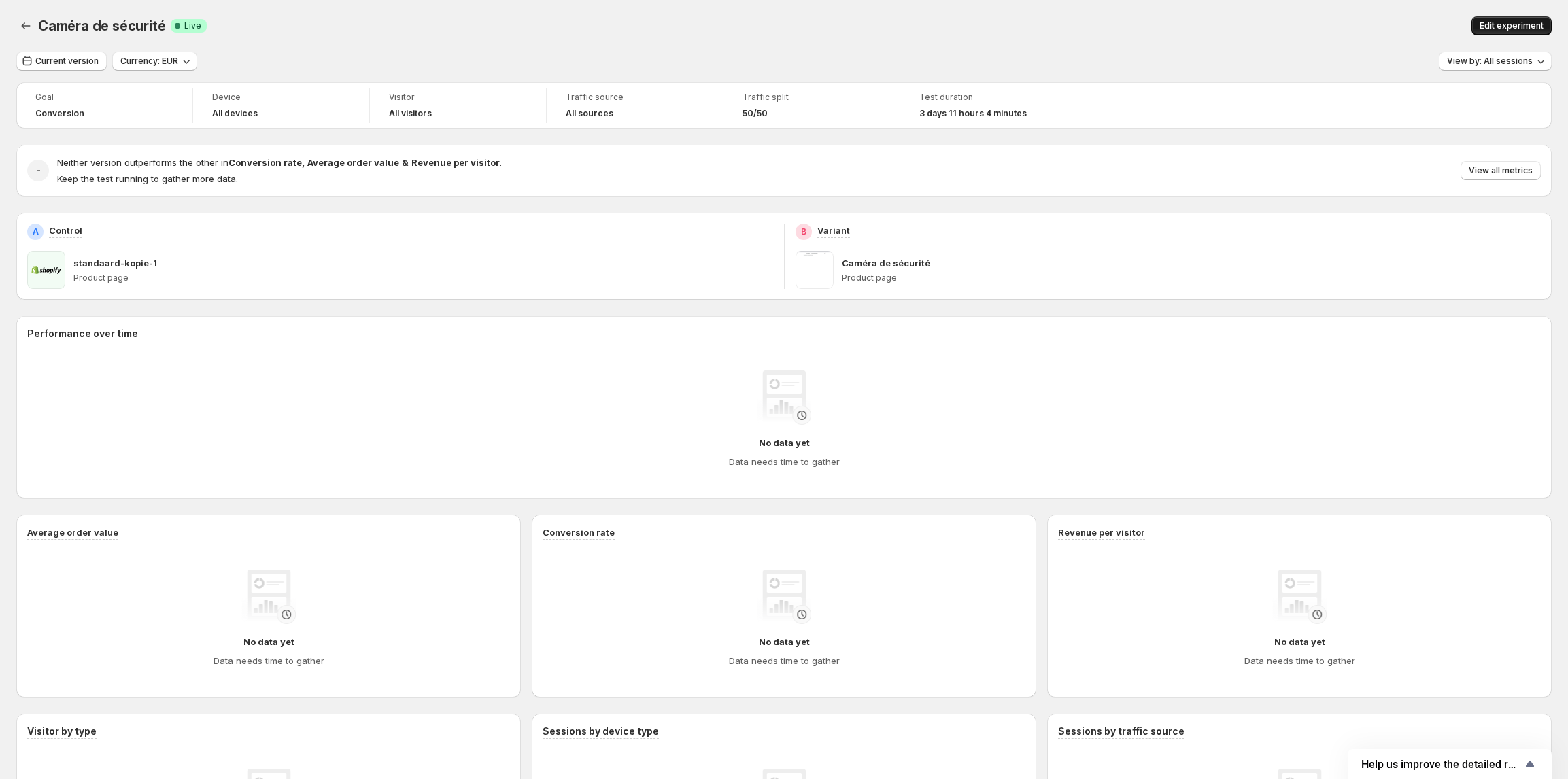
click at [1524, 28] on span "Edit experiment" at bounding box center [1512, 26] width 64 height 11
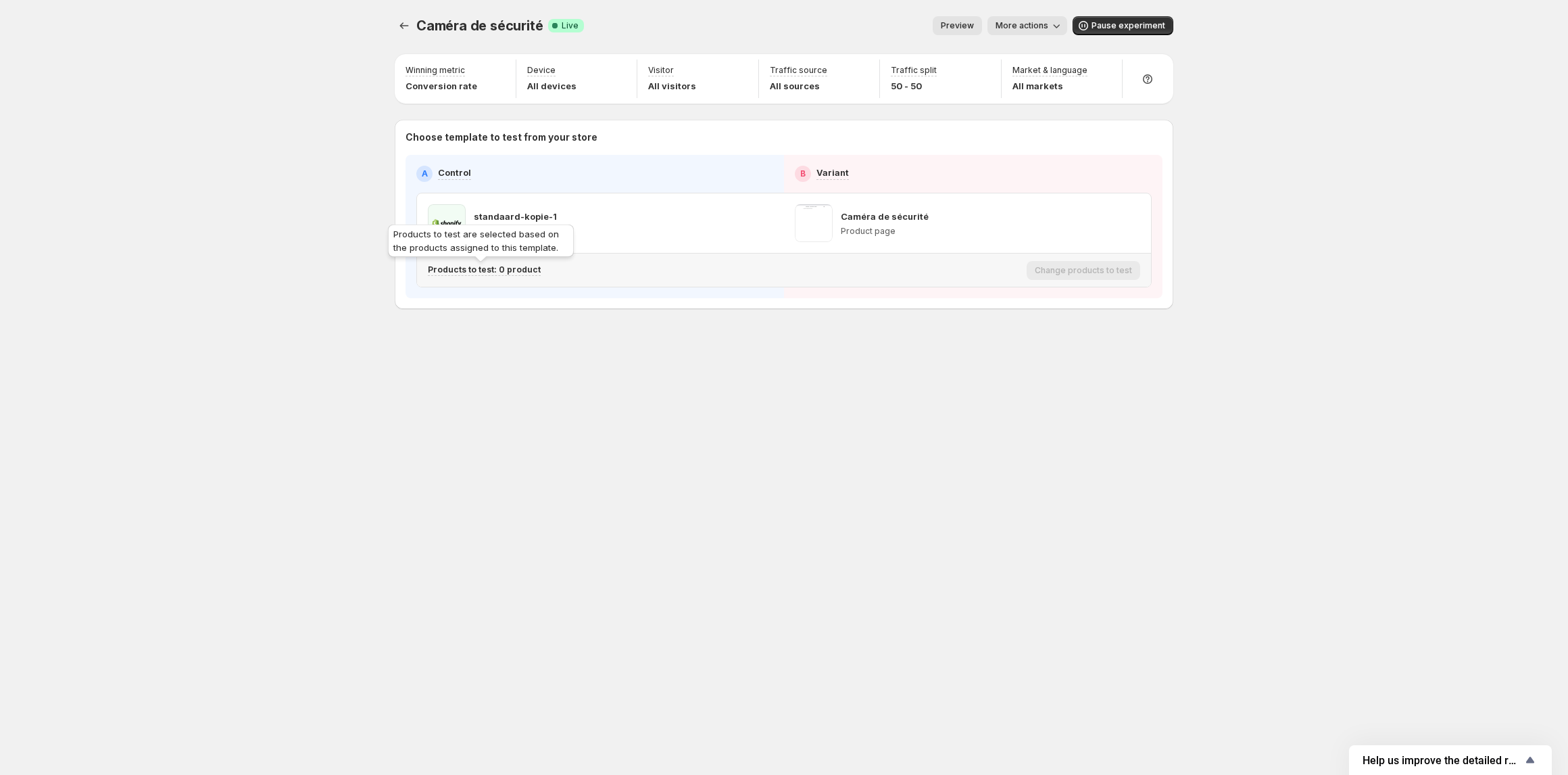
click at [523, 272] on p "Products to test: 0 product" at bounding box center [484, 270] width 113 height 11
click at [780, 347] on div "Caméra de sécurité. This page is ready Caméra de sécurité Success Complete Live…" at bounding box center [783, 191] width 811 height 382
click at [406, 19] on icon "Experiments" at bounding box center [403, 25] width 13 height 13
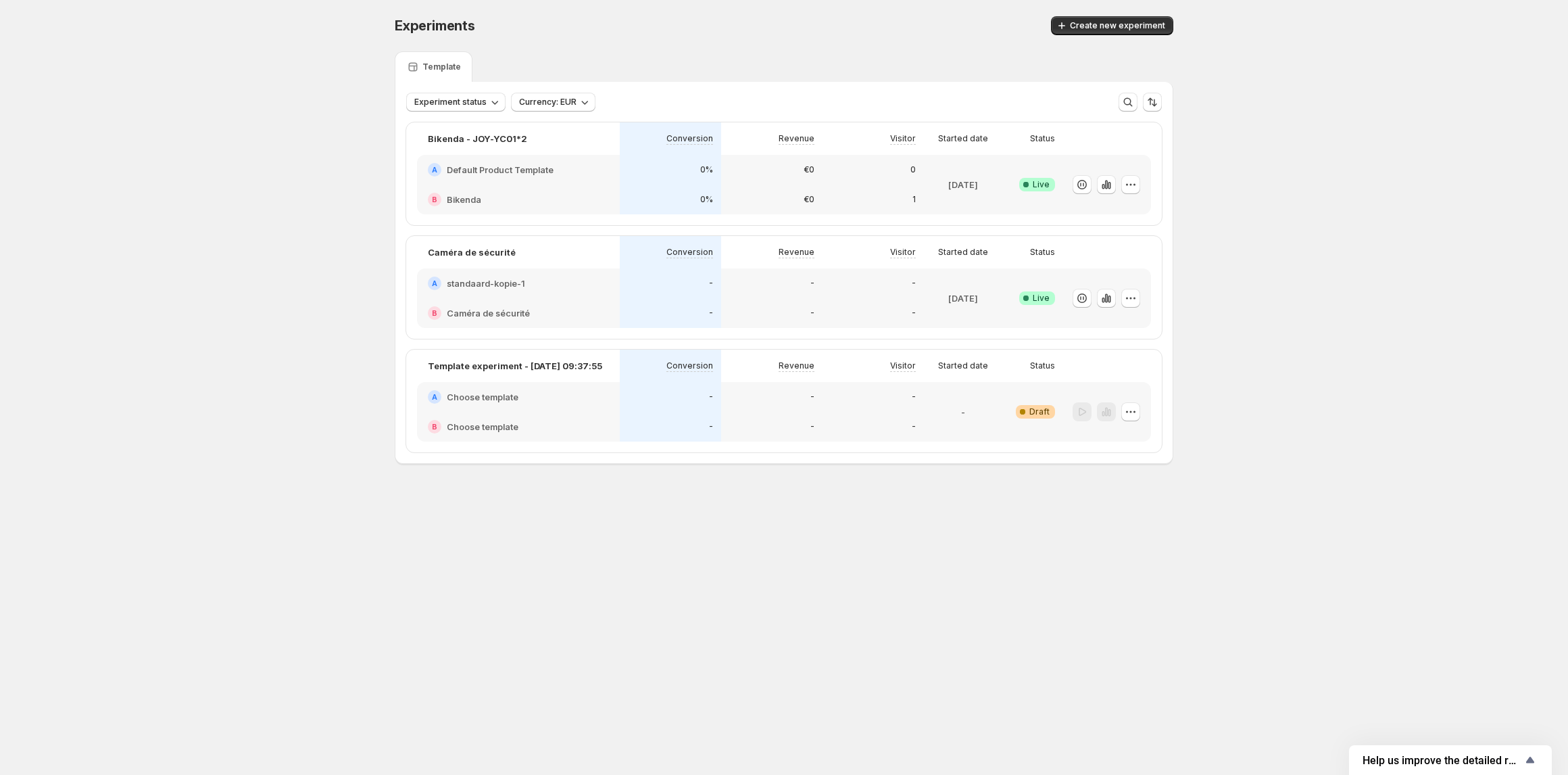
click at [517, 308] on h2 "Caméra de sécurité" at bounding box center [488, 313] width 83 height 13
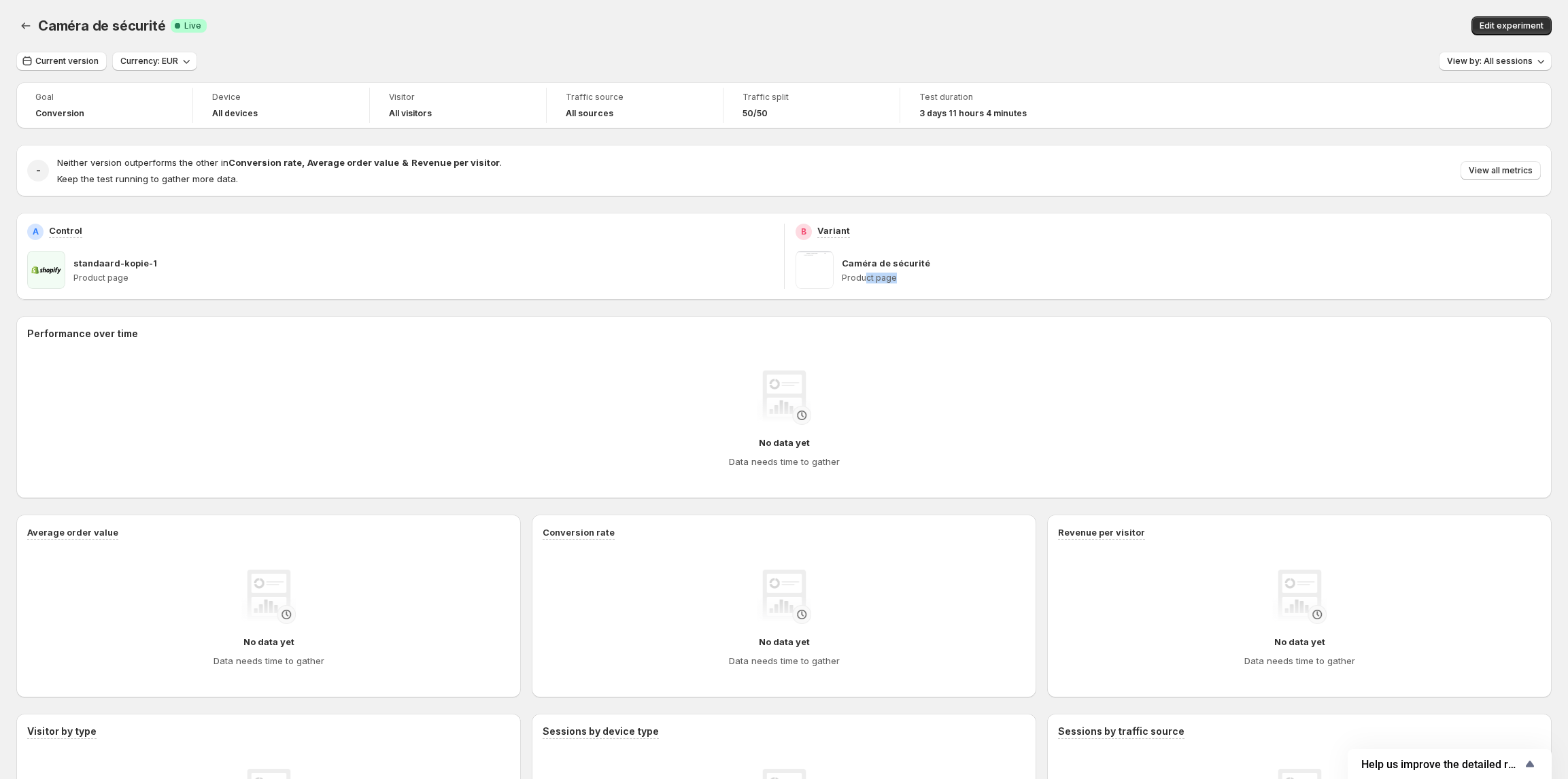
drag, startPoint x: 868, startPoint y: 280, endPoint x: 923, endPoint y: 280, distance: 55.0
click at [923, 280] on p "Product page" at bounding box center [1191, 278] width 700 height 11
click at [929, 280] on p "Product page" at bounding box center [1191, 278] width 700 height 11
click at [21, 31] on icon "Back" at bounding box center [25, 25] width 14 height 13
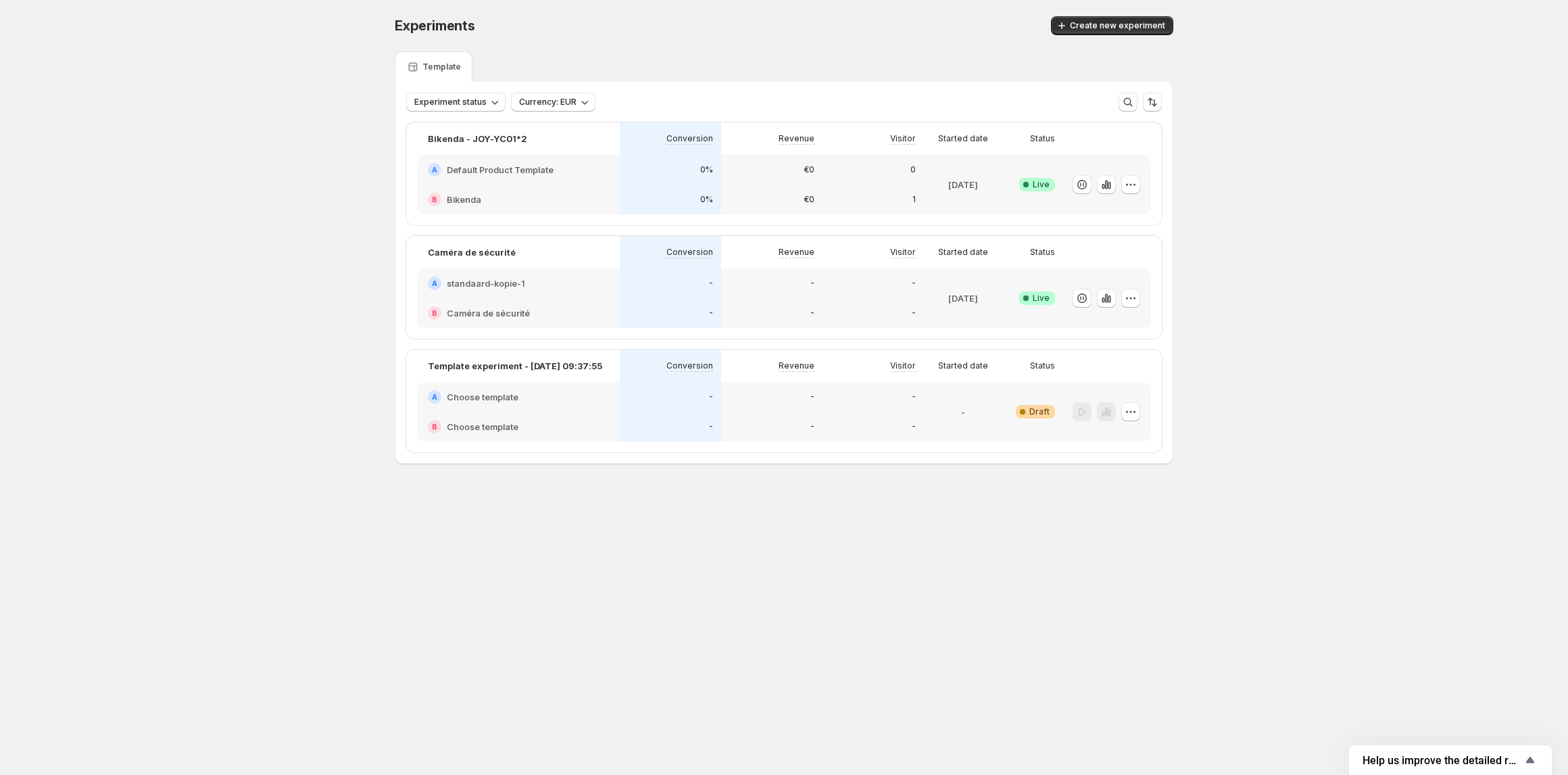
click at [511, 181] on div "A Default Product Template" at bounding box center [518, 170] width 203 height 30
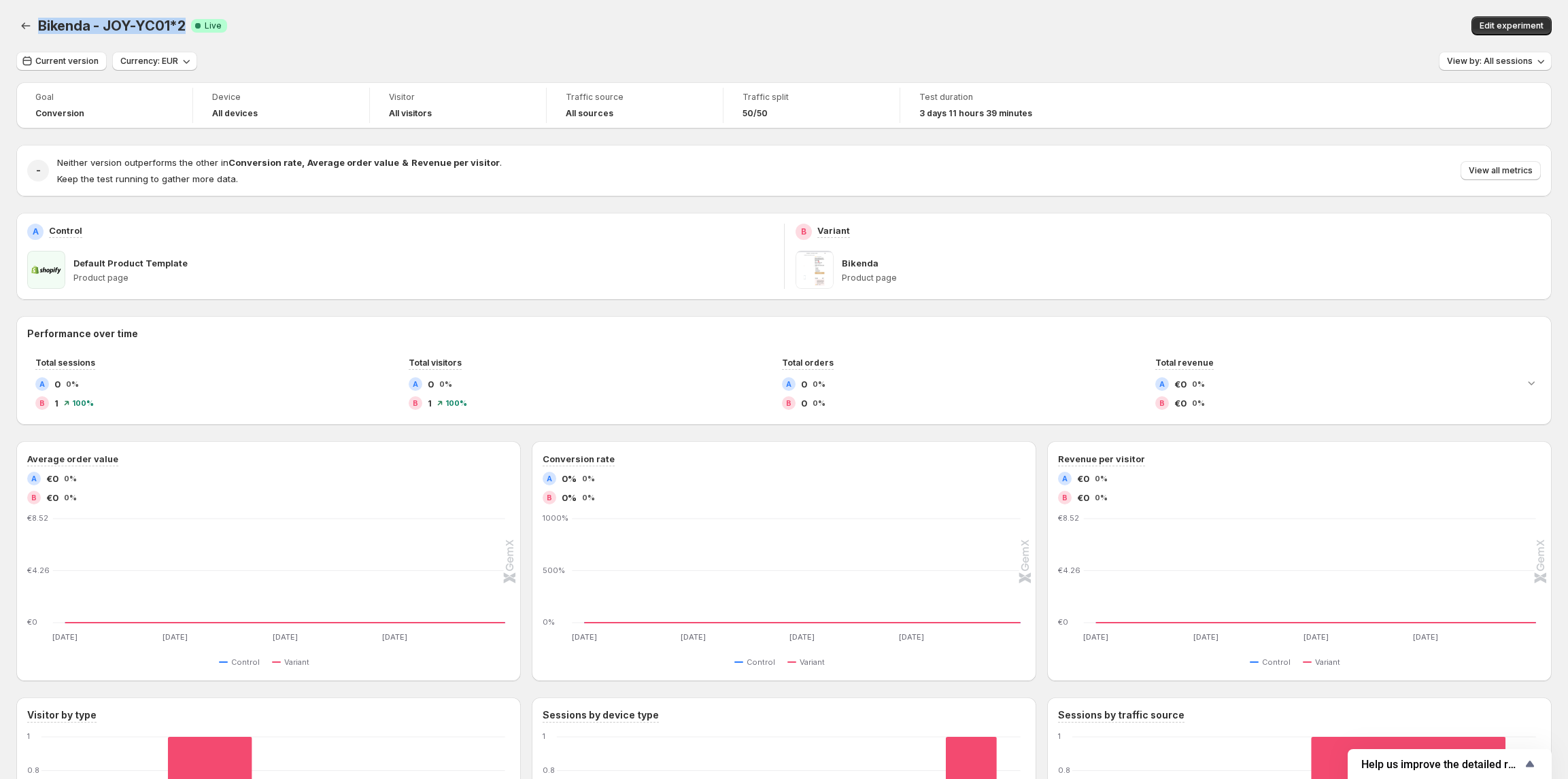
drag, startPoint x: 46, startPoint y: 27, endPoint x: 180, endPoint y: 21, distance: 134.1
click at [180, 21] on span "Bikenda - JOY-YC01*2" at bounding box center [112, 25] width 148 height 17
copy span "Bikenda - JOY-YC01*2"
click at [1495, 25] on span "Edit experiment" at bounding box center [1512, 26] width 64 height 11
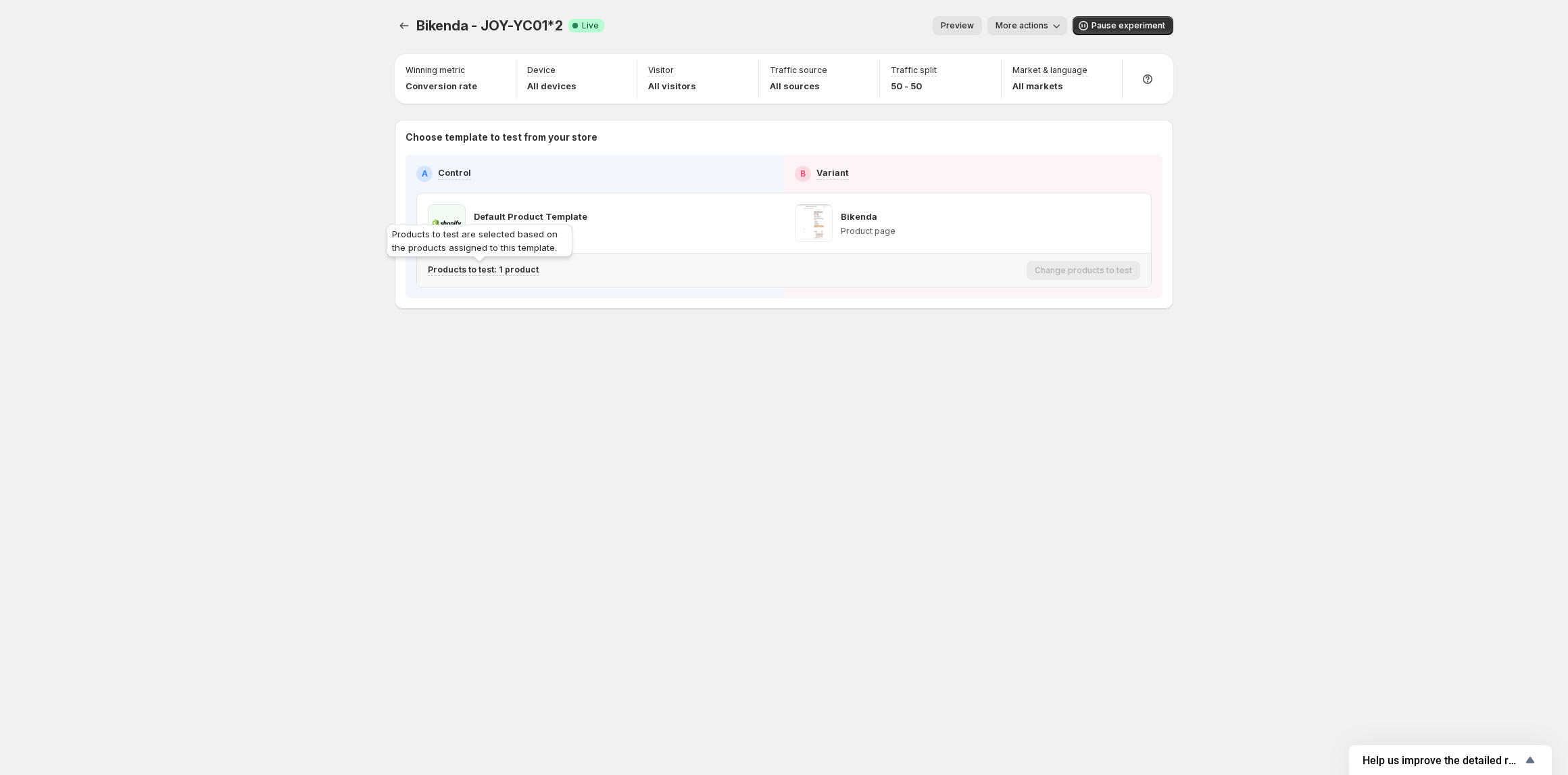
click at [476, 271] on p "Products to test: 1 product" at bounding box center [483, 270] width 111 height 11
copy p "Bikenda | Bénéficiez du confort"
drag, startPoint x: 467, startPoint y: 344, endPoint x: 620, endPoint y: 350, distance: 153.1
click at [617, 350] on div "Bikenda | Bénéficiez du confort d'une prothèse dentaire pour une fraction du pr…" at bounding box center [541, 341] width 211 height 27
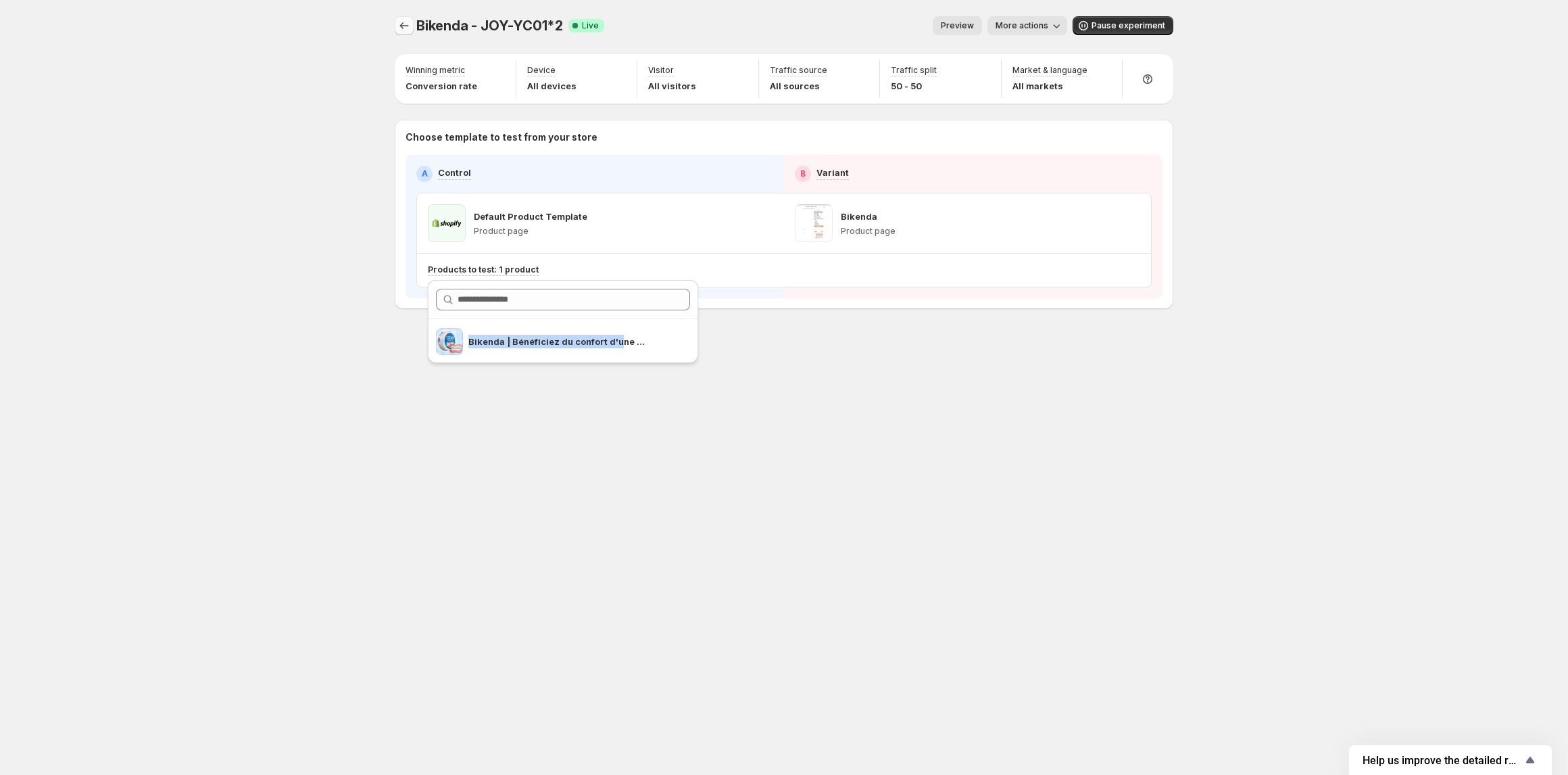
click at [403, 26] on icon "Experiments" at bounding box center [404, 25] width 9 height 7
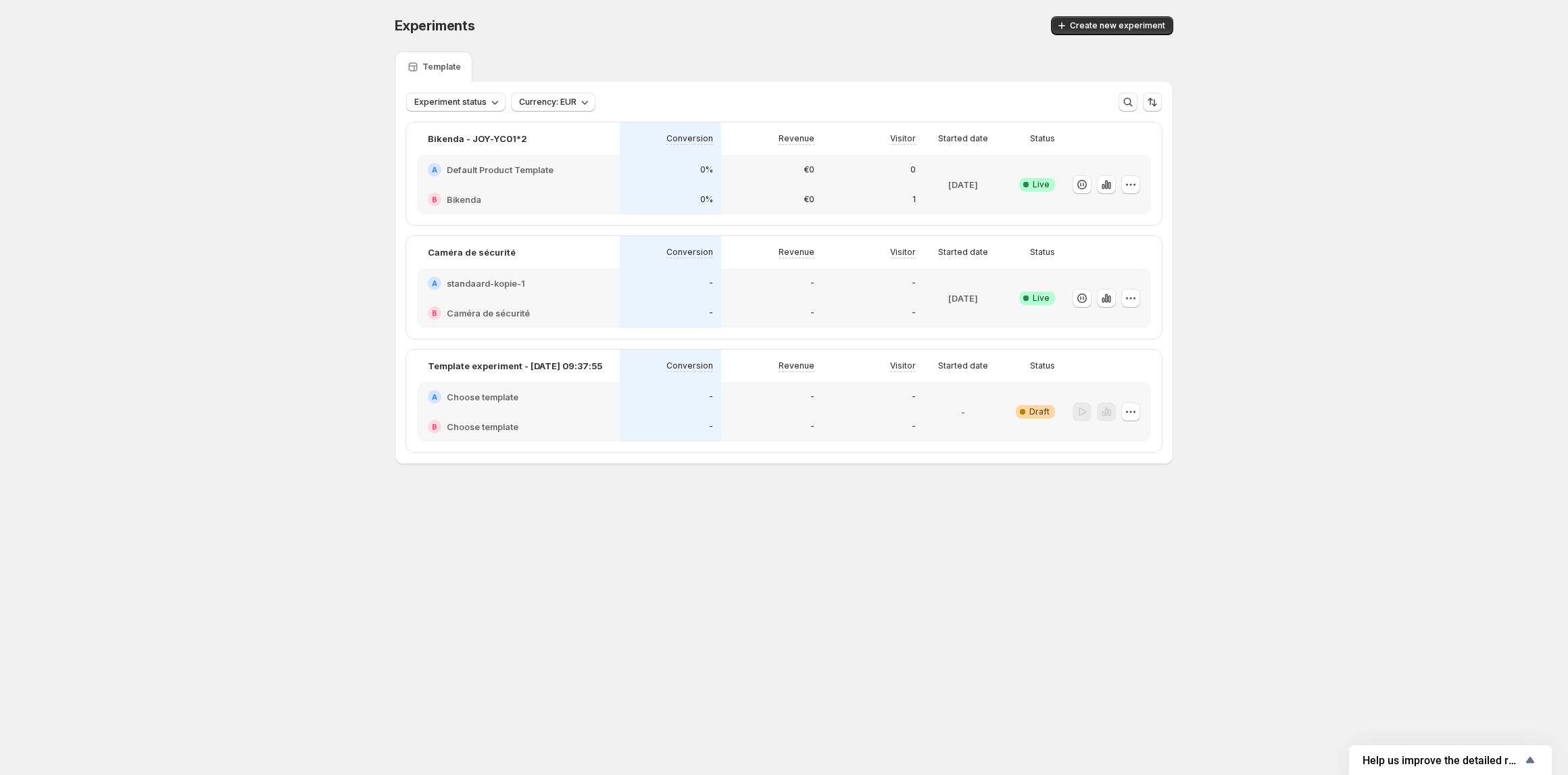
click at [469, 572] on body "Experiments. This page is ready Experiments Create new experiment Template Expe…" at bounding box center [784, 387] width 1568 height 775
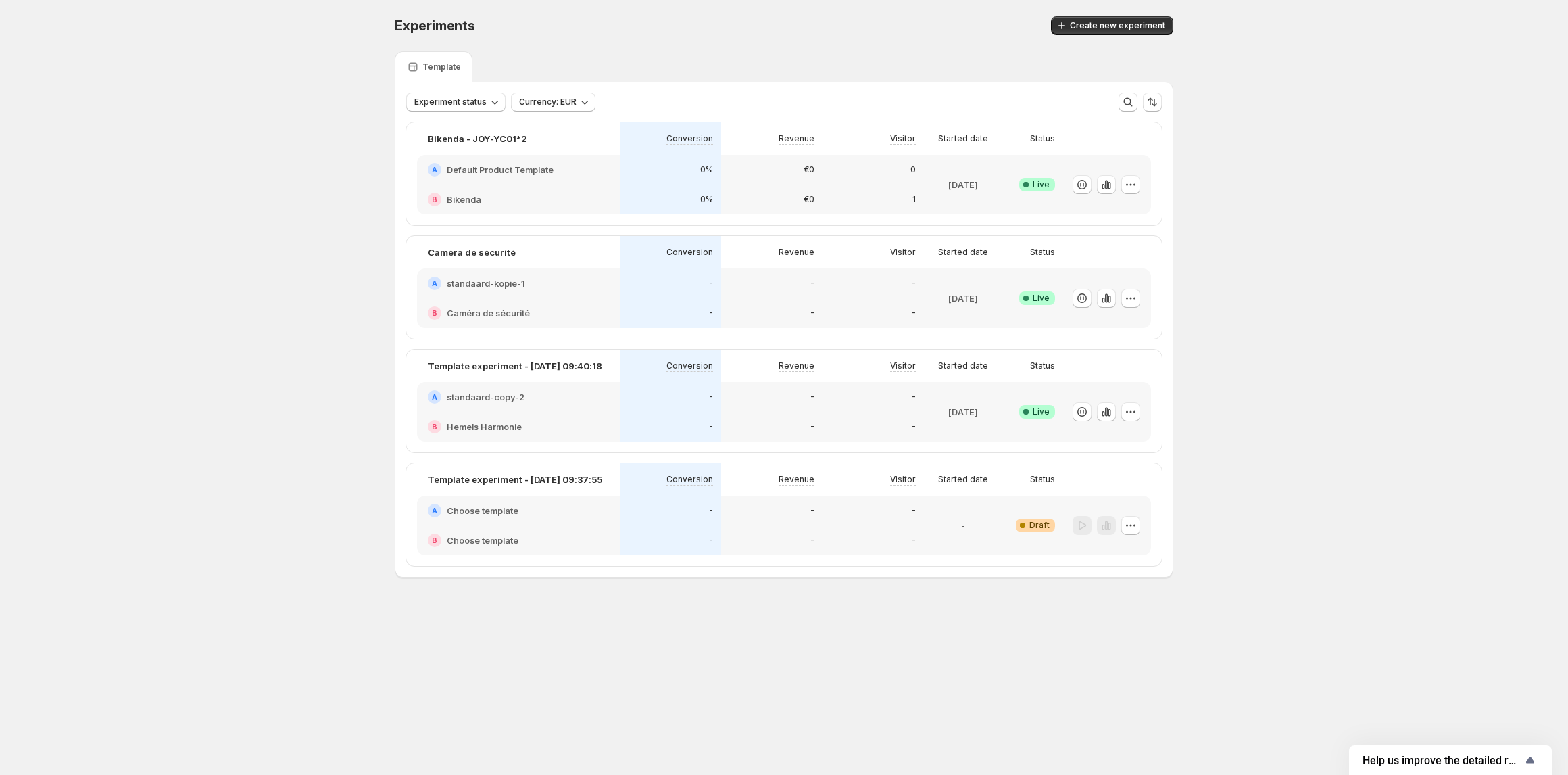
click at [522, 393] on h2 "standaard-copy-2" at bounding box center [486, 397] width 77 height 13
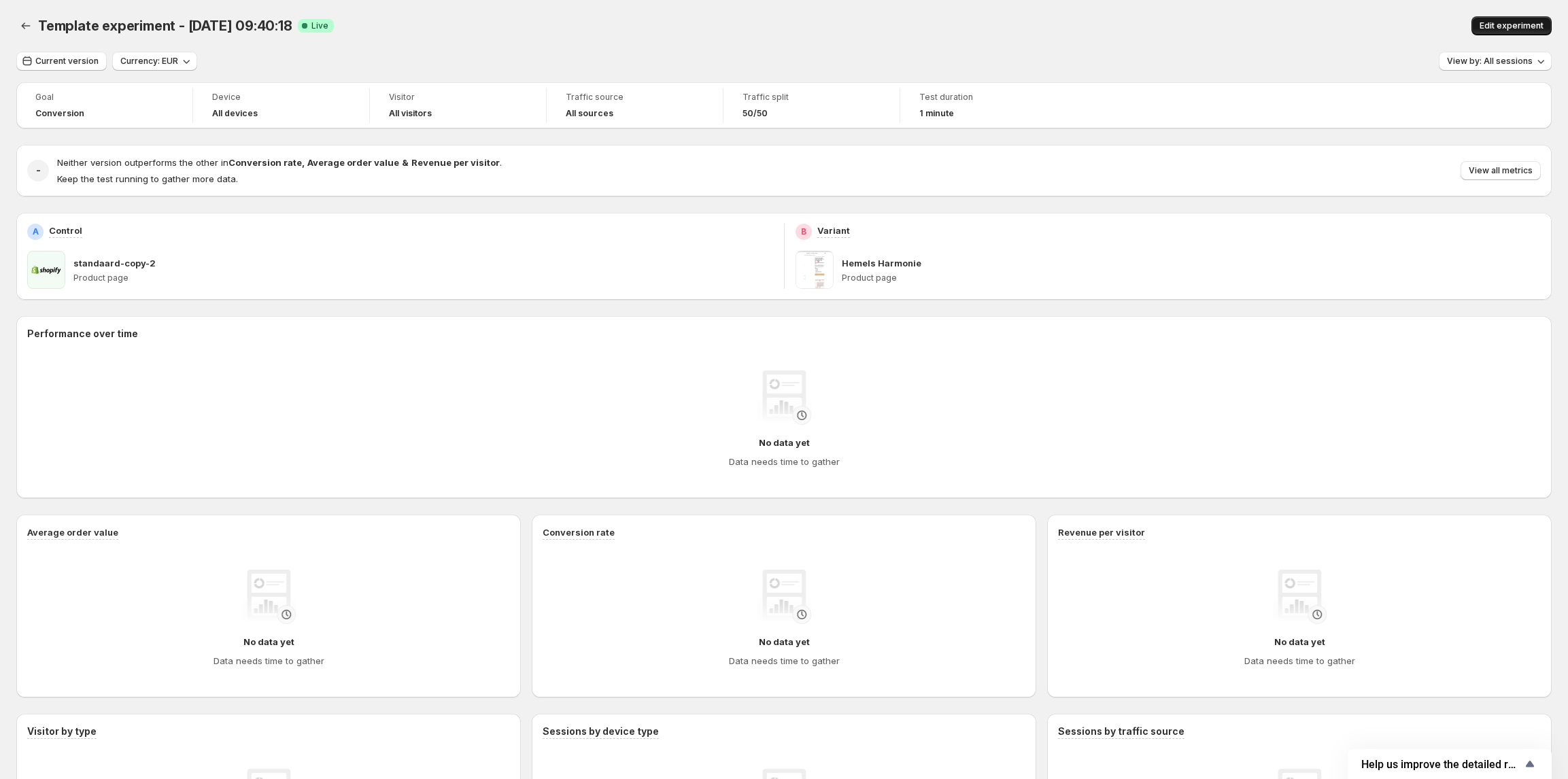
click at [1504, 23] on span "Edit experiment" at bounding box center [1512, 26] width 64 height 11
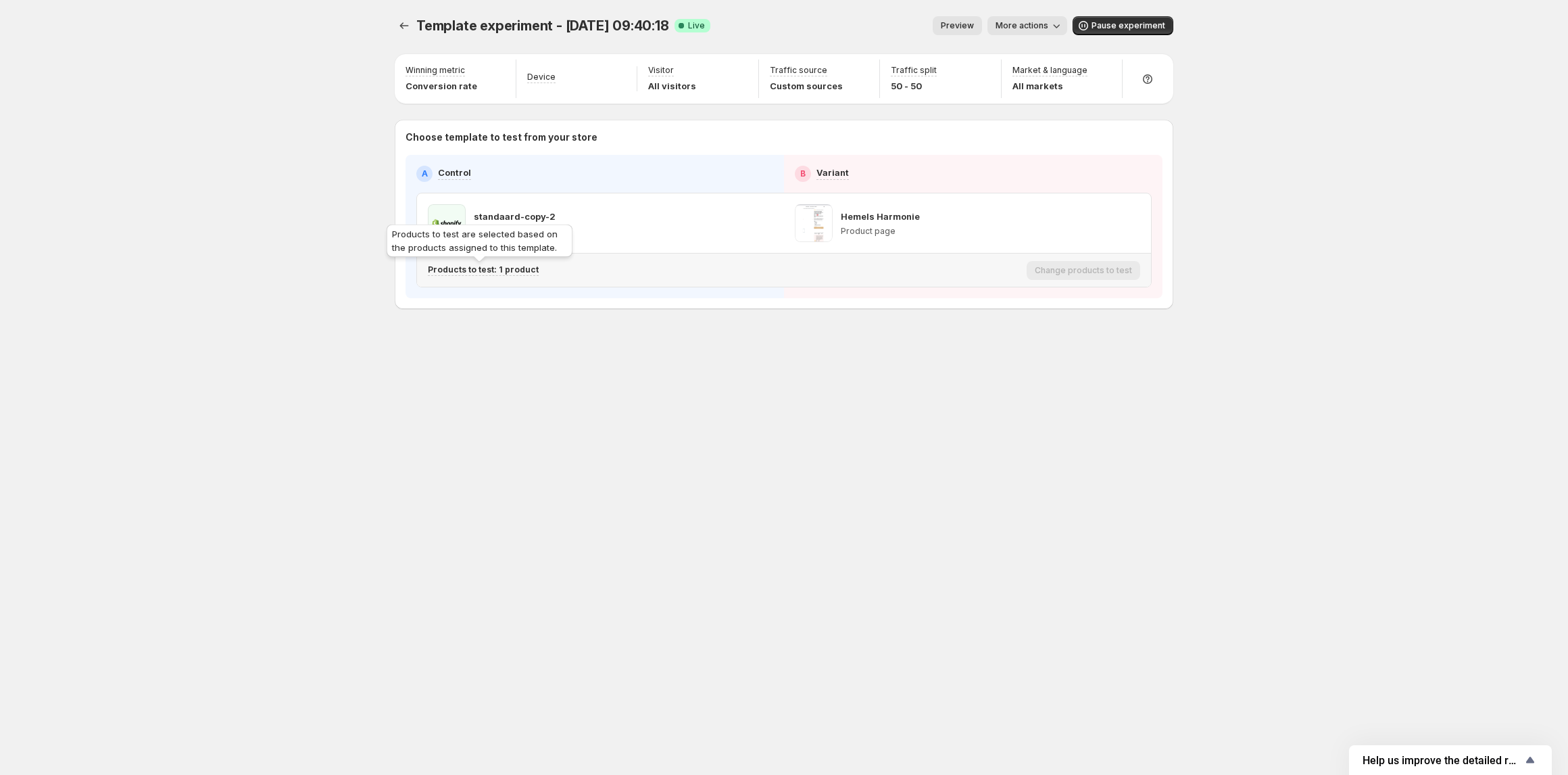
click at [509, 273] on p "Products to test: 1 product" at bounding box center [483, 270] width 111 height 11
click at [665, 344] on icon "button" at bounding box center [662, 341] width 13 height 13
click at [682, 344] on icon "button" at bounding box center [681, 341] width 9 height 9
click at [1036, 28] on span "More actions" at bounding box center [1022, 26] width 53 height 11
click at [1025, 53] on span "View analytic" at bounding box center [1047, 55] width 57 height 11
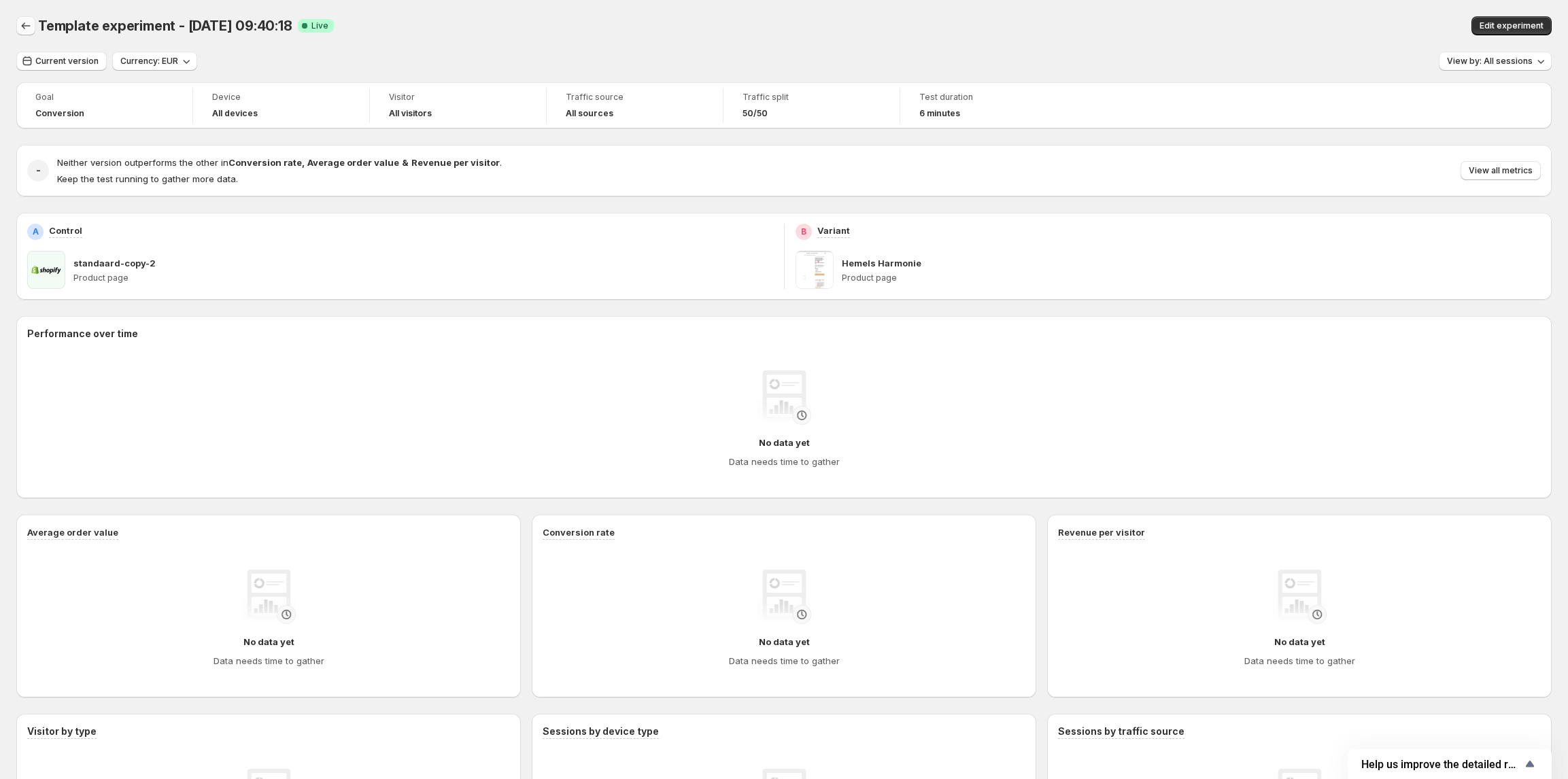
click at [25, 29] on icon "Back" at bounding box center [25, 25] width 14 height 13
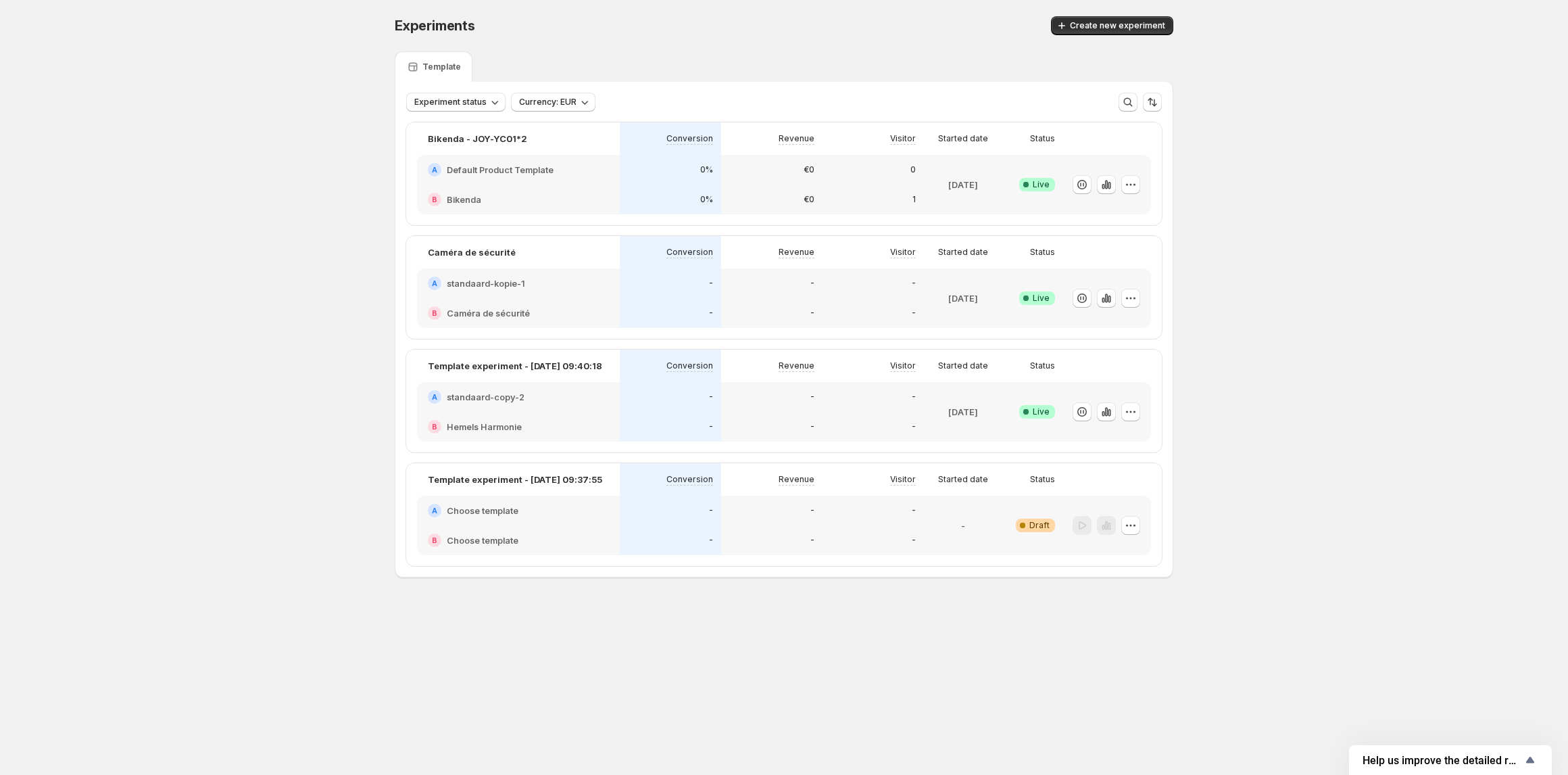
click at [1263, 307] on div "Experiments. This page is ready Experiments Create new experiment Template Expe…" at bounding box center [784, 325] width 1568 height 651
click at [606, 171] on div "A Default Product Template" at bounding box center [518, 169] width 181 height 13
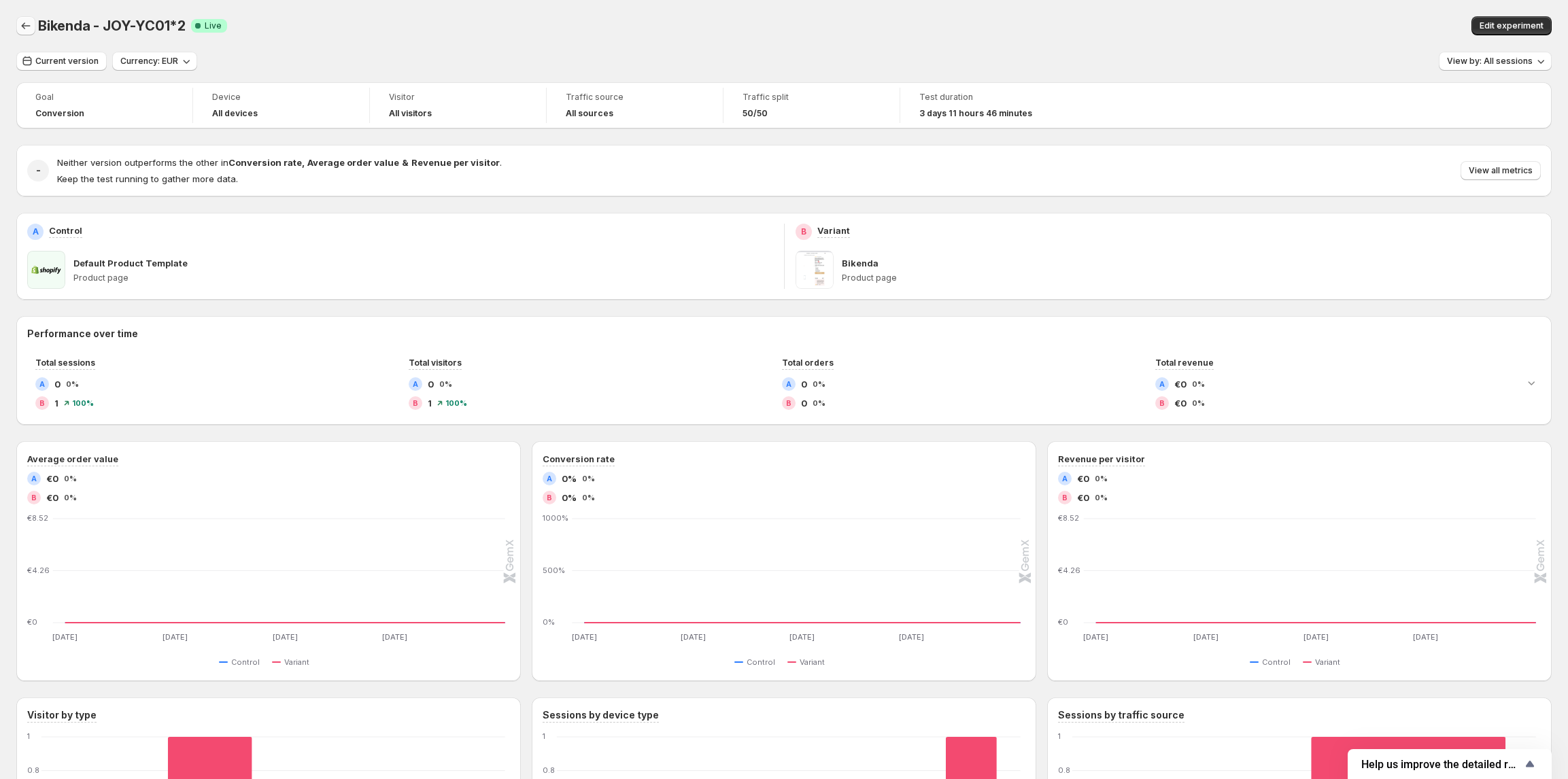
click at [25, 28] on icon "Back" at bounding box center [25, 25] width 14 height 13
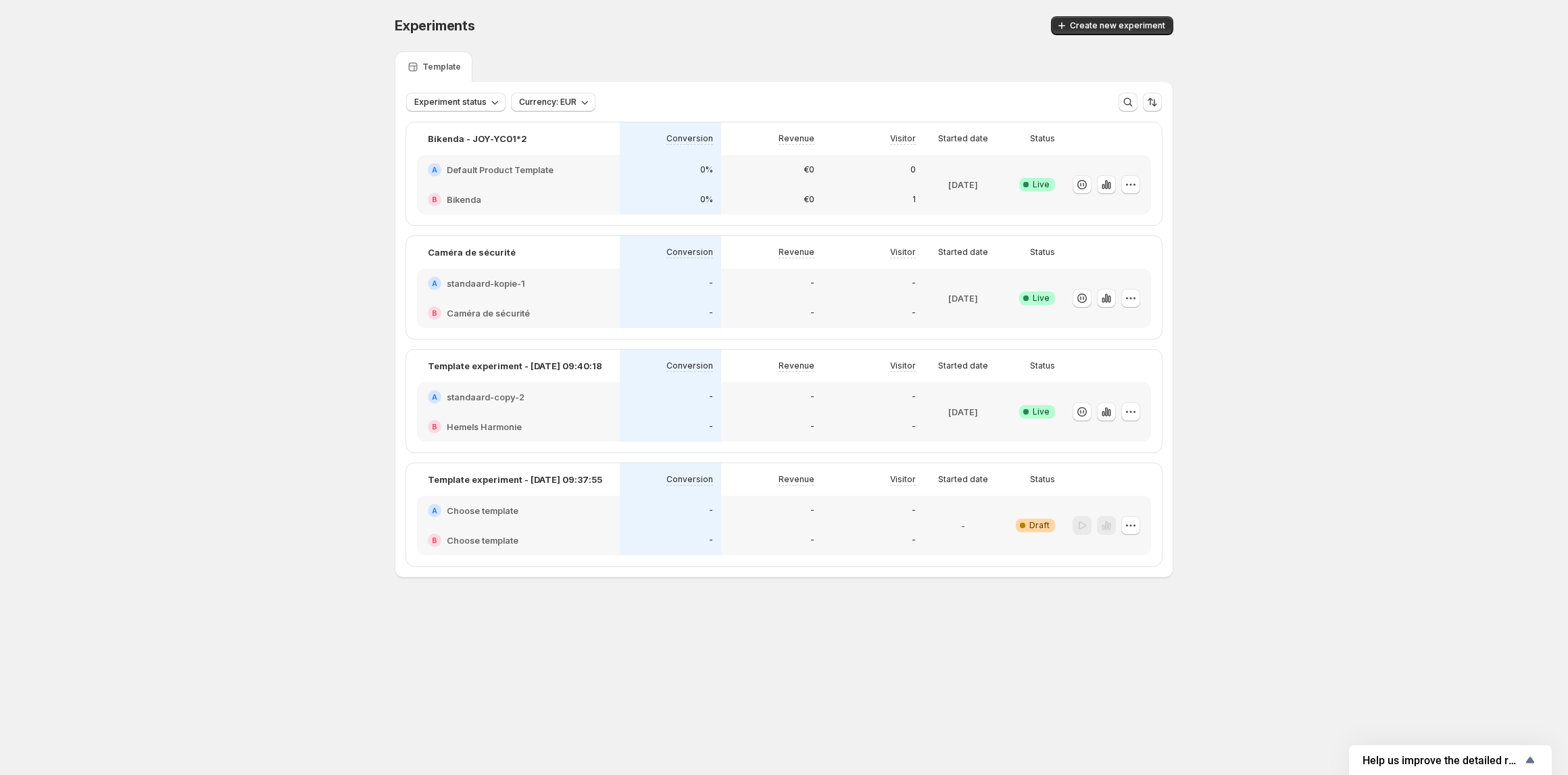
click at [515, 422] on h2 "Hemels Harmonie" at bounding box center [484, 427] width 75 height 13
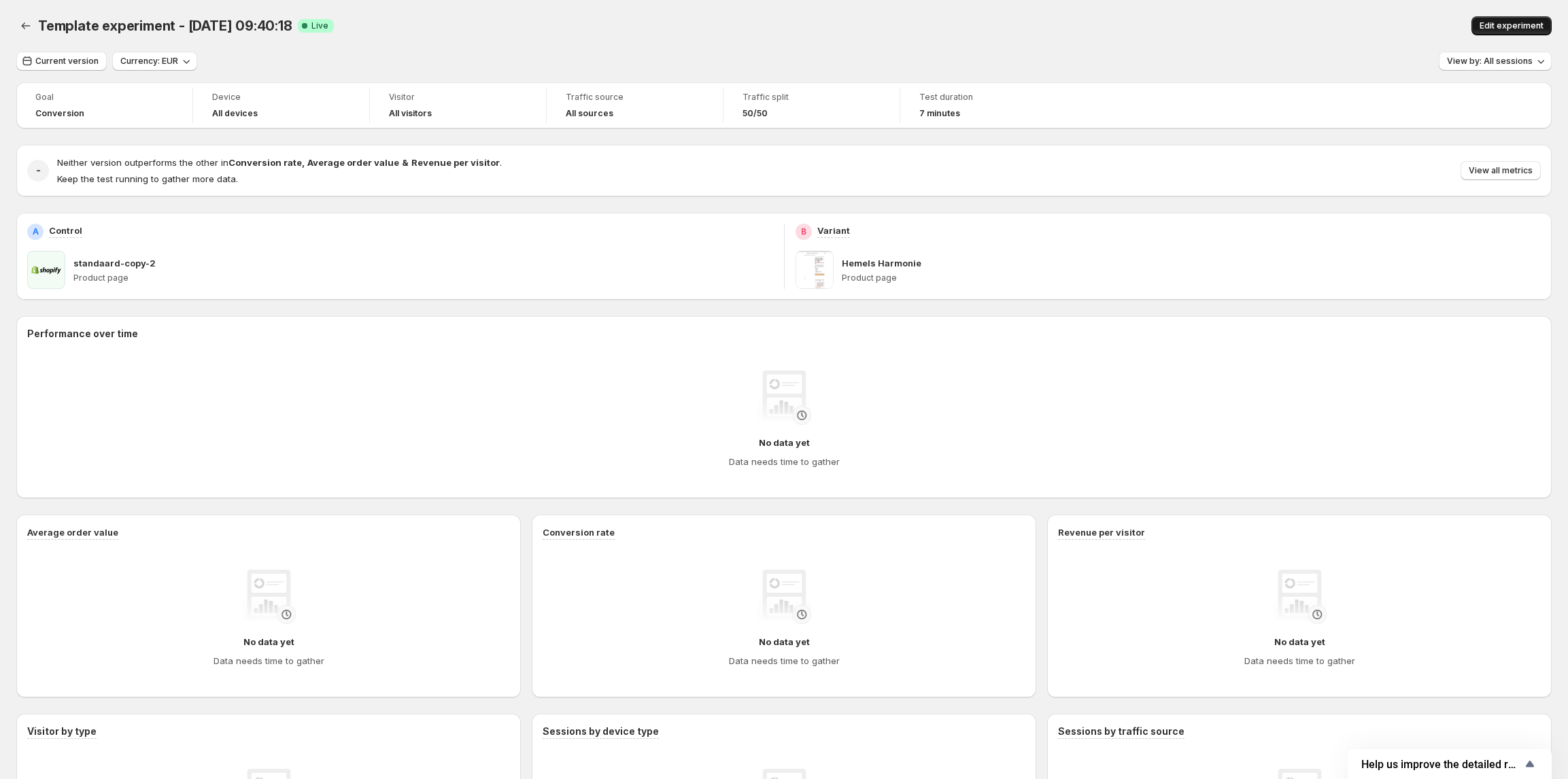
click at [1511, 31] on span "Edit experiment" at bounding box center [1512, 26] width 64 height 11
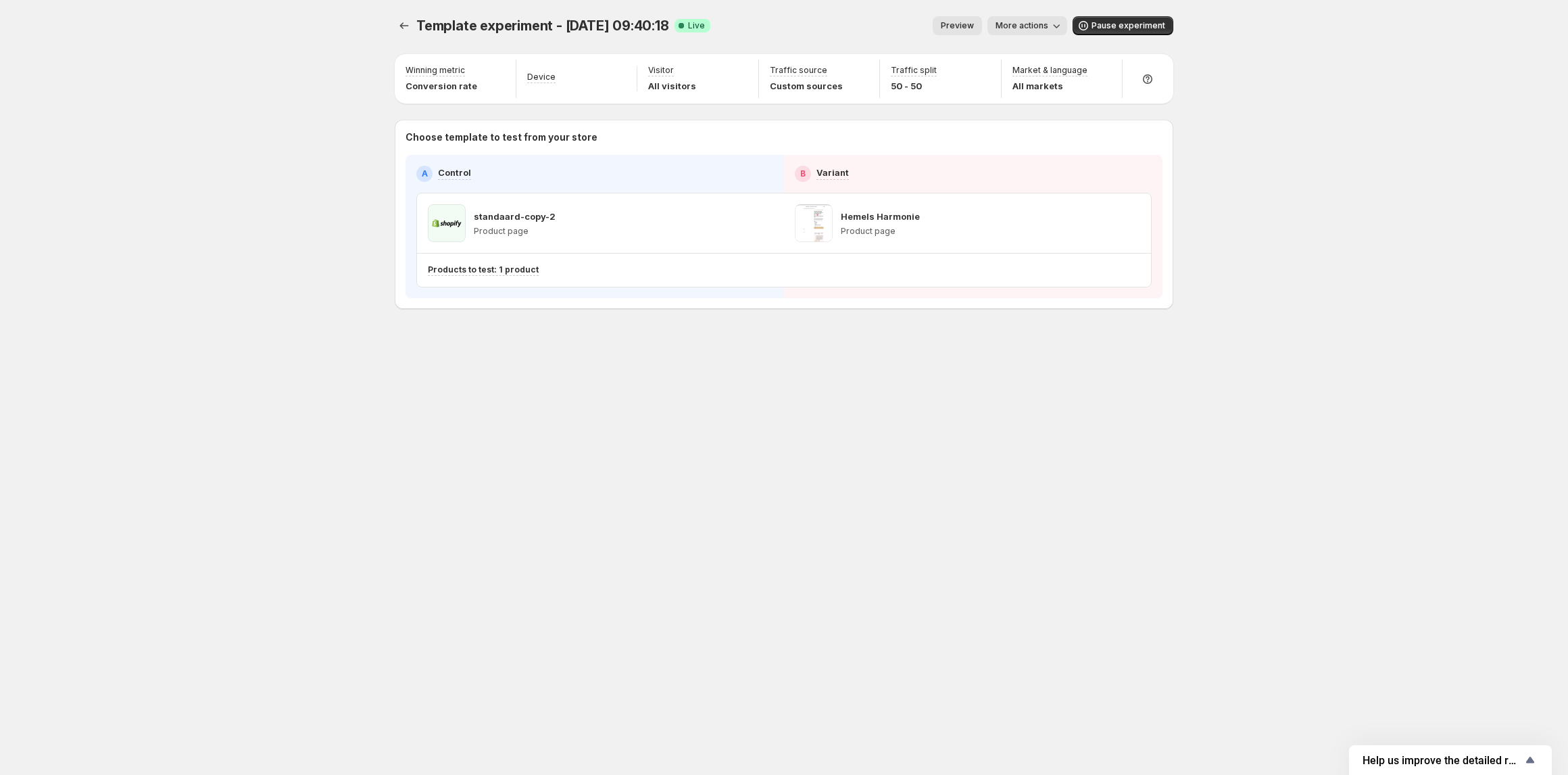
click at [1036, 32] on button "More actions" at bounding box center [1027, 26] width 80 height 19
click at [928, 441] on div "Template experiment - [DATE] 09:40:18. This page is ready Template experiment -…" at bounding box center [783, 387] width 811 height 775
click at [393, 24] on div "Template experiment - [DATE] 09:40:18. This page is ready Template experiment -…" at bounding box center [783, 191] width 811 height 382
click at [404, 25] on icon "Experiments" at bounding box center [403, 25] width 13 height 13
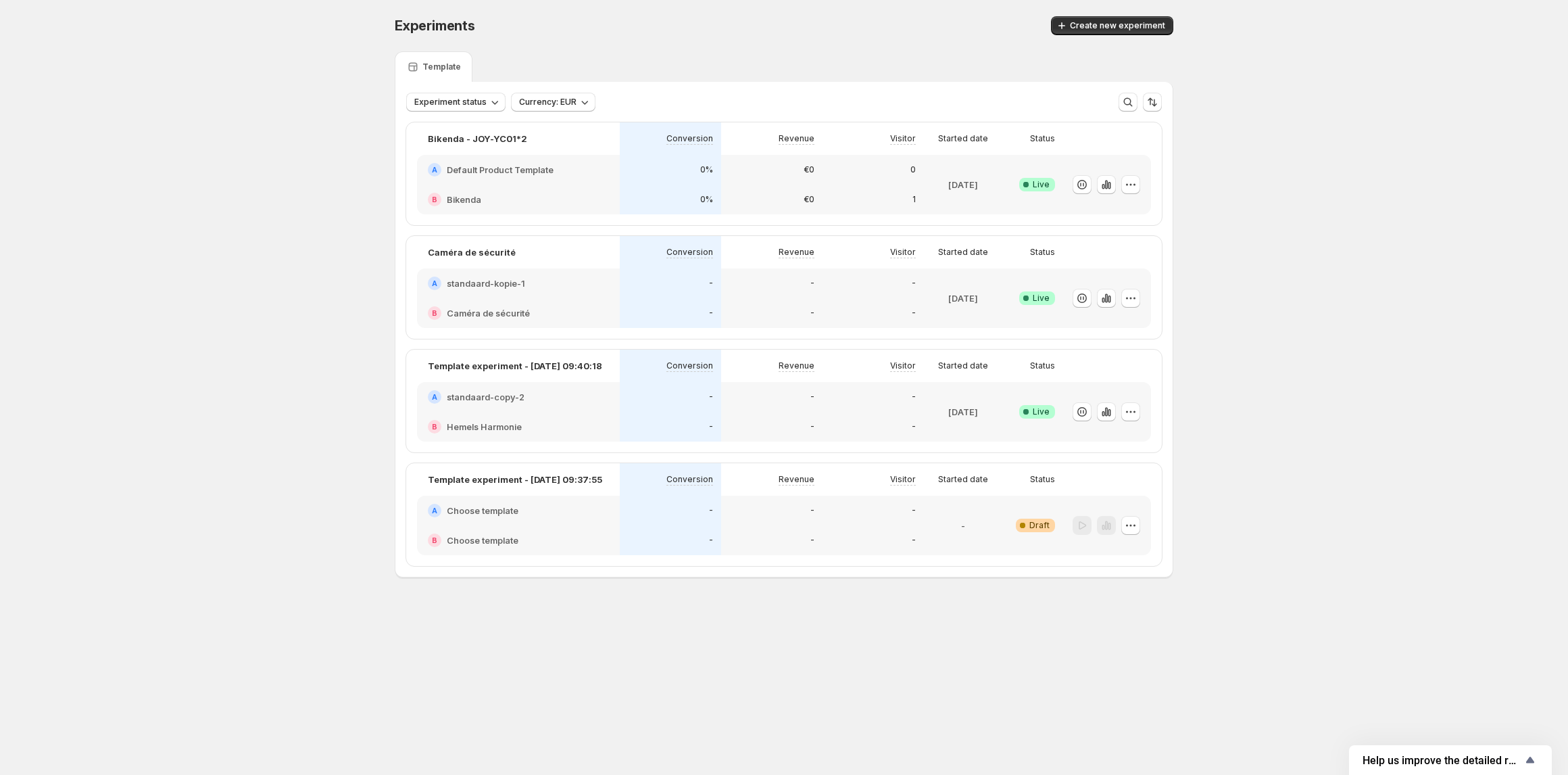
click at [538, 173] on h2 "Default Product Template" at bounding box center [500, 169] width 107 height 13
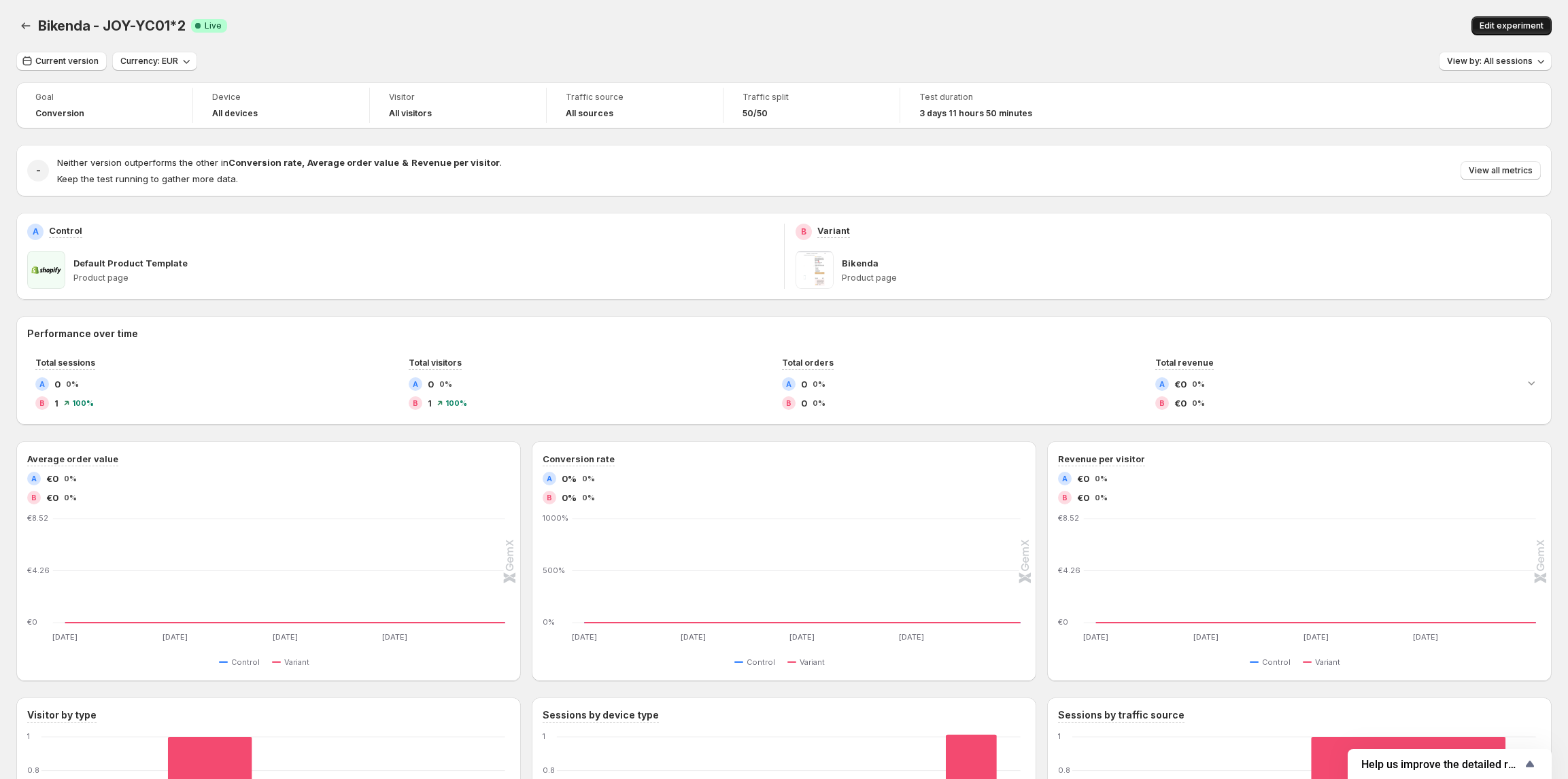
click at [1508, 25] on span "Edit experiment" at bounding box center [1512, 26] width 64 height 11
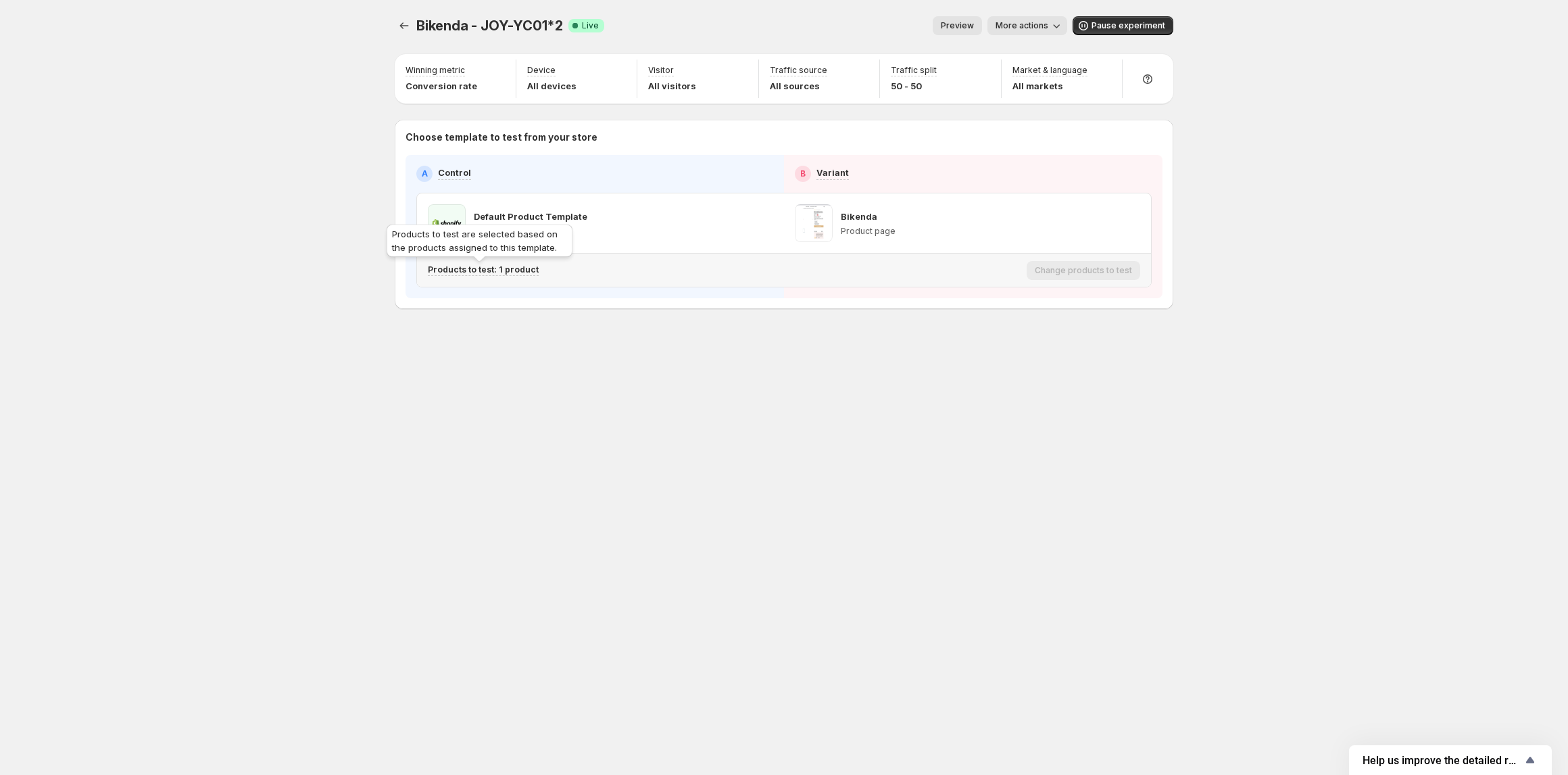
click at [505, 269] on p "Products to test: 1 product" at bounding box center [483, 270] width 111 height 11
click at [398, 318] on div "Bikenda - JOY-YC01*2. This page is ready Bikenda - JOY-YC01*2 Success Complete …" at bounding box center [783, 191] width 811 height 382
click at [399, 26] on icon "Experiments" at bounding box center [403, 25] width 13 height 13
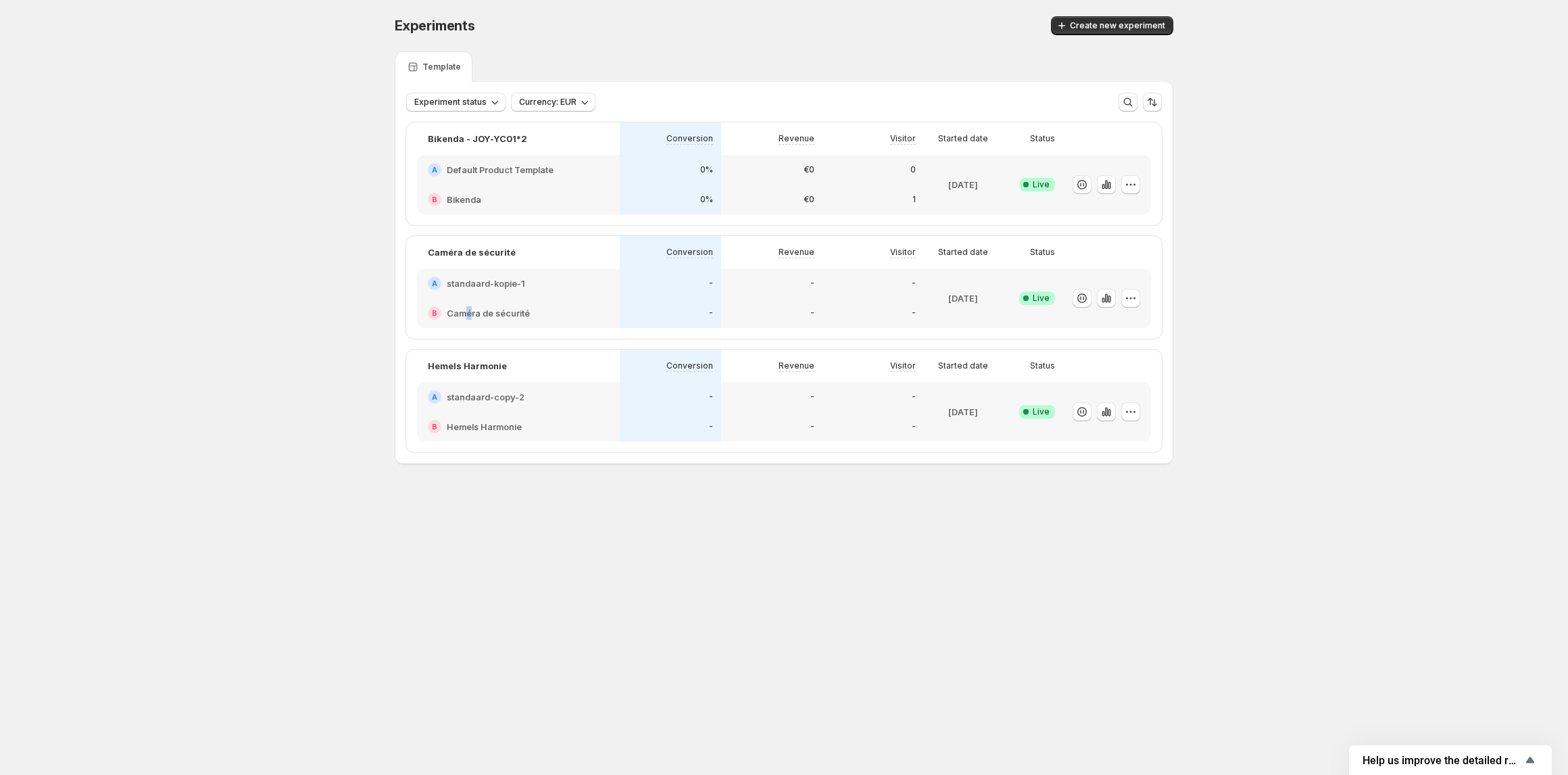
click at [469, 299] on div "B Caméra de sécurité" at bounding box center [518, 314] width 203 height 30
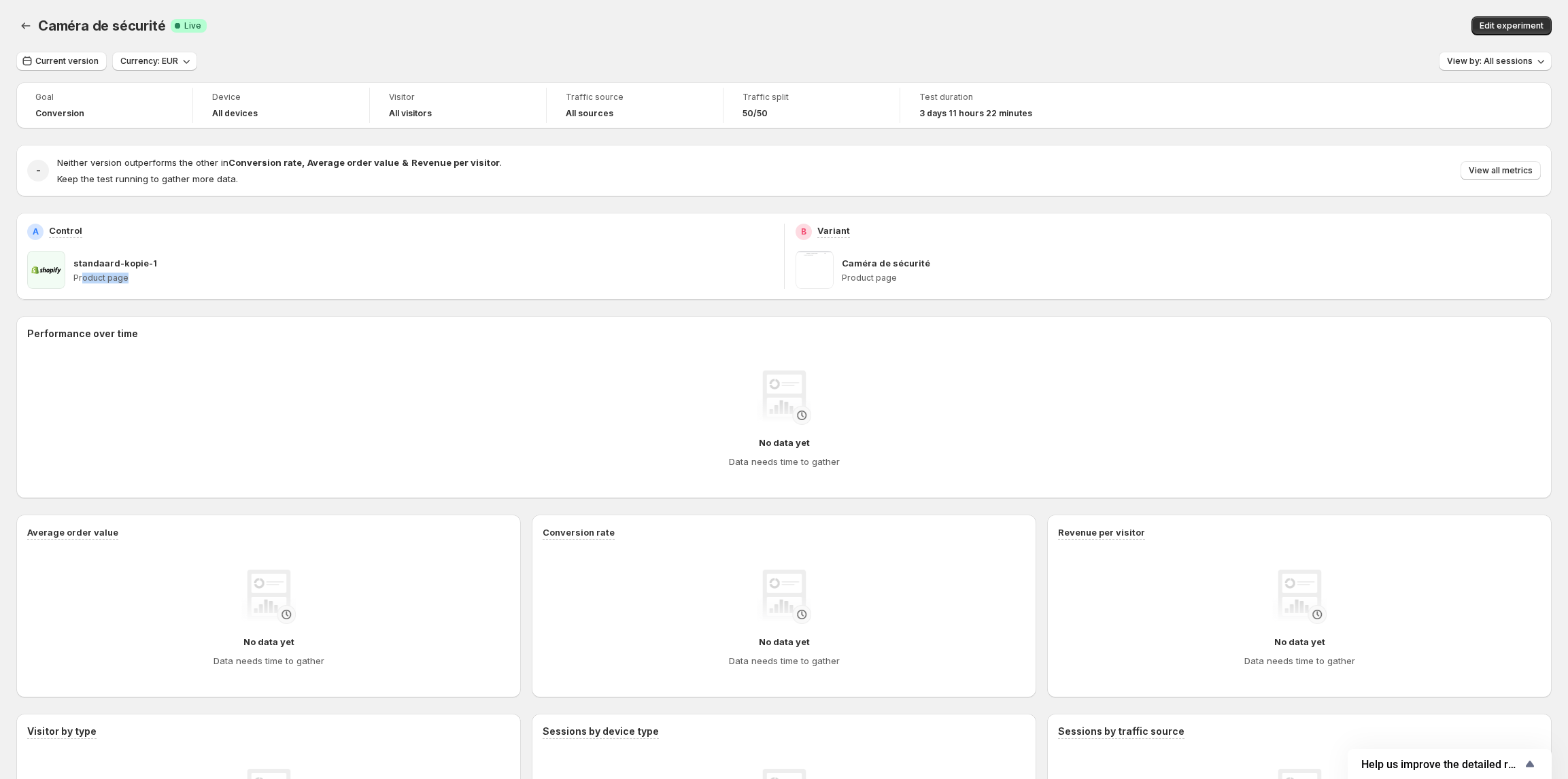
drag, startPoint x: 82, startPoint y: 279, endPoint x: 380, endPoint y: 265, distance: 298.3
click at [297, 276] on p "Product page" at bounding box center [423, 278] width 700 height 11
click at [1535, 28] on span "Edit experiment" at bounding box center [1512, 26] width 64 height 11
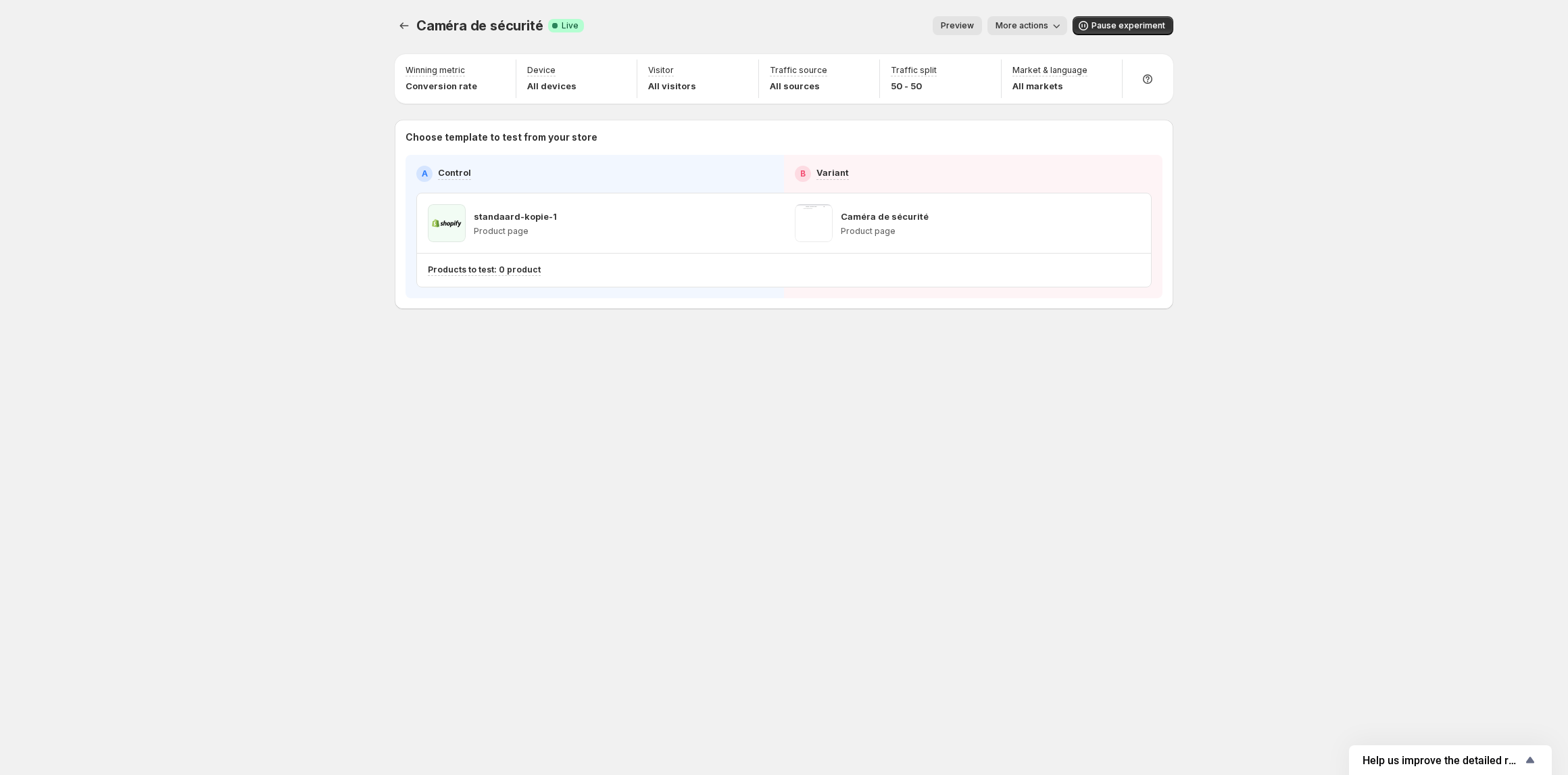
drag, startPoint x: 430, startPoint y: 382, endPoint x: 429, endPoint y: 144, distance: 238.0
click at [429, 378] on div "Caméra de sécurité. This page is ready Caméra de sécurité Success Complete Live…" at bounding box center [783, 191] width 811 height 382
click at [410, 20] on icon "Experiments" at bounding box center [403, 25] width 13 height 13
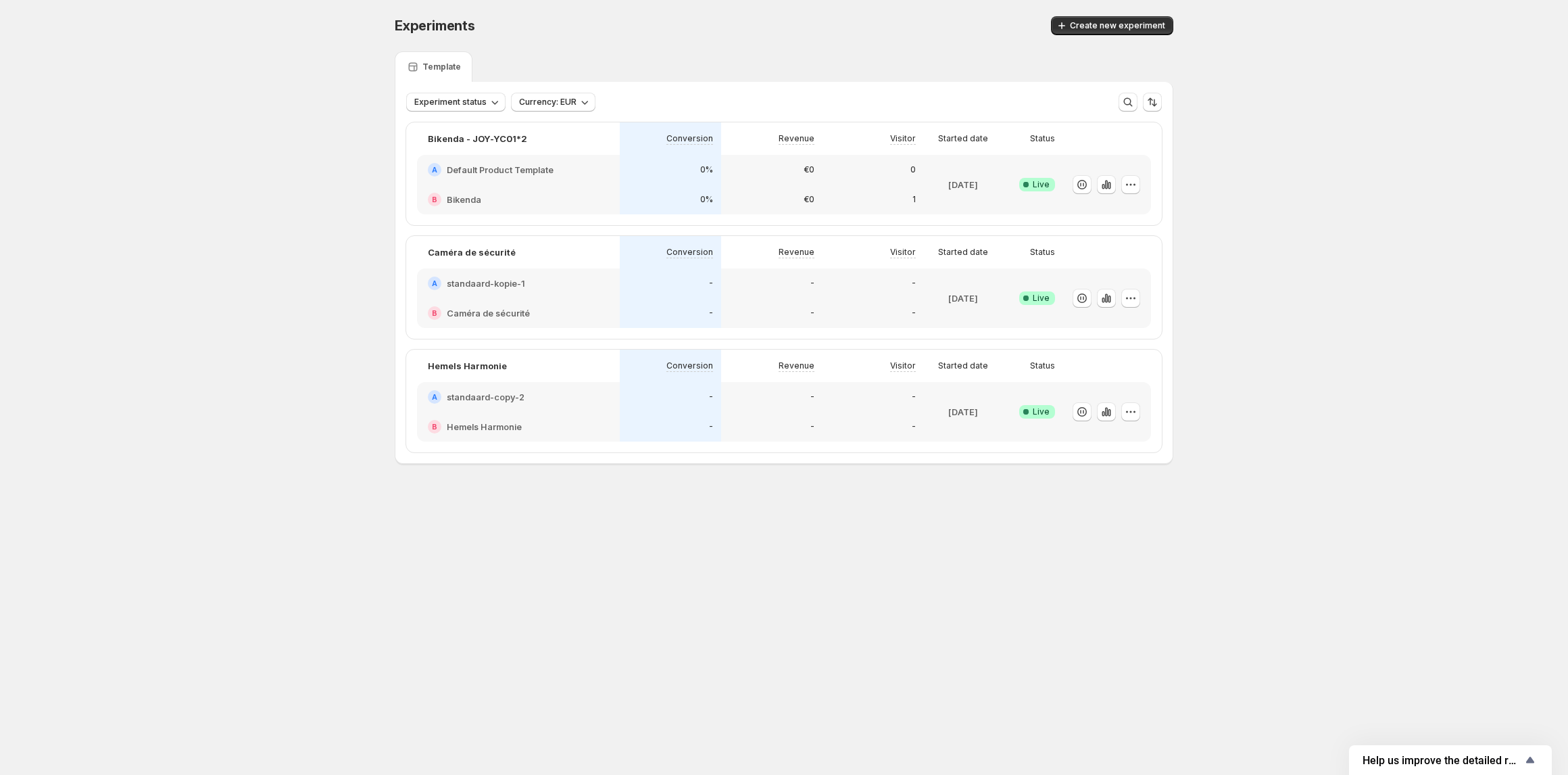
click at [467, 395] on h2 "standaard-copy-2" at bounding box center [486, 397] width 77 height 13
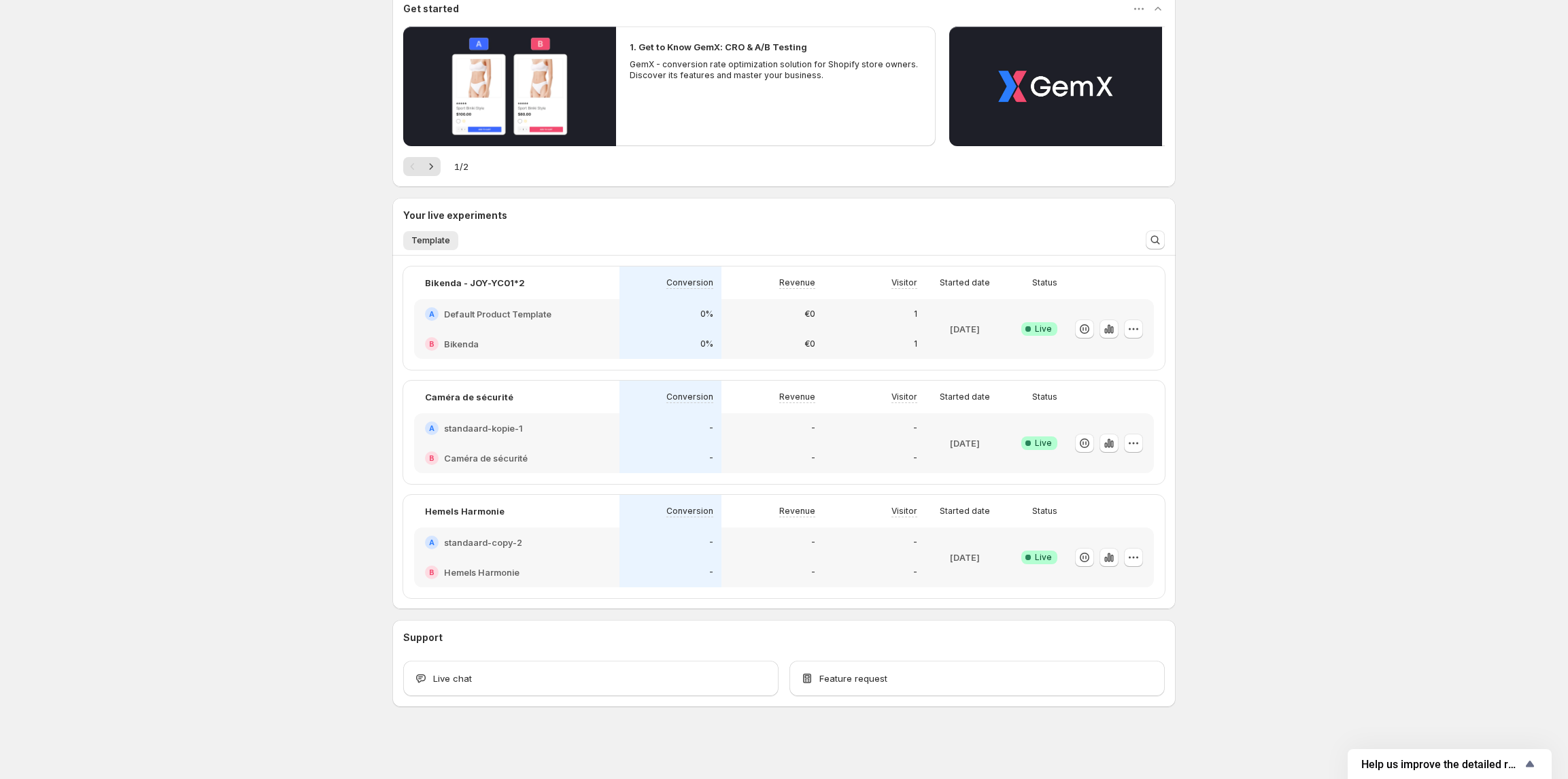
scroll to position [135, 0]
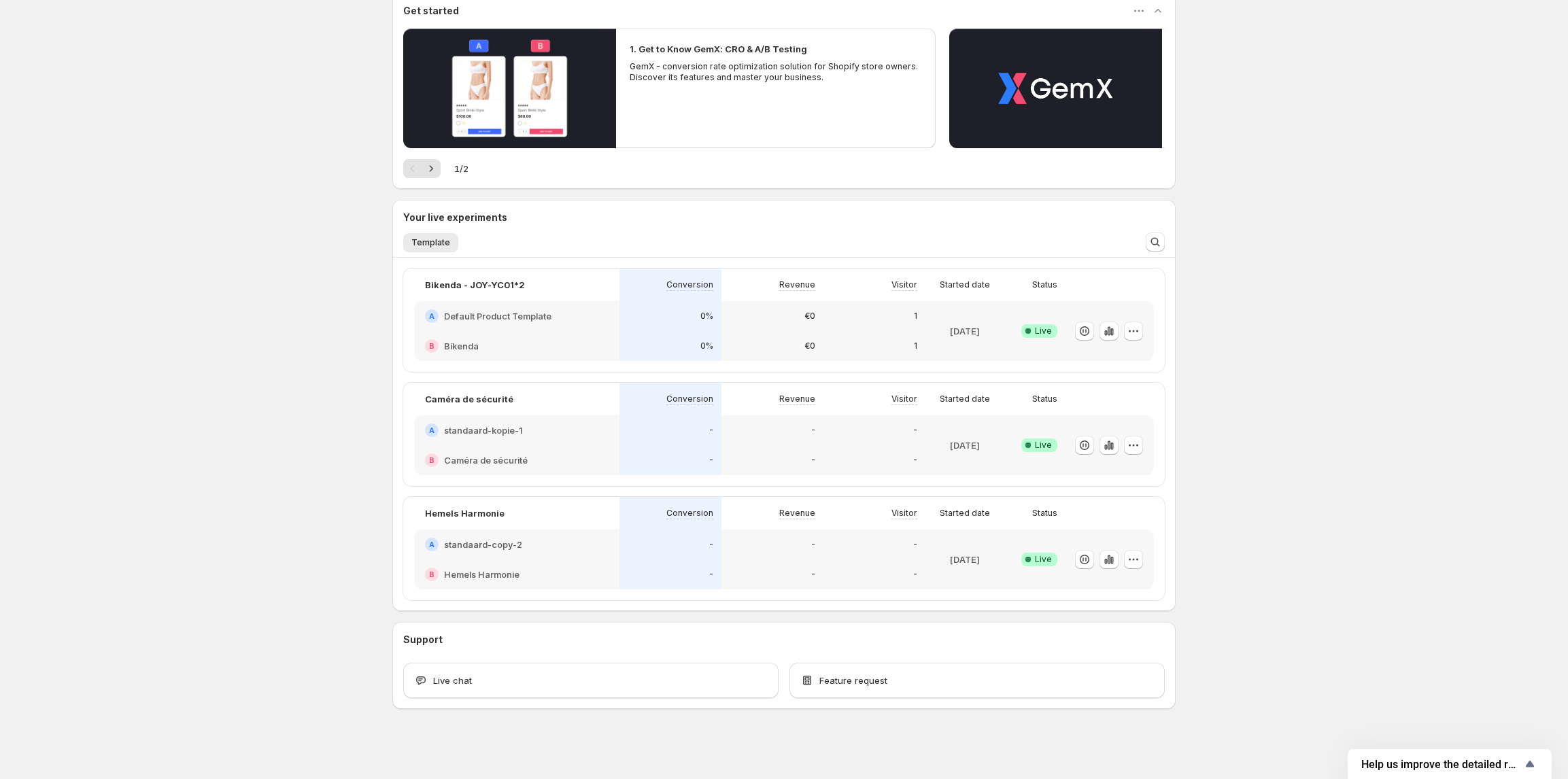
scroll to position [135, 0]
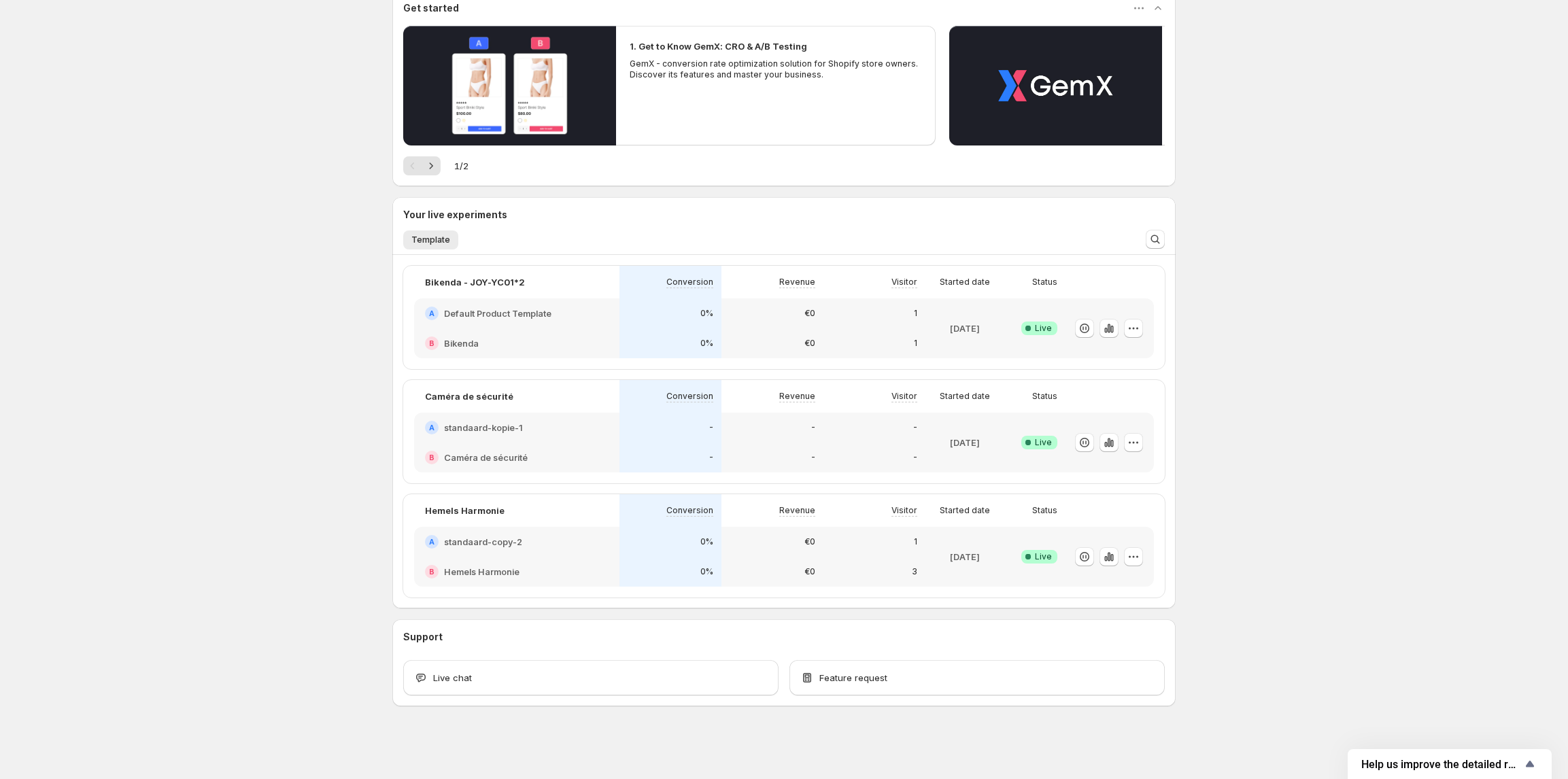
click at [523, 536] on h2 "standaard-copy-2" at bounding box center [483, 542] width 78 height 13
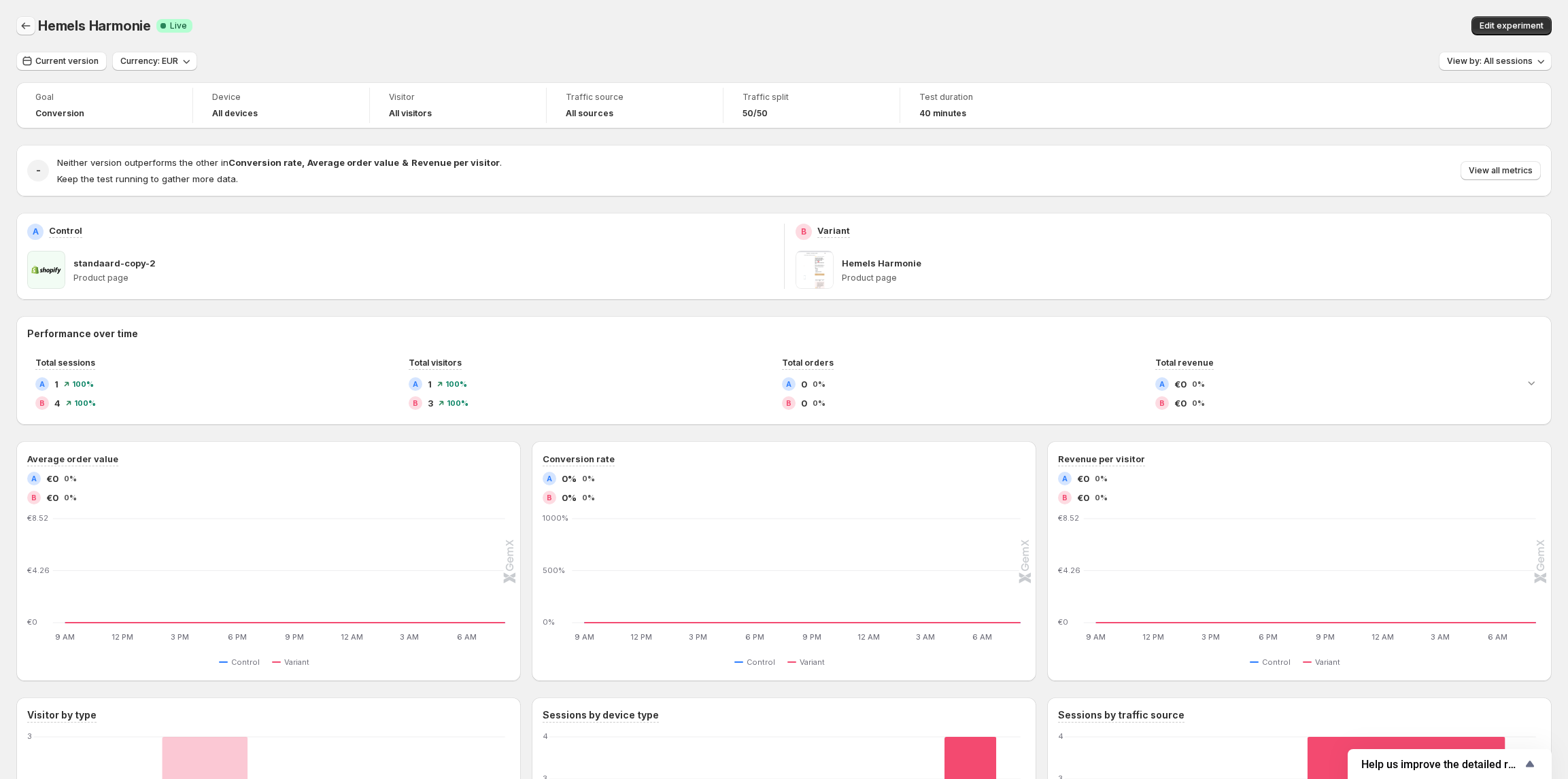
click at [33, 22] on button "Back" at bounding box center [26, 26] width 19 height 19
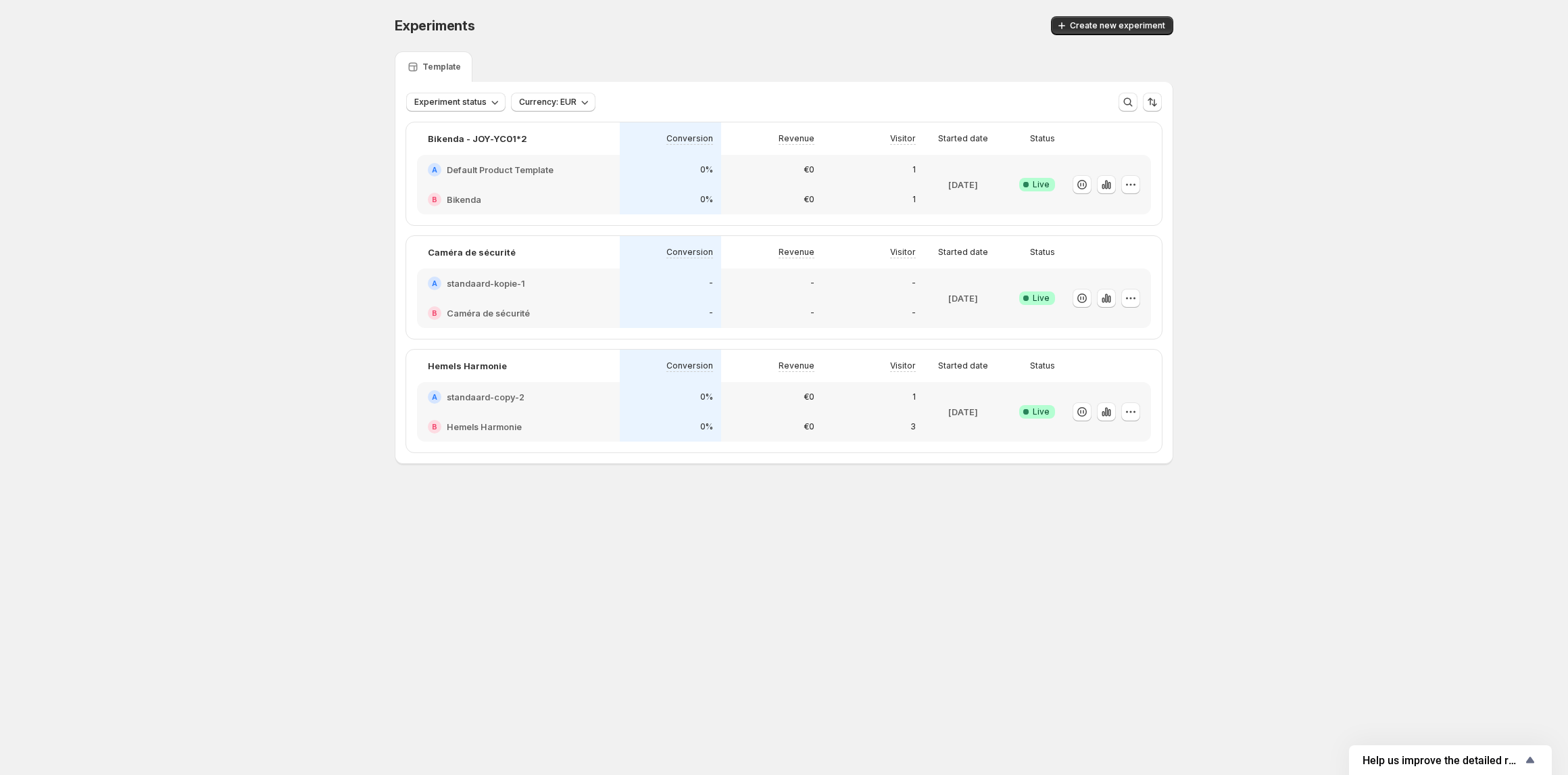
click at [882, 188] on div "1" at bounding box center [873, 200] width 101 height 30
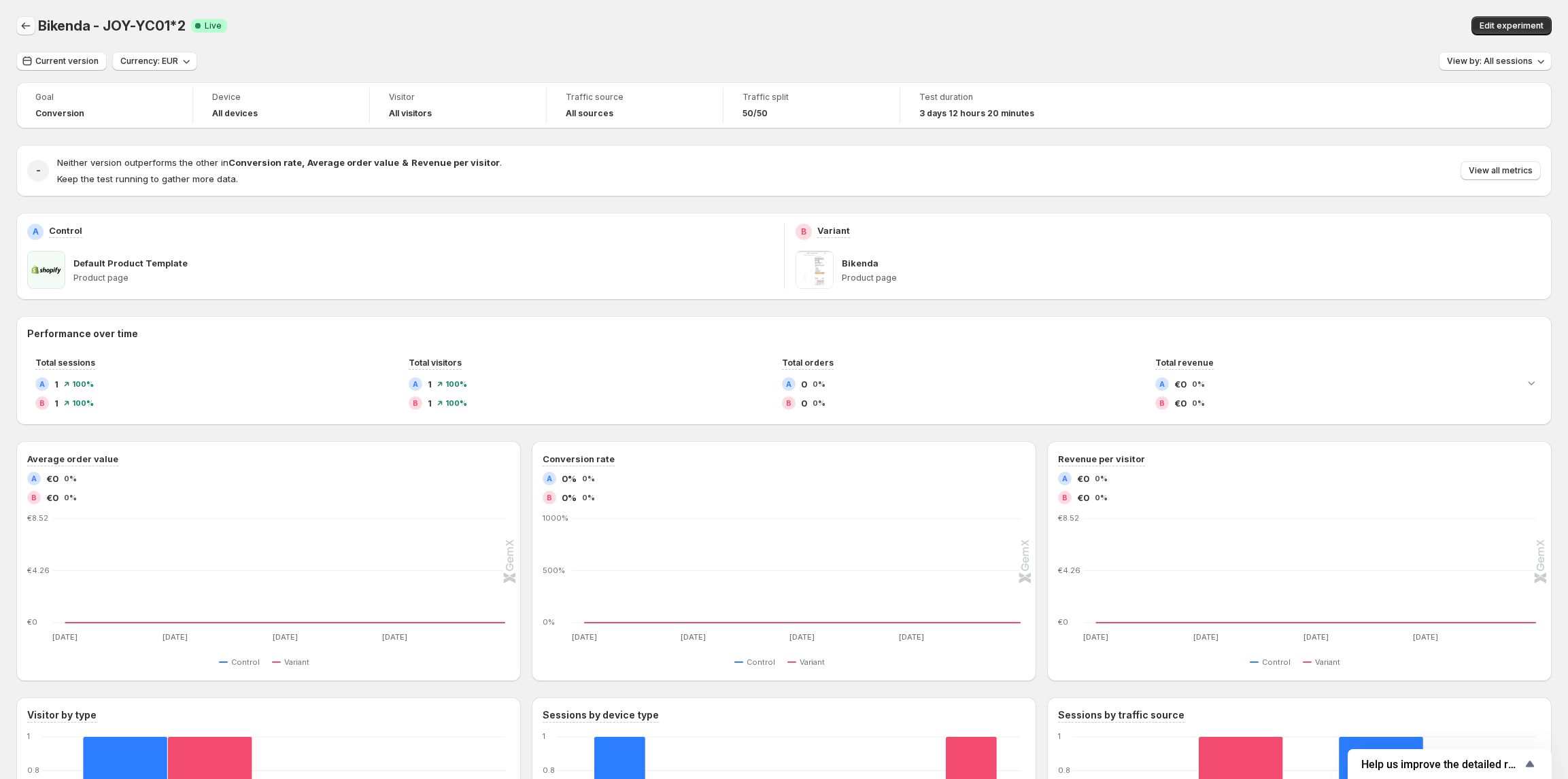
click at [28, 26] on icon "Back" at bounding box center [25, 25] width 9 height 7
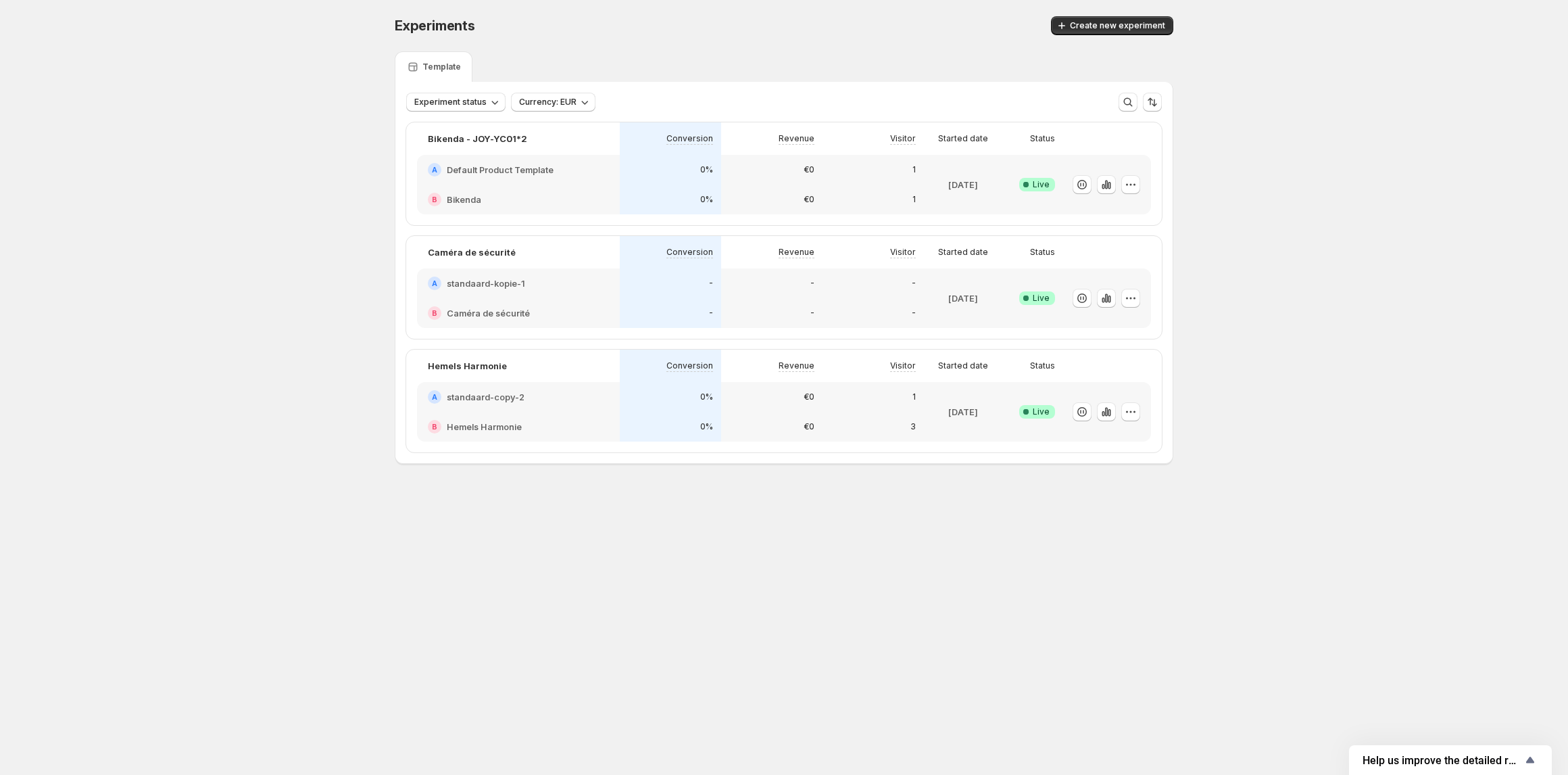
click at [653, 399] on div "0%" at bounding box center [670, 397] width 85 height 13
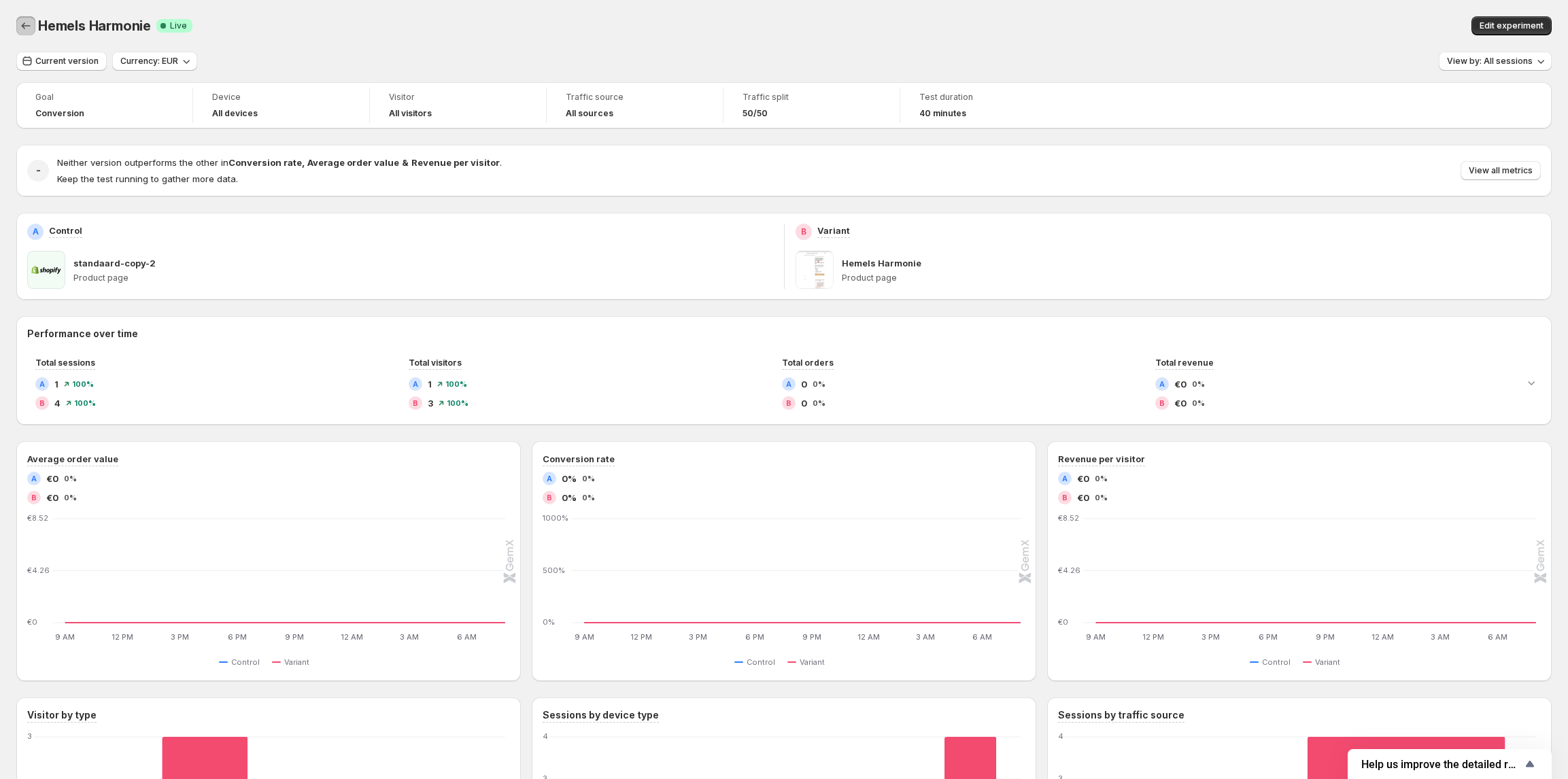
click at [30, 25] on icon "Back" at bounding box center [25, 25] width 14 height 13
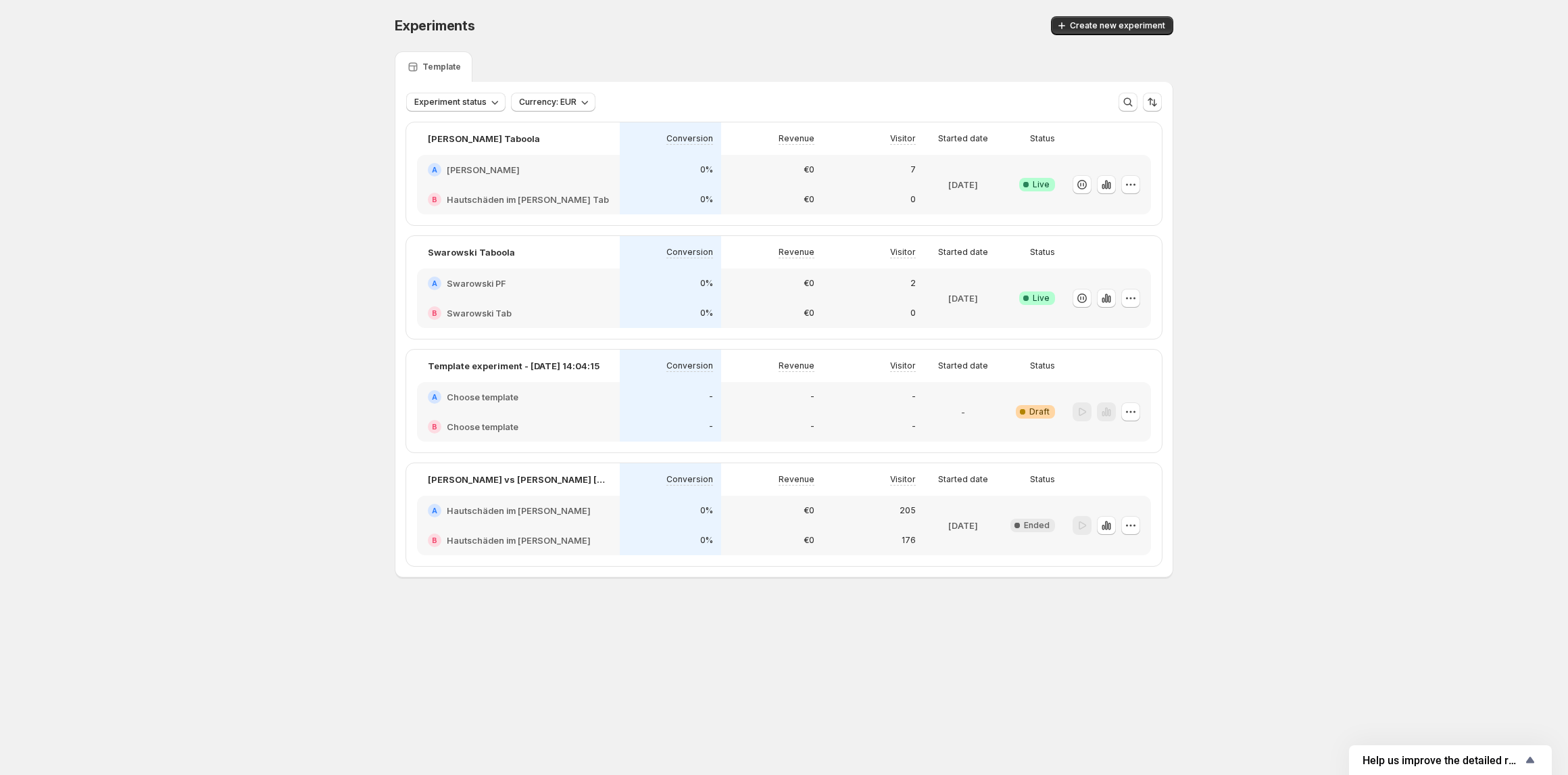
click at [590, 206] on div "B Hautschäden im [PERSON_NAME] Tab" at bounding box center [518, 200] width 203 height 30
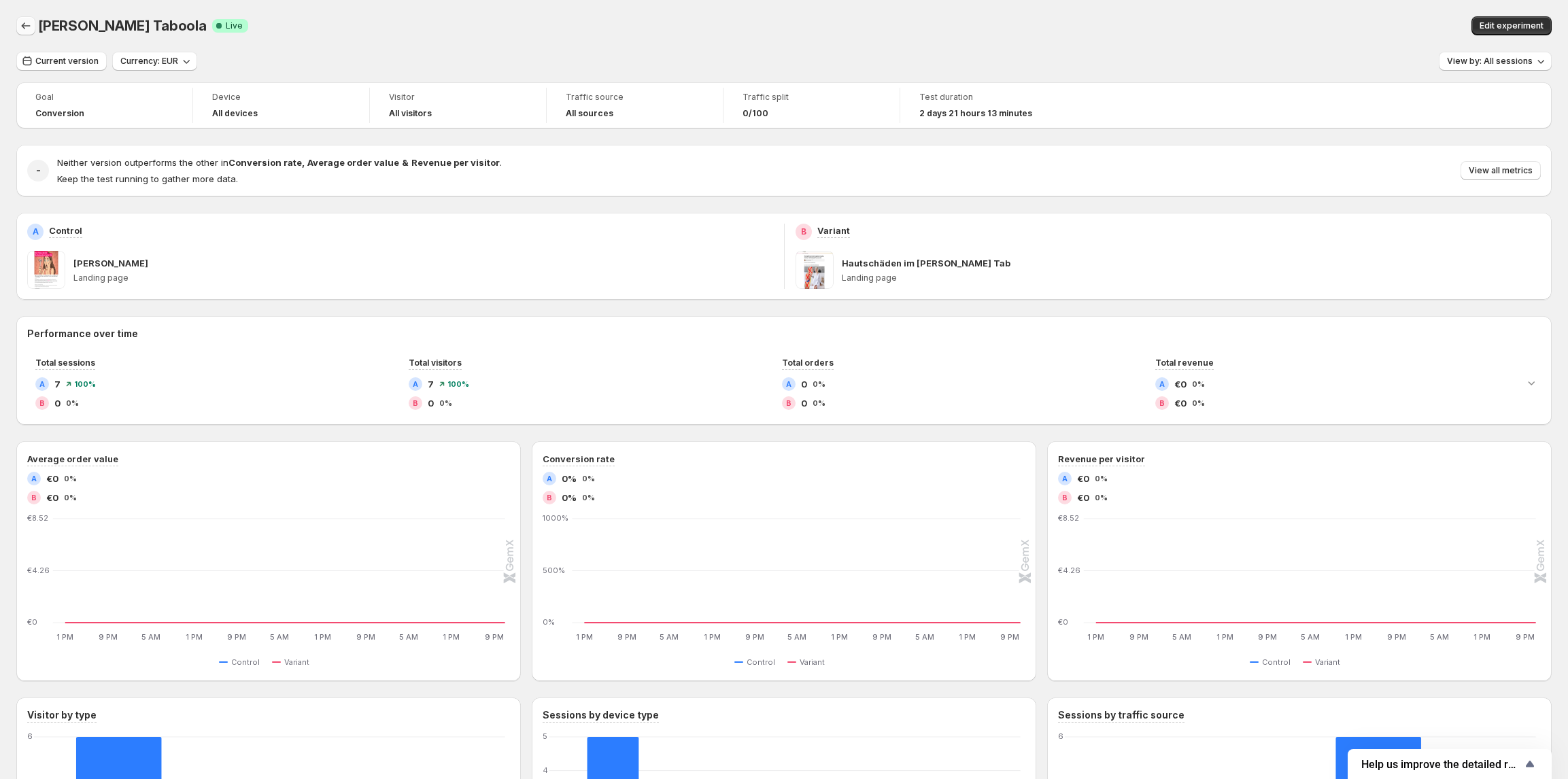
click at [22, 25] on icon "Back" at bounding box center [25, 25] width 9 height 7
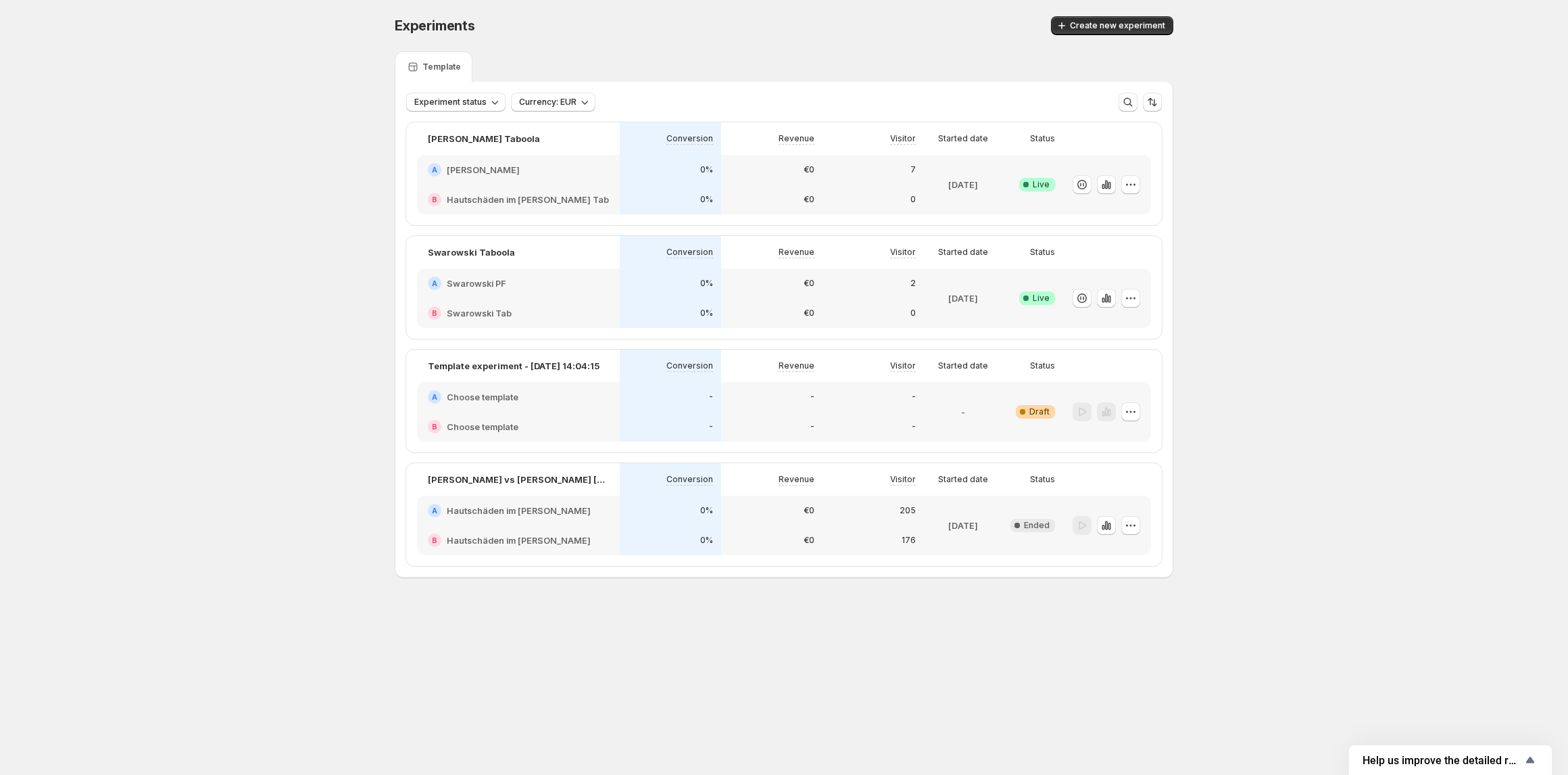
click at [562, 177] on div "A [PERSON_NAME]" at bounding box center [518, 170] width 203 height 30
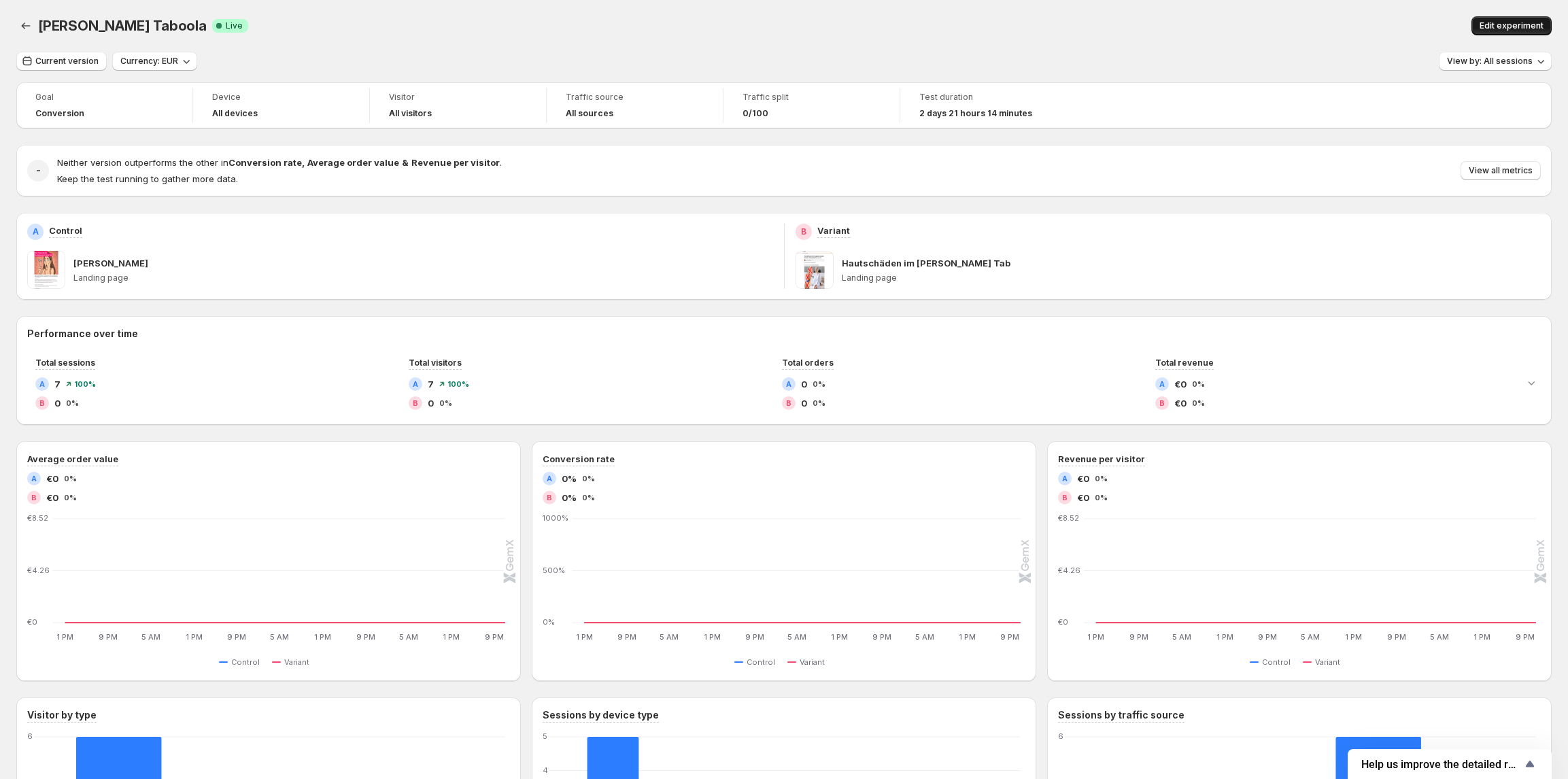
click at [1492, 21] on span "Edit experiment" at bounding box center [1512, 26] width 64 height 11
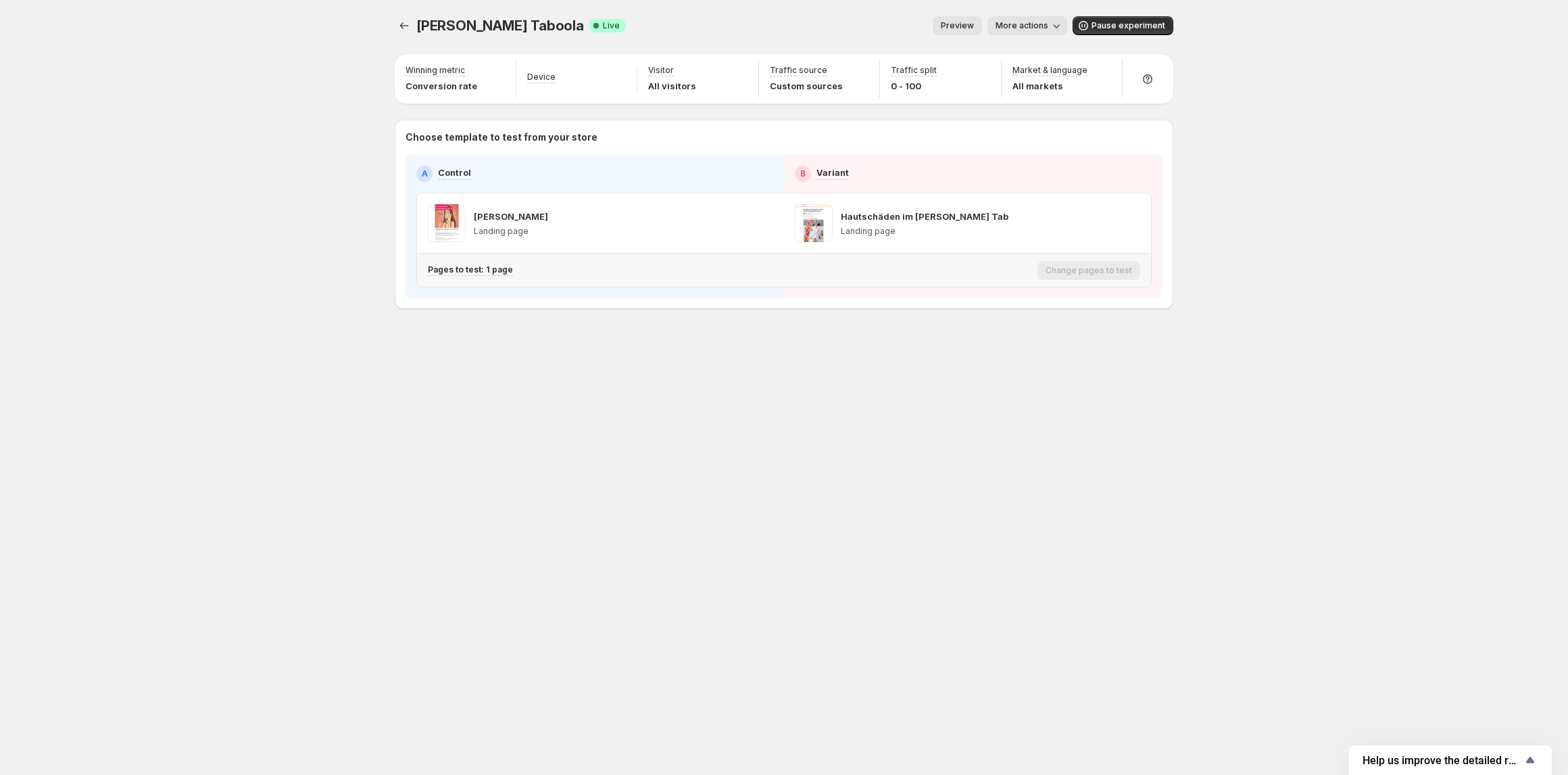
click at [485, 270] on p "Pages to test: 1 page" at bounding box center [471, 270] width 85 height 11
click at [830, 415] on div "Herbst Taboola. This page is ready Herbst Taboola Success Complete Live Preview…" at bounding box center [783, 387] width 811 height 775
click at [484, 271] on p "Pages to test: 1 page" at bounding box center [471, 270] width 85 height 11
click at [661, 344] on icon "button" at bounding box center [662, 341] width 13 height 13
click at [684, 344] on icon "button" at bounding box center [681, 341] width 13 height 13
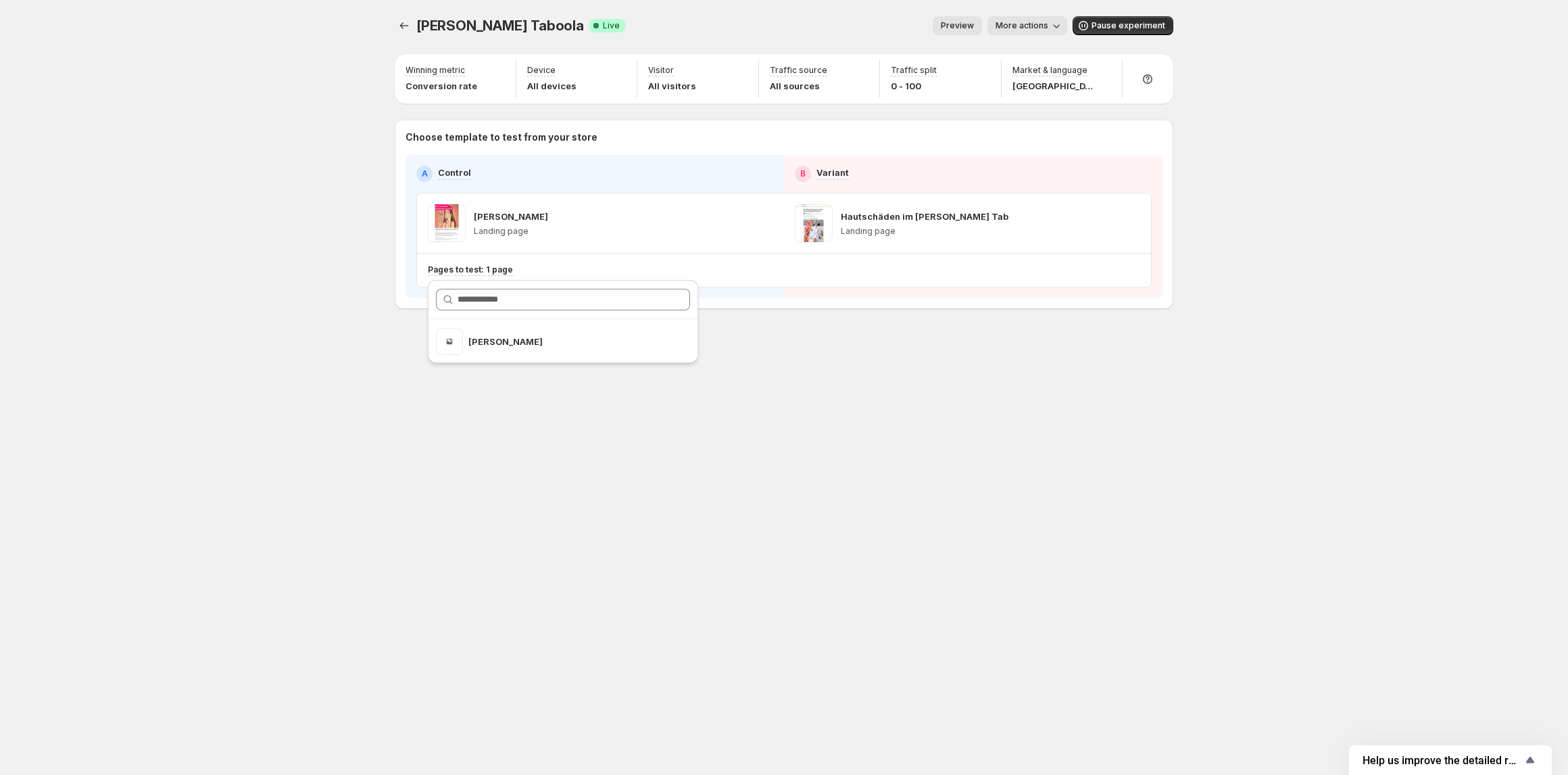
drag, startPoint x: 475, startPoint y: 452, endPoint x: 535, endPoint y: 290, distance: 172.8
click at [475, 453] on div "Herbst Taboola. This page is ready Herbst Taboola Success Complete Live Preview…" at bounding box center [783, 387] width 811 height 775
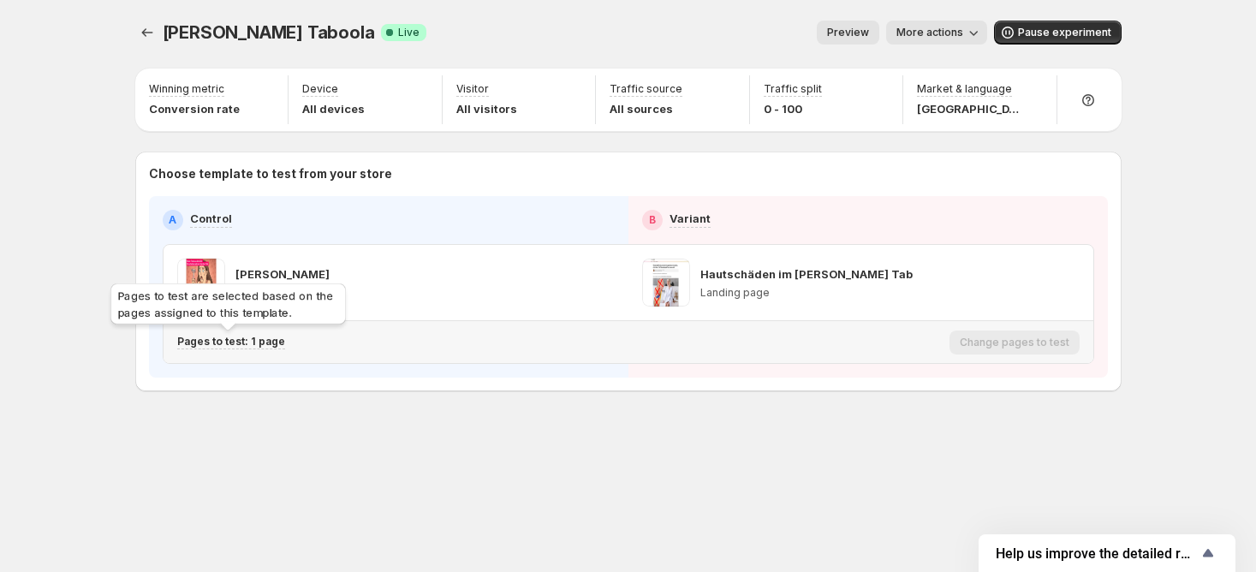
click at [259, 344] on p "Pages to test: 1 page" at bounding box center [231, 342] width 108 height 14
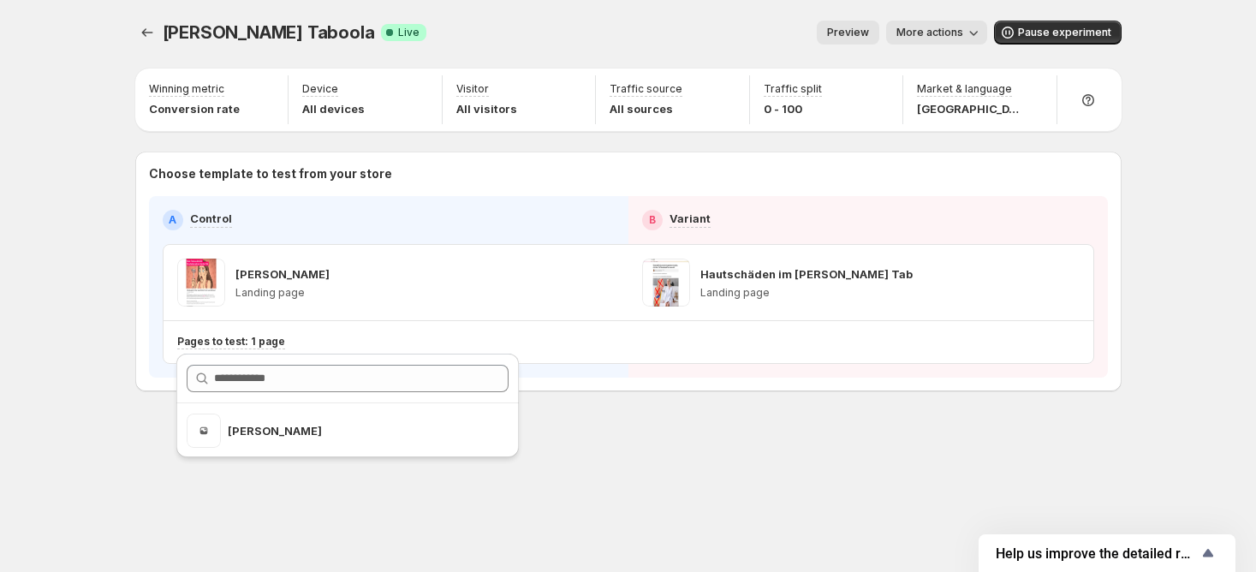
click at [618, 479] on div "Herbst Taboola. This page is ready Herbst Taboola Success Complete Live Preview…" at bounding box center [628, 242] width 1027 height 484
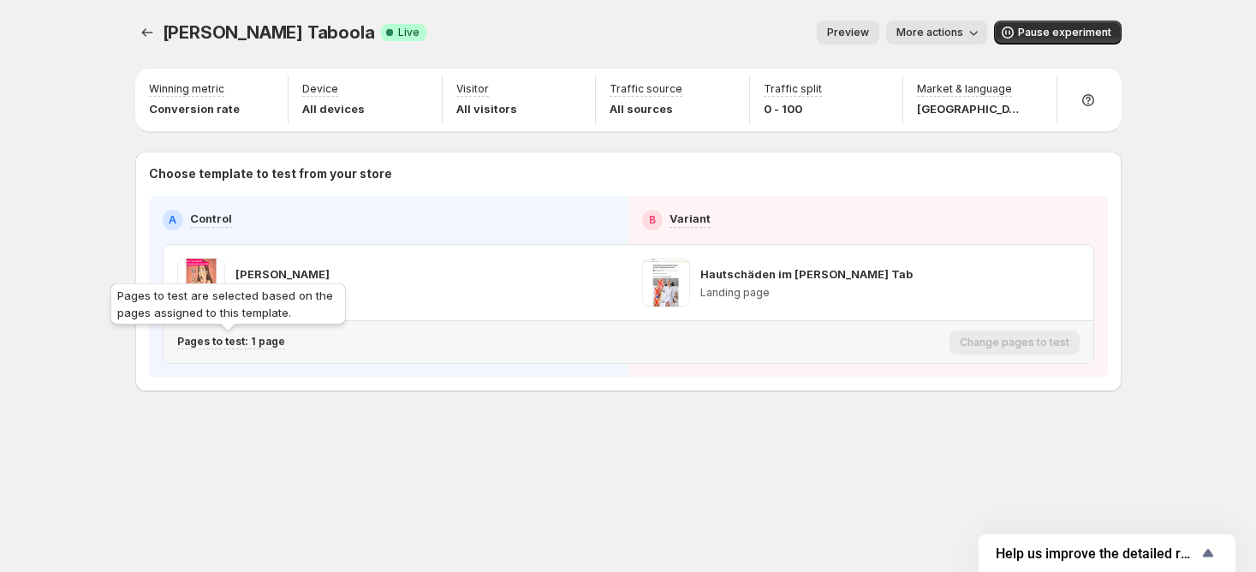
click at [242, 339] on p "Pages to test: 1 page" at bounding box center [231, 342] width 108 height 14
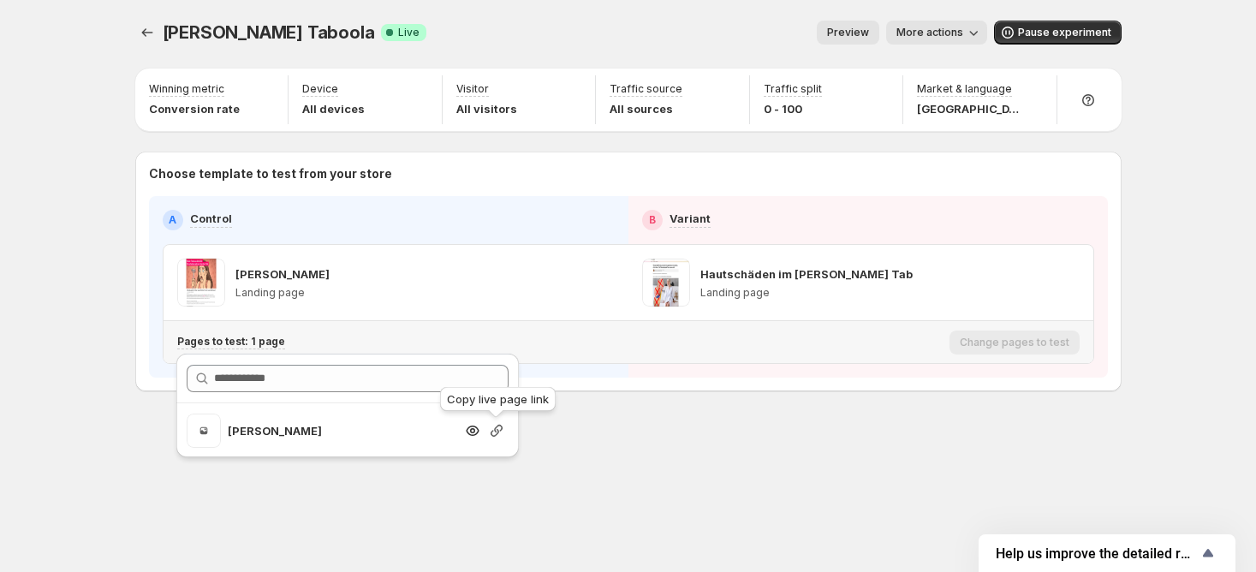
click at [493, 431] on icon "button" at bounding box center [496, 430] width 17 height 17
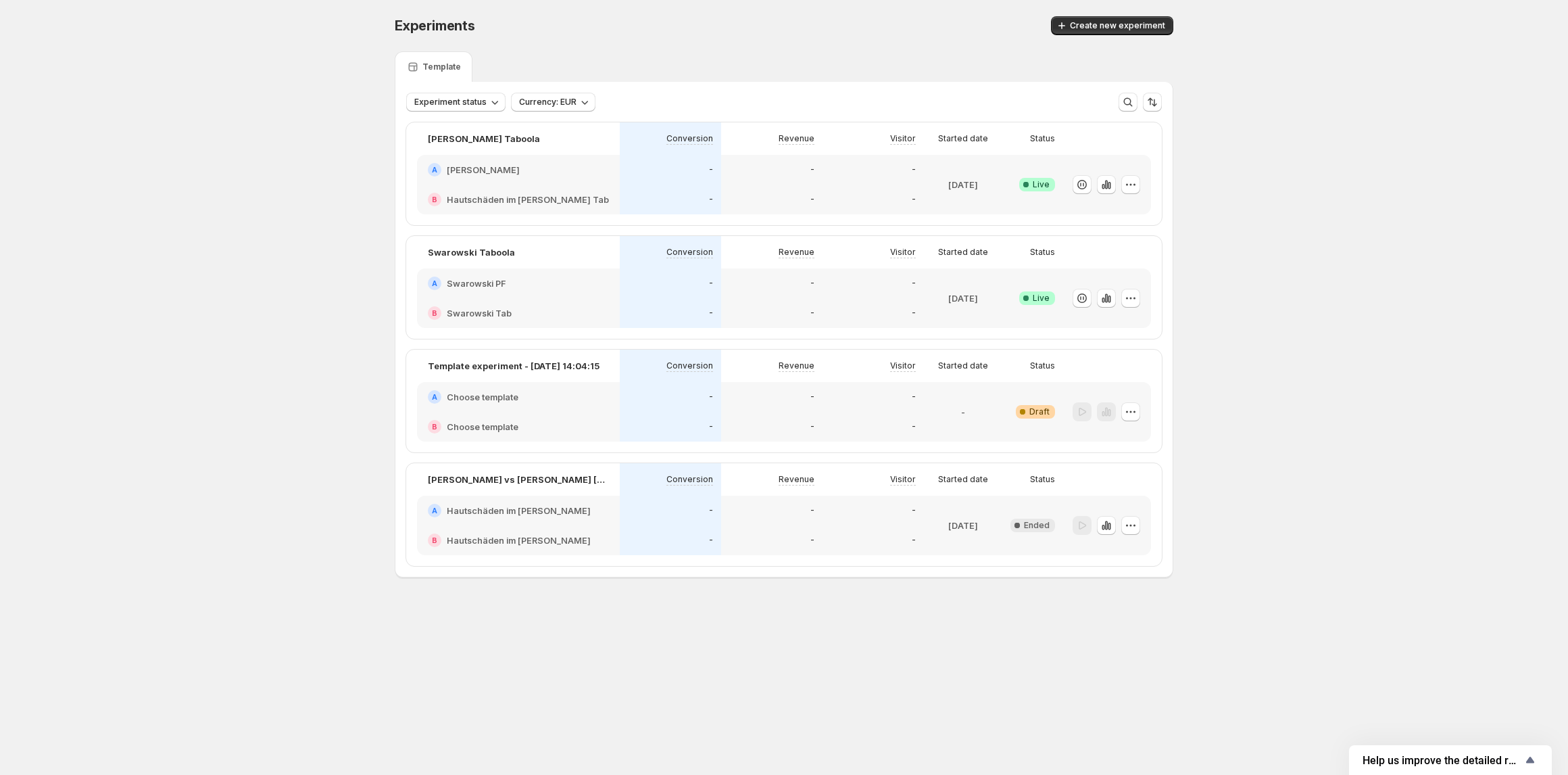
click at [458, 182] on div "A [PERSON_NAME]" at bounding box center [518, 170] width 203 height 30
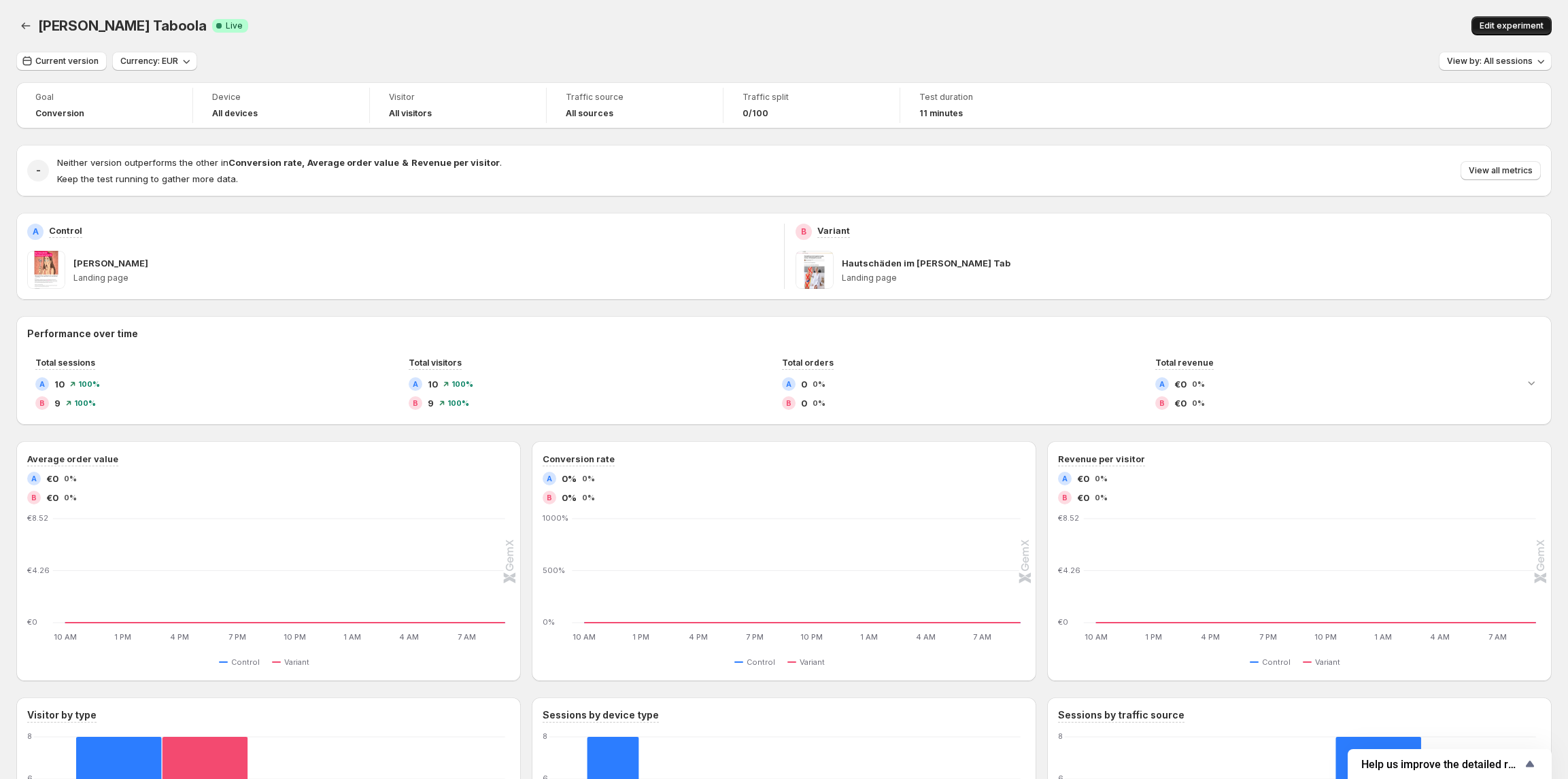
click at [1511, 17] on button "Edit experiment" at bounding box center [1512, 26] width 80 height 19
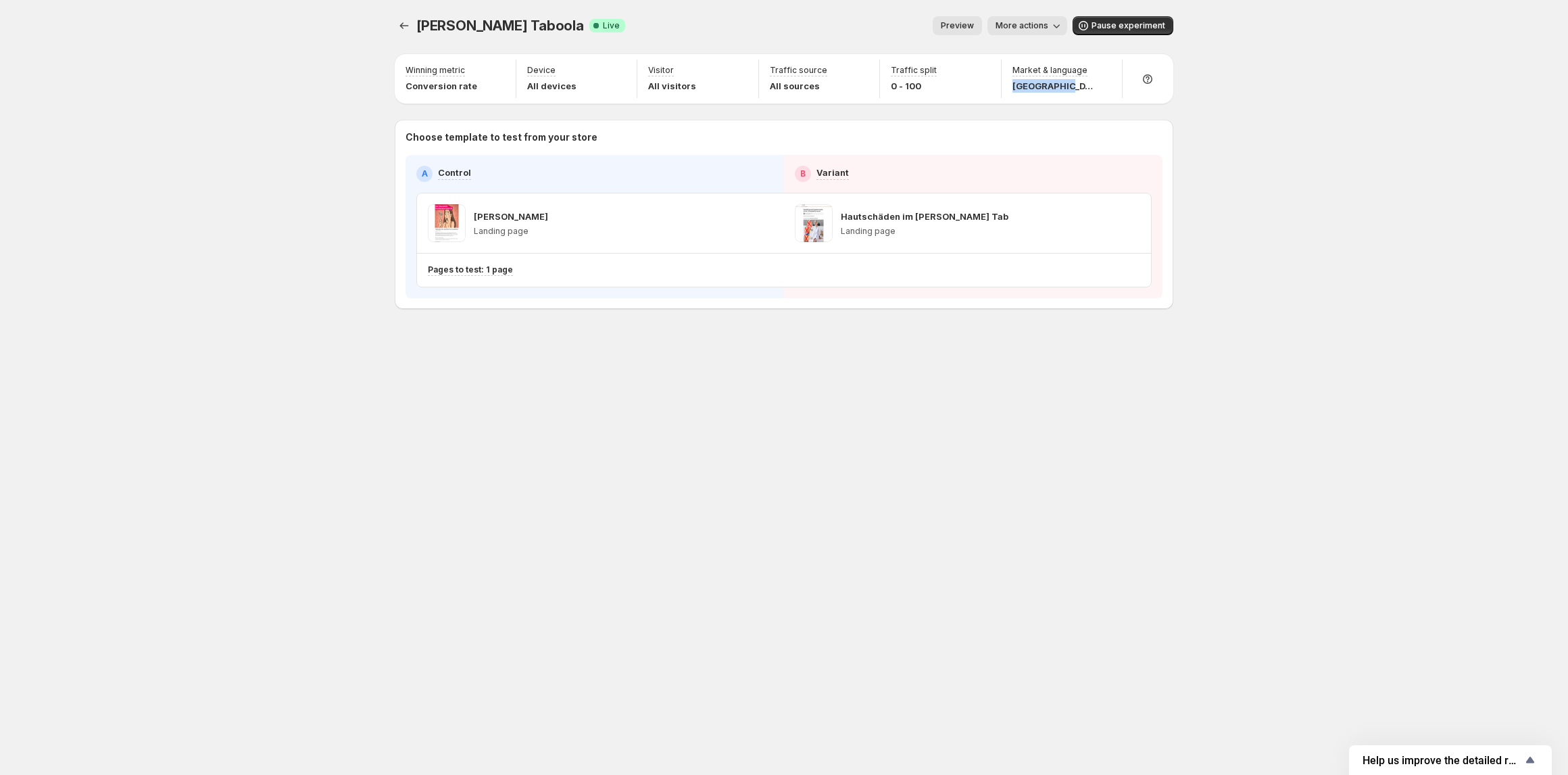
drag, startPoint x: 1088, startPoint y: 91, endPoint x: 998, endPoint y: 89, distance: 90.0
click at [1007, 81] on div "Market & language [GEOGRAPHIC_DATA]" at bounding box center [1063, 78] width 111 height 39
copy p "[GEOGRAPHIC_DATA]"
